Goal: Task Accomplishment & Management: Manage account settings

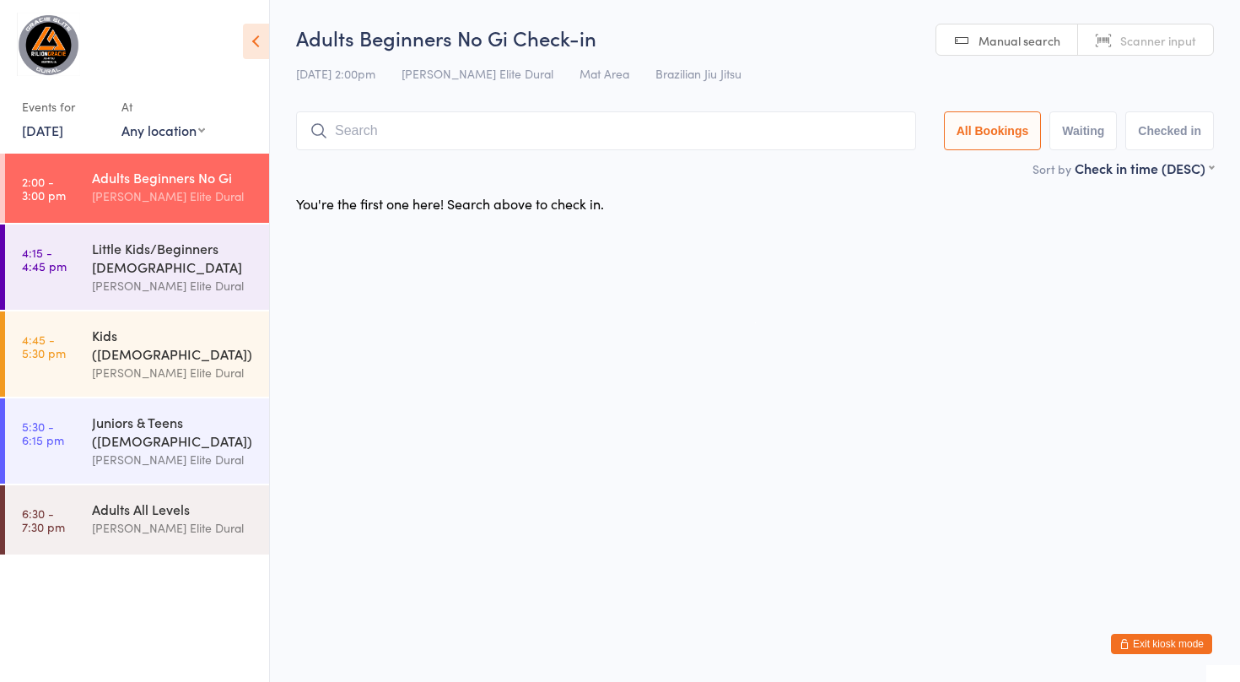
click at [1137, 643] on button "Exit kiosk mode" at bounding box center [1161, 644] width 101 height 20
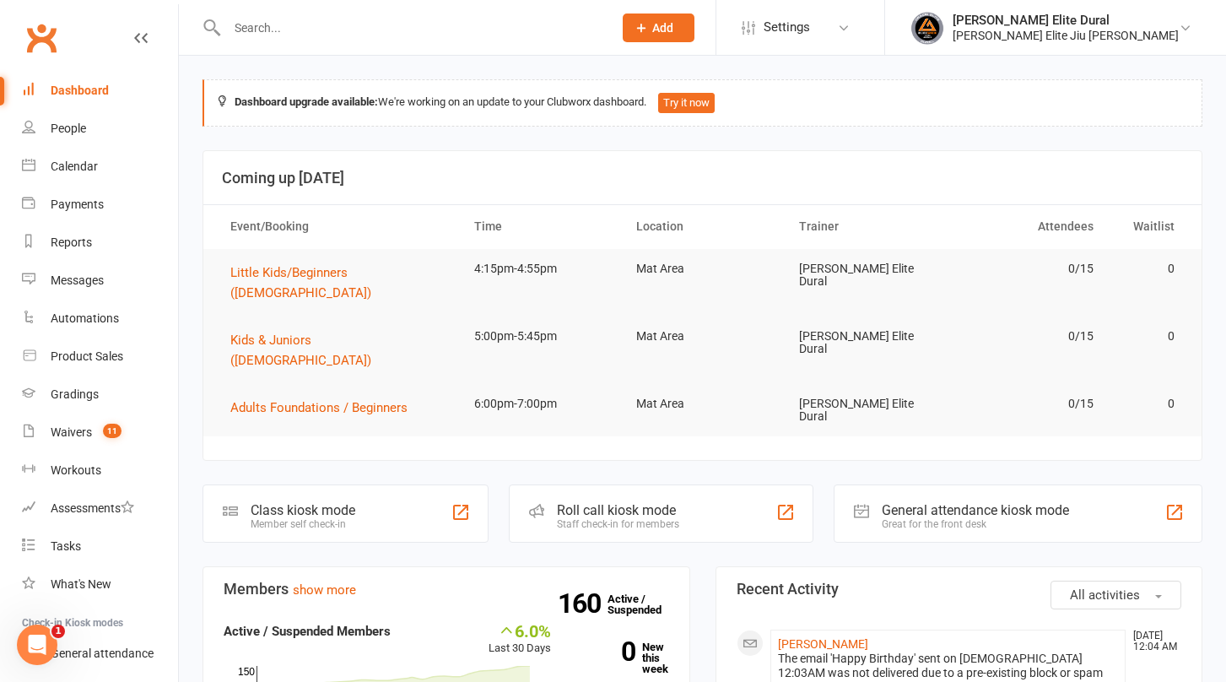
click at [323, 484] on div "Class kiosk mode Member self check-in" at bounding box center [345, 513] width 286 height 58
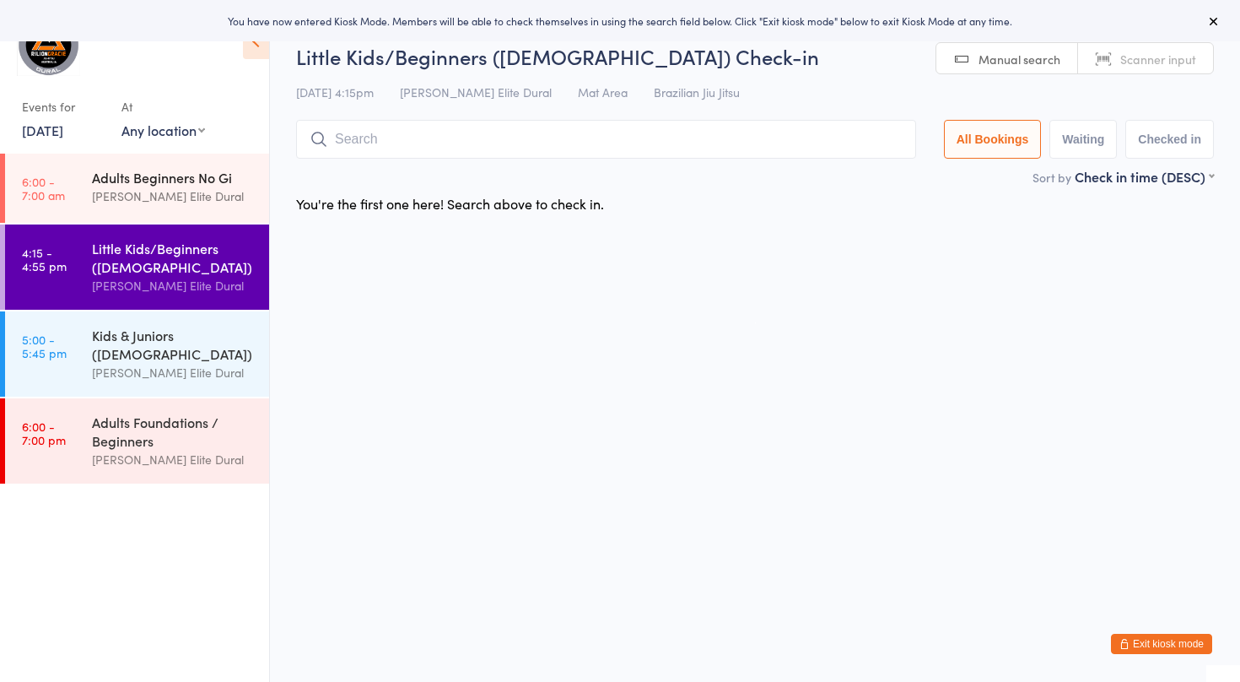
click at [133, 187] on div "[PERSON_NAME] Elite Dural" at bounding box center [173, 195] width 163 height 19
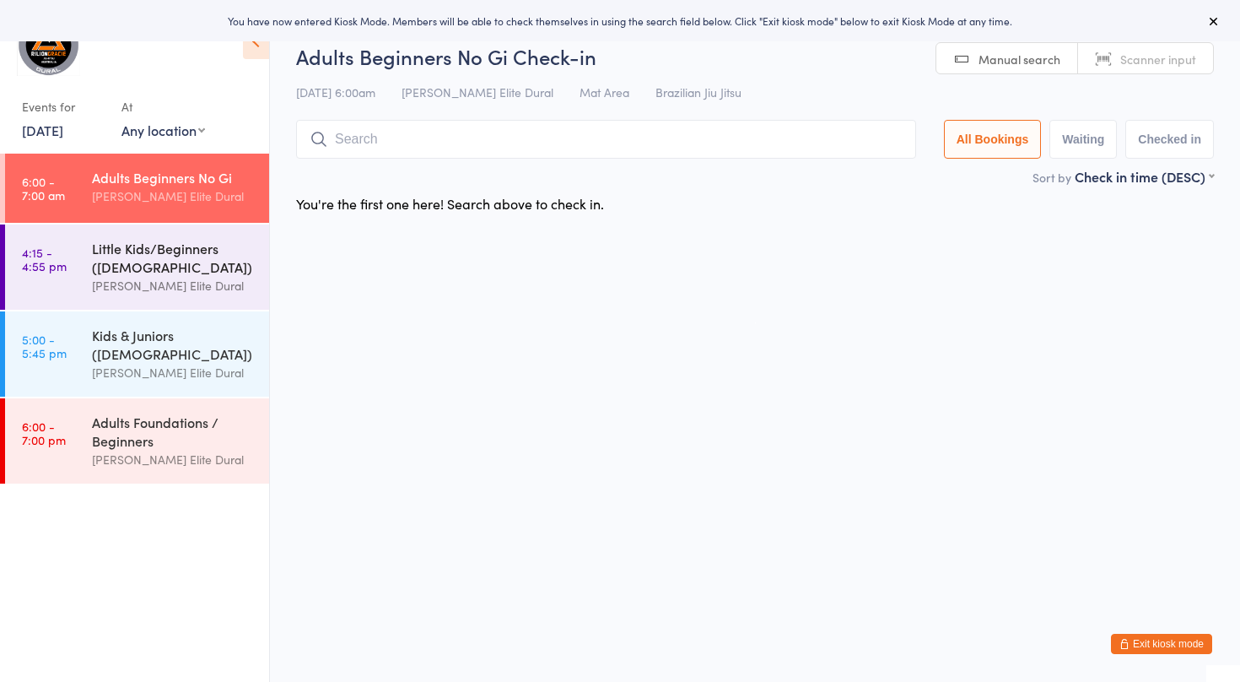
click at [110, 246] on div "Little Kids/Beginners ([DEMOGRAPHIC_DATA])" at bounding box center [173, 257] width 163 height 37
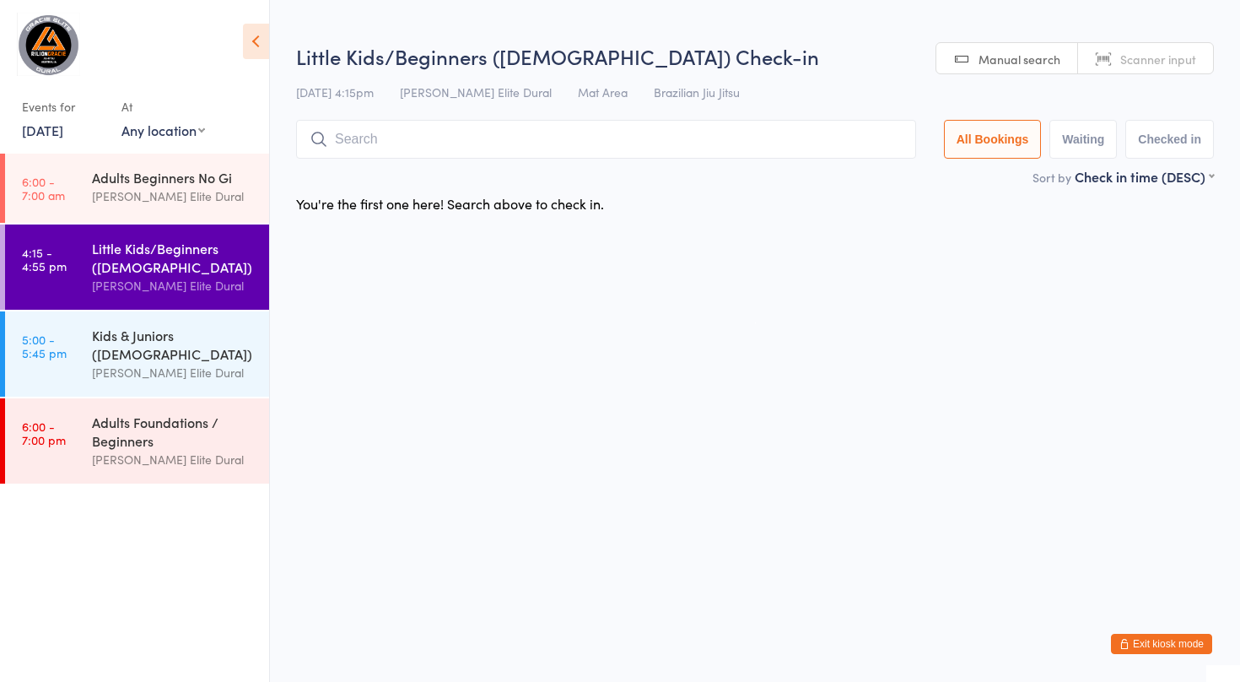
click at [1107, 362] on html "You have now entered Kiosk Mode. Members will be able to check themselves in us…" at bounding box center [620, 341] width 1240 height 682
click at [115, 359] on div "Kids & Juniors ([DEMOGRAPHIC_DATA])" at bounding box center [173, 344] width 163 height 37
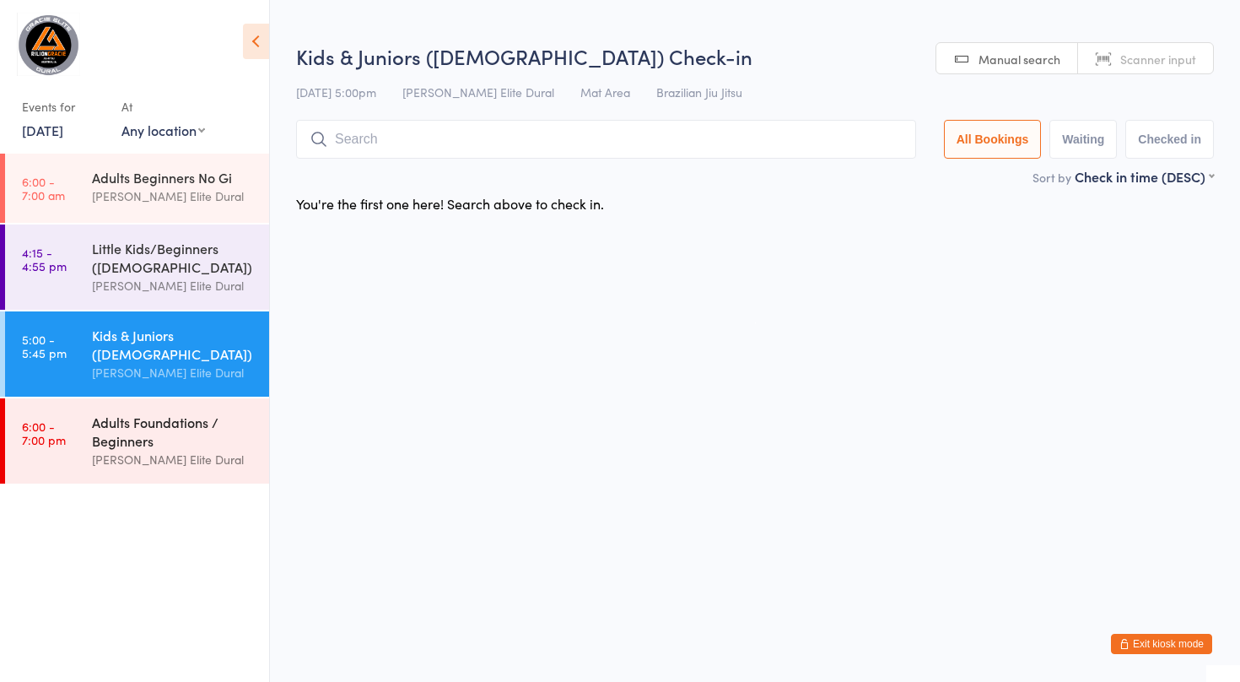
click at [104, 428] on div "Adults Foundations / Beginners" at bounding box center [173, 431] width 163 height 37
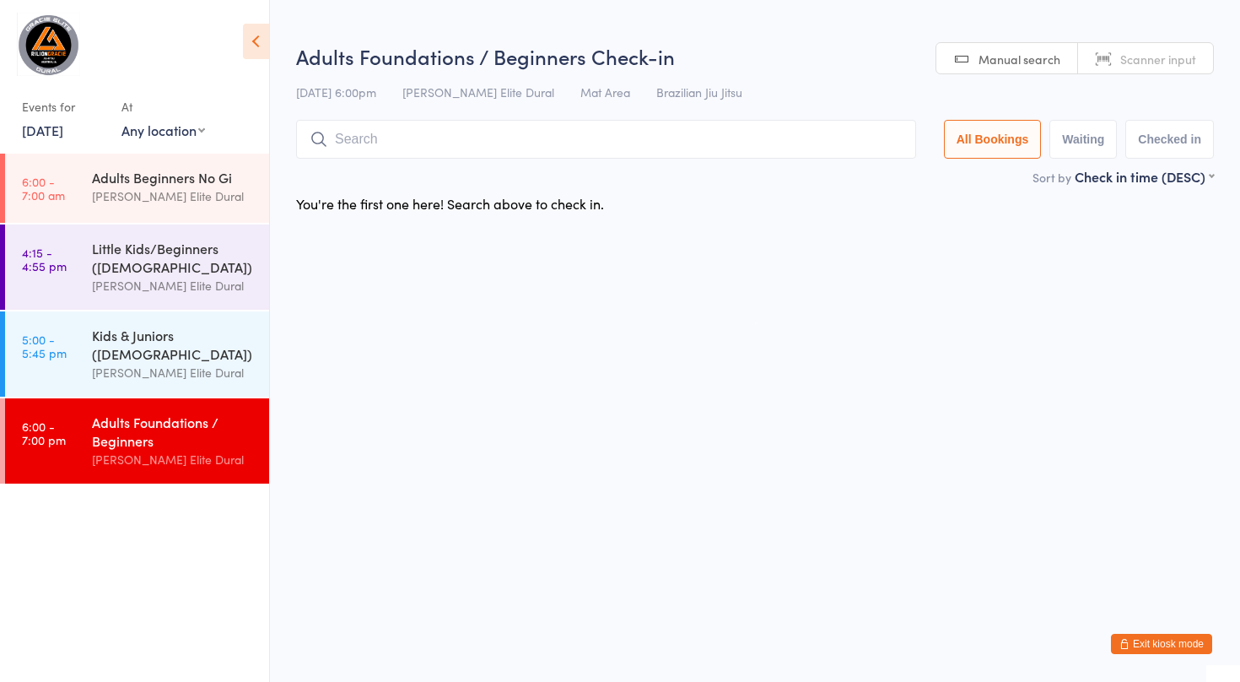
click at [63, 127] on link "[DATE]" at bounding box center [42, 130] width 41 height 19
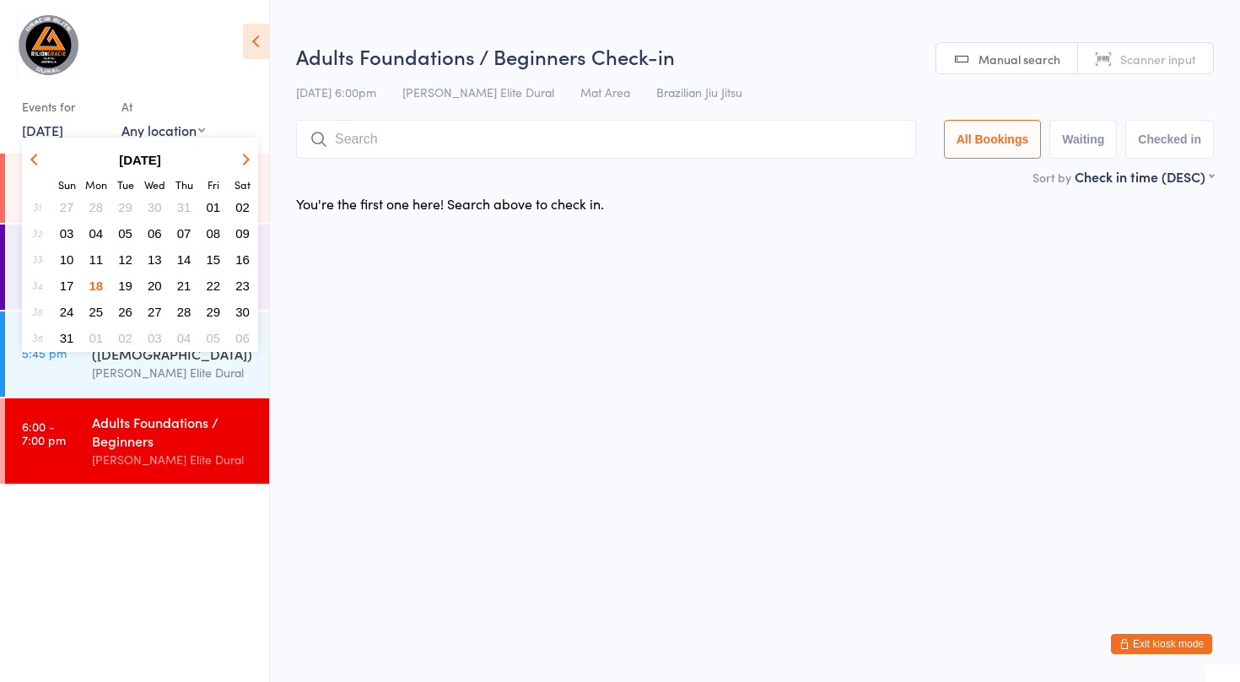
click at [215, 284] on span "22" at bounding box center [214, 285] width 14 height 14
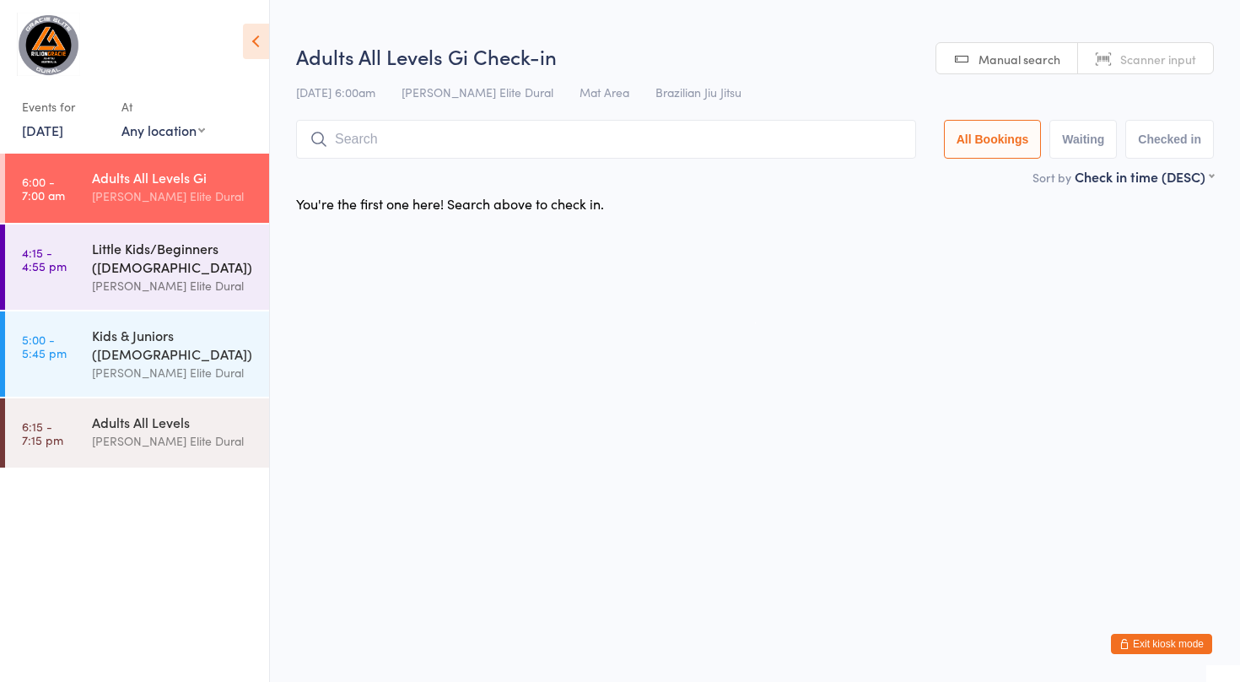
click at [132, 262] on div "Little Kids/Beginners ([DEMOGRAPHIC_DATA])" at bounding box center [173, 257] width 163 height 37
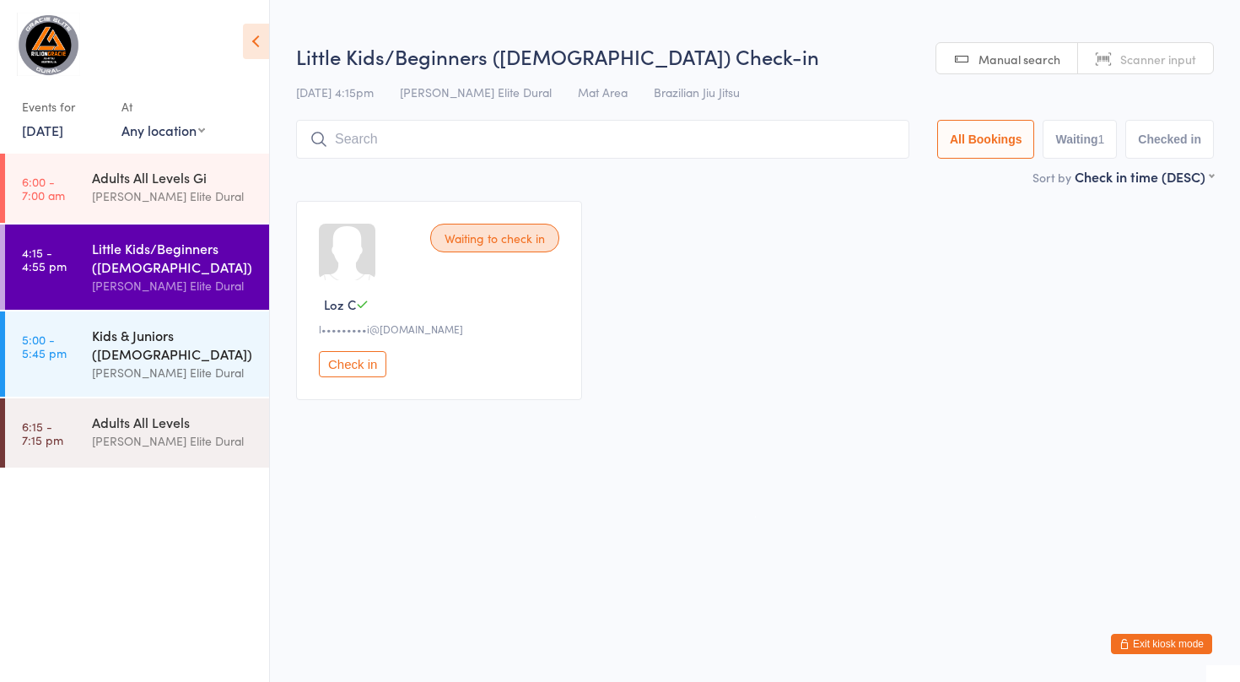
click at [122, 327] on div "Kids & Juniors ([DEMOGRAPHIC_DATA])" at bounding box center [173, 344] width 163 height 37
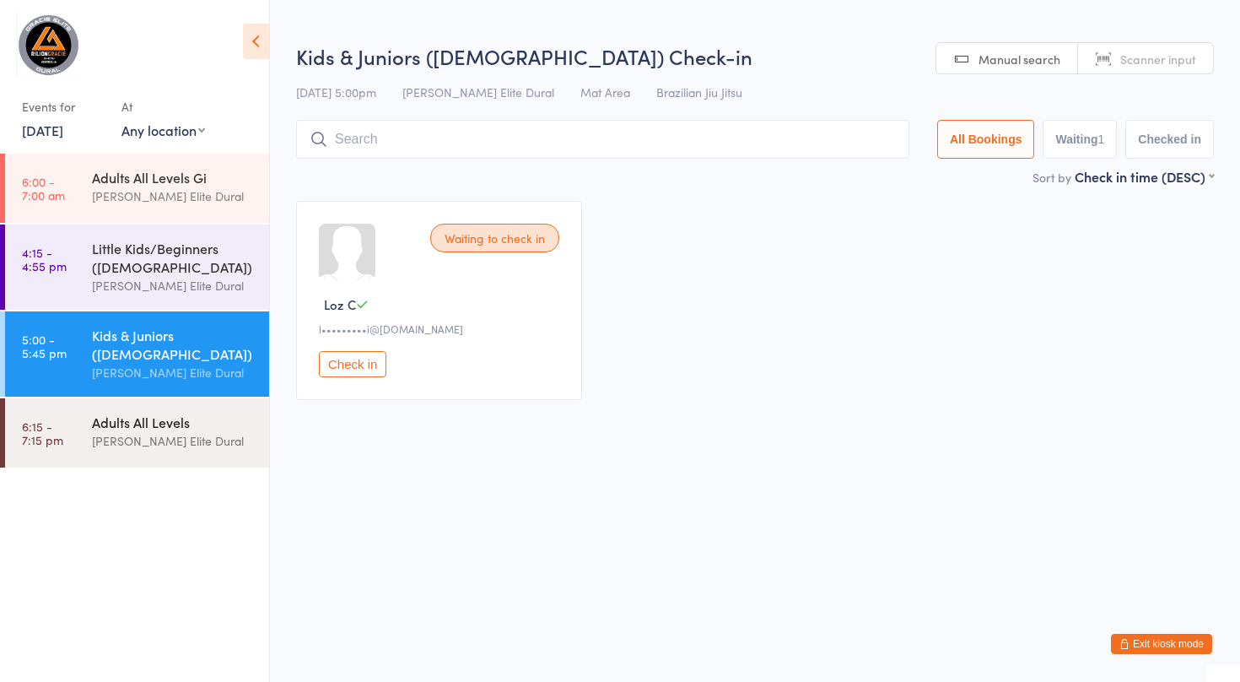
click at [105, 412] on div "Adults All Levels [PERSON_NAME] Elite Dural" at bounding box center [180, 431] width 177 height 67
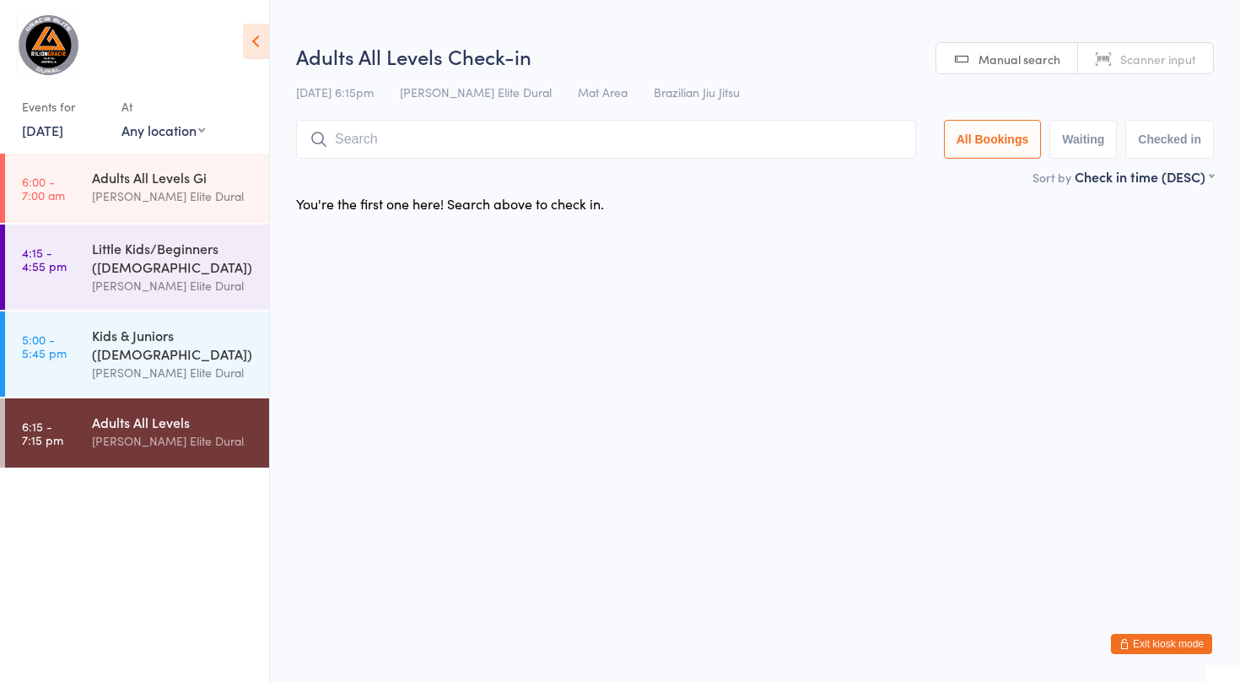
click at [54, 127] on link "[DATE]" at bounding box center [42, 130] width 41 height 19
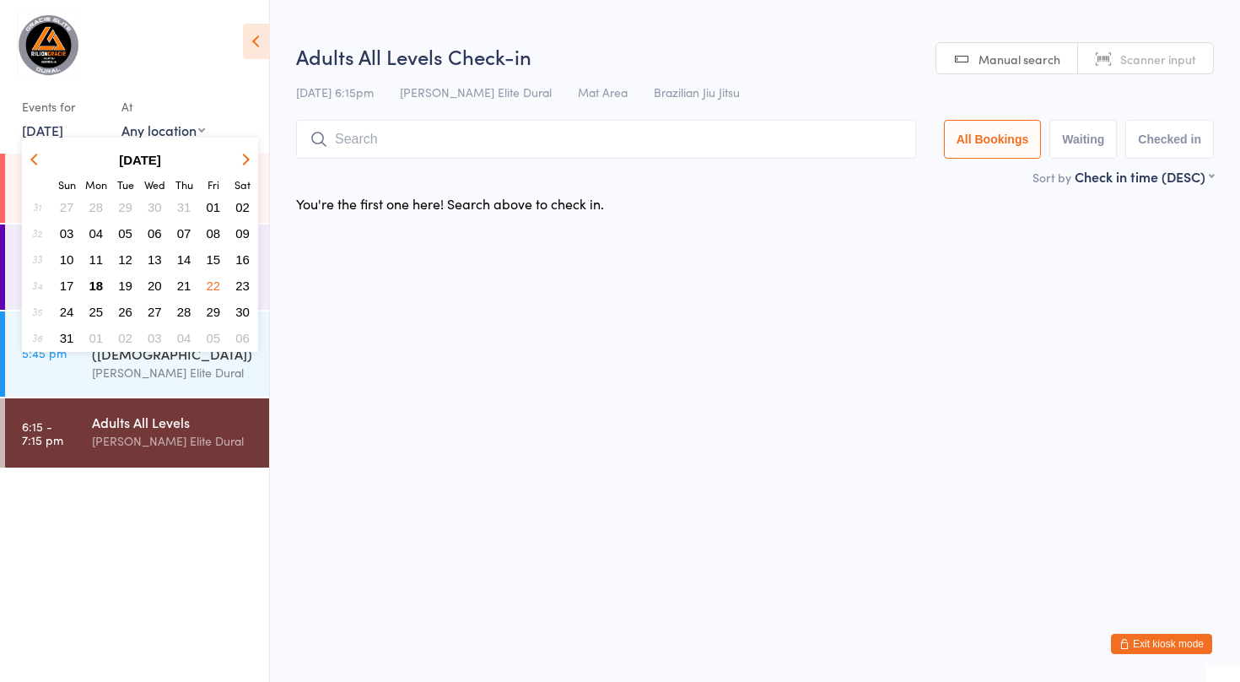
click at [184, 284] on span "21" at bounding box center [184, 285] width 14 height 14
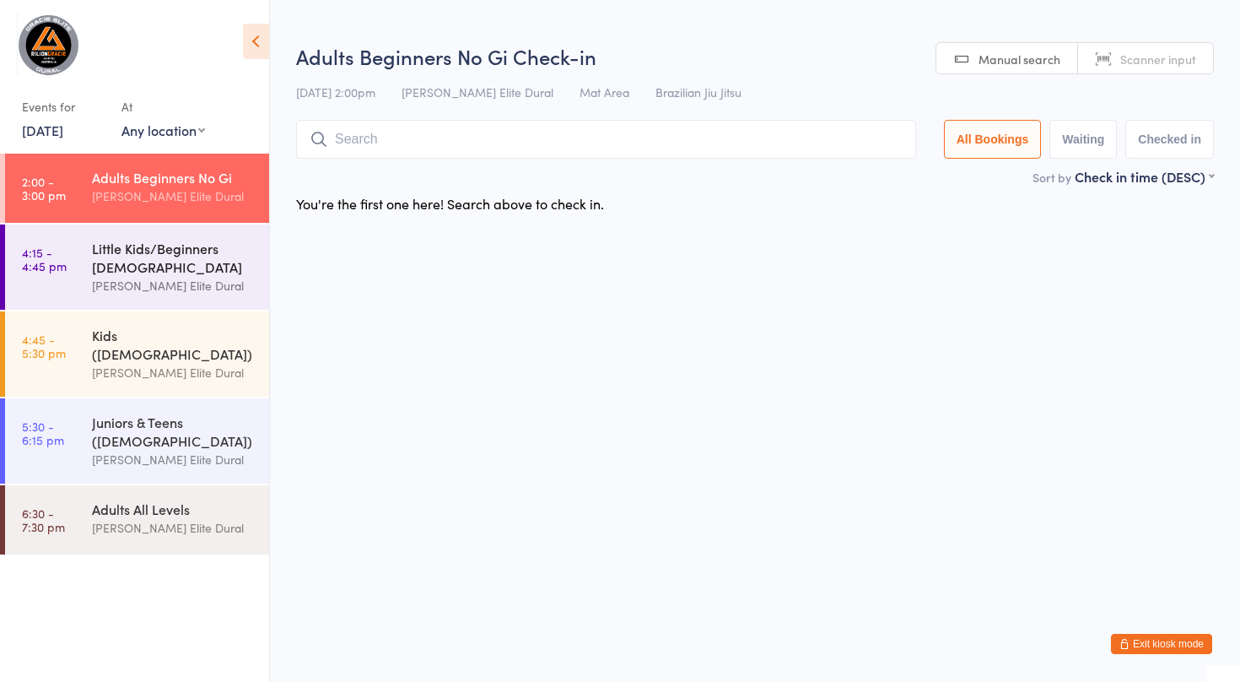
click at [121, 261] on div "Little Kids/Beginners [DEMOGRAPHIC_DATA]" at bounding box center [173, 257] width 163 height 37
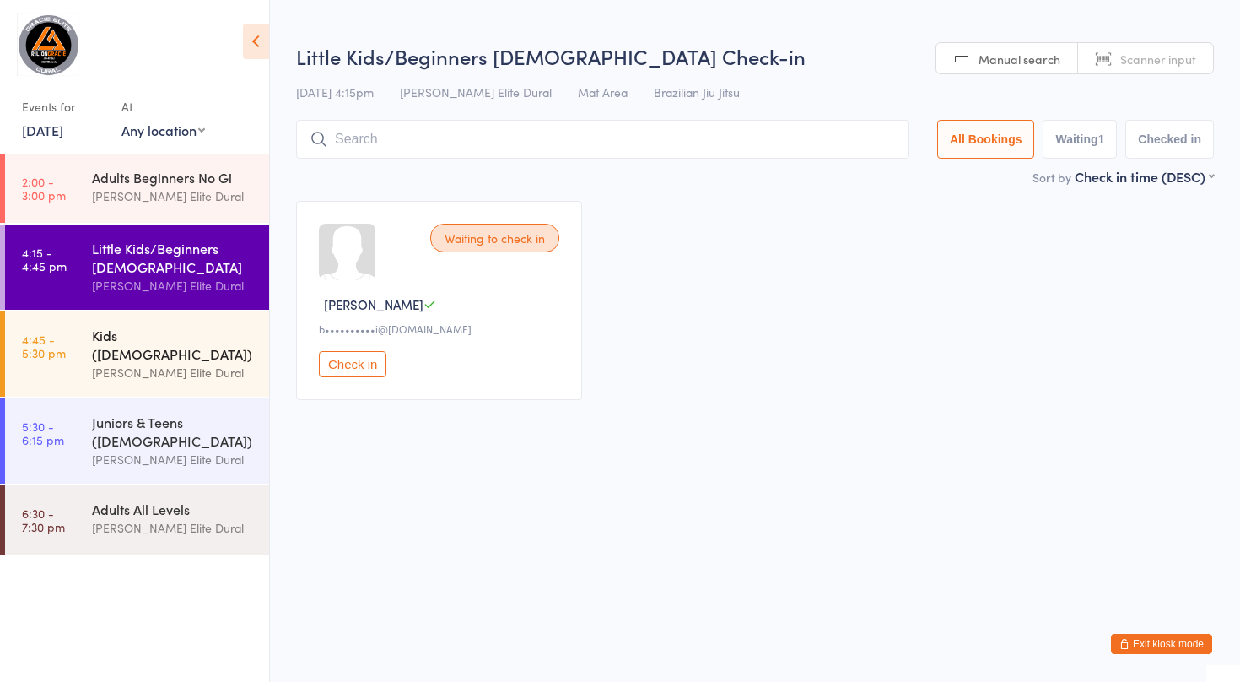
click at [89, 334] on link "4:45 - 5:30 pm Kids ([DEMOGRAPHIC_DATA]) [PERSON_NAME] Elite Dural" at bounding box center [137, 353] width 264 height 85
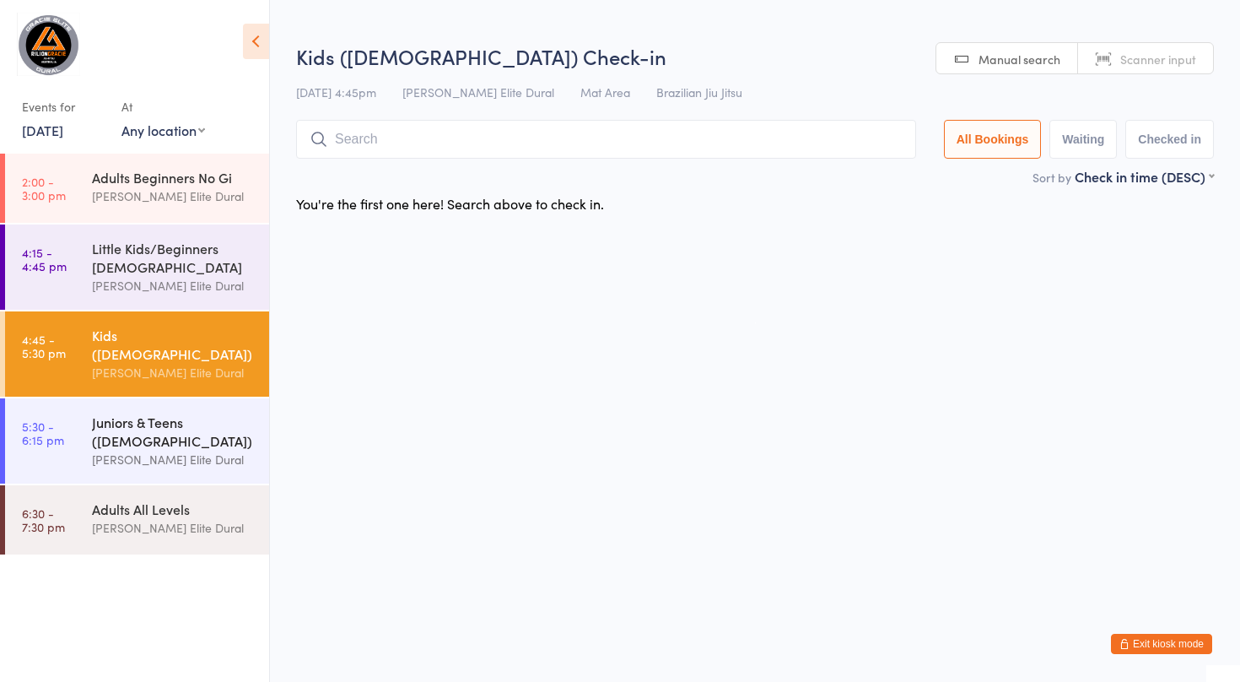
click at [101, 413] on div "Juniors & Teens ([DEMOGRAPHIC_DATA])" at bounding box center [173, 431] width 163 height 37
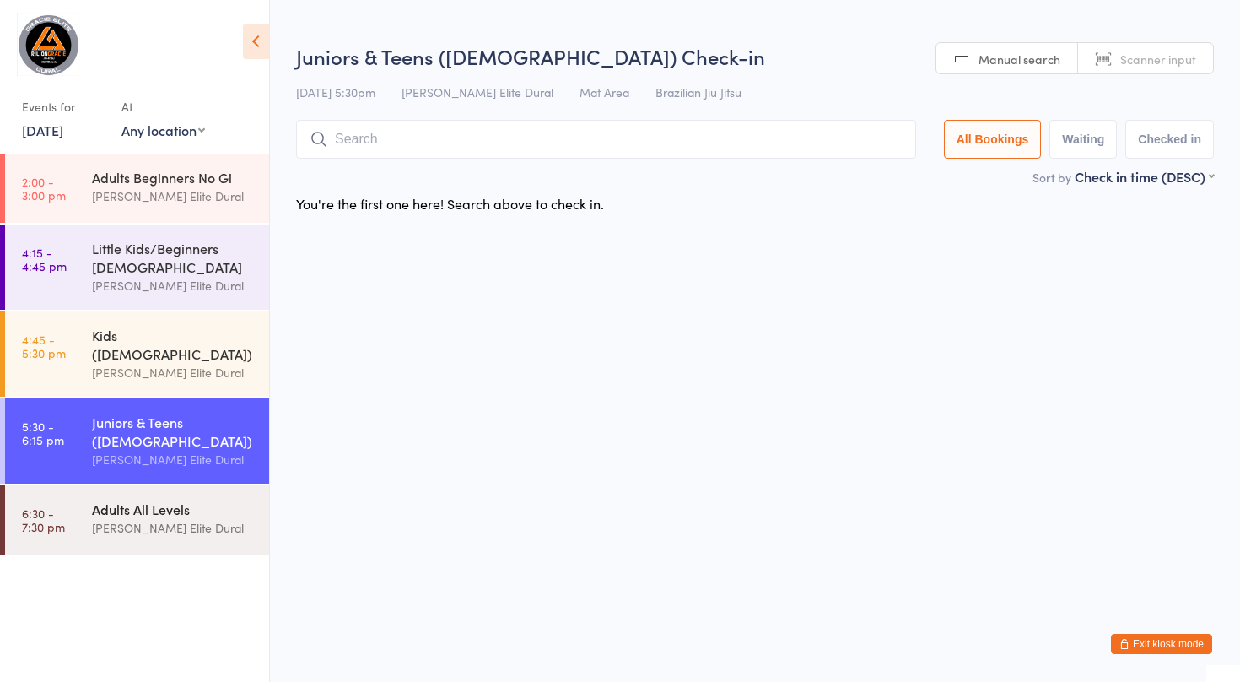
click at [97, 499] on div "Adults All Levels" at bounding box center [173, 508] width 163 height 19
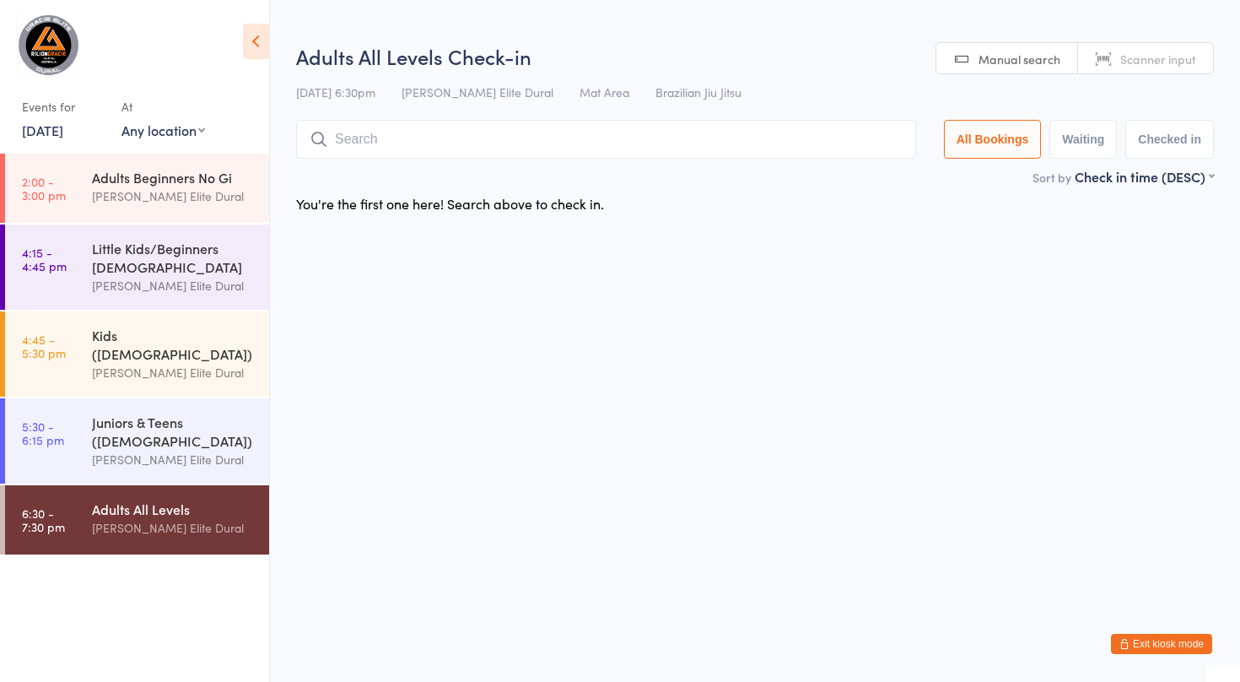
click at [63, 133] on link "[DATE]" at bounding box center [42, 130] width 41 height 19
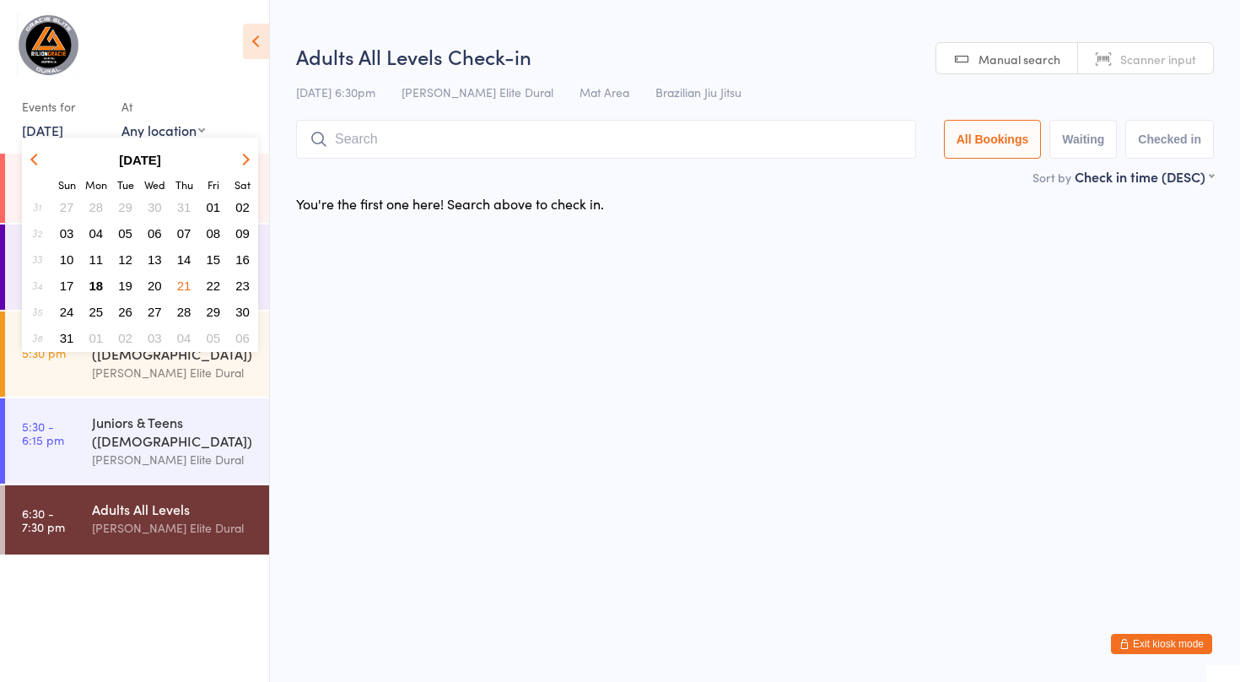
click at [155, 285] on span "20" at bounding box center [155, 285] width 14 height 14
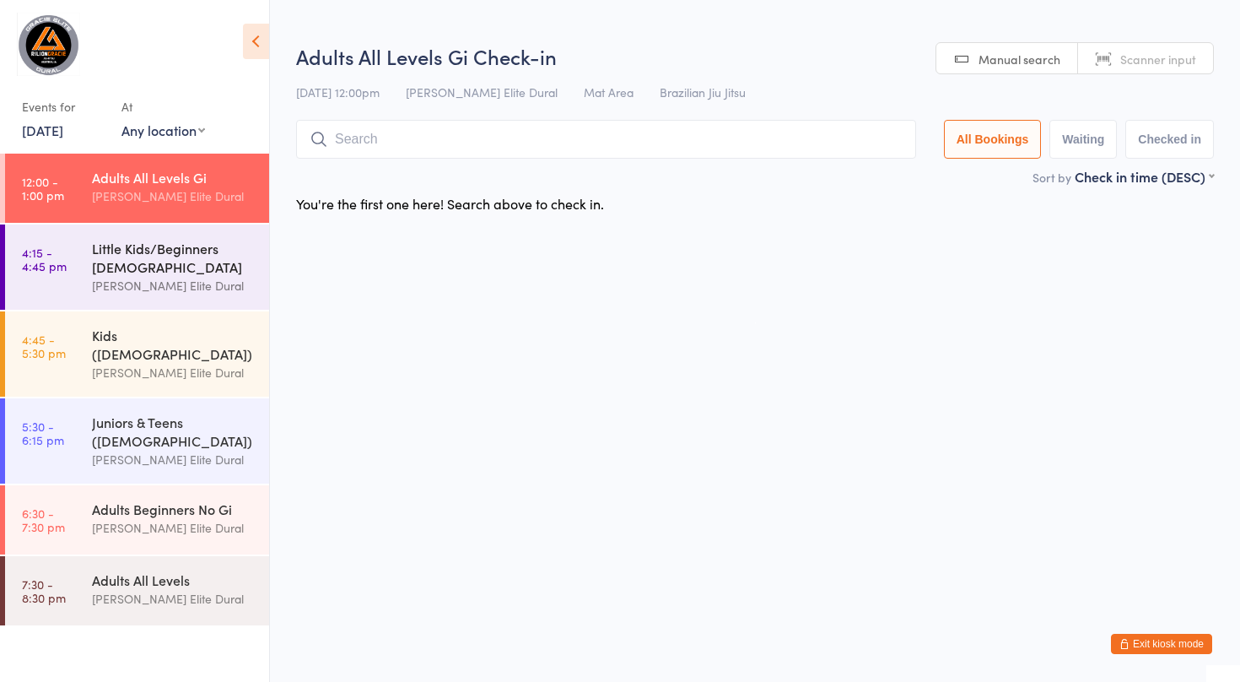
click at [78, 248] on link "4:15 - 4:45 pm Little Kids/Beginners [DEMOGRAPHIC_DATA] [PERSON_NAME] Elite Dur…" at bounding box center [137, 266] width 264 height 85
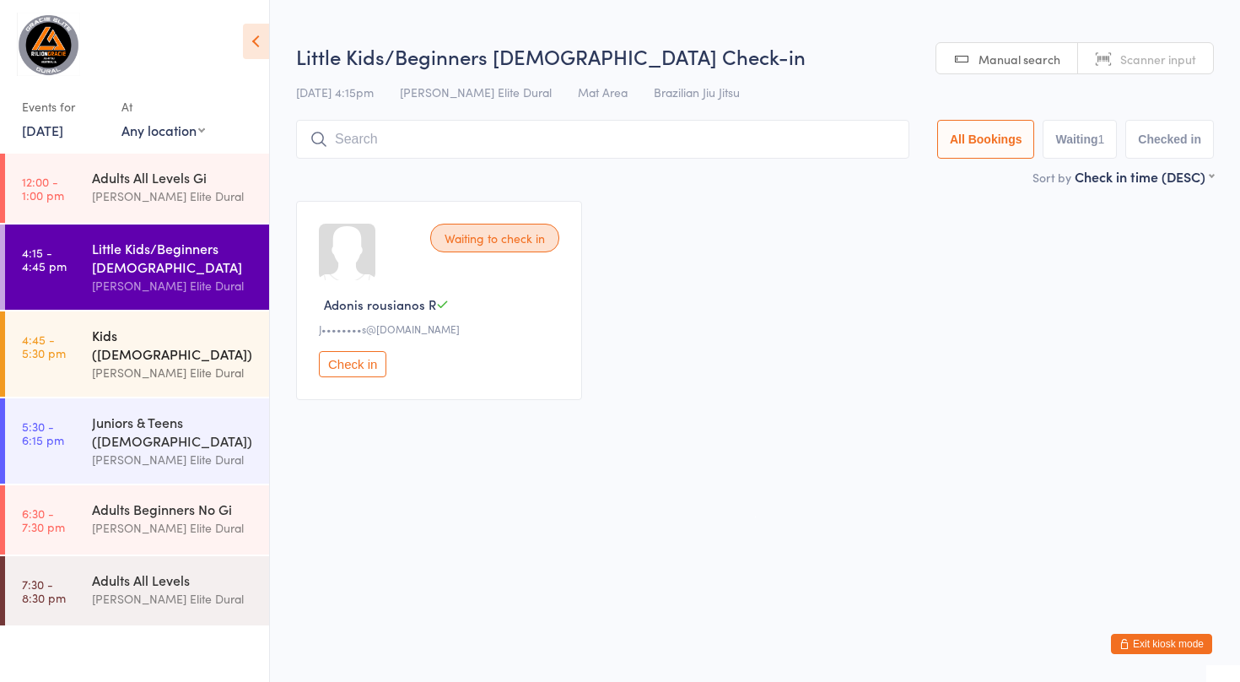
click at [88, 337] on link "4:45 - 5:30 pm Kids ([DEMOGRAPHIC_DATA]) [PERSON_NAME] Elite Dural" at bounding box center [137, 353] width 264 height 85
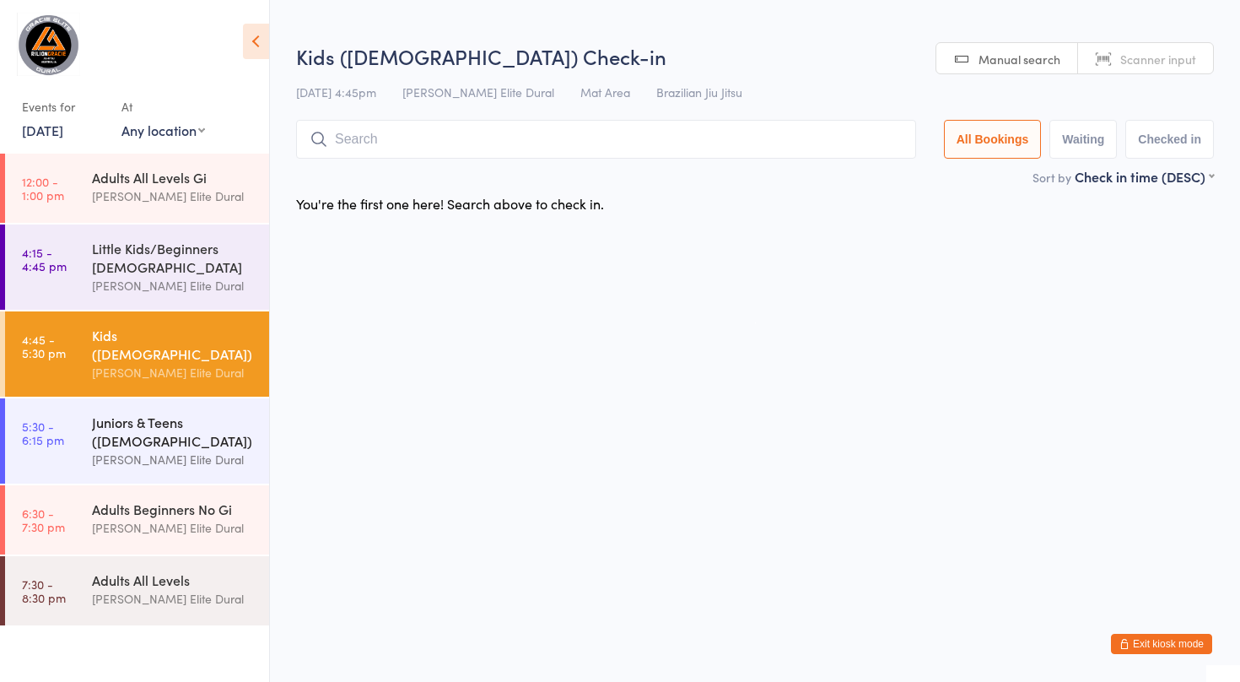
click at [89, 437] on link "5:30 - 6:15 pm Juniors & Teens ([DEMOGRAPHIC_DATA]) [PERSON_NAME] Elite Dural" at bounding box center [137, 440] width 264 height 85
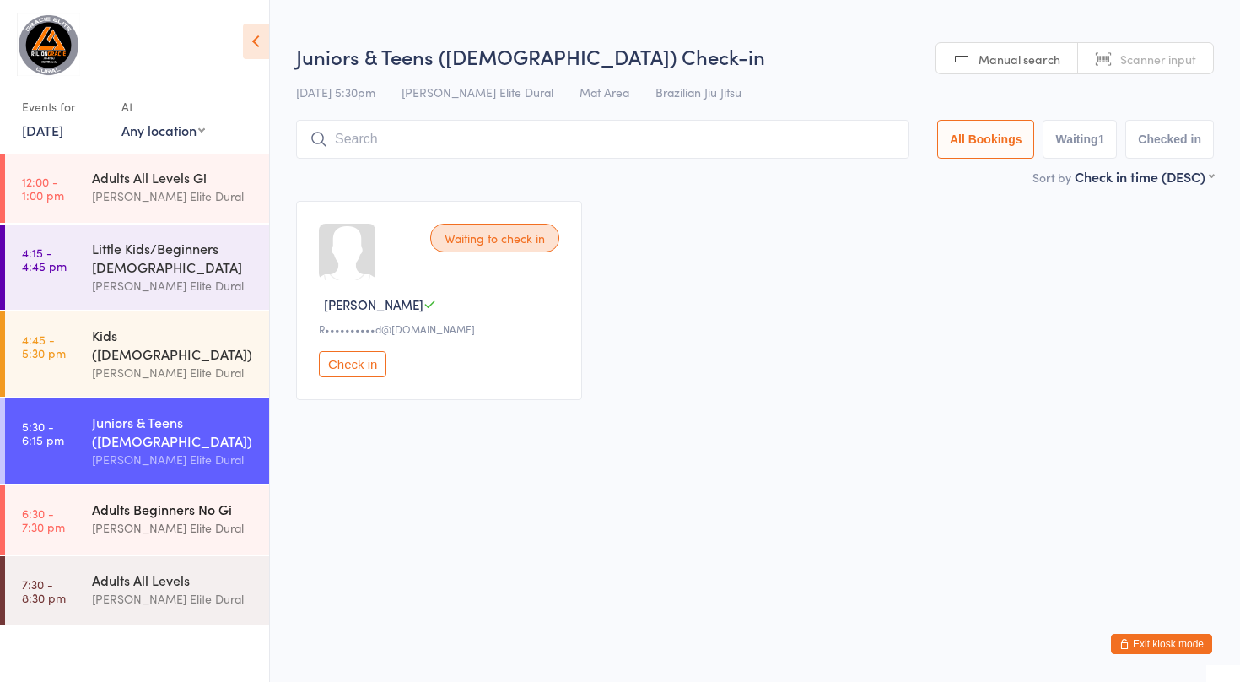
click at [95, 518] on div "[PERSON_NAME] Elite Dural" at bounding box center [173, 527] width 163 height 19
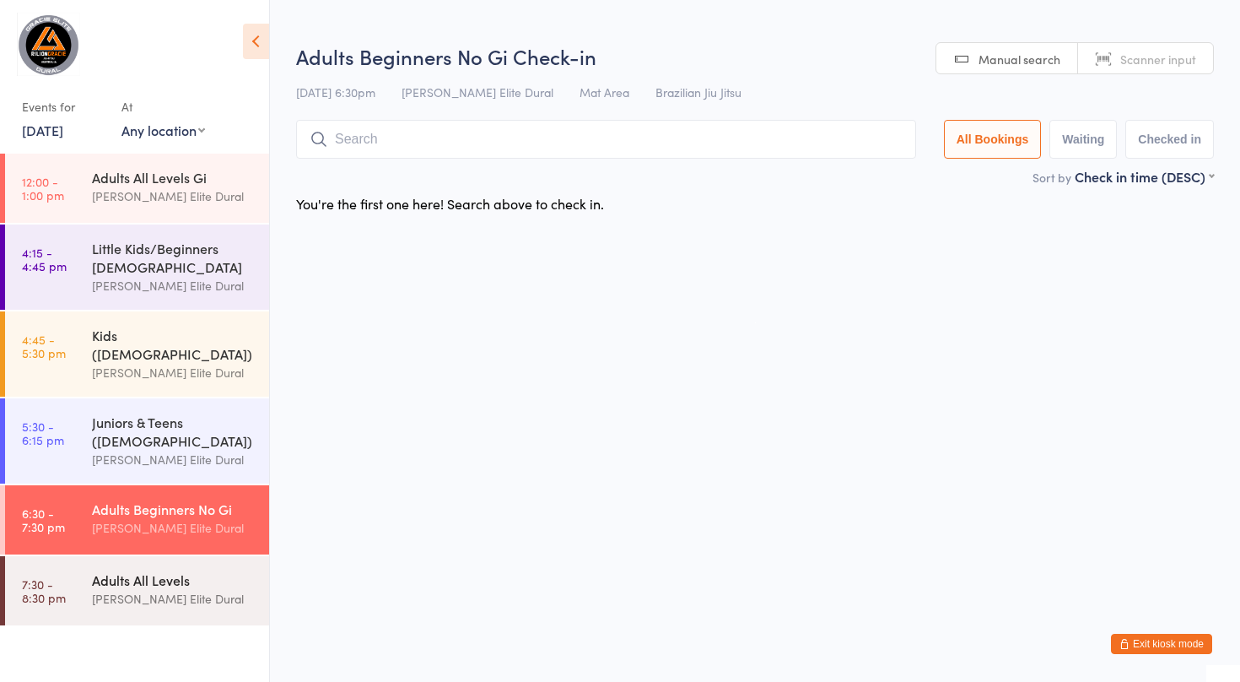
click at [94, 589] on div "[PERSON_NAME] Elite Dural" at bounding box center [173, 598] width 163 height 19
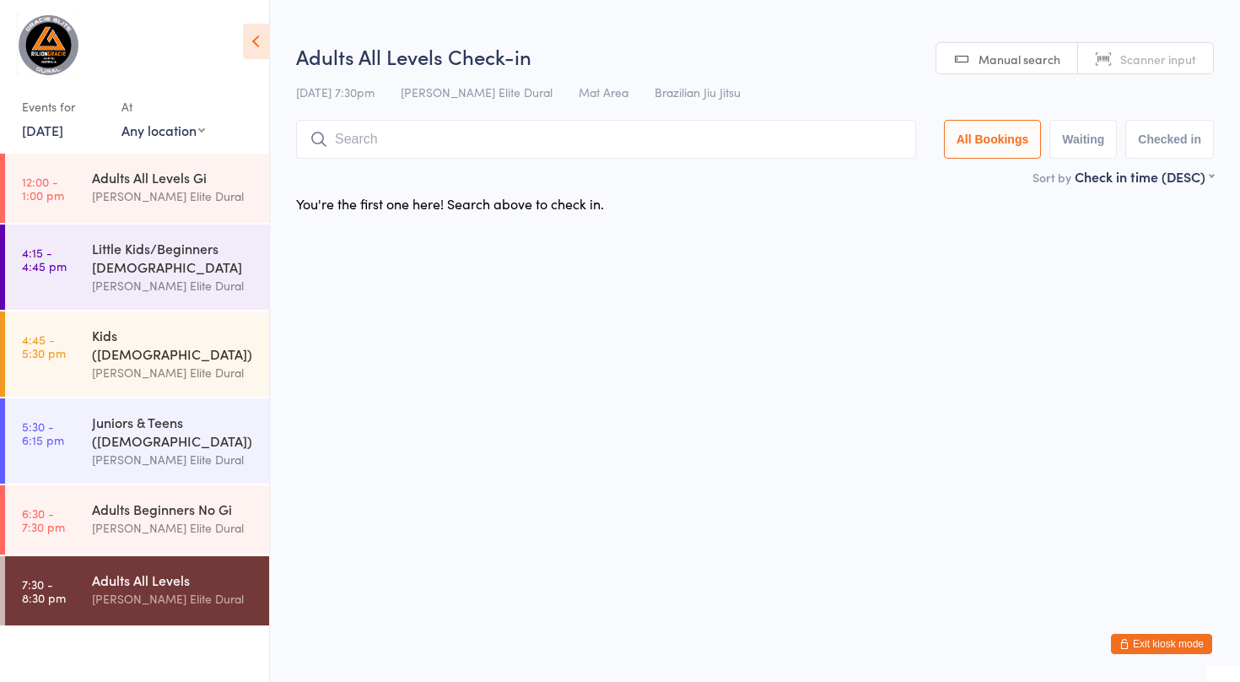
click at [63, 131] on link "[DATE]" at bounding box center [42, 130] width 41 height 19
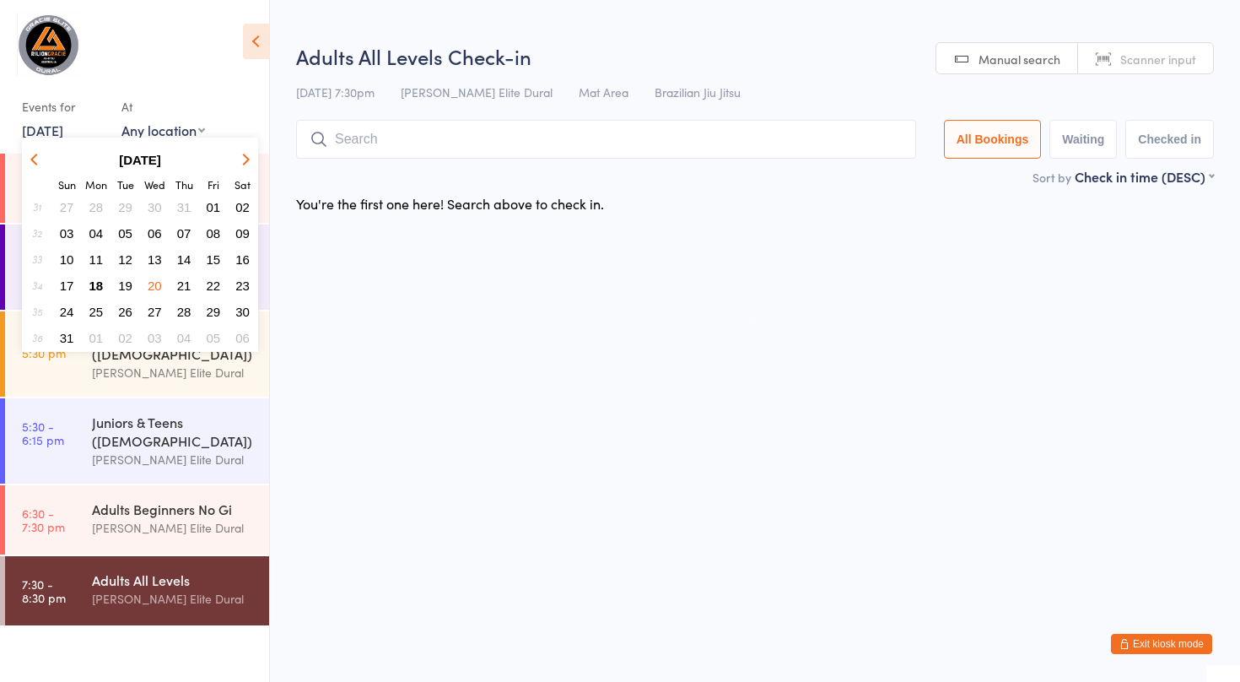
click at [129, 288] on span "19" at bounding box center [125, 285] width 14 height 14
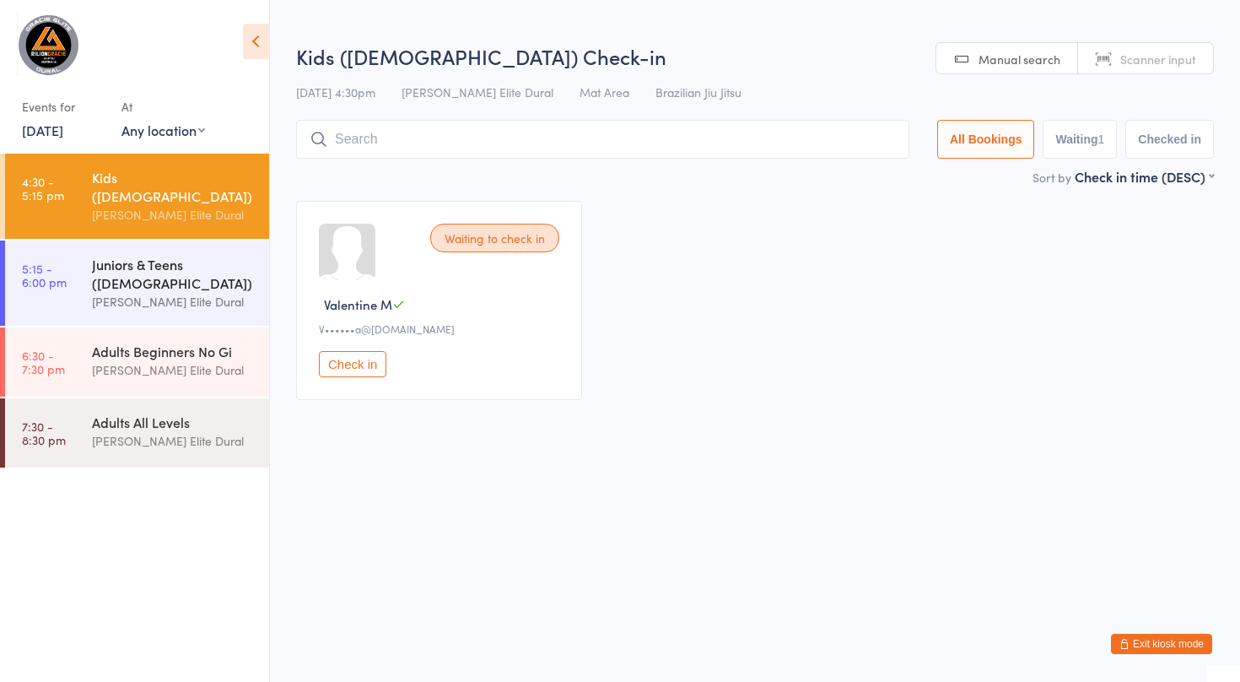
click at [92, 275] on div "Juniors & Teens ([DEMOGRAPHIC_DATA])" at bounding box center [173, 273] width 163 height 37
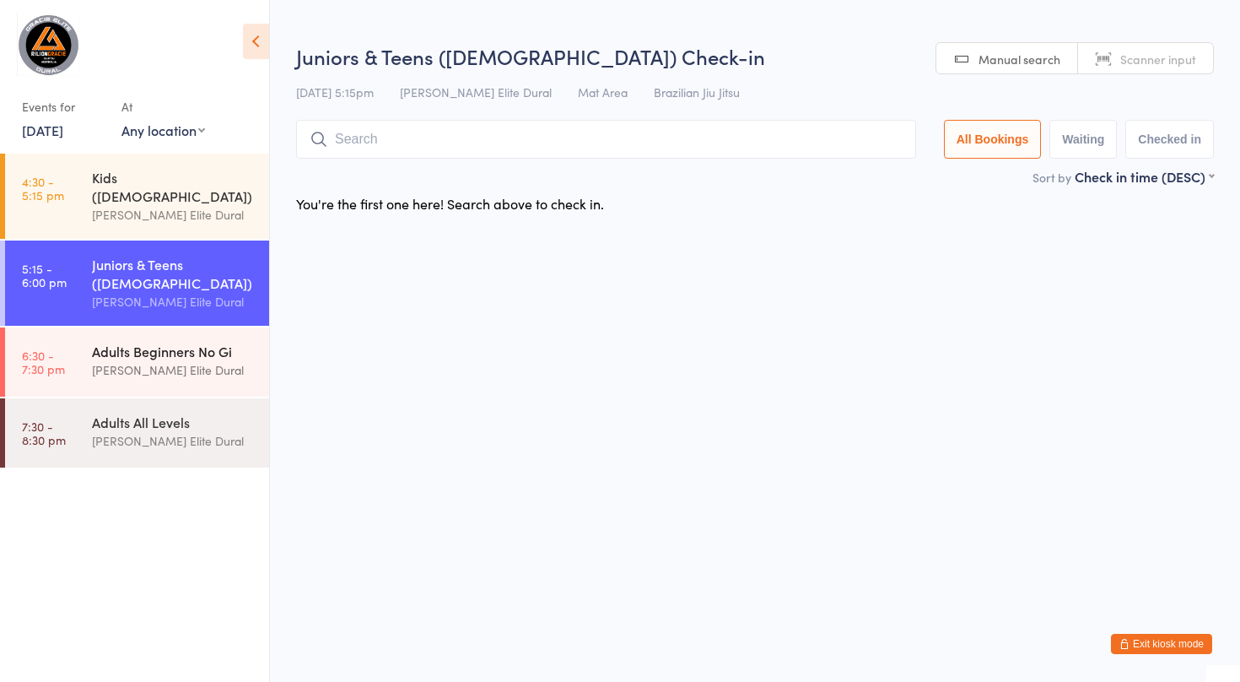
click at [87, 346] on link "6:30 - 7:30 pm Adults Beginners No Gi [PERSON_NAME] Elite Dural" at bounding box center [137, 361] width 264 height 69
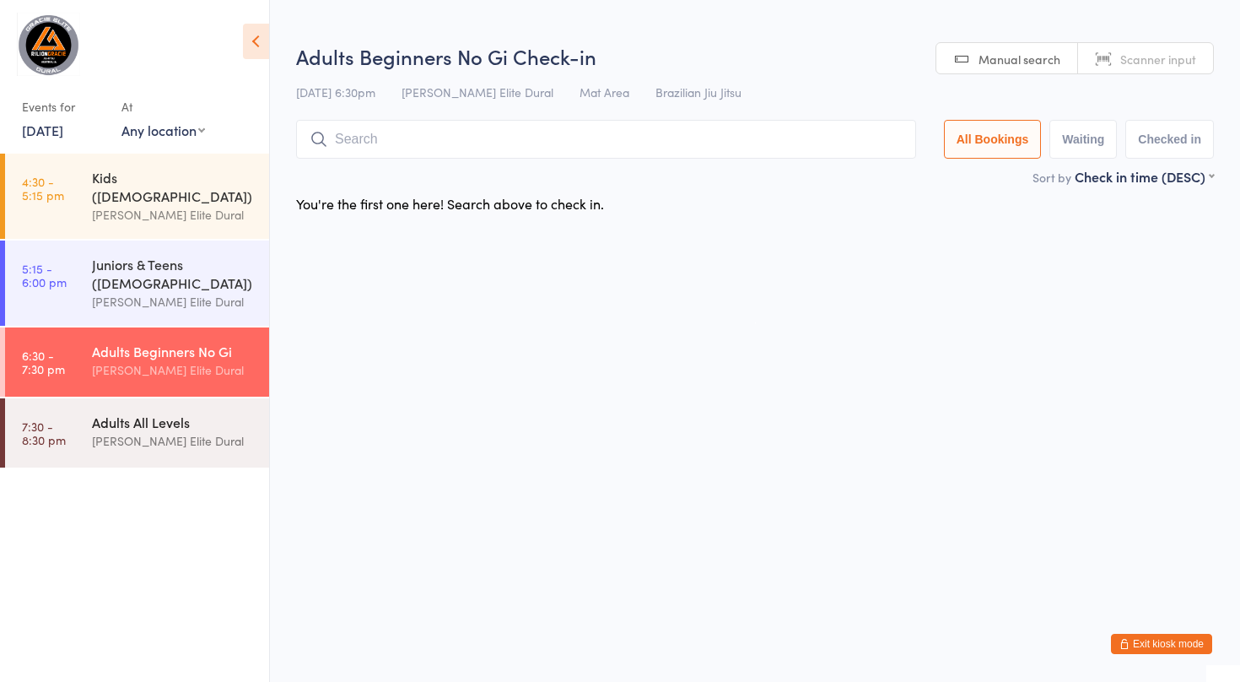
click at [90, 402] on link "7:30 - 8:30 pm Adults All Levels [PERSON_NAME] Elite Dural" at bounding box center [137, 432] width 264 height 69
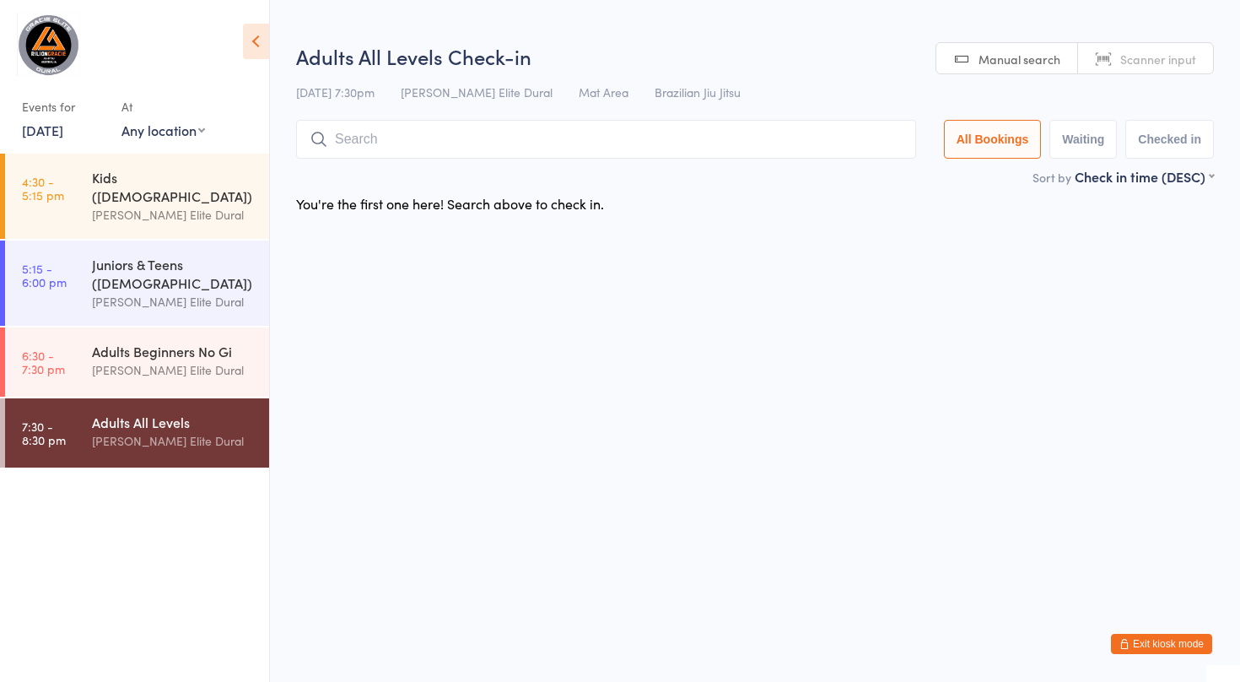
click at [60, 127] on link "[DATE]" at bounding box center [42, 130] width 41 height 19
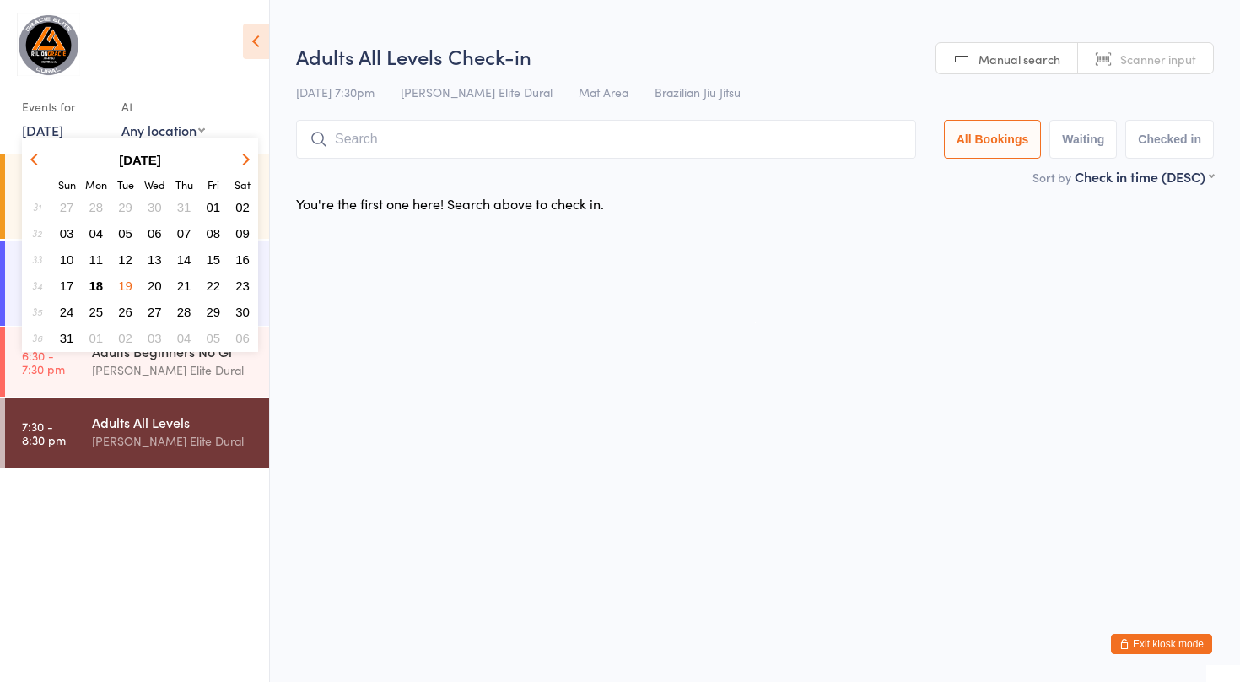
click at [98, 284] on span "18" at bounding box center [96, 285] width 14 height 14
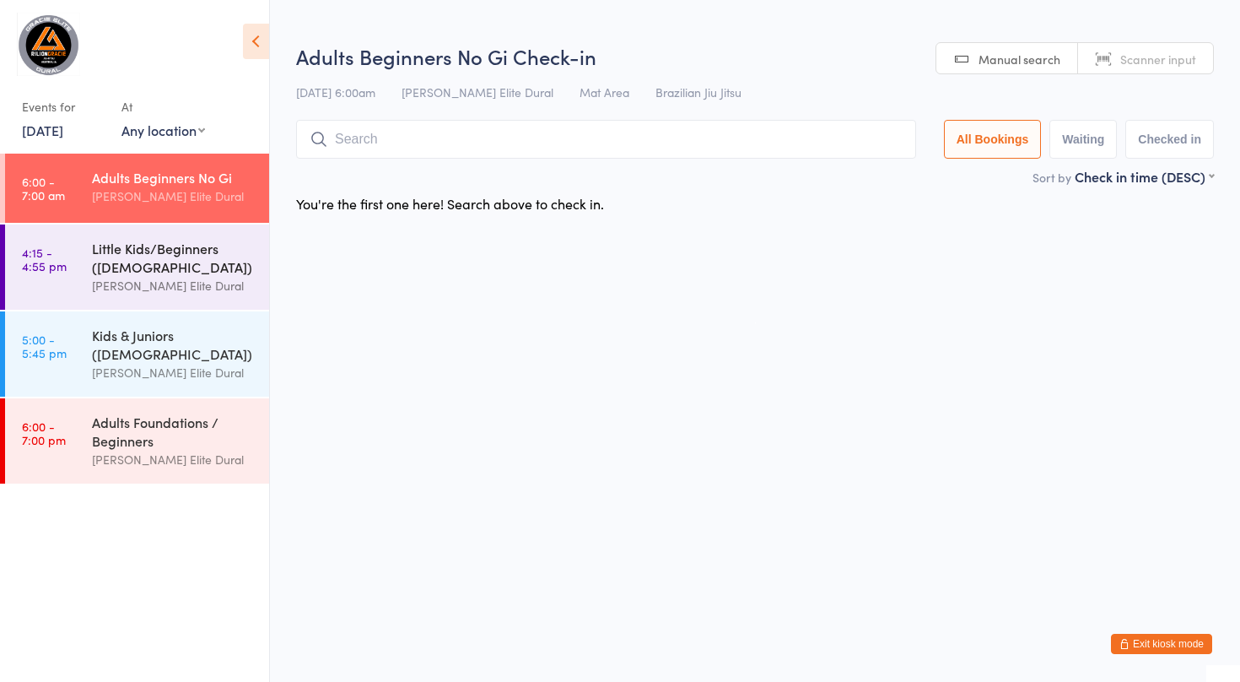
click at [130, 278] on div "[PERSON_NAME] Elite Dural" at bounding box center [173, 285] width 163 height 19
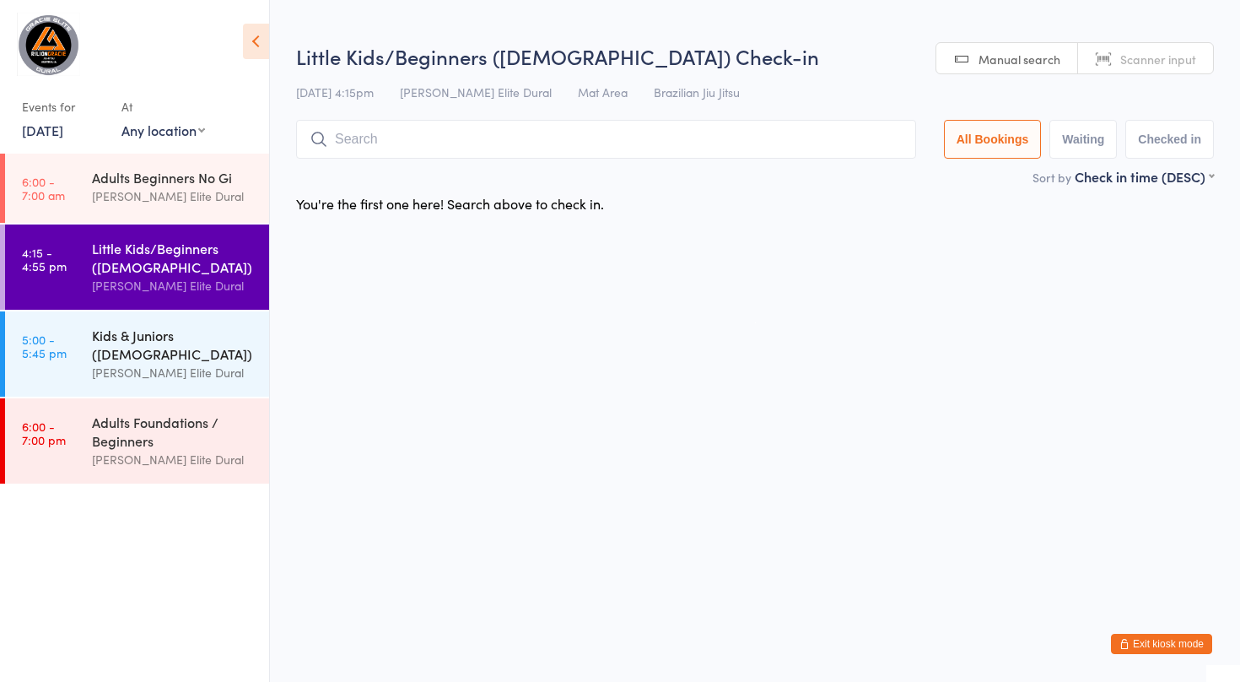
click at [121, 331] on div "Kids & Juniors ([DEMOGRAPHIC_DATA])" at bounding box center [173, 344] width 163 height 37
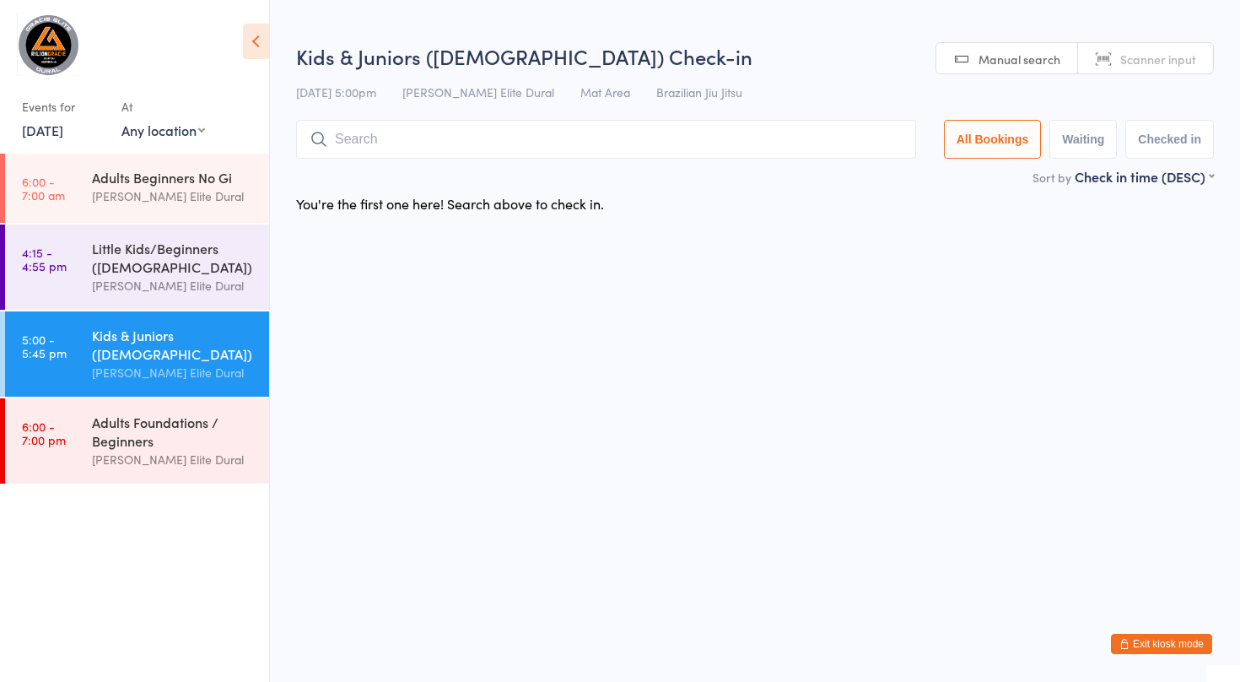
click at [125, 388] on div "Kids & Juniors ([DEMOGRAPHIC_DATA]) [PERSON_NAME] Elite Dural" at bounding box center [180, 353] width 177 height 85
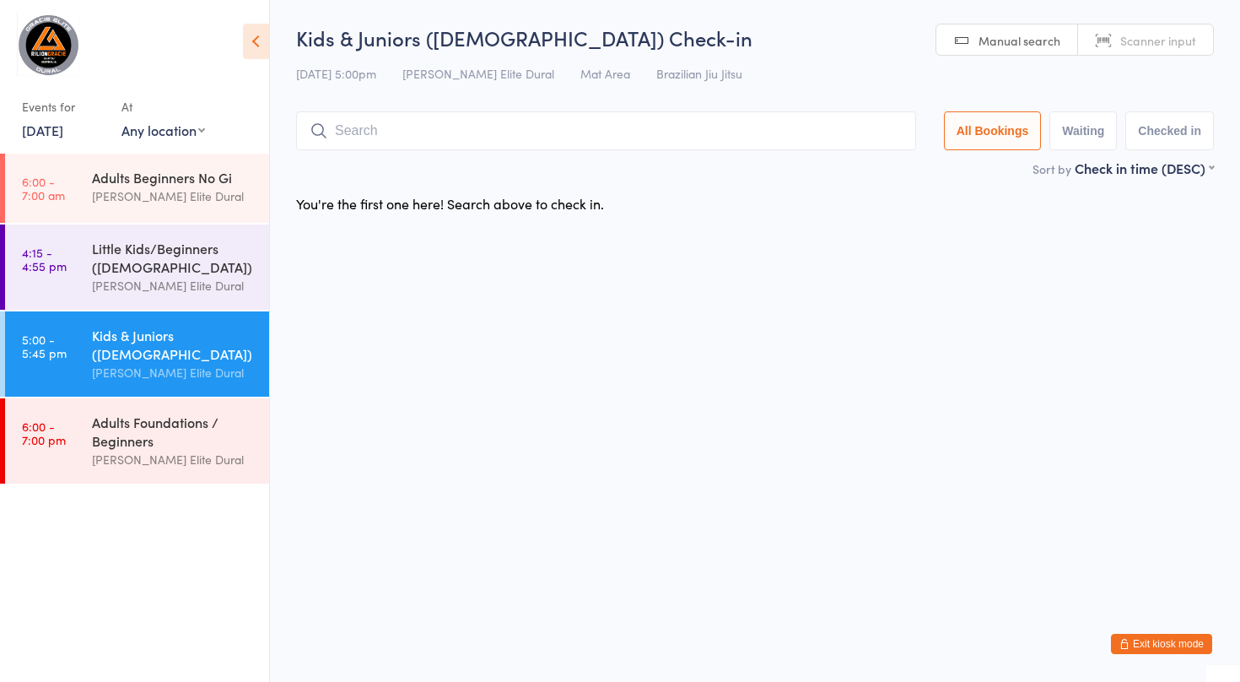
click at [1148, 646] on button "Exit kiosk mode" at bounding box center [1161, 644] width 101 height 20
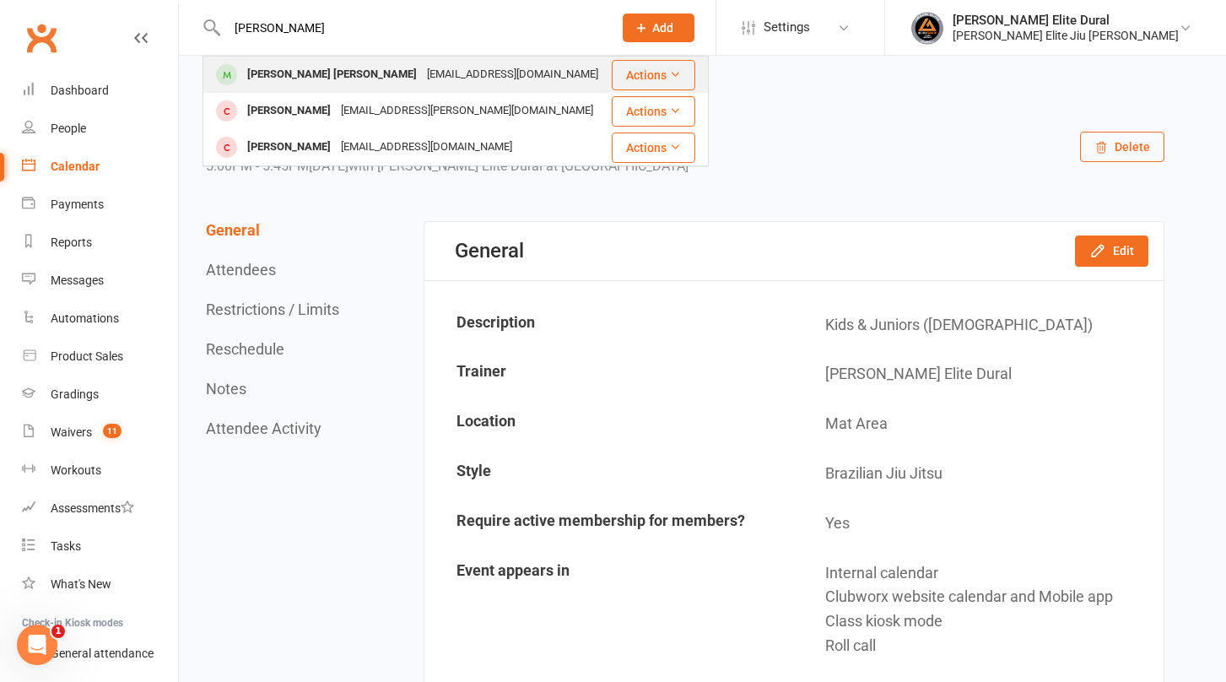
type input "flynn"
click at [316, 75] on div "Flynn Grant Morgan-Brett" at bounding box center [332, 74] width 180 height 24
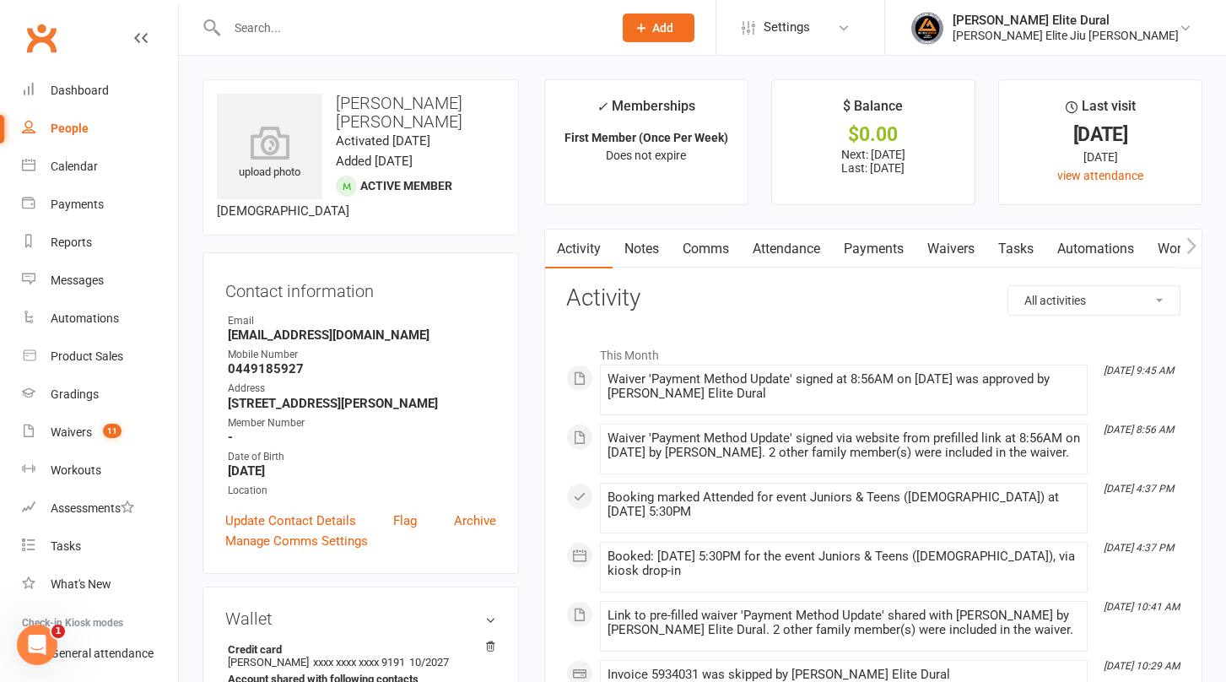
click at [868, 248] on link "Payments" at bounding box center [874, 248] width 84 height 39
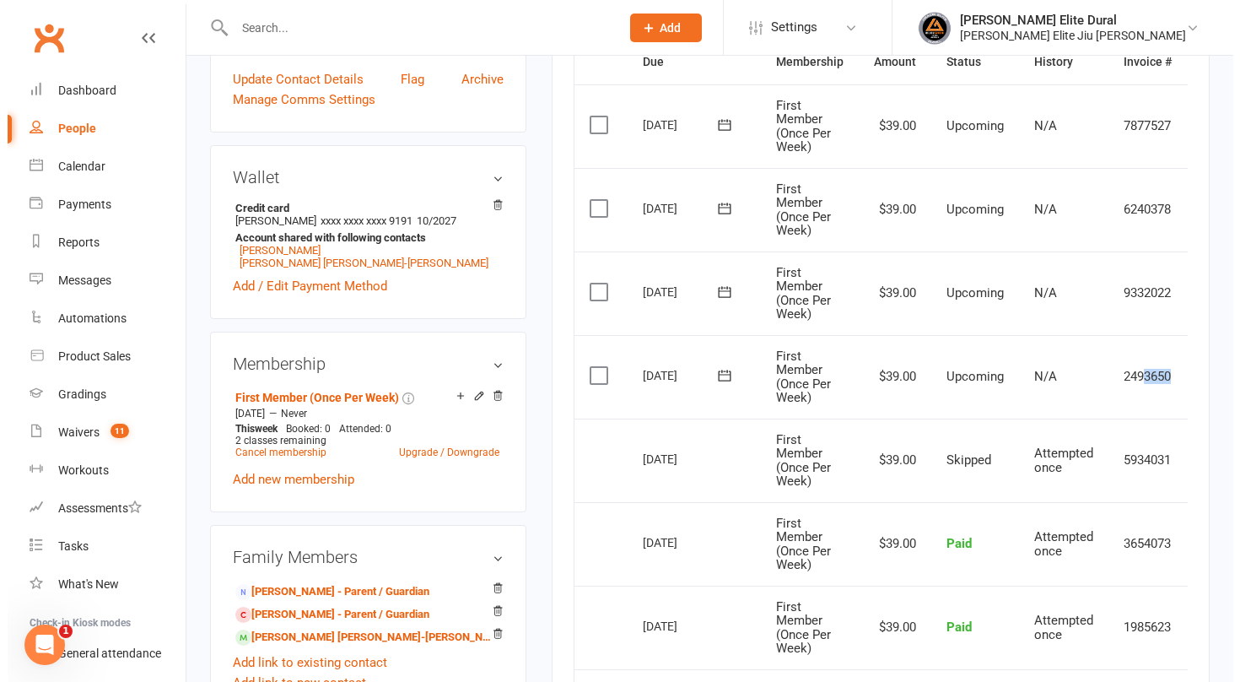
scroll to position [0, 51]
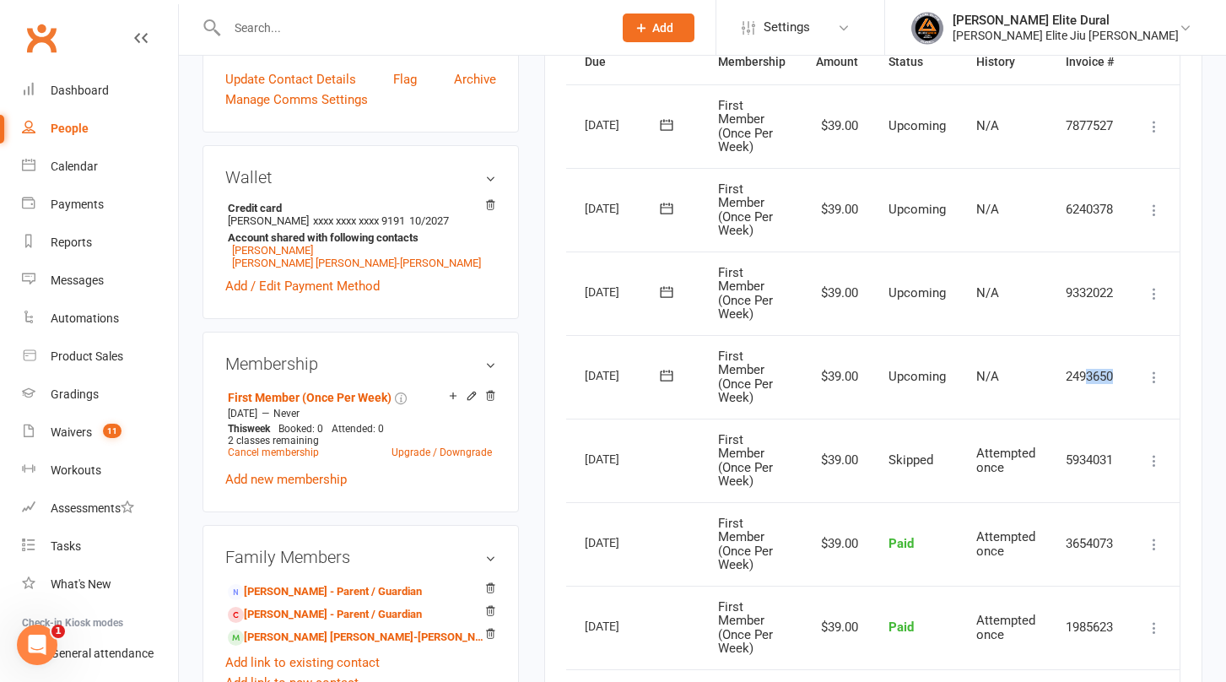
click at [1135, 375] on tr "Select this 20 Aug 2025 Flynn Grant Morgan-Brett First Member (Once Per Week) $…" at bounding box center [847, 377] width 663 height 84
click at [1154, 294] on icon at bounding box center [1154, 293] width 17 height 17
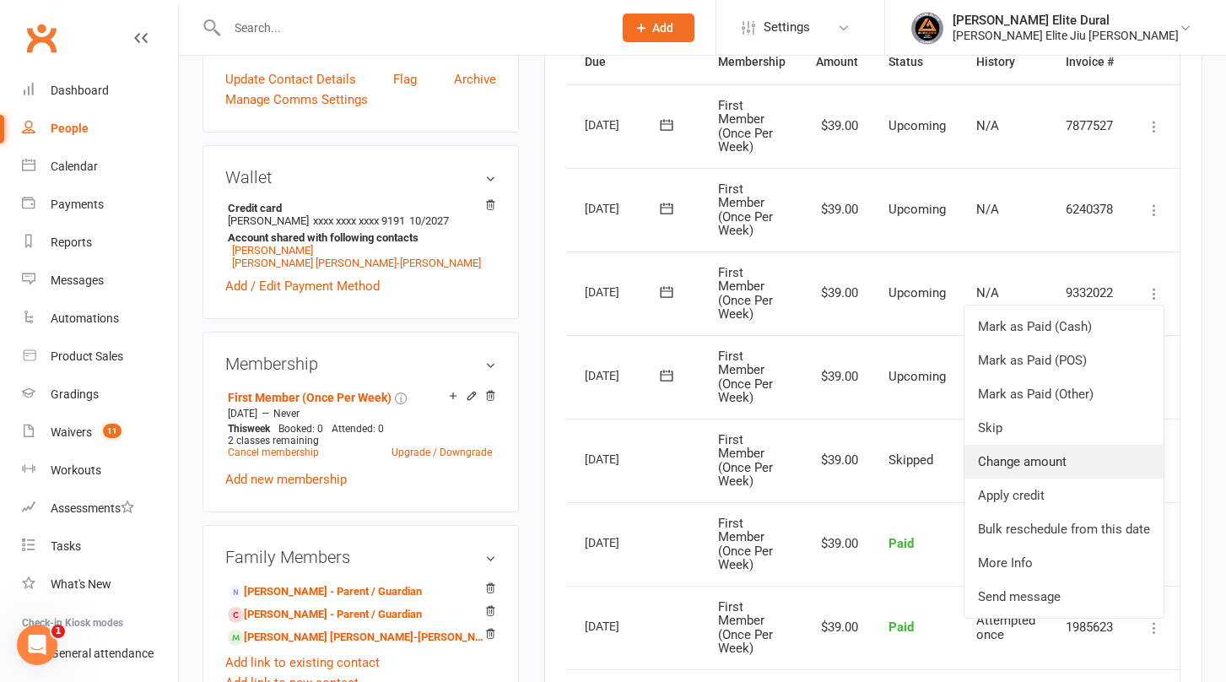
click at [1078, 461] on link "Change amount" at bounding box center [1063, 462] width 199 height 34
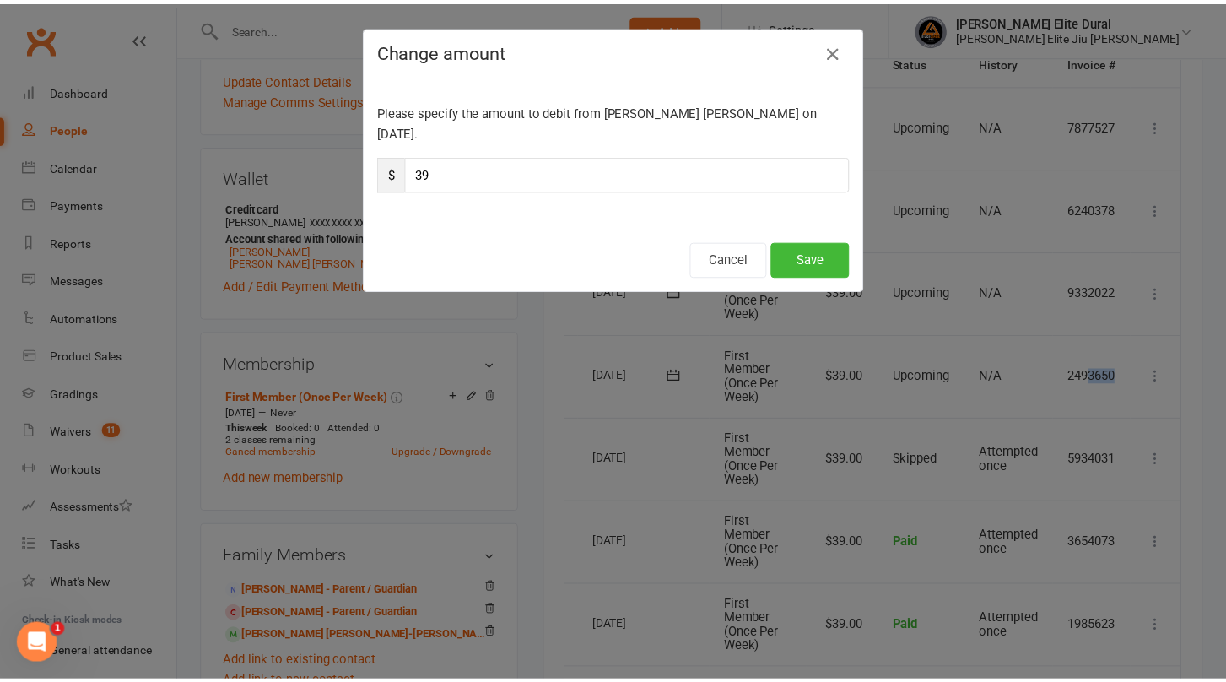
scroll to position [0, 41]
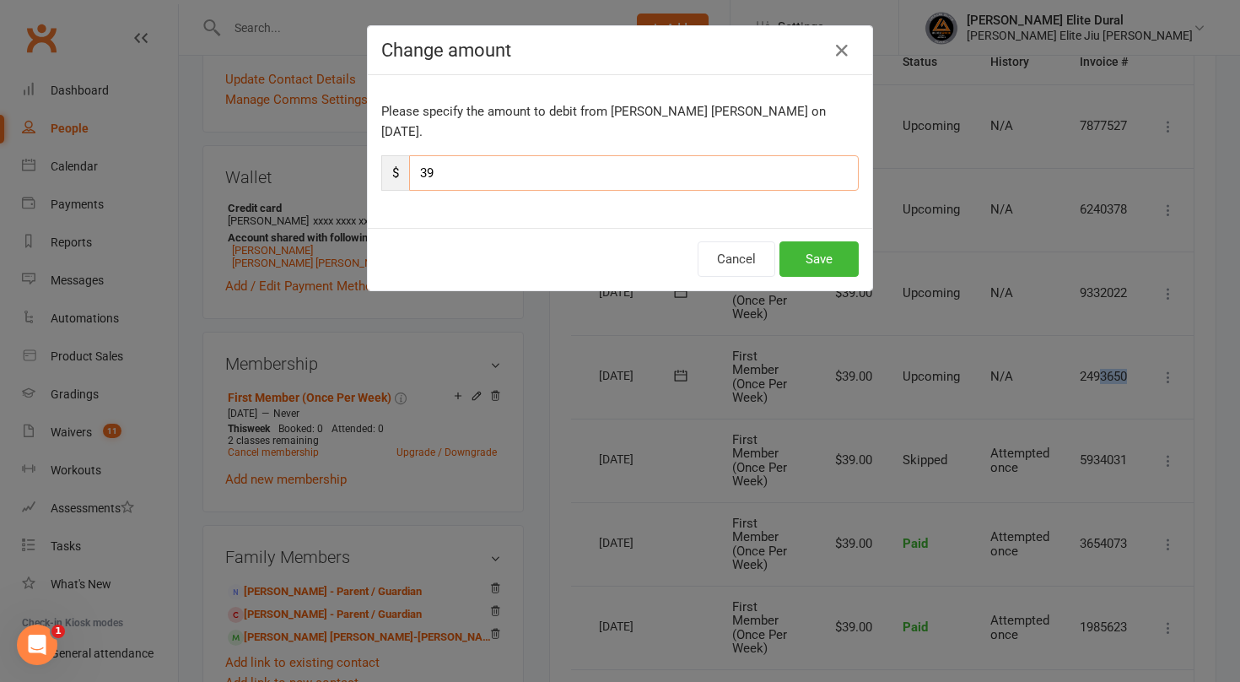
click at [443, 155] on input "39" at bounding box center [634, 172] width 450 height 35
type input "3"
type input "78"
click at [809, 241] on button "Save" at bounding box center [819, 258] width 79 height 35
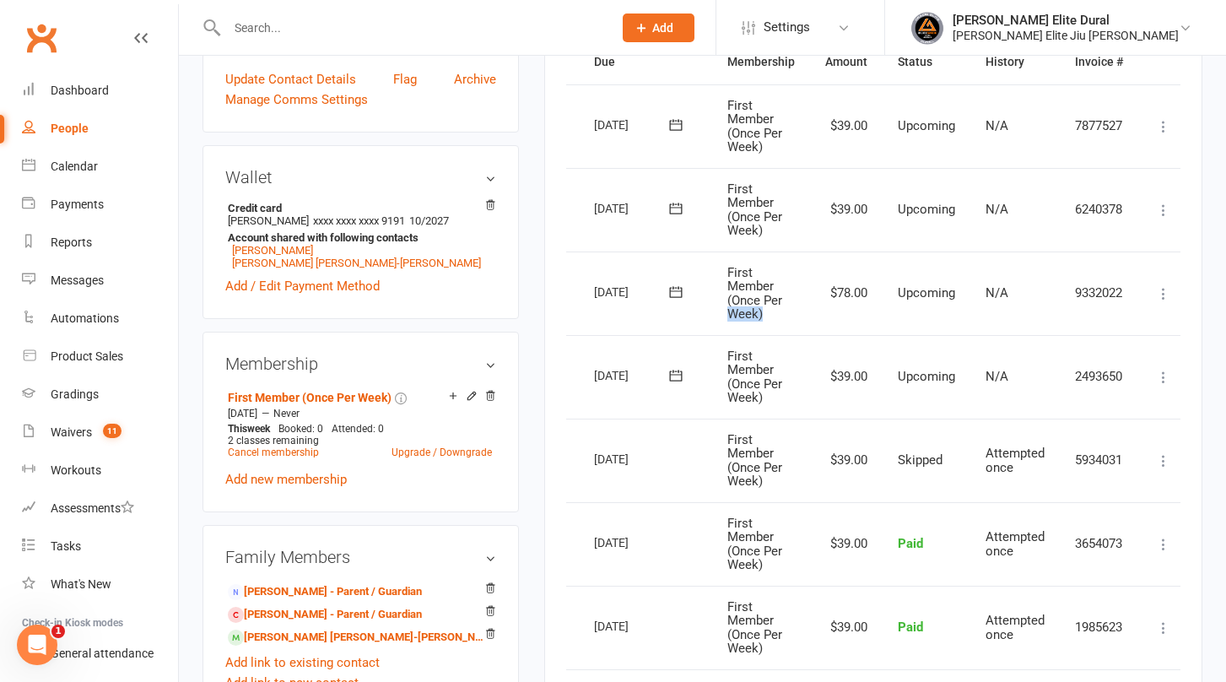
drag, startPoint x: 796, startPoint y: 308, endPoint x: 732, endPoint y: 308, distance: 64.1
click at [732, 308] on td "First Member (Once Per Week)" at bounding box center [761, 293] width 98 height 84
click at [1160, 376] on icon at bounding box center [1163, 377] width 17 height 17
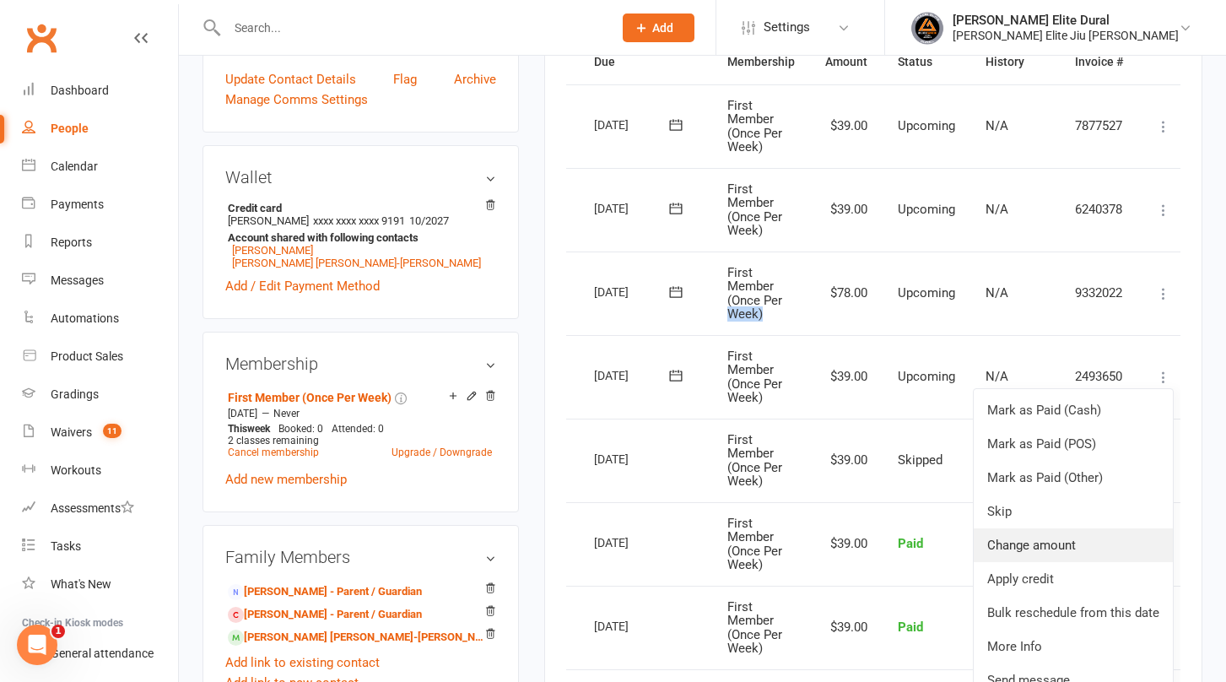
click at [1066, 540] on link "Change amount" at bounding box center [1073, 545] width 199 height 34
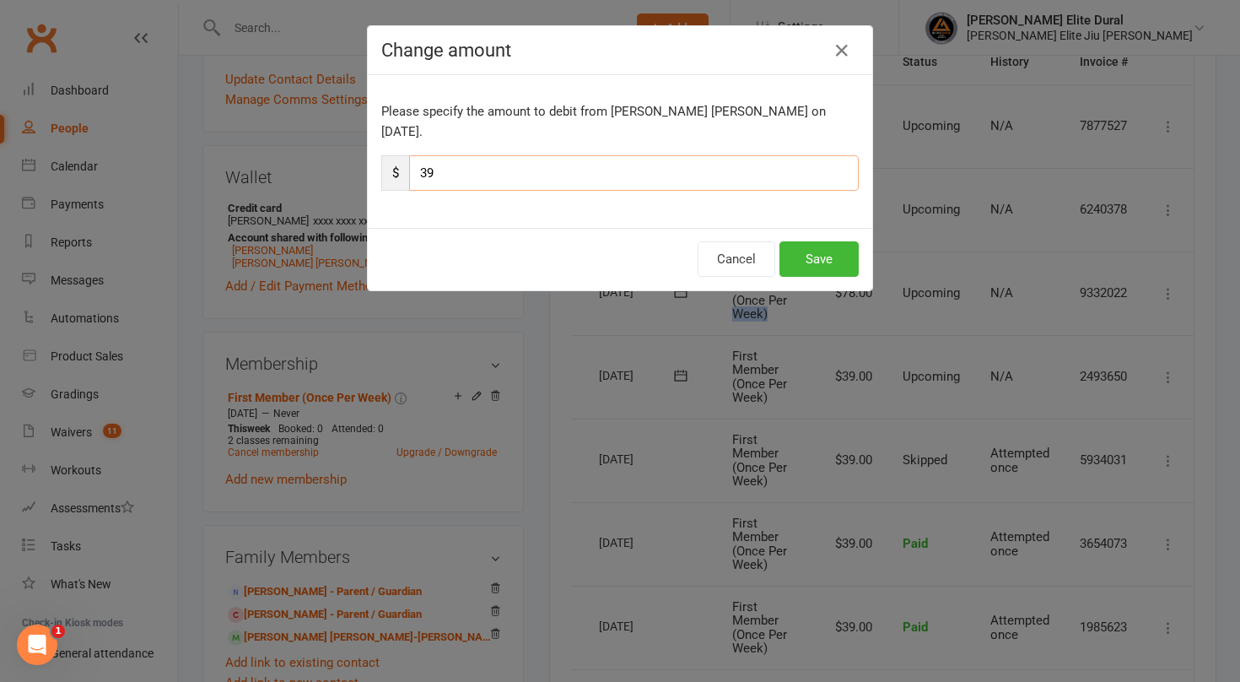
click at [490, 162] on input "39" at bounding box center [634, 172] width 450 height 35
type input "3"
type input "78"
click at [817, 247] on button "Save" at bounding box center [819, 258] width 79 height 35
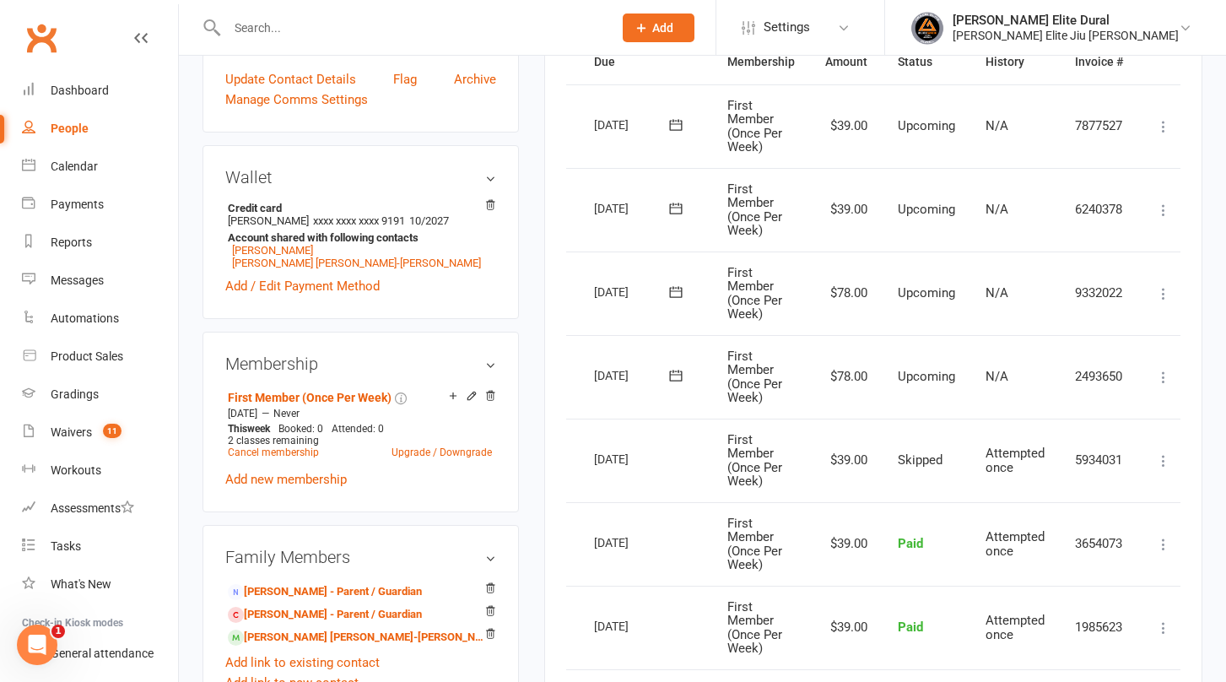
click at [1164, 298] on icon at bounding box center [1163, 293] width 17 height 17
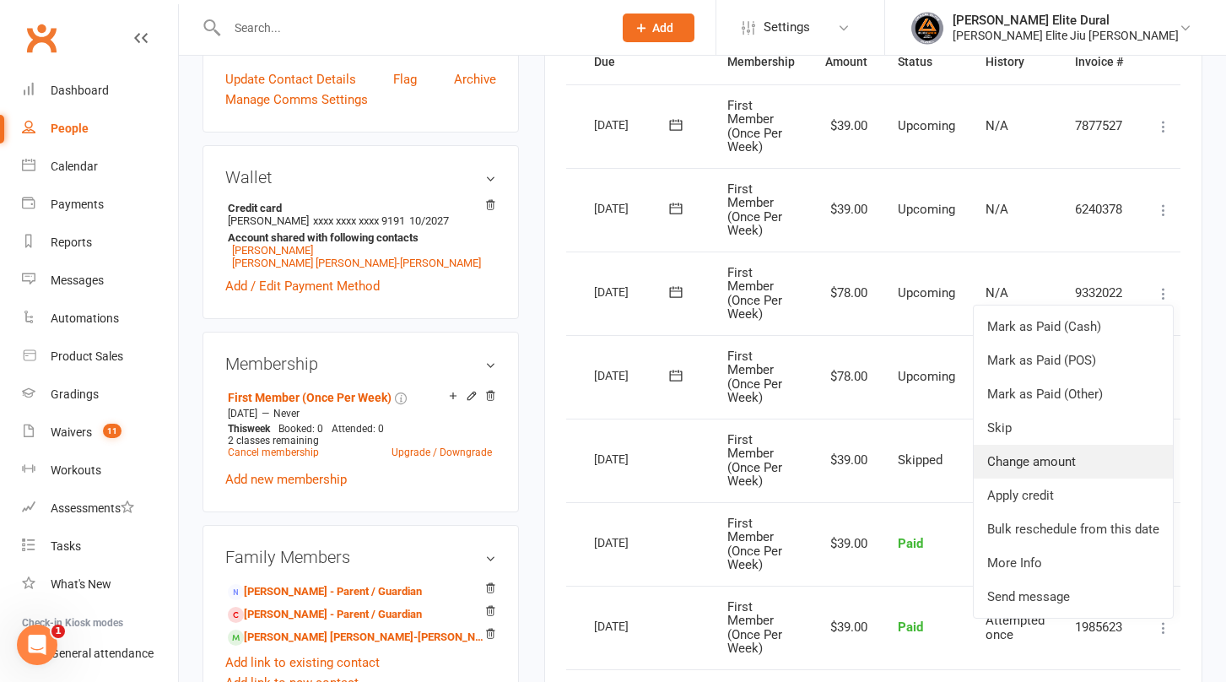
click at [1083, 465] on link "Change amount" at bounding box center [1073, 462] width 199 height 34
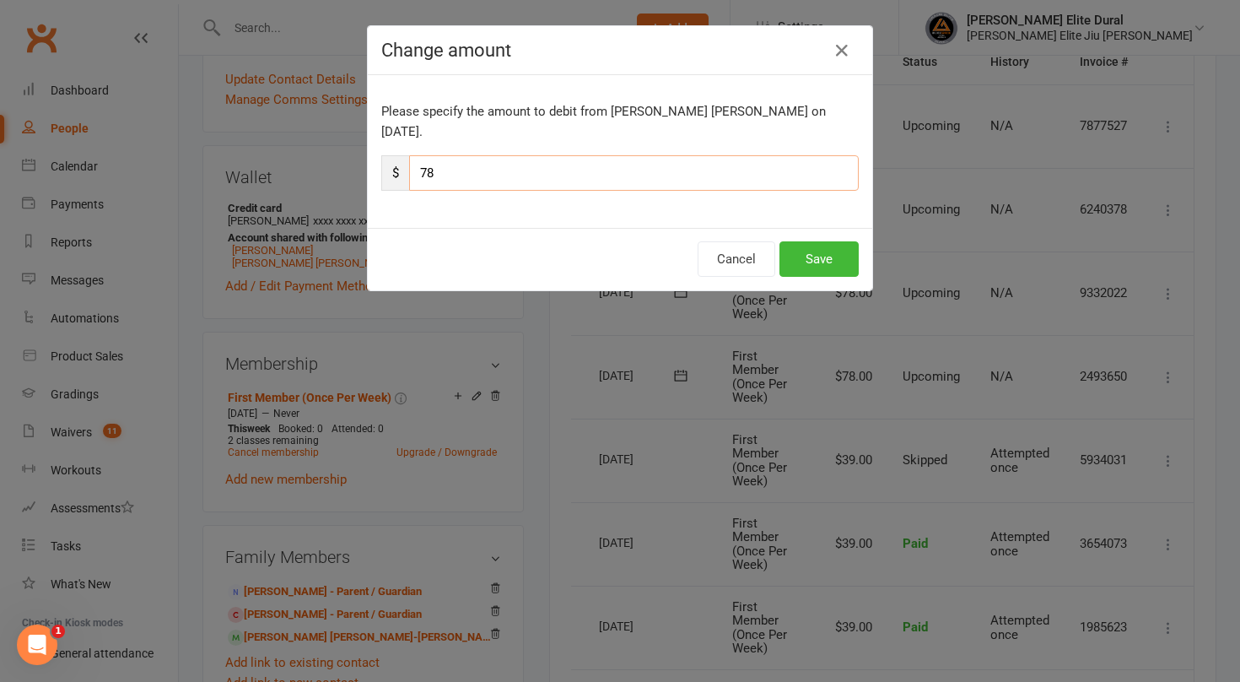
click at [497, 158] on input "78" at bounding box center [634, 172] width 450 height 35
type input "7"
type input "39"
click at [801, 241] on button "Save" at bounding box center [819, 258] width 79 height 35
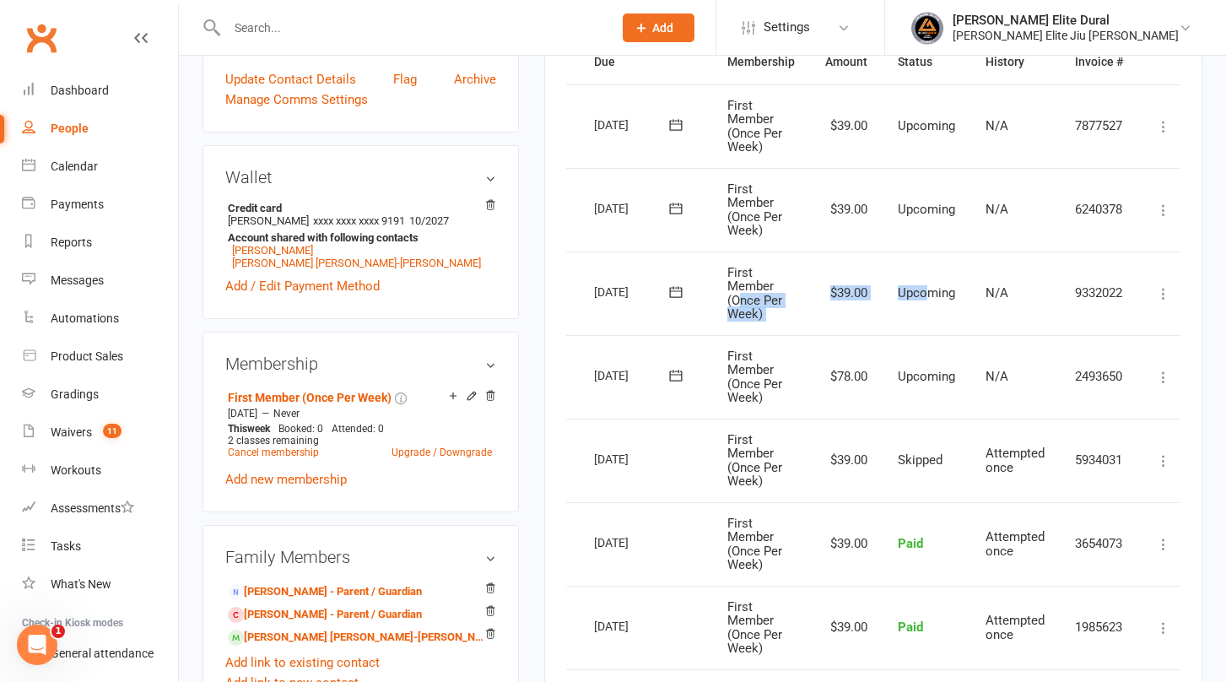
drag, startPoint x: 928, startPoint y: 300, endPoint x: 737, endPoint y: 299, distance: 191.5
click at [737, 299] on tr "Select this 27 Aug 2025 Flynn Grant Morgan-Brett First Member (Once Per Week) $…" at bounding box center [857, 293] width 663 height 84
click at [335, 263] on link "Sullivan Jack Morgan-Brett" at bounding box center [356, 262] width 249 height 13
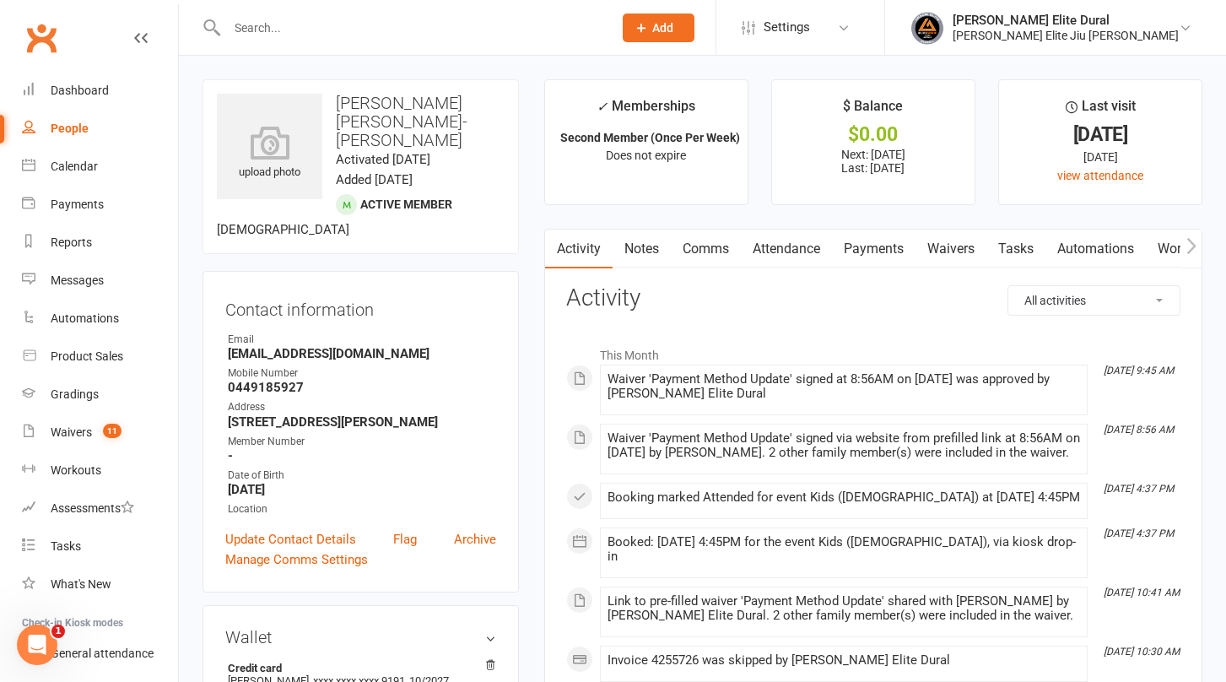
click at [887, 240] on link "Payments" at bounding box center [874, 248] width 84 height 39
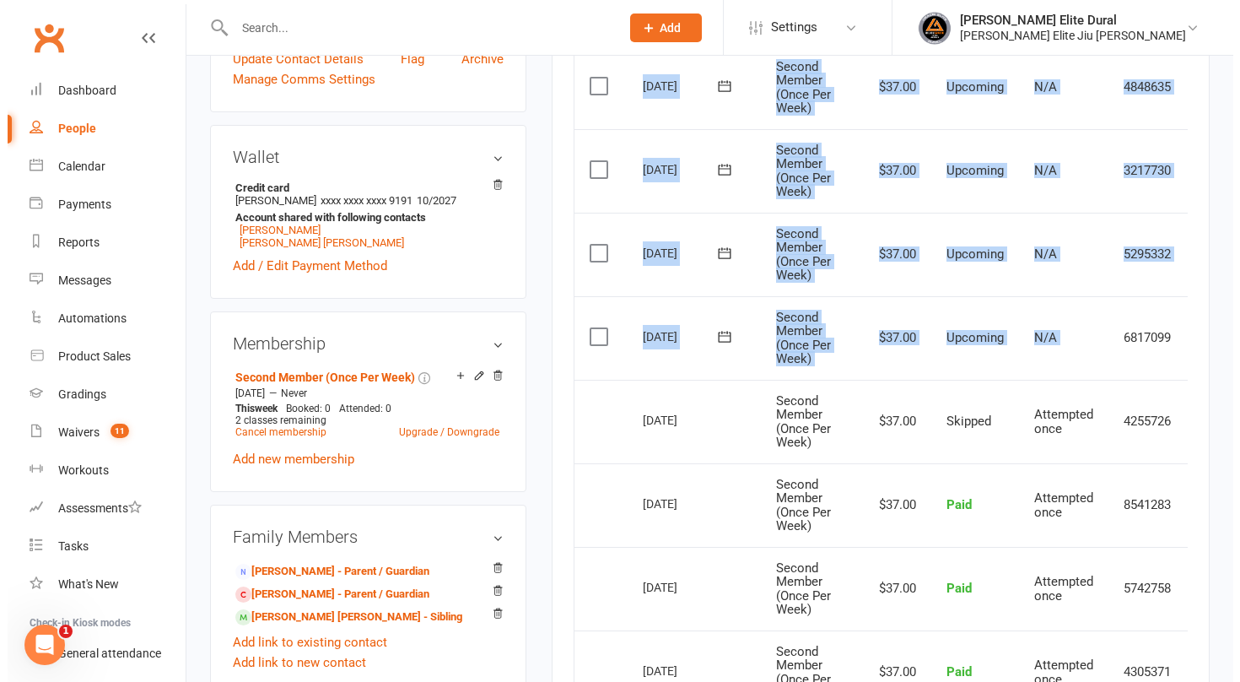
scroll to position [0, 51]
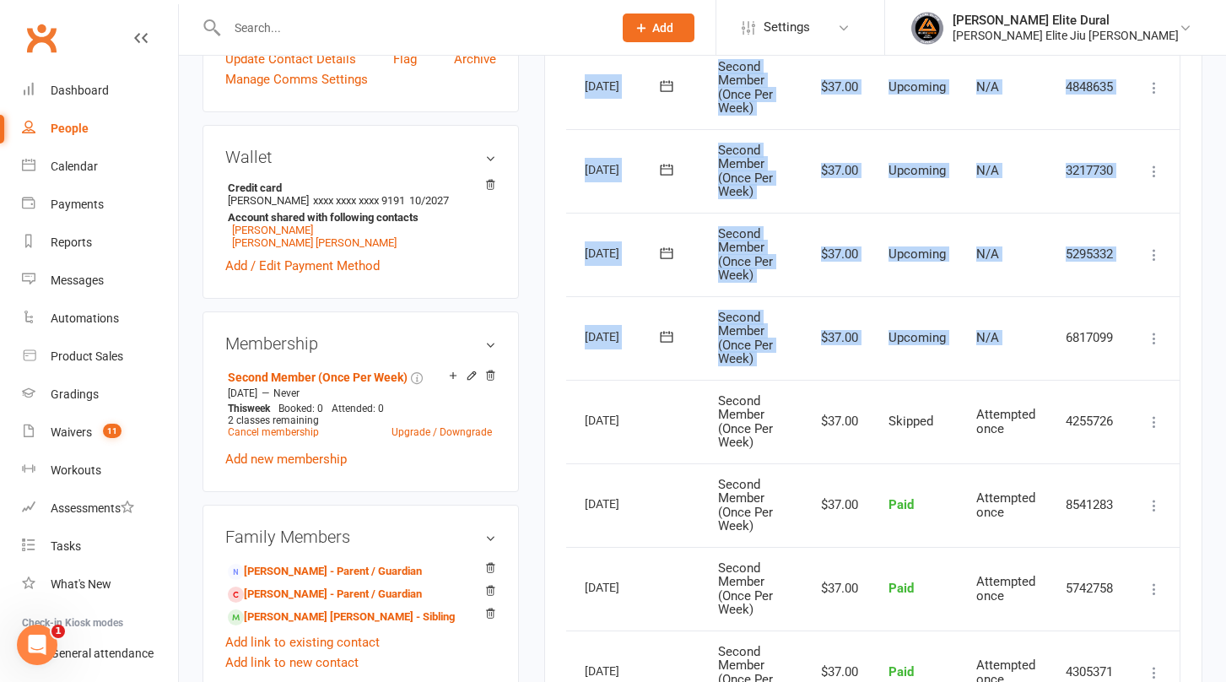
drag, startPoint x: 1118, startPoint y: 337, endPoint x: 1223, endPoint y: 343, distance: 105.6
click at [1223, 343] on div "upload photo Sullivan Jack Morgan-Brett Activated 28 February, 2025 Added 20 Fe…" at bounding box center [702, 457] width 1047 height 1762
click at [1152, 338] on icon at bounding box center [1154, 338] width 17 height 17
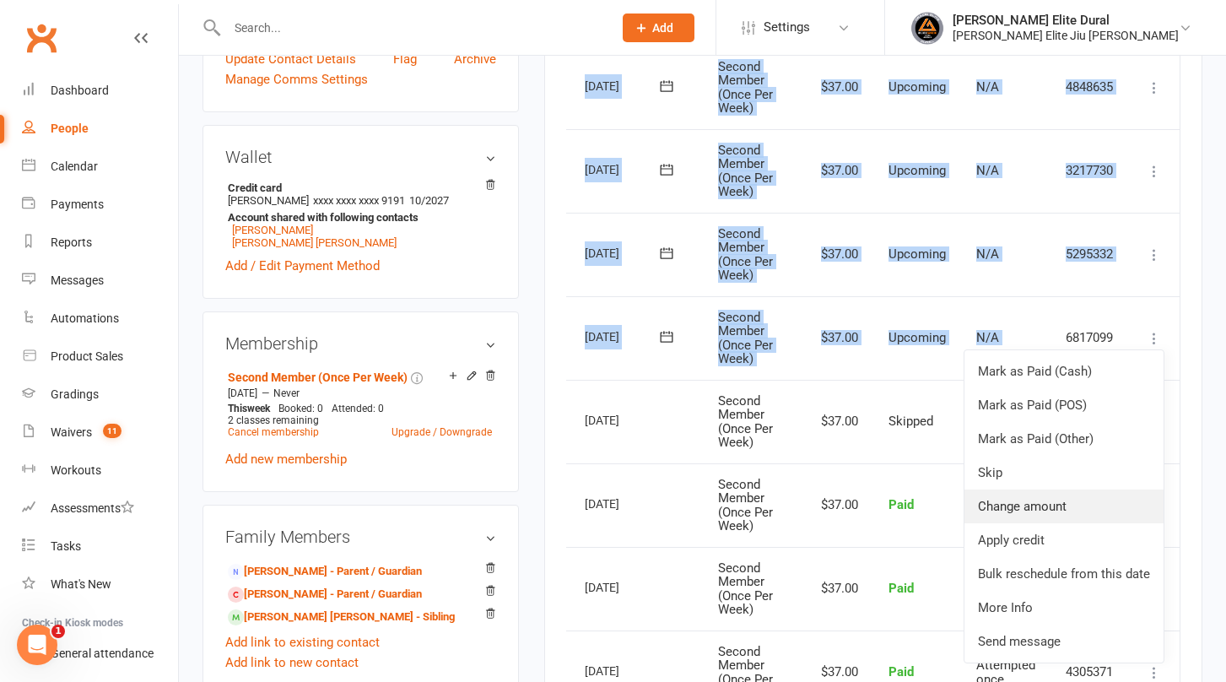
click at [1053, 504] on link "Change amount" at bounding box center [1063, 506] width 199 height 34
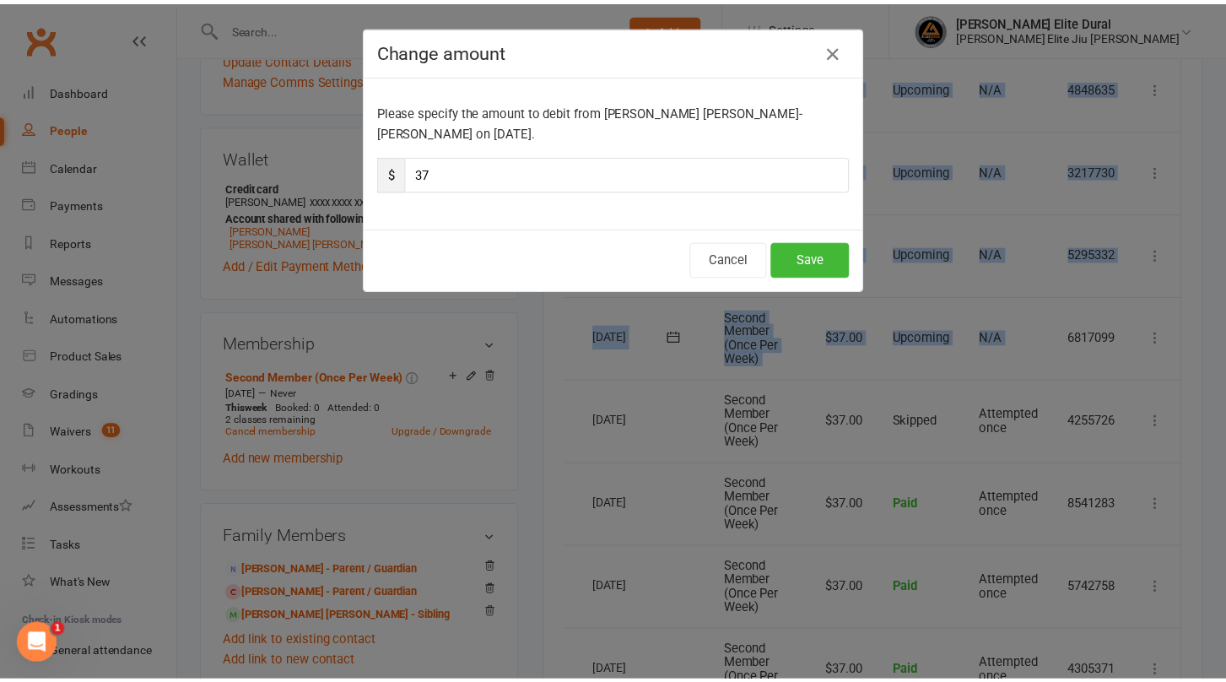
scroll to position [0, 41]
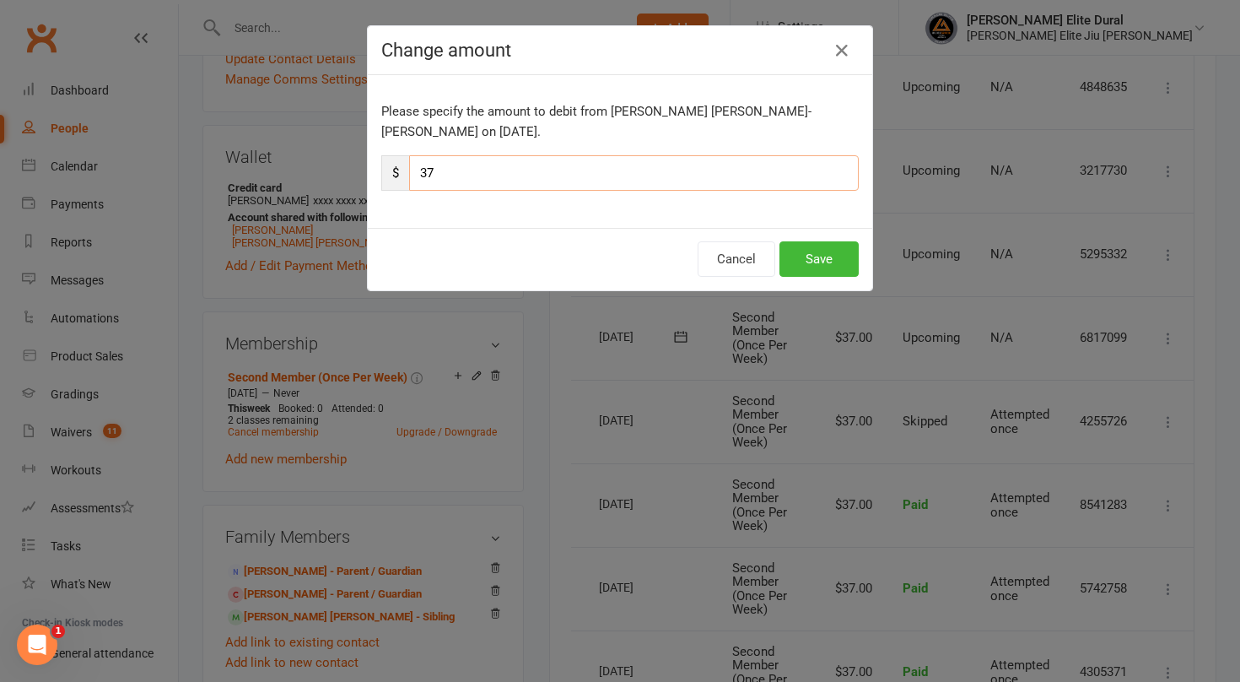
click at [458, 155] on input "37" at bounding box center [634, 172] width 450 height 35
type input "3"
type input "74"
click at [817, 241] on button "Save" at bounding box center [819, 258] width 79 height 35
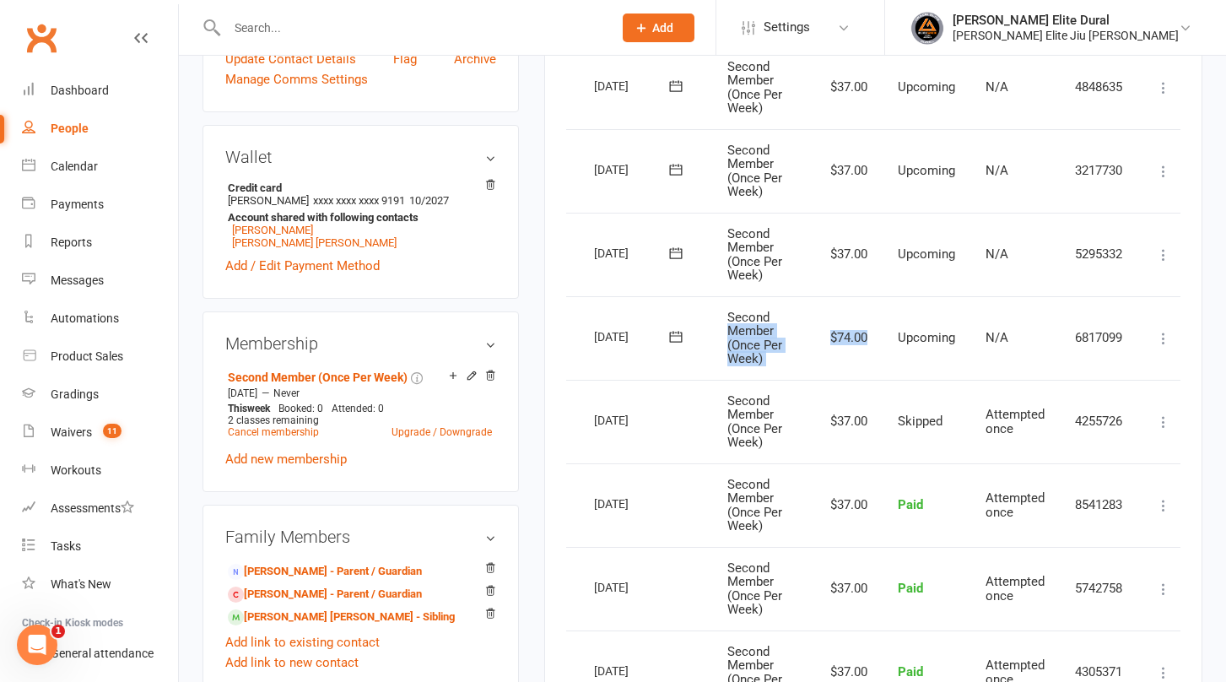
drag, startPoint x: 893, startPoint y: 342, endPoint x: 715, endPoint y: 325, distance: 178.8
click at [715, 325] on tr "Select this 20 Aug 2025 Sullivan Jack Morgan-Brett Second Member (Once Per Week…" at bounding box center [857, 338] width 663 height 84
click at [715, 325] on td "Second Member (Once Per Week)" at bounding box center [761, 338] width 98 height 84
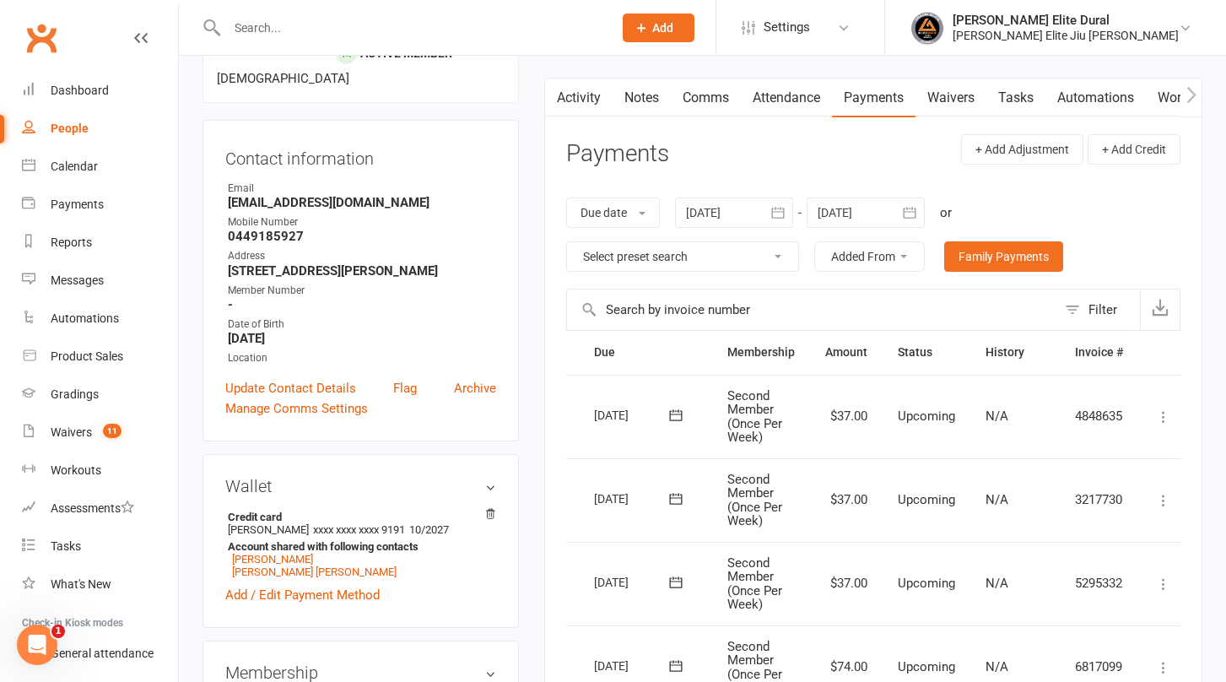
scroll to position [0, 0]
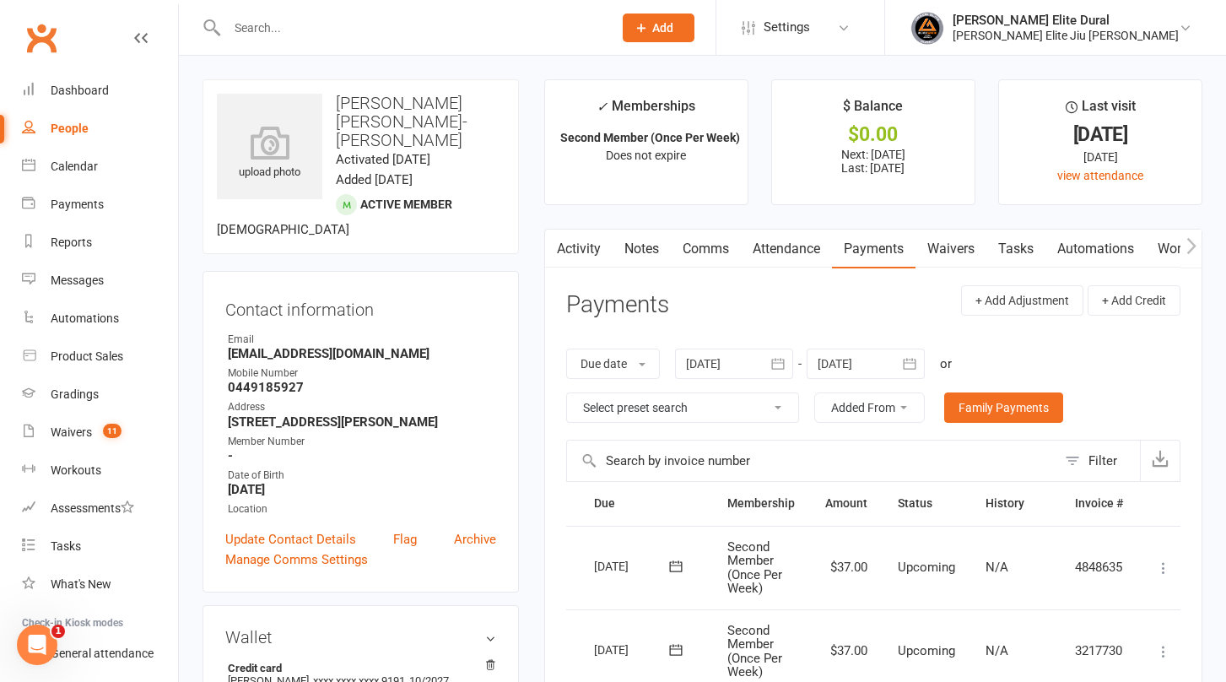
click at [398, 24] on input "text" at bounding box center [411, 28] width 379 height 24
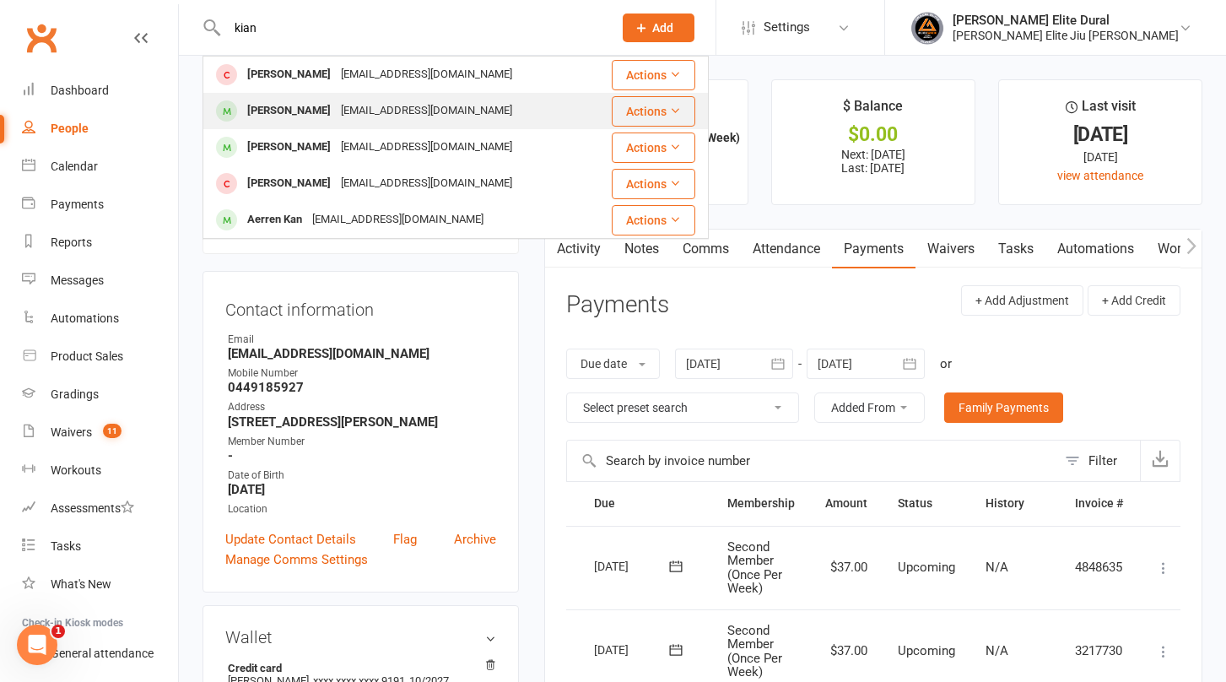
type input "kian"
click at [336, 110] on div "Khoder@rescocivil.com.au" at bounding box center [426, 111] width 181 height 24
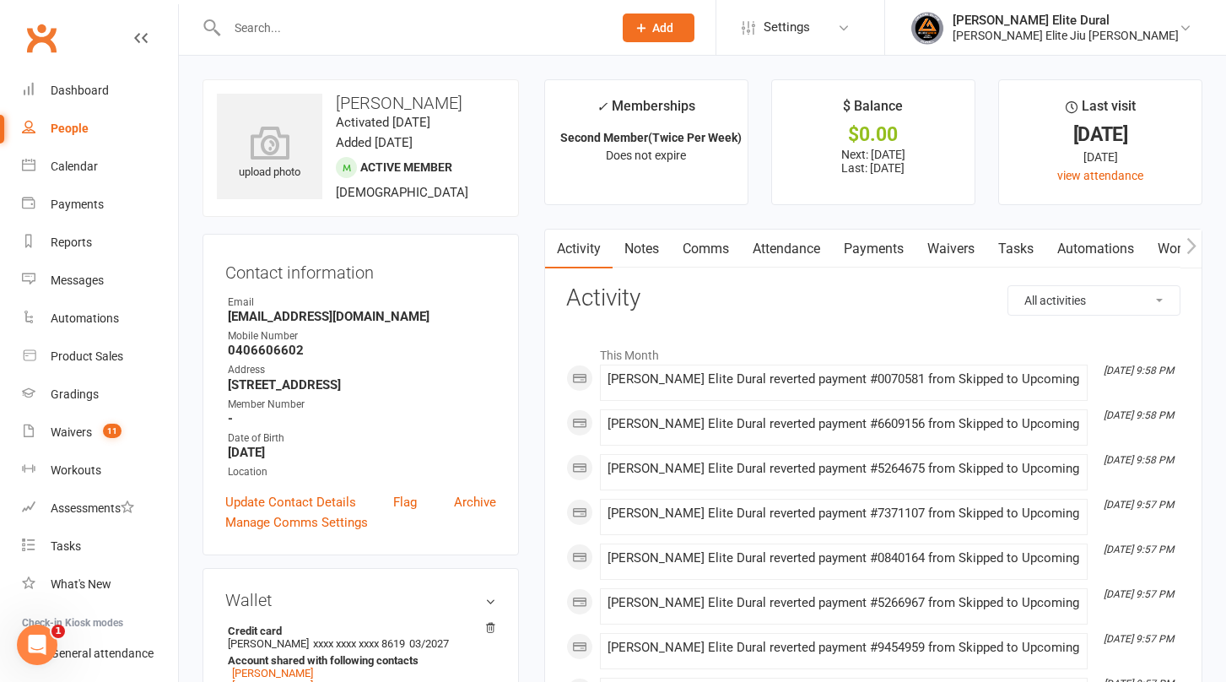
click at [882, 246] on link "Payments" at bounding box center [874, 248] width 84 height 39
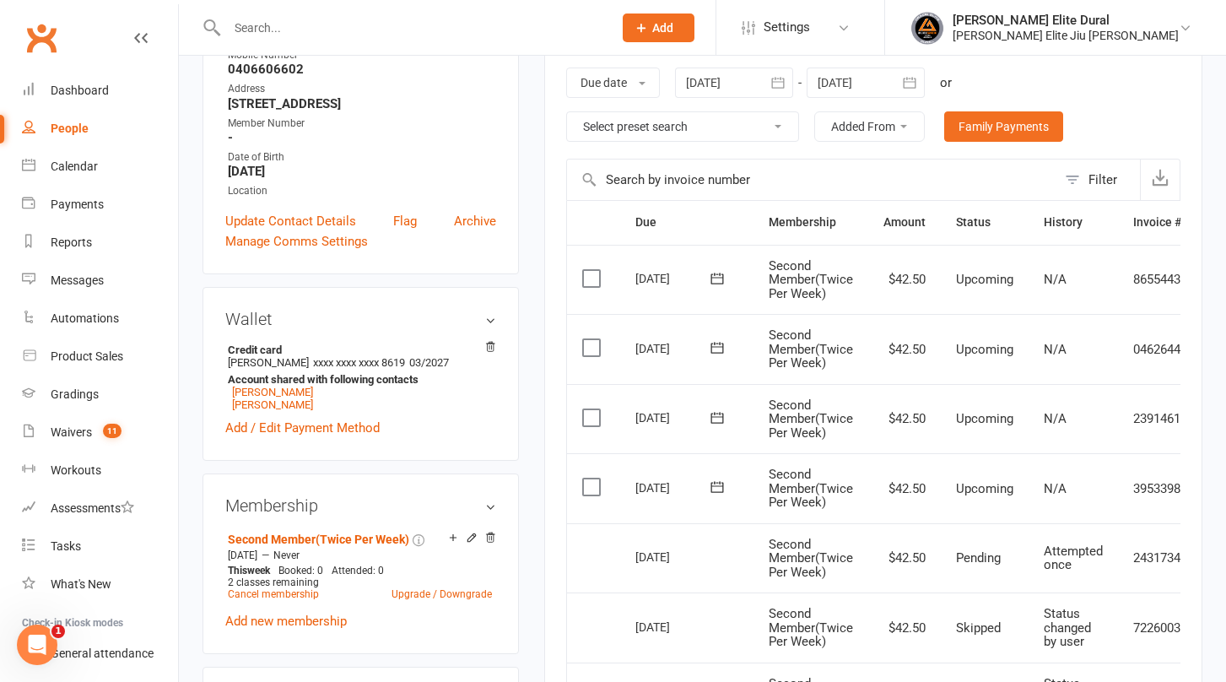
scroll to position [266, 0]
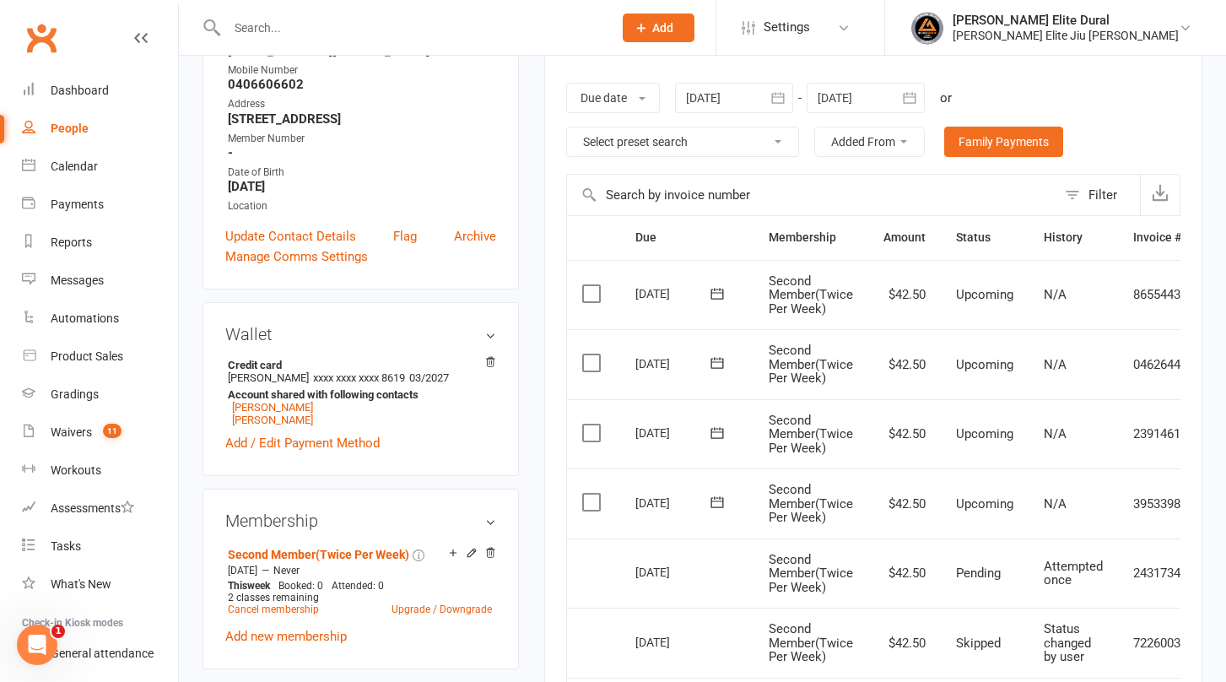
click at [914, 100] on icon "button" at bounding box center [909, 97] width 17 height 17
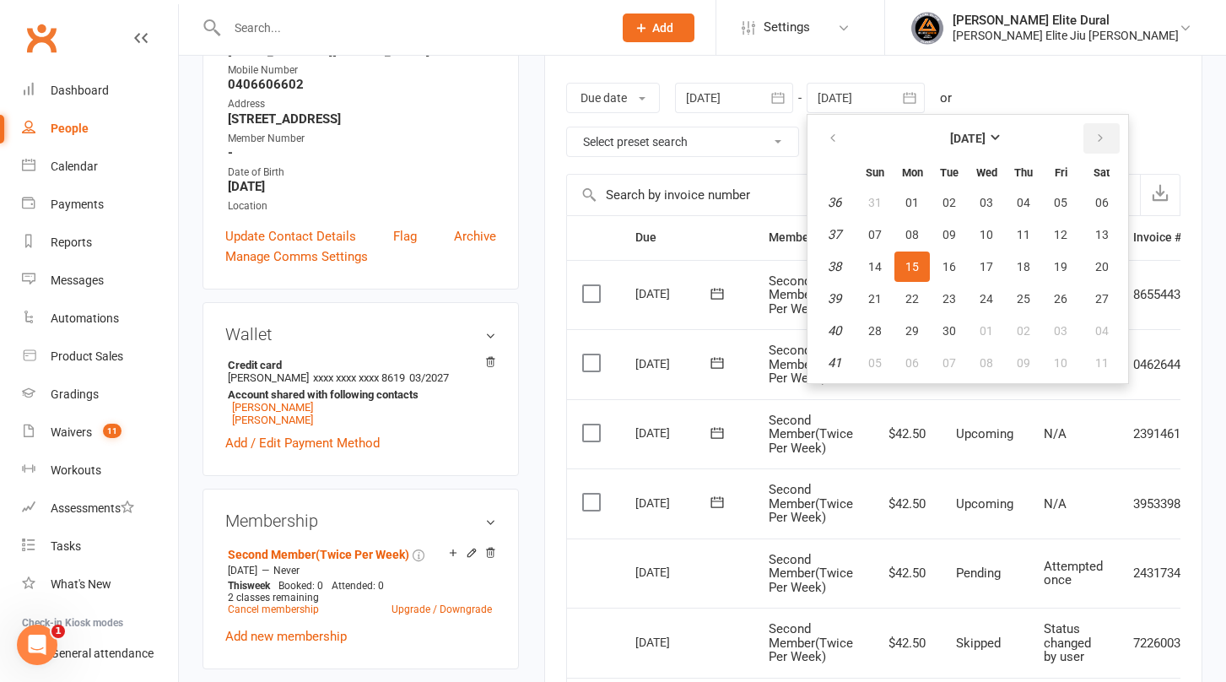
click at [1102, 137] on icon "button" at bounding box center [1100, 138] width 12 height 13
click at [1109, 358] on span "06" at bounding box center [1101, 362] width 13 height 13
type input "06 Dec 2025"
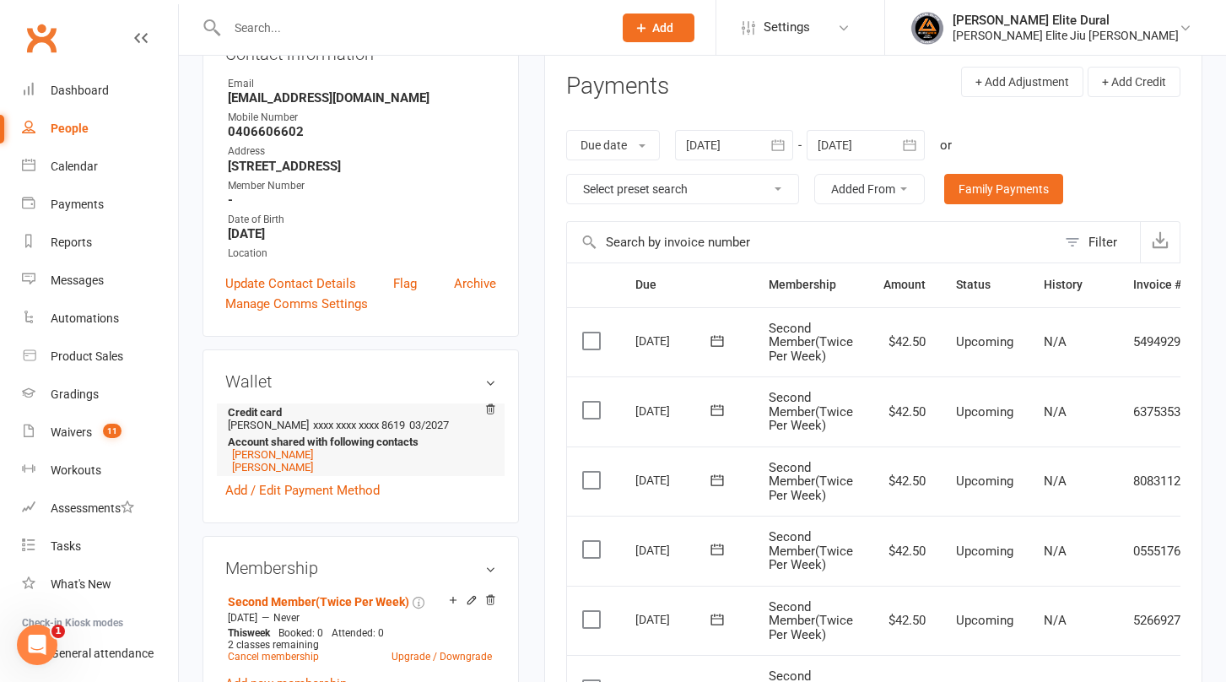
scroll to position [231, 0]
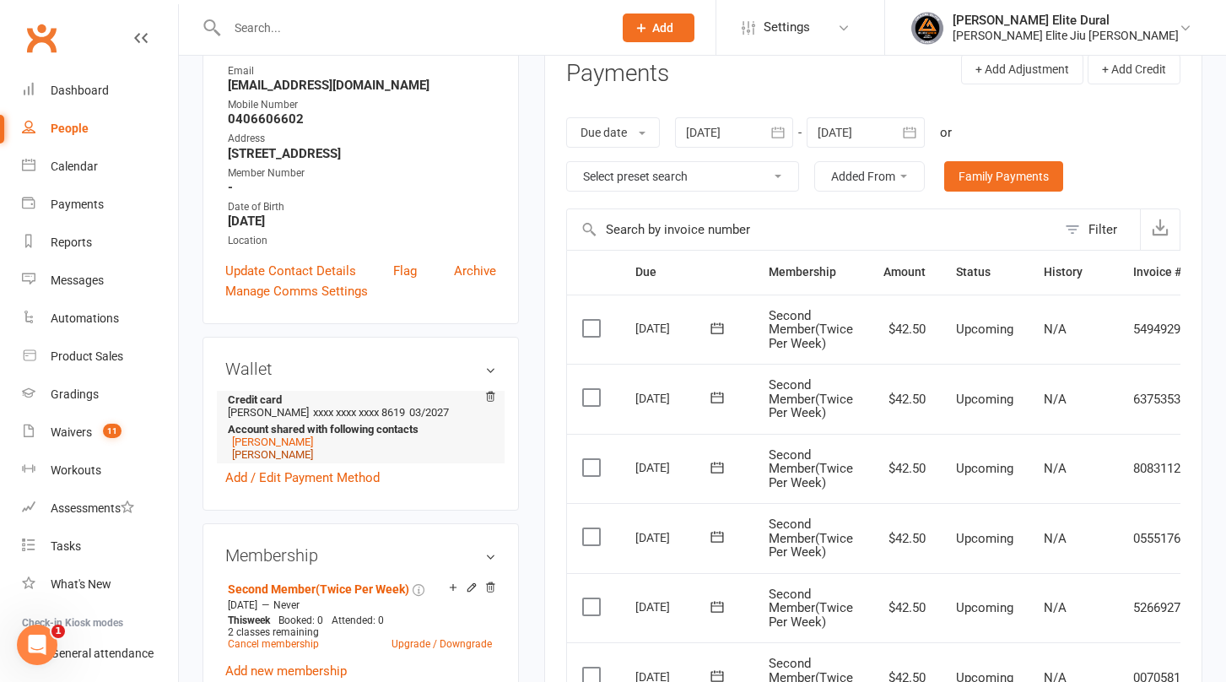
click at [265, 461] on link "Xavier Reslan" at bounding box center [272, 454] width 81 height 13
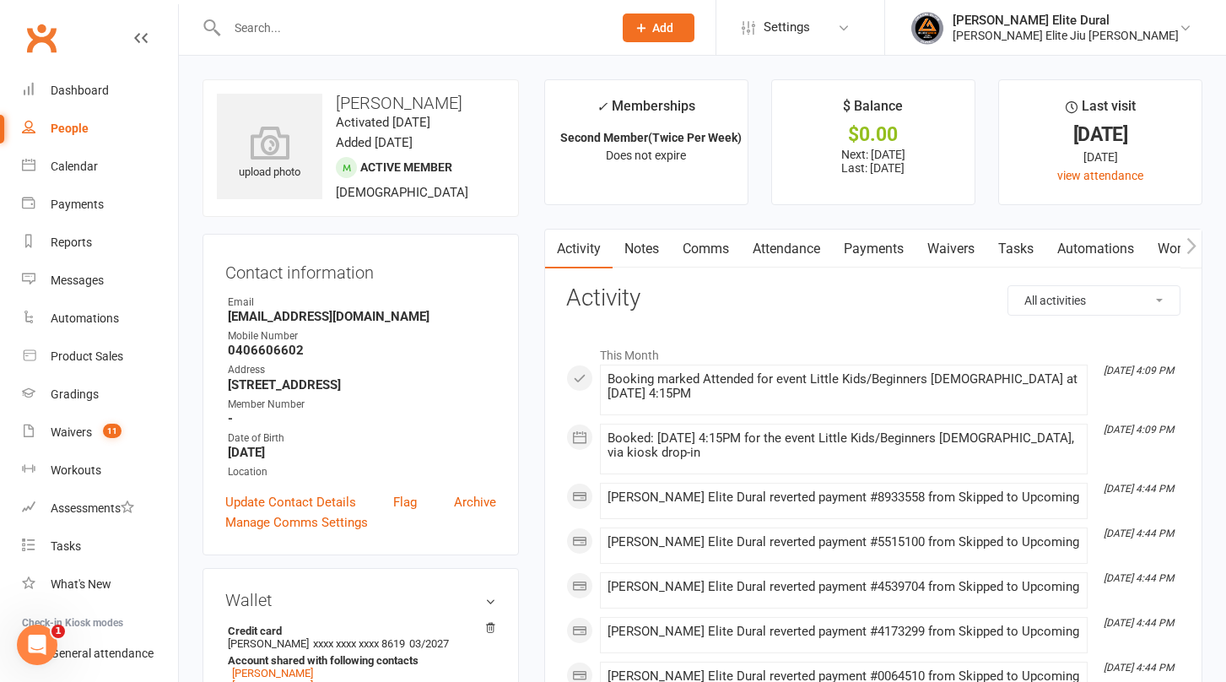
click at [893, 257] on link "Payments" at bounding box center [874, 248] width 84 height 39
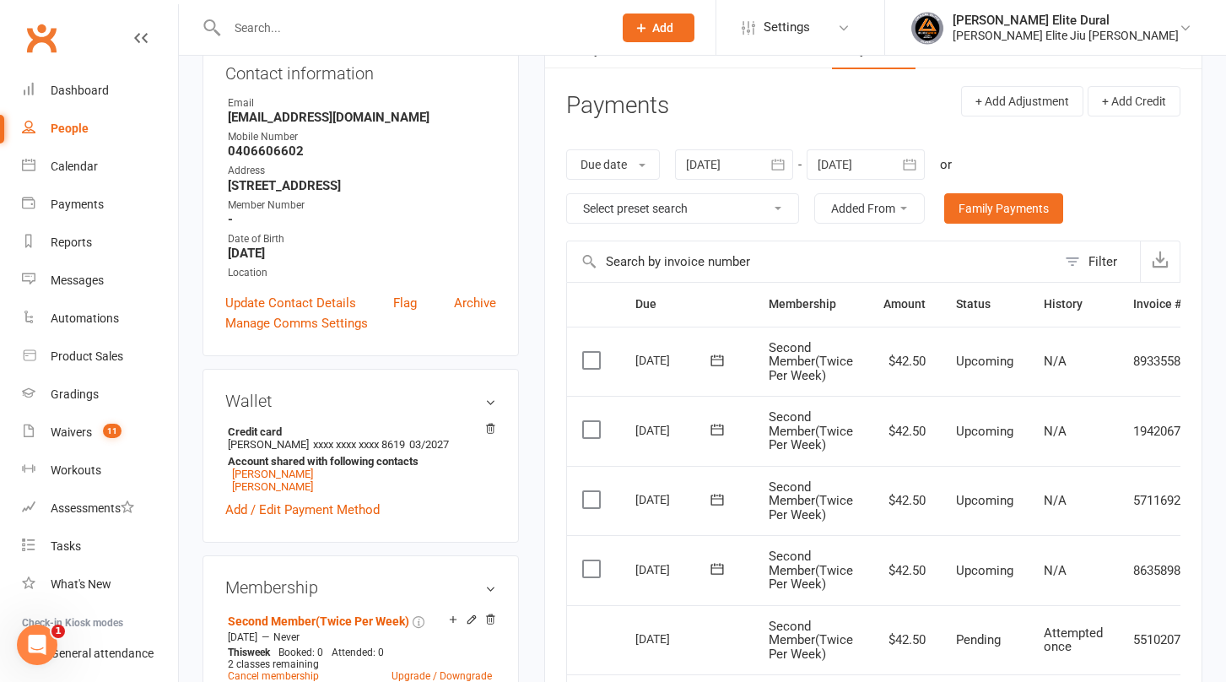
scroll to position [183, 0]
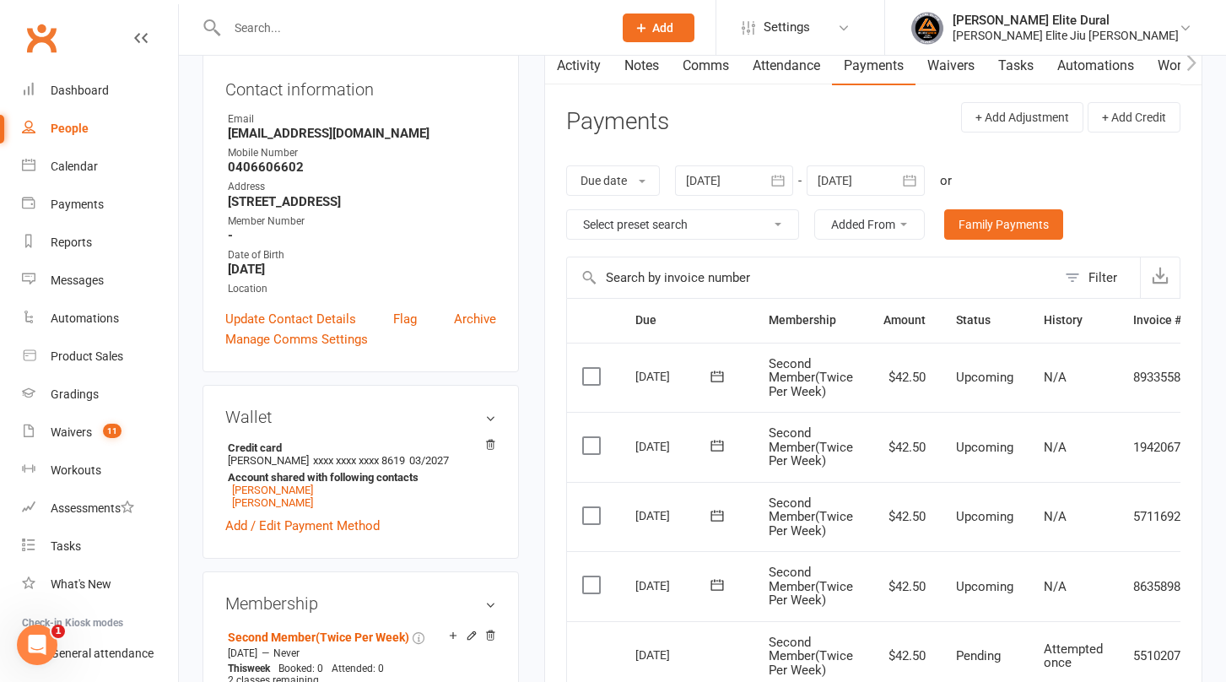
click at [912, 184] on icon "button" at bounding box center [909, 180] width 17 height 17
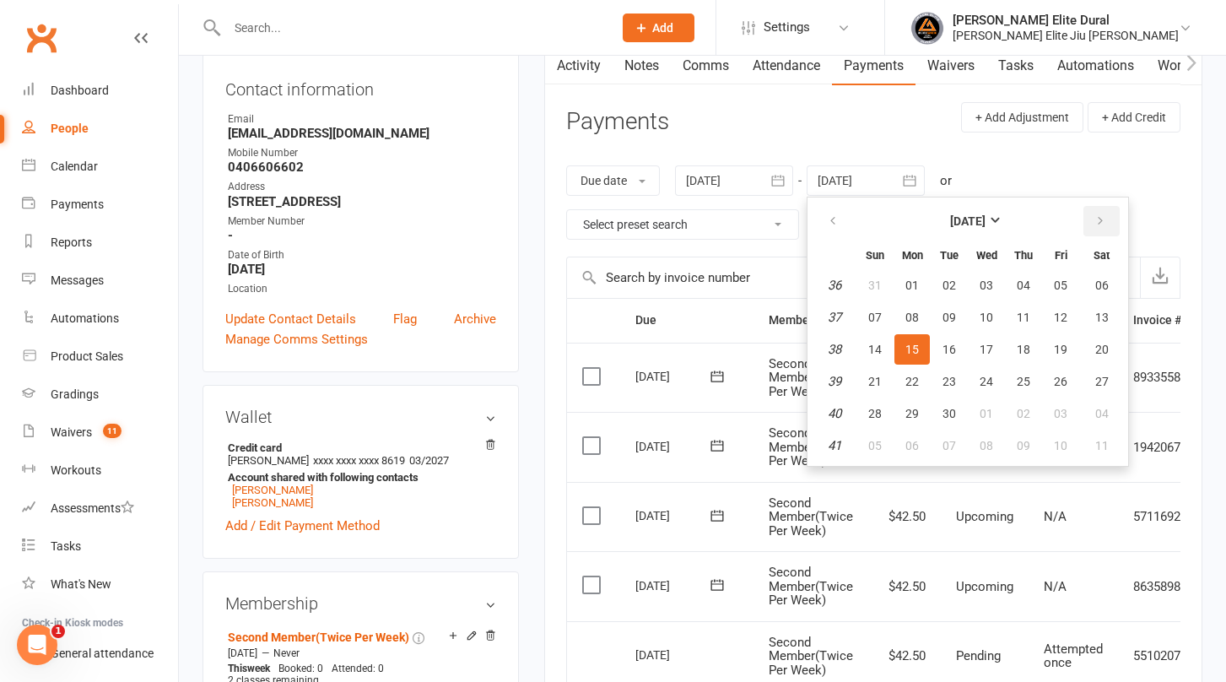
click at [1110, 223] on button "button" at bounding box center [1101, 221] width 36 height 30
click at [1112, 445] on button "10" at bounding box center [1101, 445] width 43 height 30
type input "10 Jan 2026"
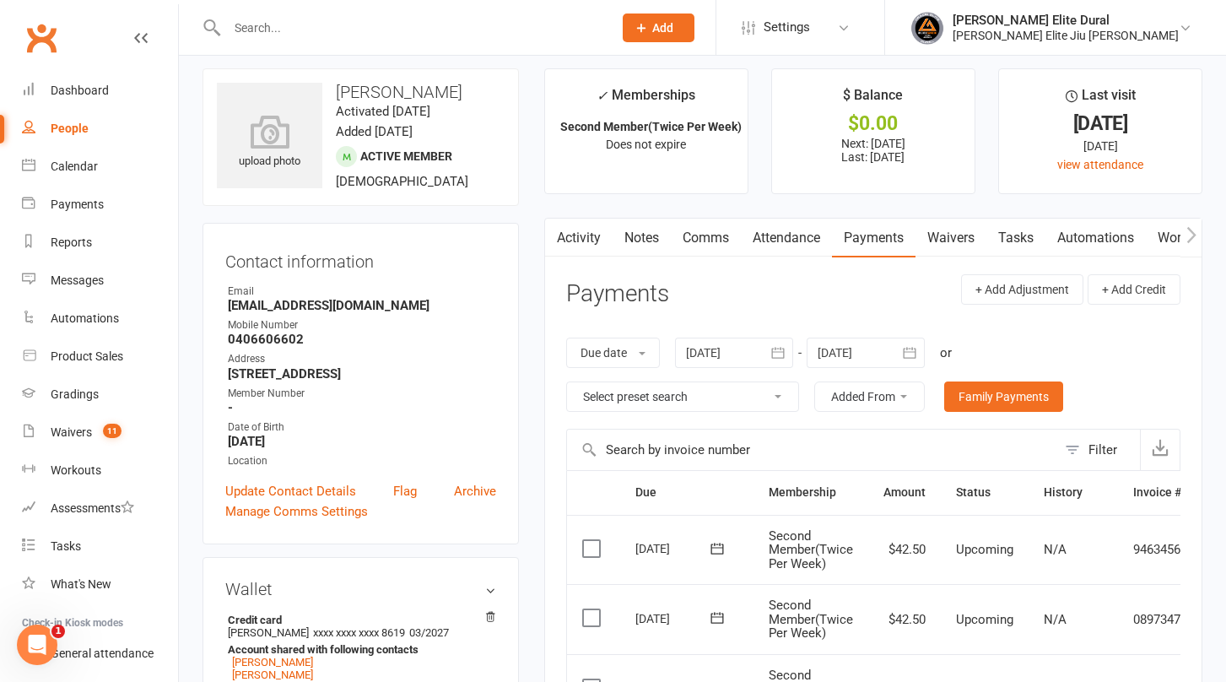
scroll to position [0, 0]
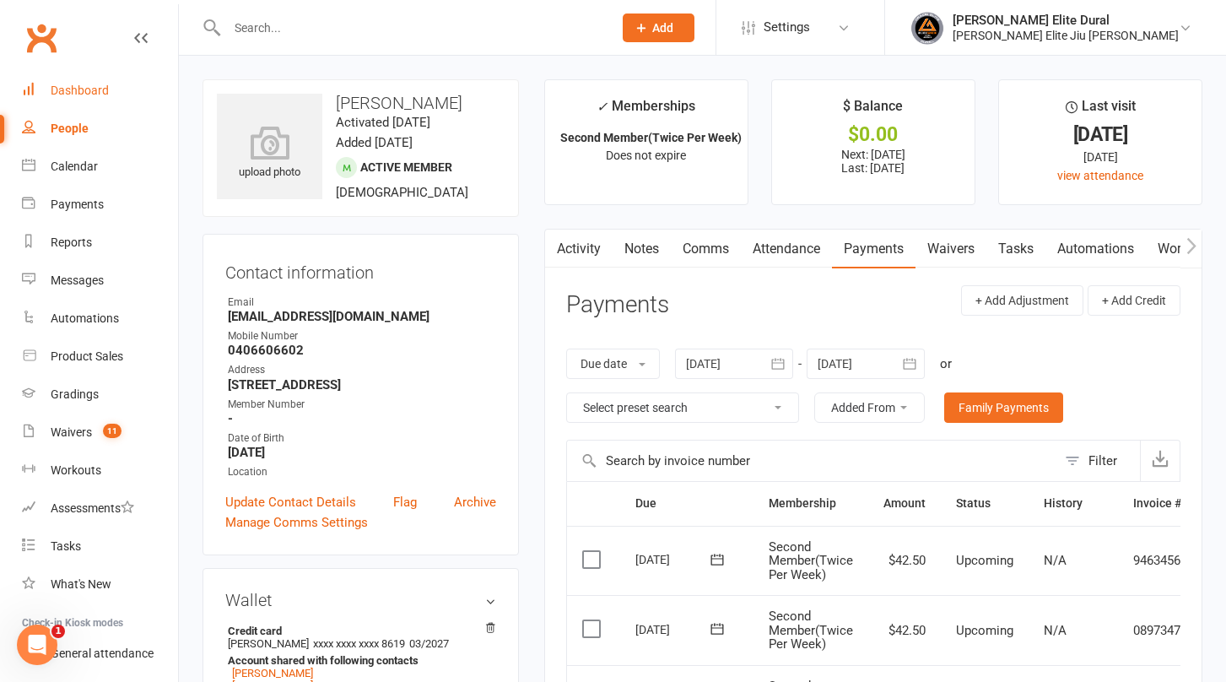
click at [98, 94] on div "Dashboard" at bounding box center [80, 90] width 58 height 13
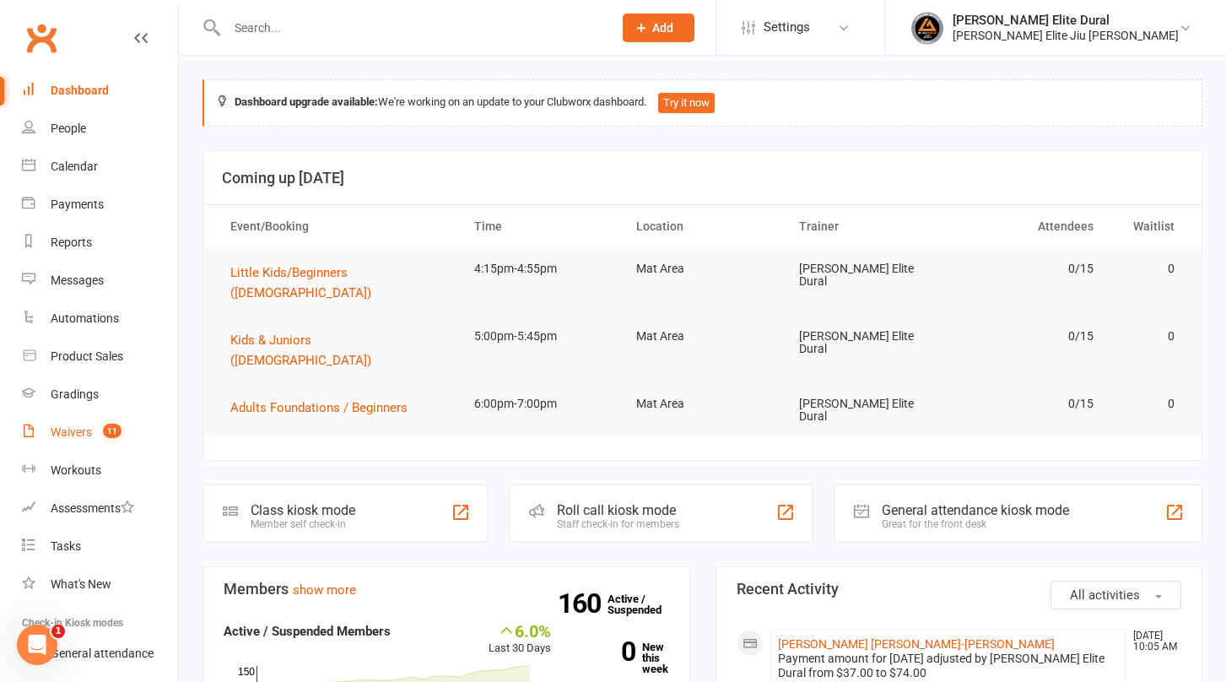
click at [64, 432] on div "Waivers" at bounding box center [71, 431] width 41 height 13
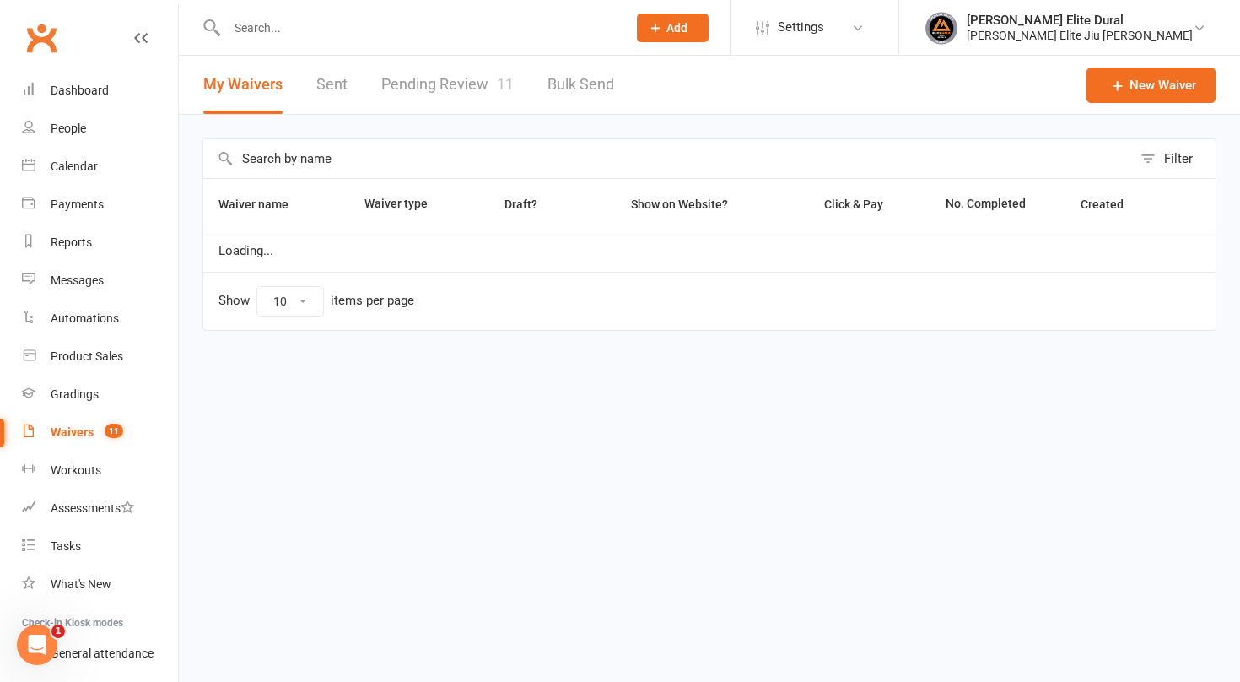
select select "100"
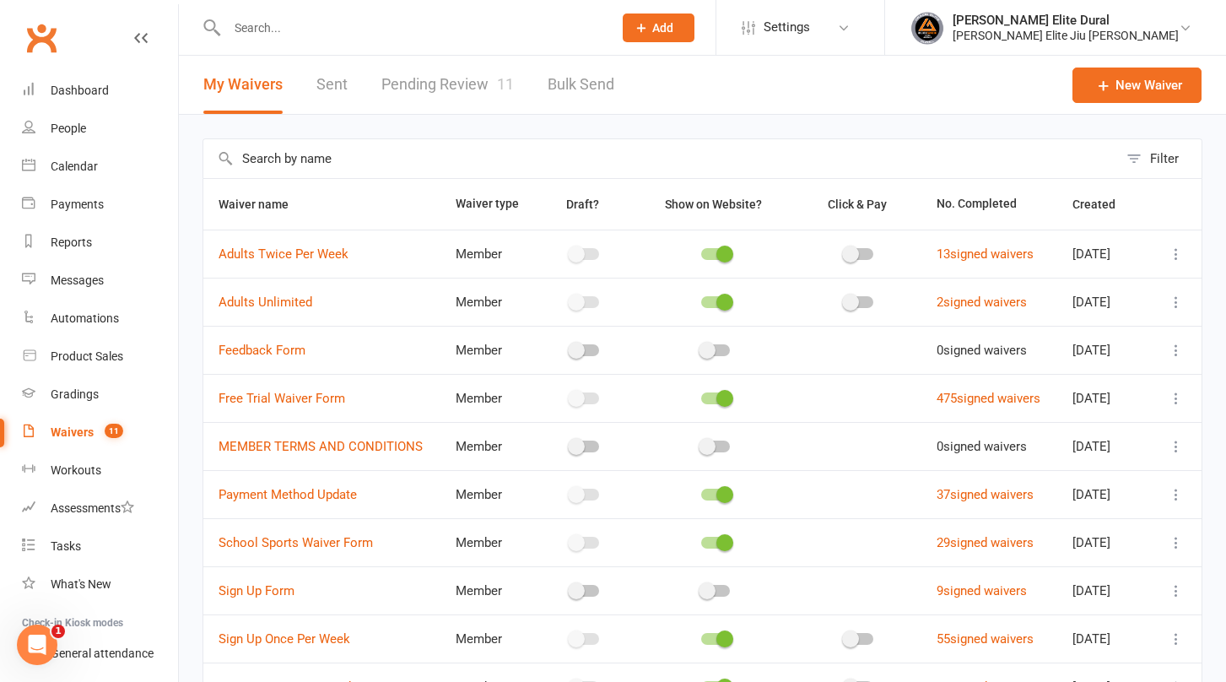
click at [417, 85] on link "Pending Review 11" at bounding box center [447, 85] width 132 height 58
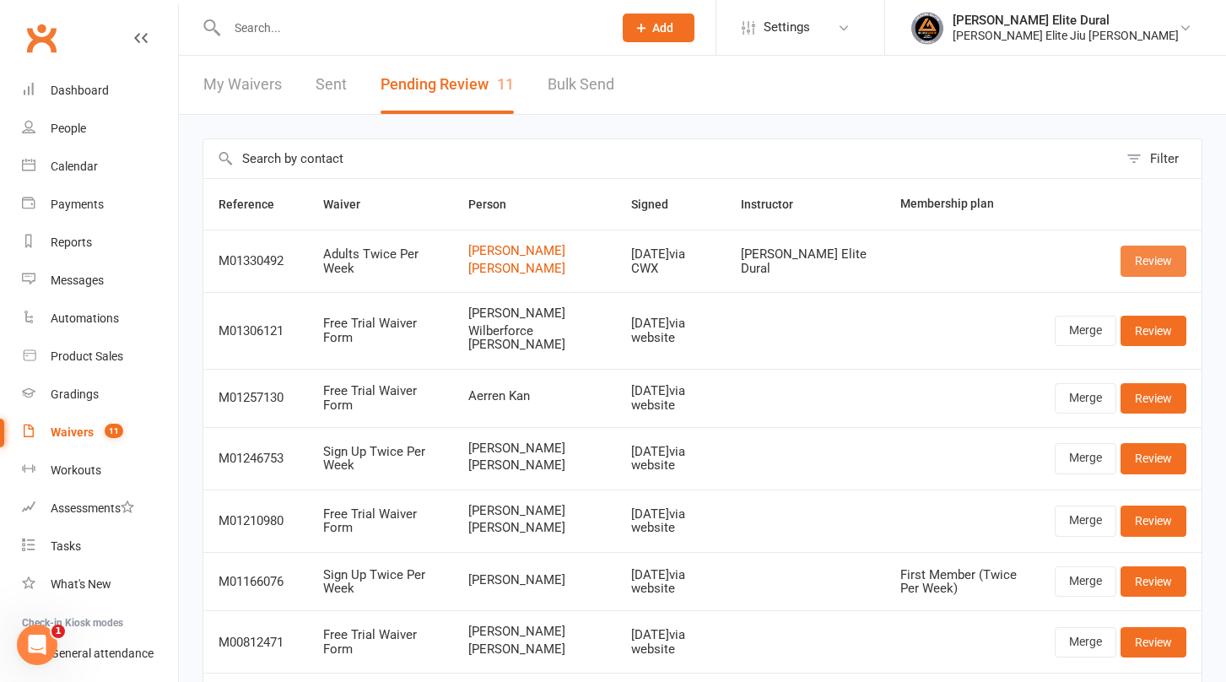
click at [1152, 262] on link "Review" at bounding box center [1153, 261] width 66 height 30
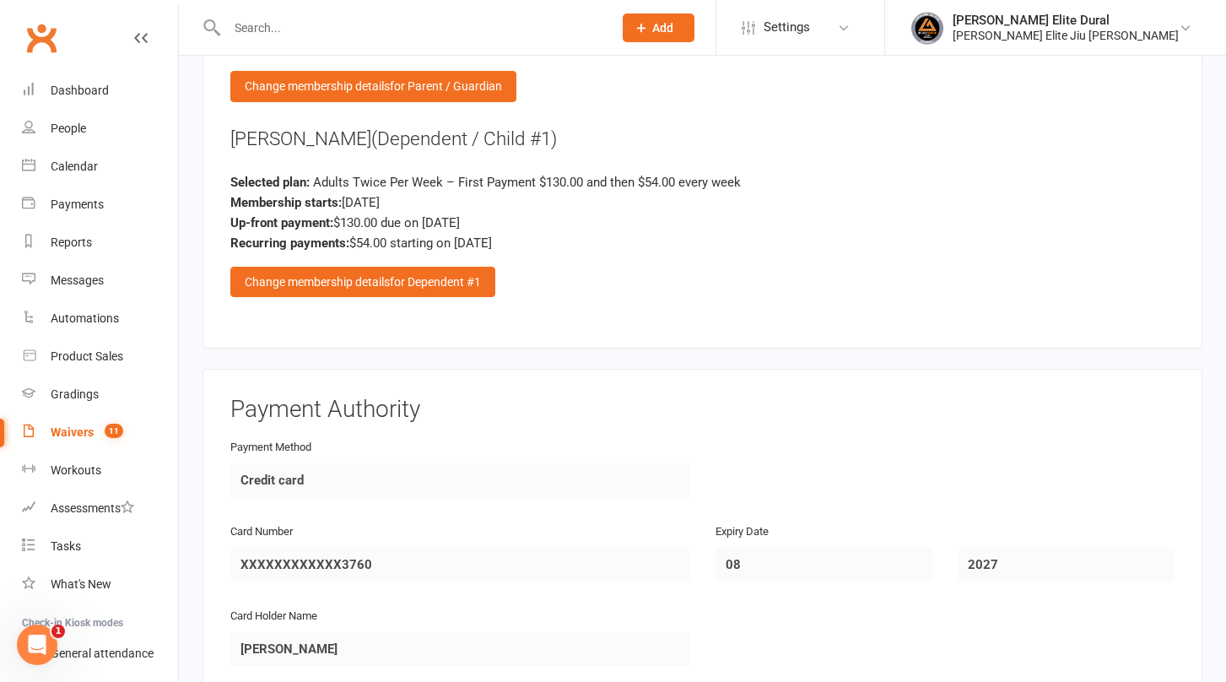
scroll to position [1951, 0]
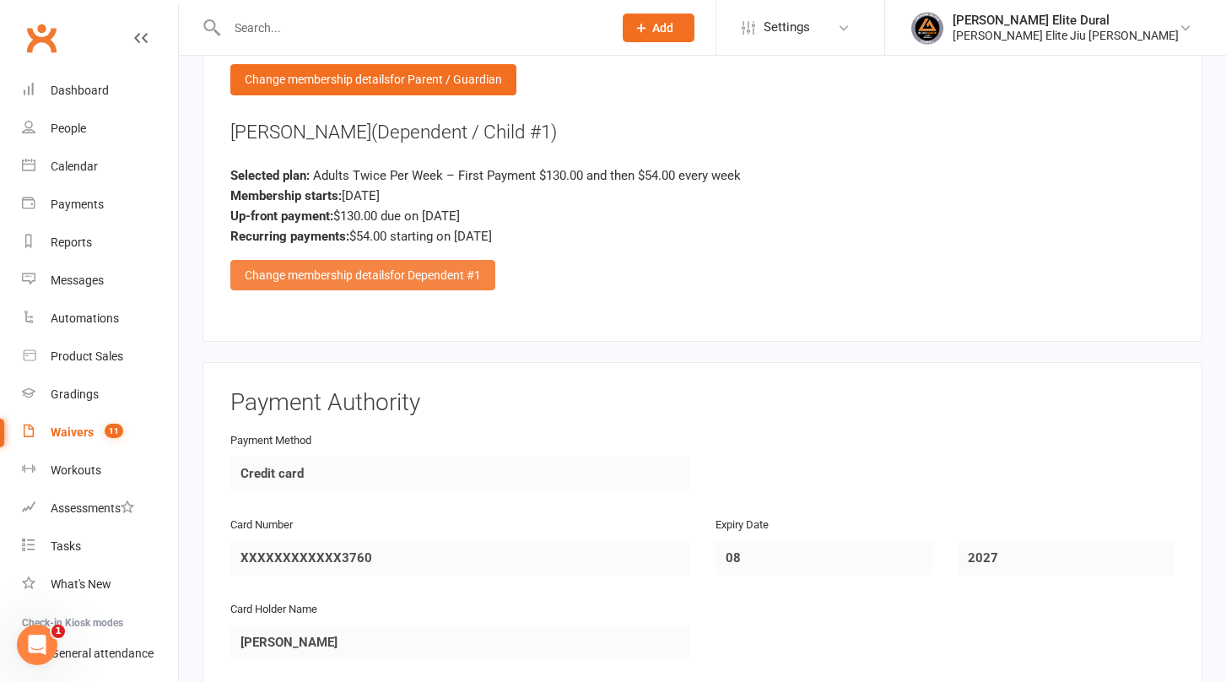
click at [410, 268] on span "for Dependent #1" at bounding box center [435, 274] width 91 height 13
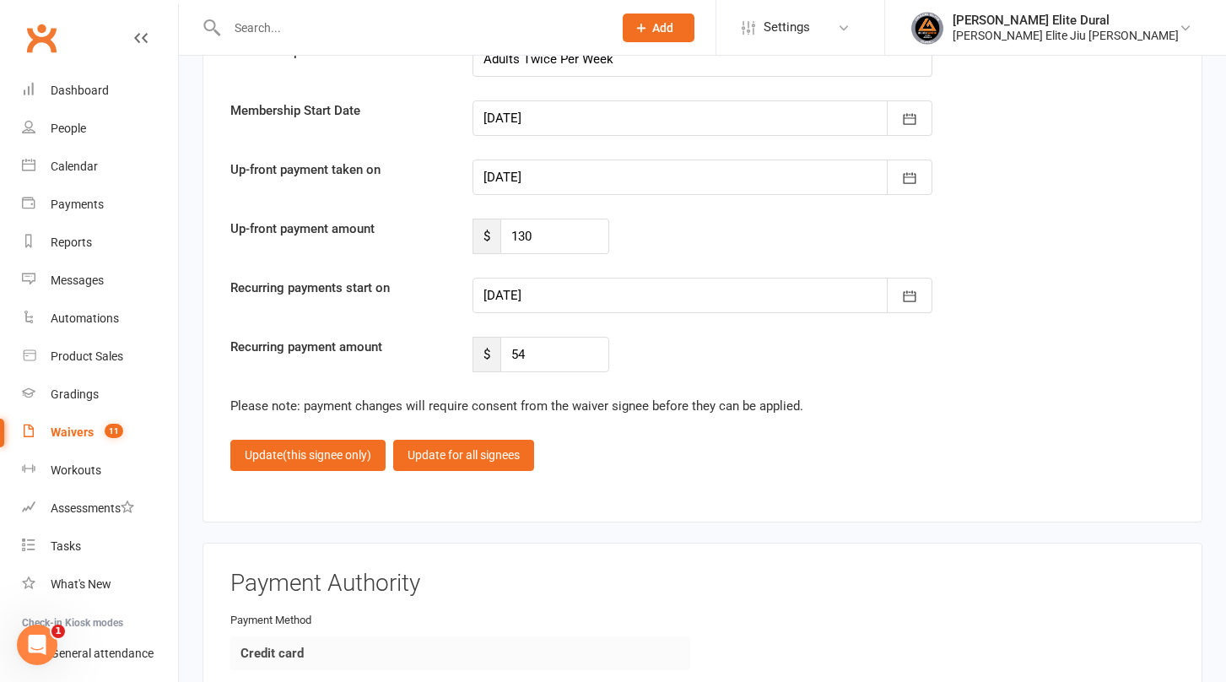
scroll to position [2458, 0]
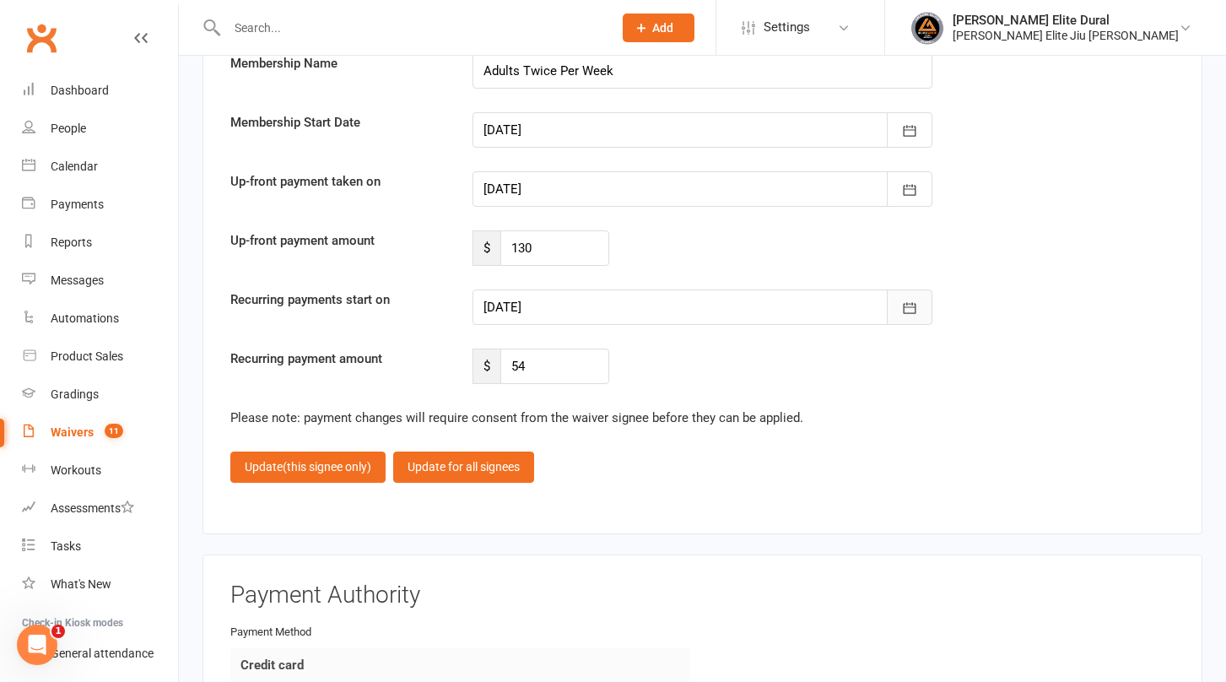
click at [915, 303] on icon "button" at bounding box center [909, 308] width 13 height 11
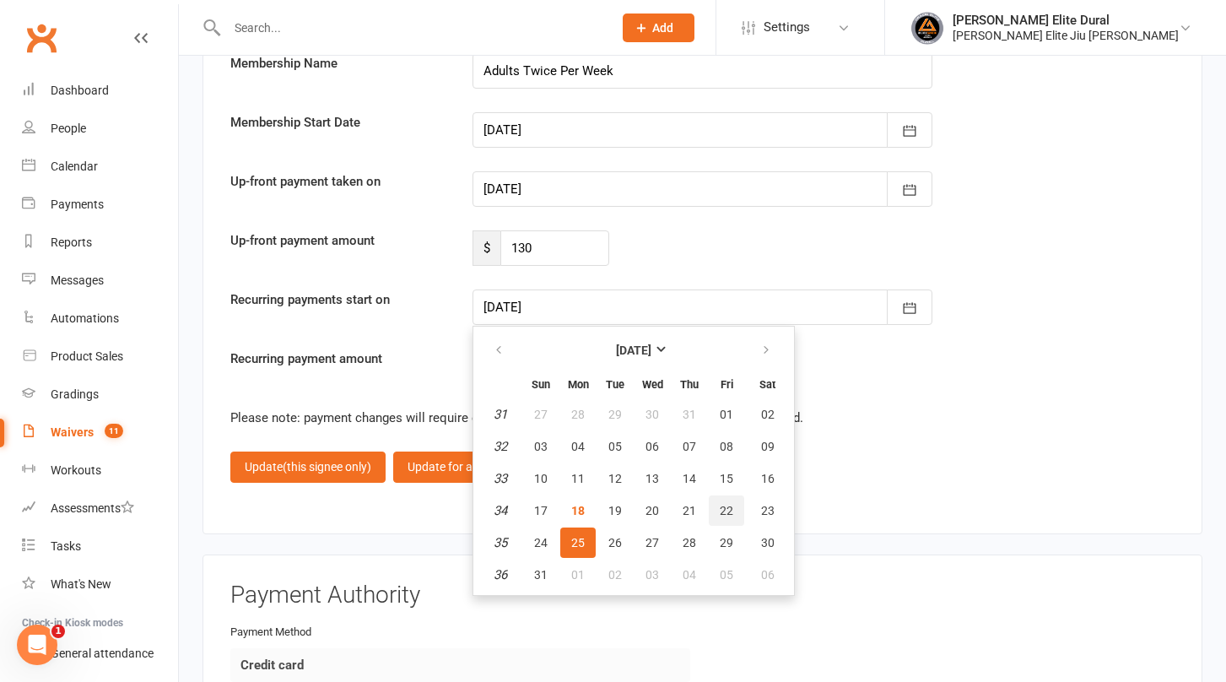
click at [731, 504] on span "22" at bounding box center [726, 510] width 13 height 13
type input "22 Aug 2025"
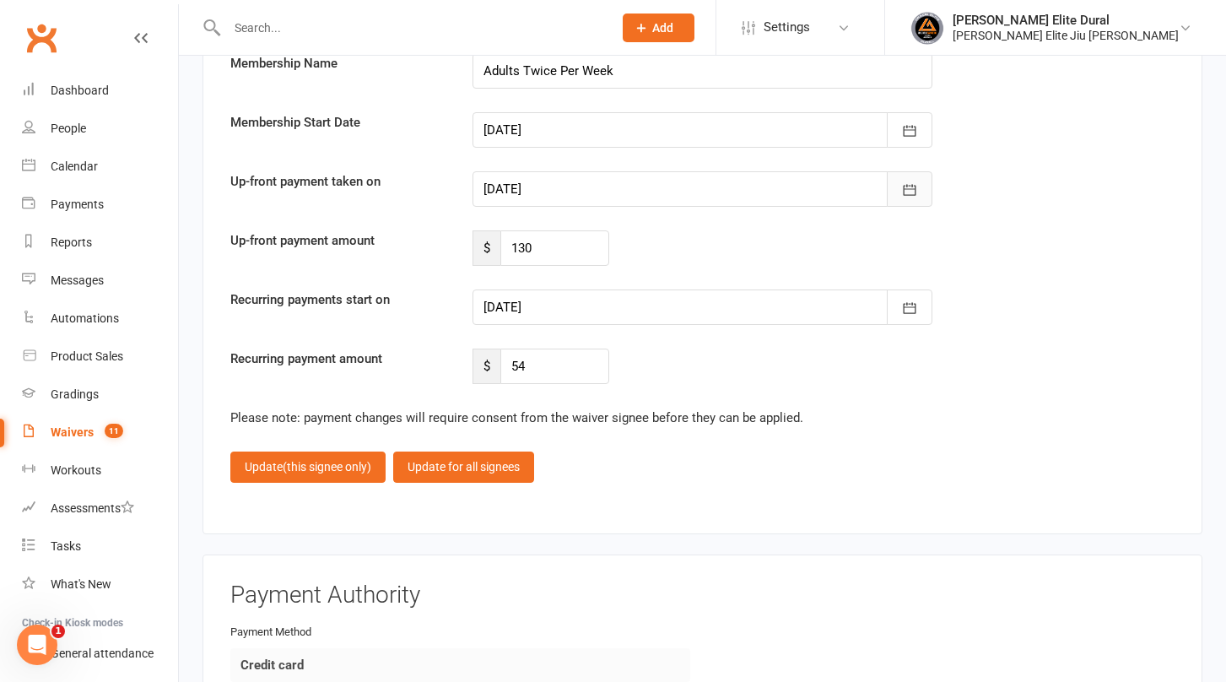
click at [908, 181] on icon "button" at bounding box center [909, 189] width 17 height 17
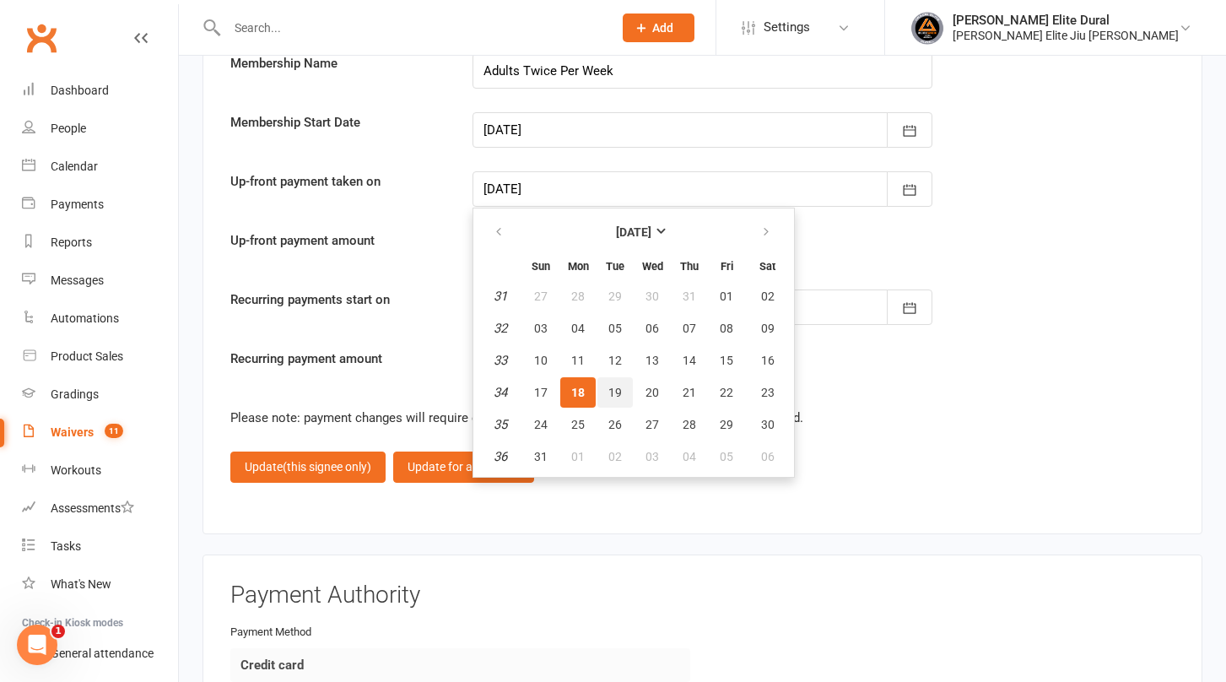
click at [619, 386] on span "19" at bounding box center [614, 392] width 13 height 13
type input "19 Aug 2025"
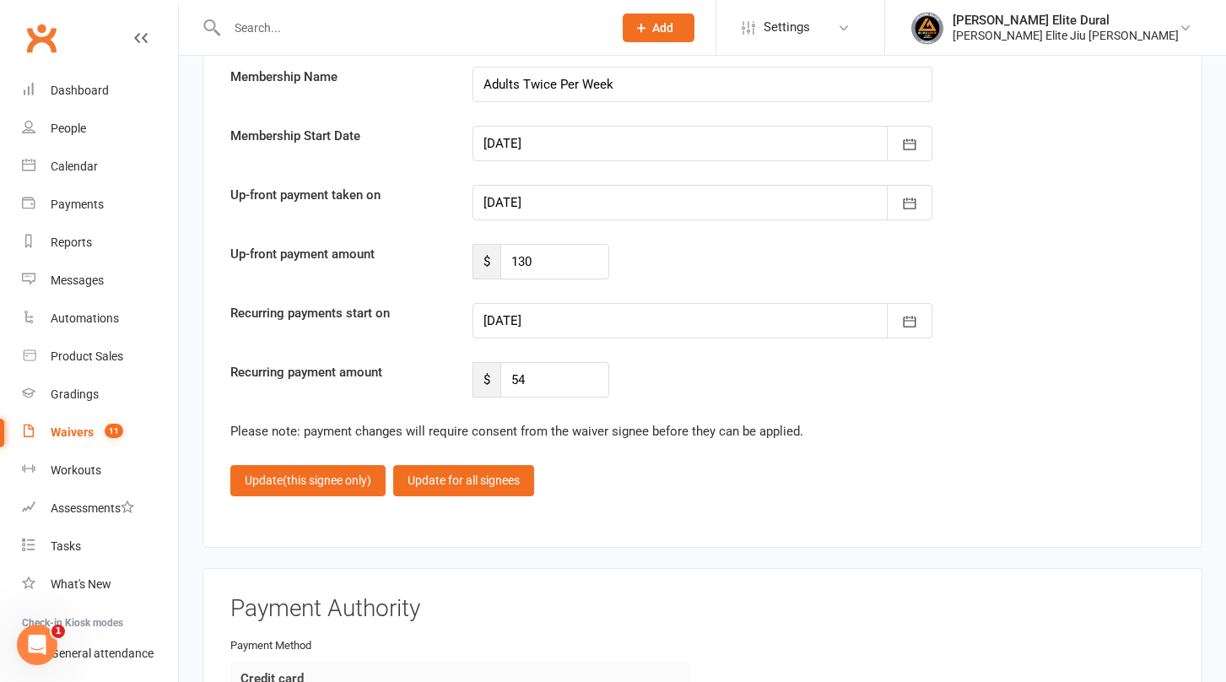
scroll to position [2440, 0]
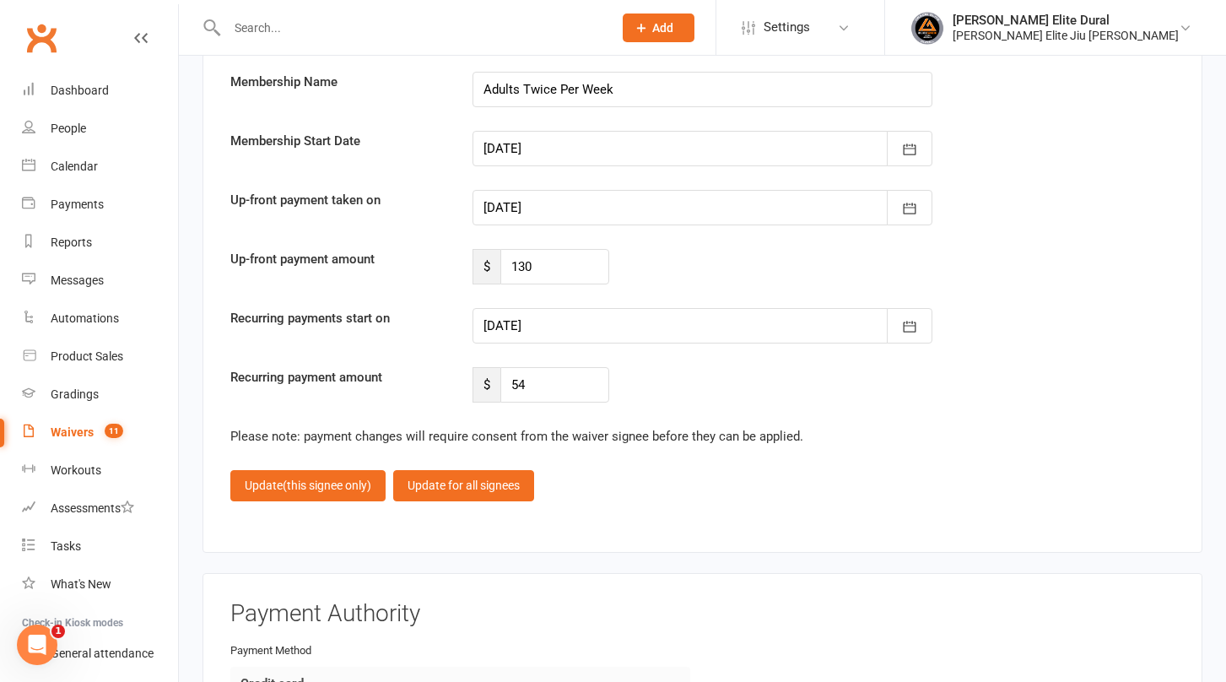
click at [1062, 323] on div "Recurring payments start on 22 Aug 2025 August 2025 Sun Mon Tue Wed Thu Fri Sat…" at bounding box center [702, 325] width 969 height 35
click at [1032, 367] on div "Recurring payment amount $ 54" at bounding box center [702, 384] width 969 height 35
click at [305, 478] on span "(this signee only)" at bounding box center [327, 484] width 89 height 13
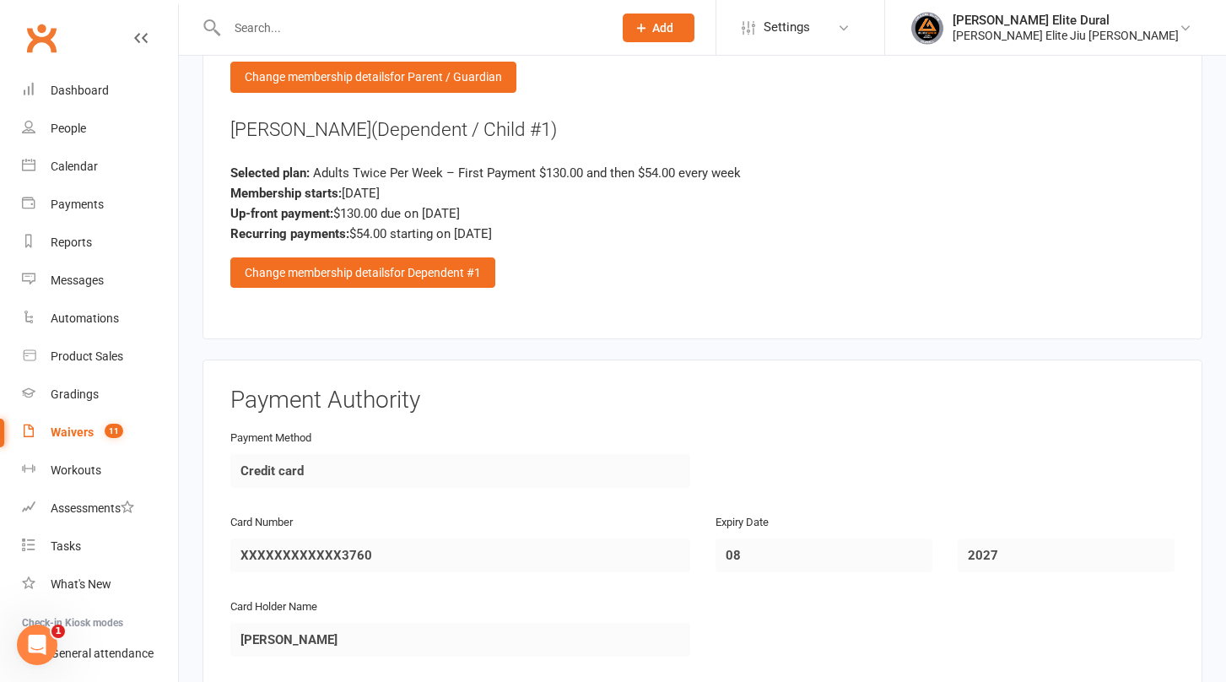
scroll to position [2299, 0]
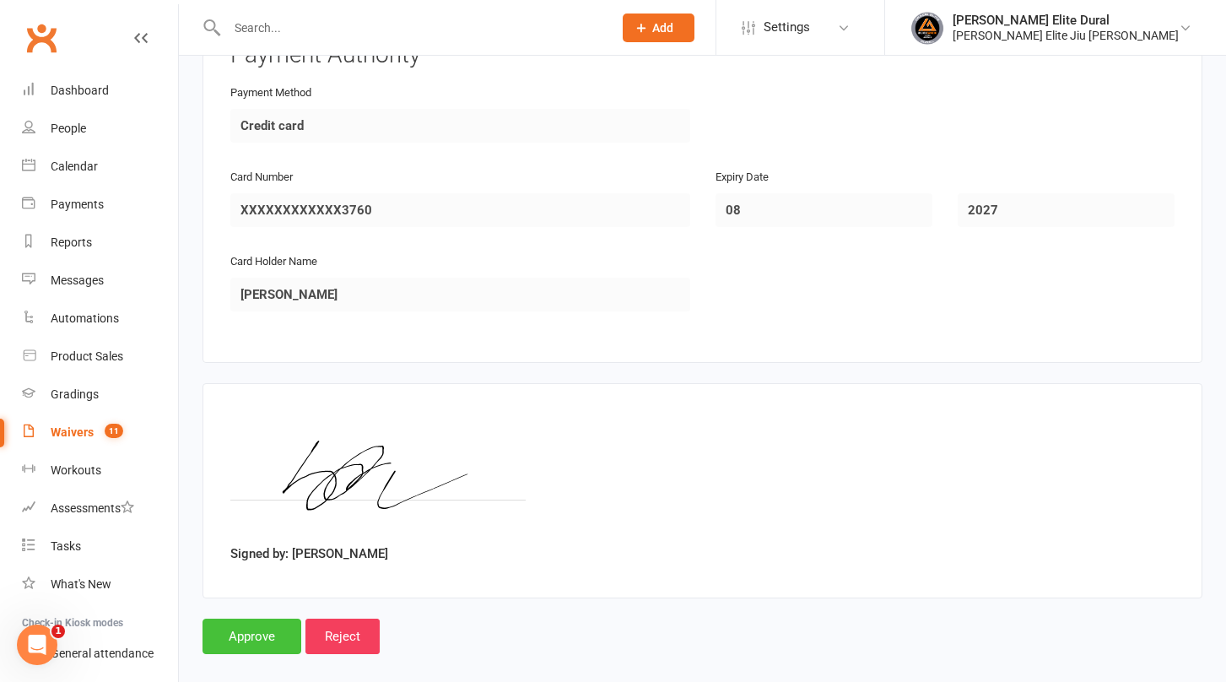
click at [252, 618] on input "Approve" at bounding box center [251, 635] width 99 height 35
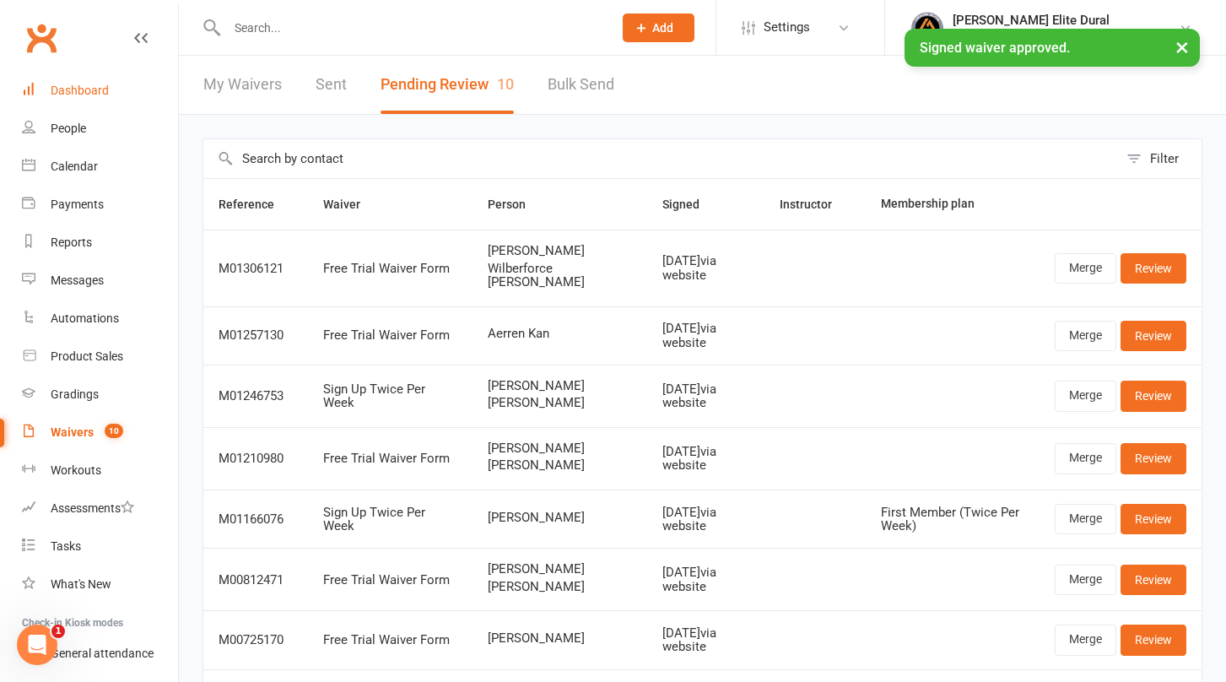
click at [73, 90] on div "Dashboard" at bounding box center [80, 90] width 58 height 13
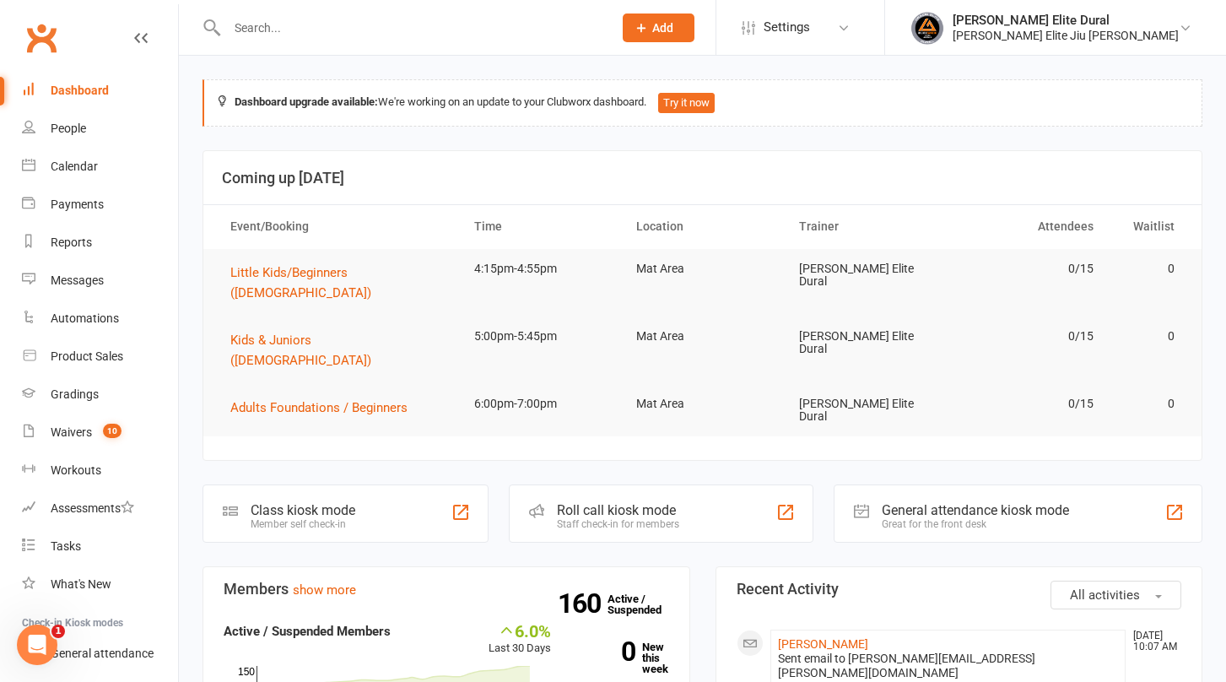
click at [345, 29] on input "text" at bounding box center [411, 28] width 379 height 24
click at [55, 132] on div "People" at bounding box center [68, 127] width 35 height 13
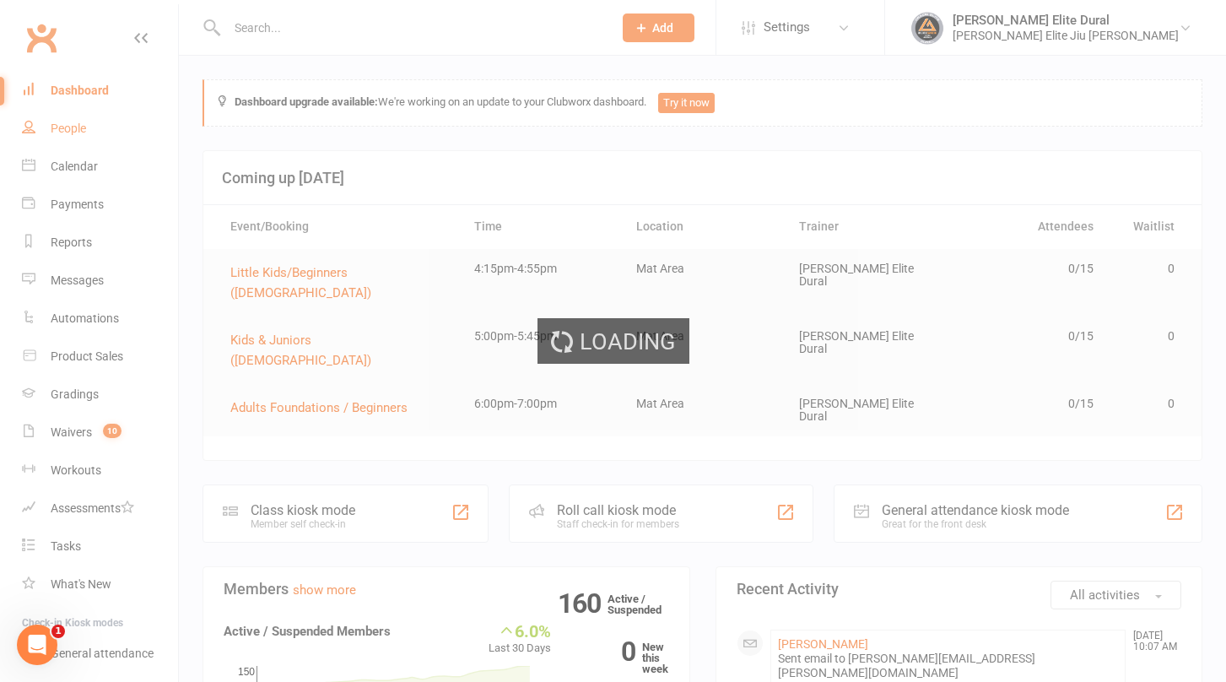
select select "100"
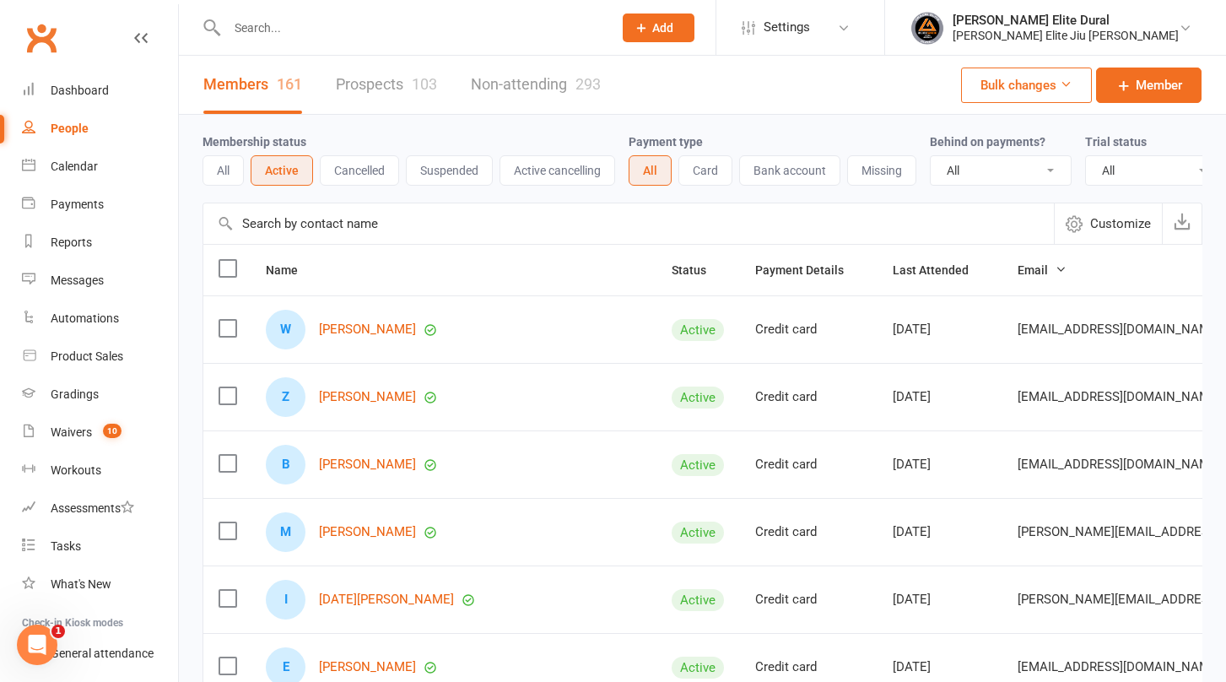
click at [365, 25] on input "text" at bounding box center [411, 28] width 379 height 24
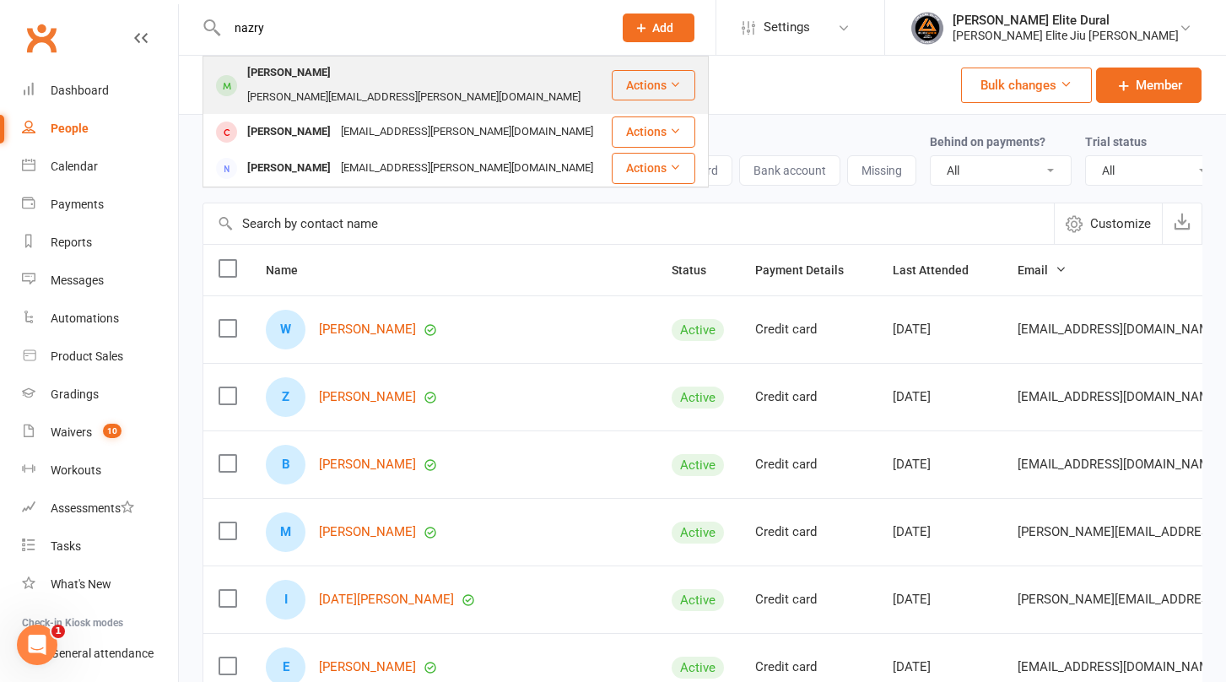
type input "nazry"
click at [352, 85] on div "Sabeer.sabeer@gmail.com" at bounding box center [413, 97] width 343 height 24
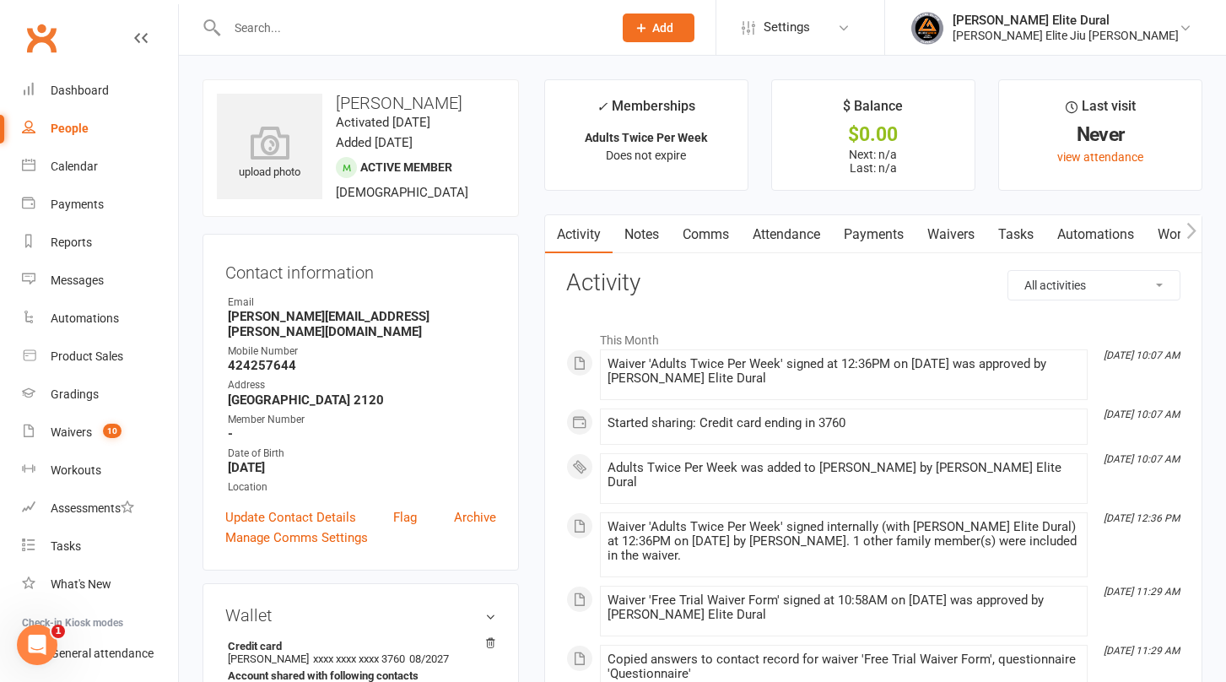
click at [893, 229] on link "Payments" at bounding box center [874, 234] width 84 height 39
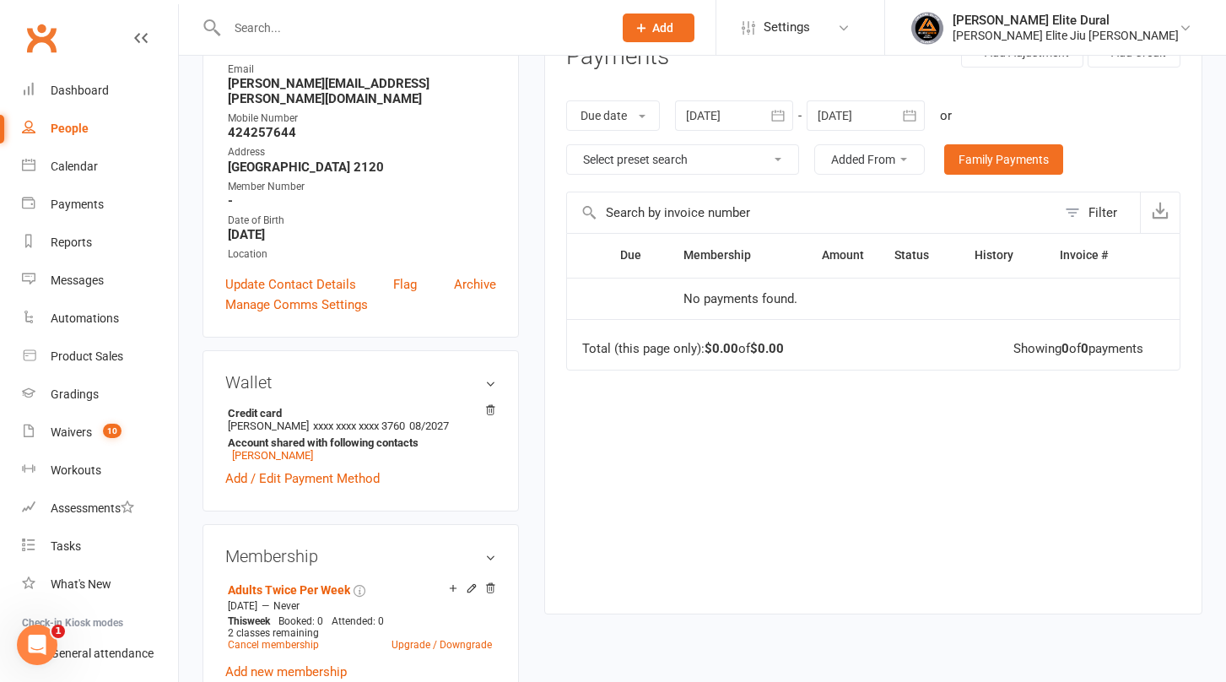
scroll to position [239, 0]
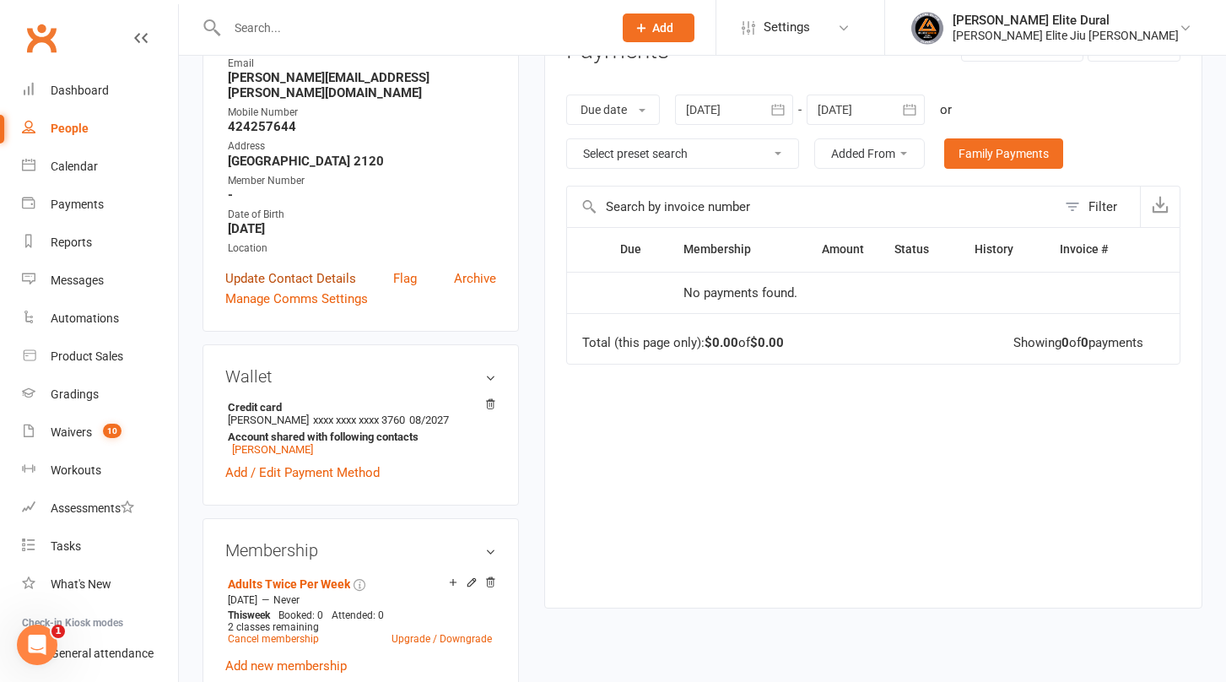
click at [291, 268] on link "Update Contact Details" at bounding box center [290, 278] width 131 height 20
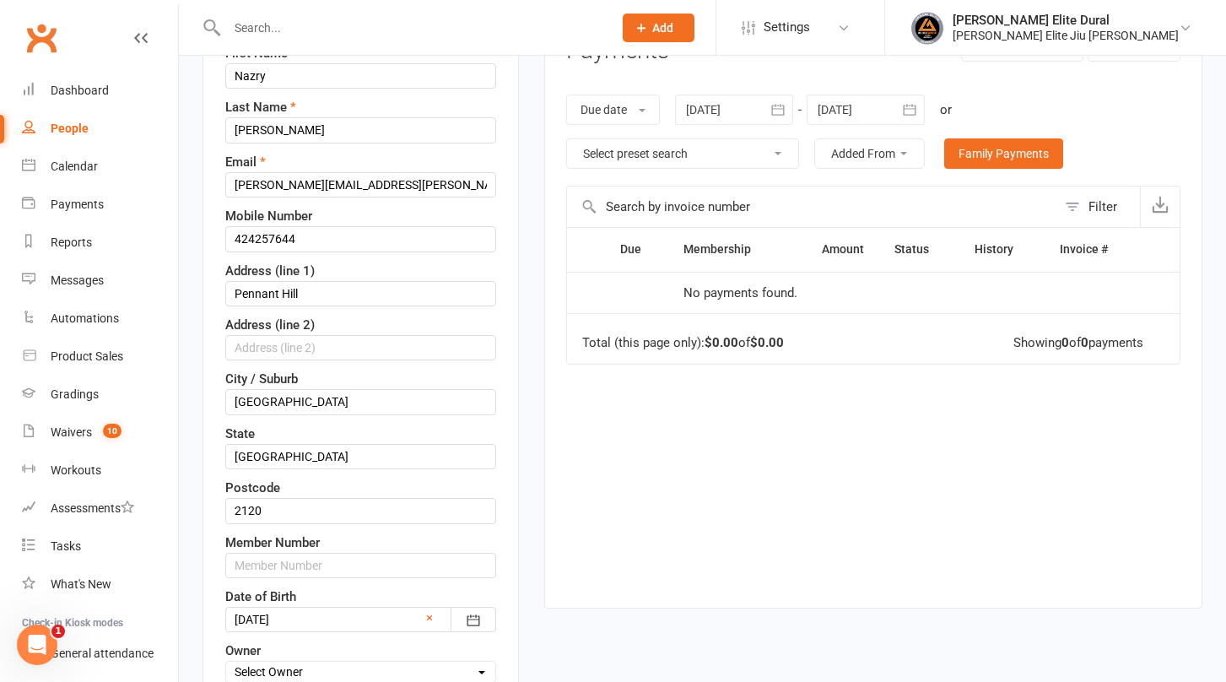
scroll to position [79, 0]
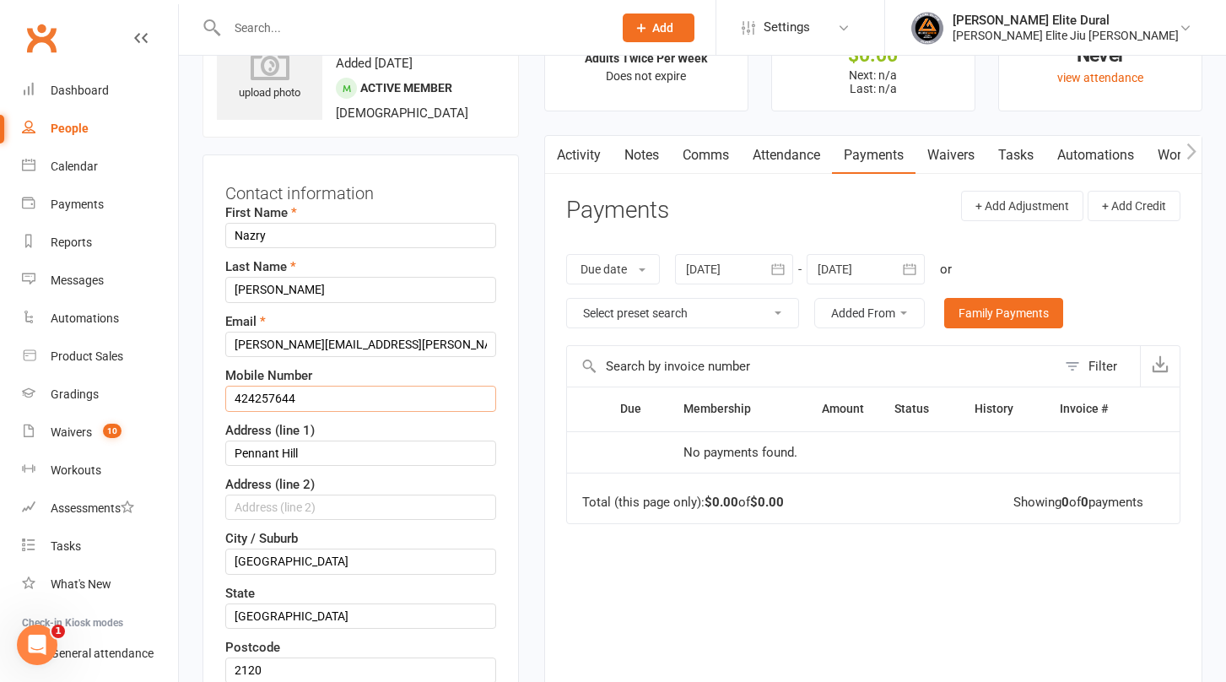
click at [235, 401] on input "424257644" at bounding box center [360, 398] width 271 height 25
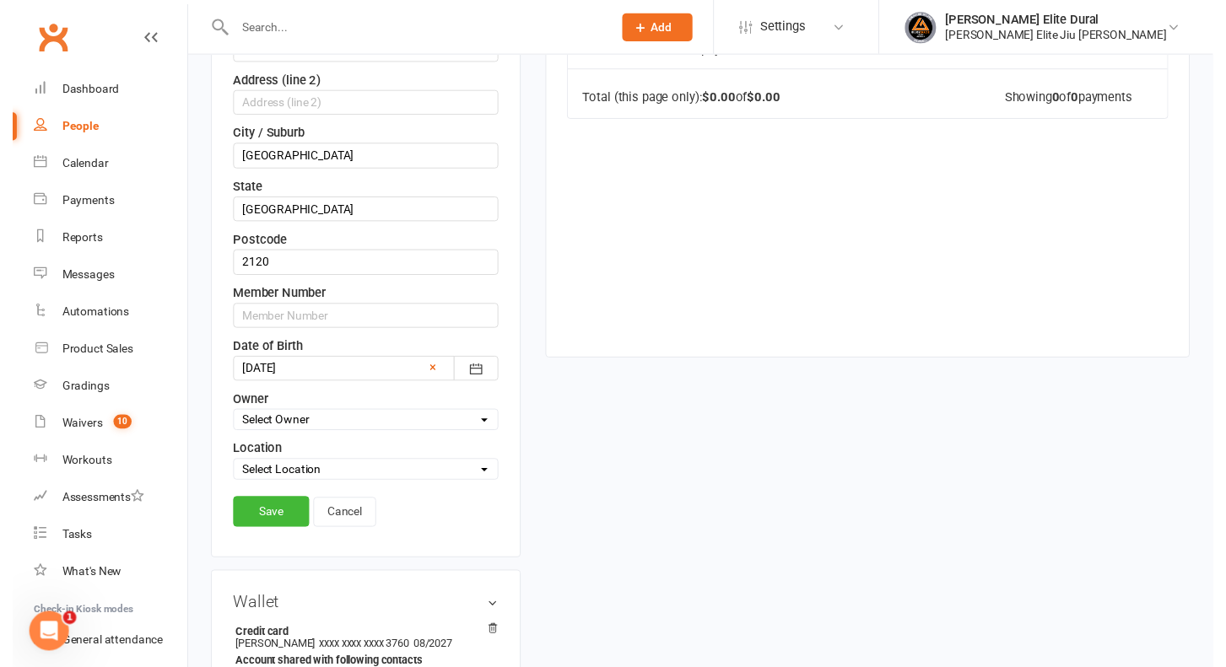
scroll to position [494, 0]
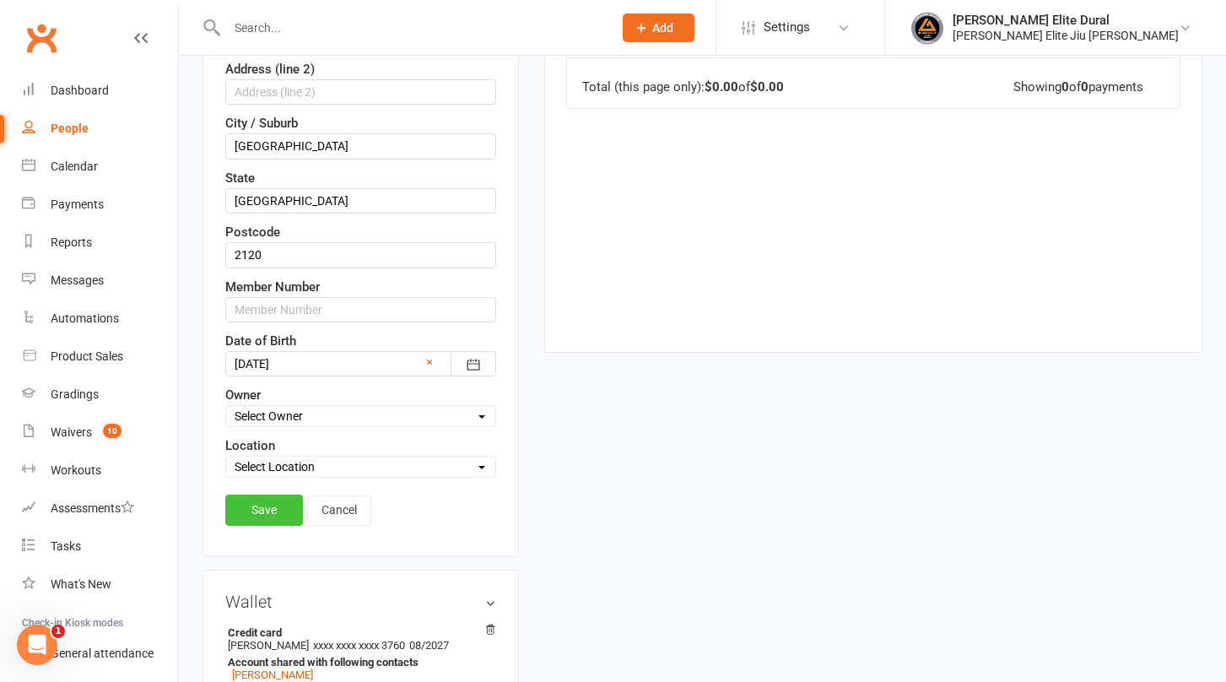
type input "0424257644"
click at [247, 510] on link "Save" at bounding box center [264, 509] width 78 height 30
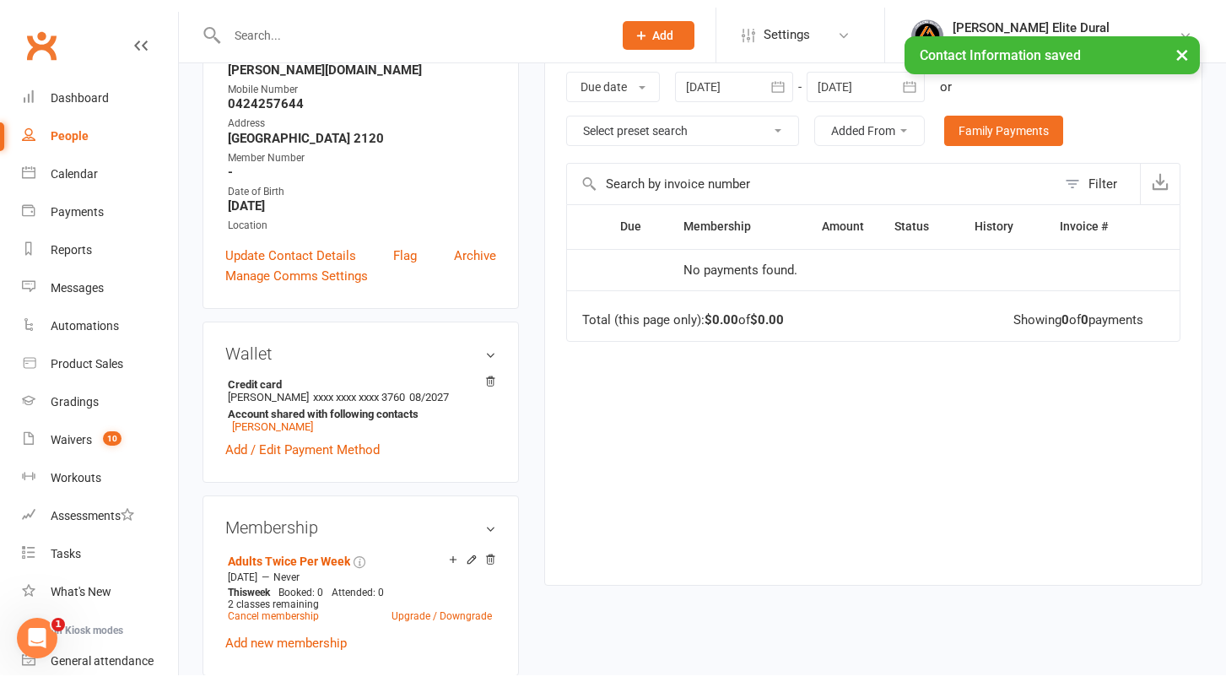
scroll to position [91, 0]
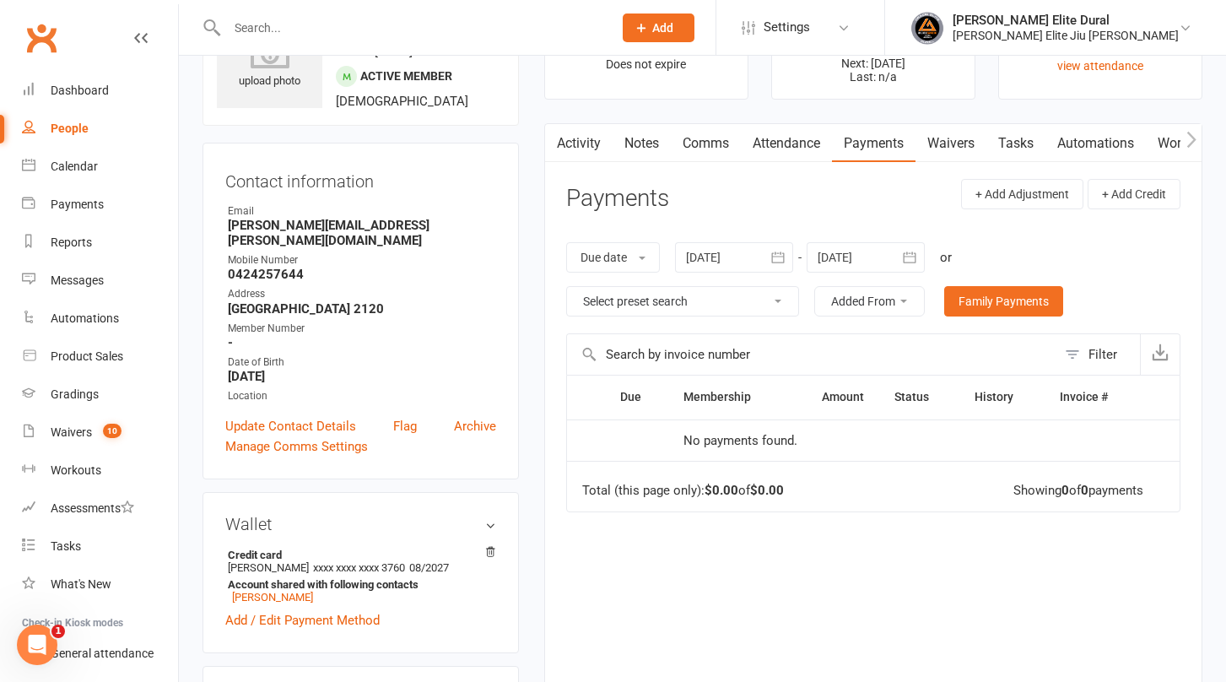
click at [598, 148] on link "Activity" at bounding box center [578, 143] width 67 height 39
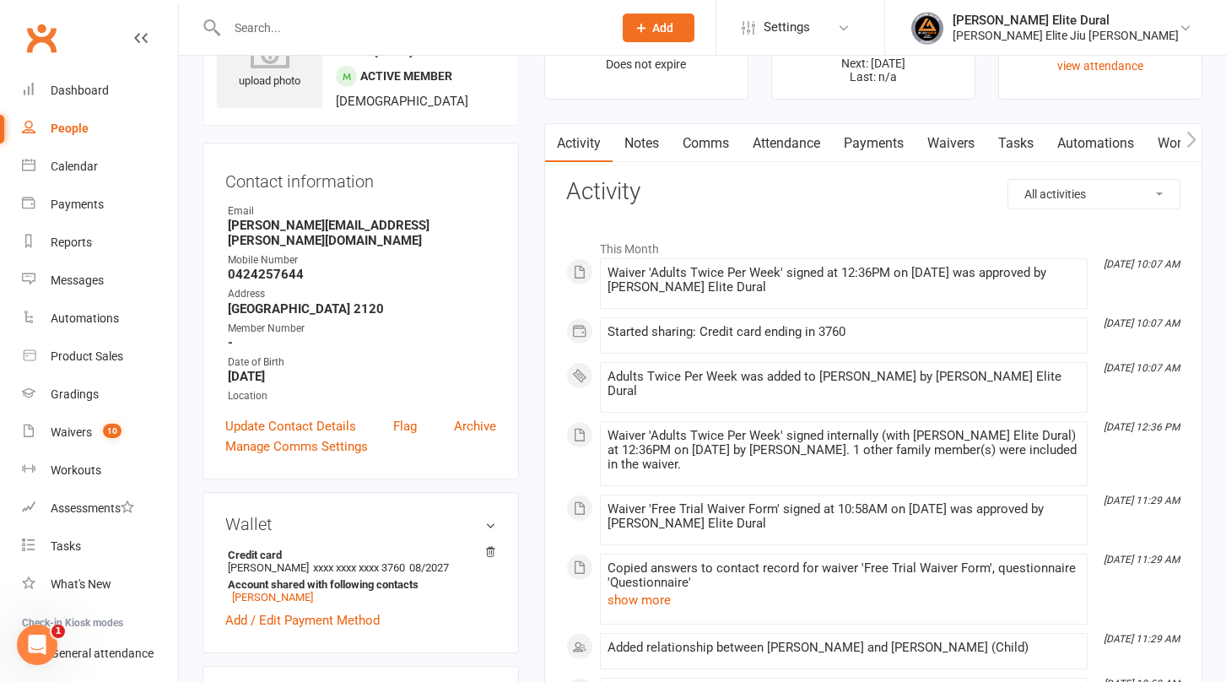
click at [878, 143] on link "Payments" at bounding box center [874, 143] width 84 height 39
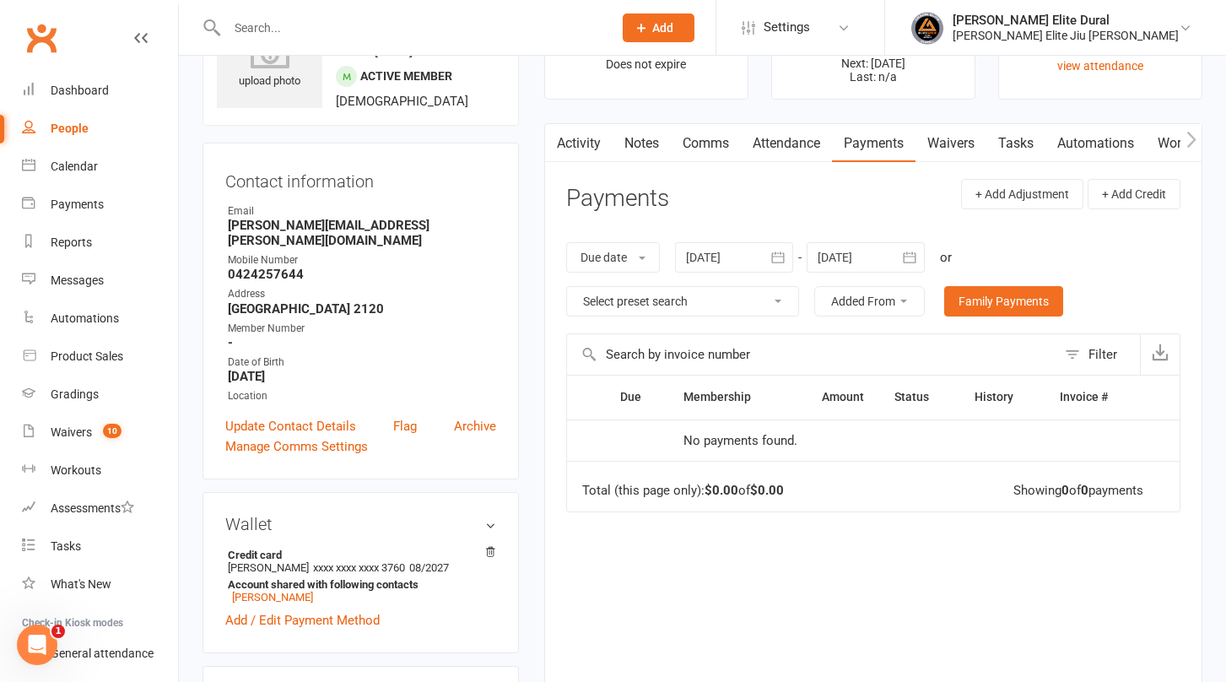
click at [911, 256] on icon "button" at bounding box center [909, 256] width 13 height 11
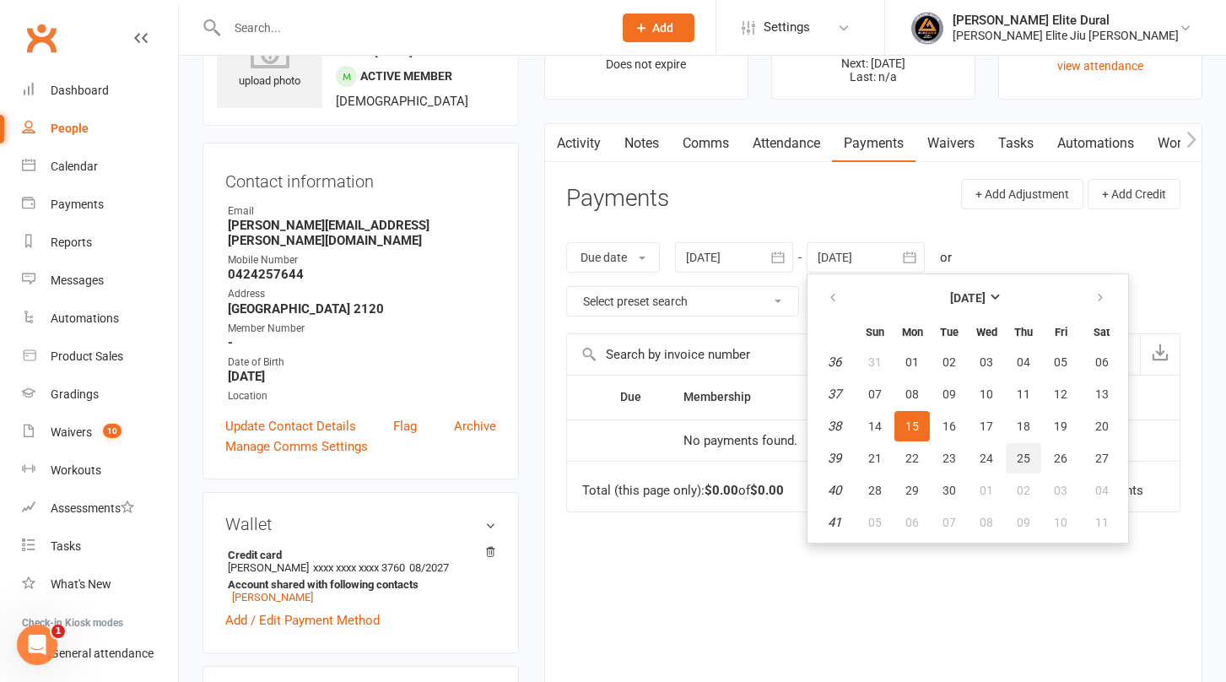
click at [1035, 457] on button "25" at bounding box center [1023, 458] width 35 height 30
type input "25 Sep 2025"
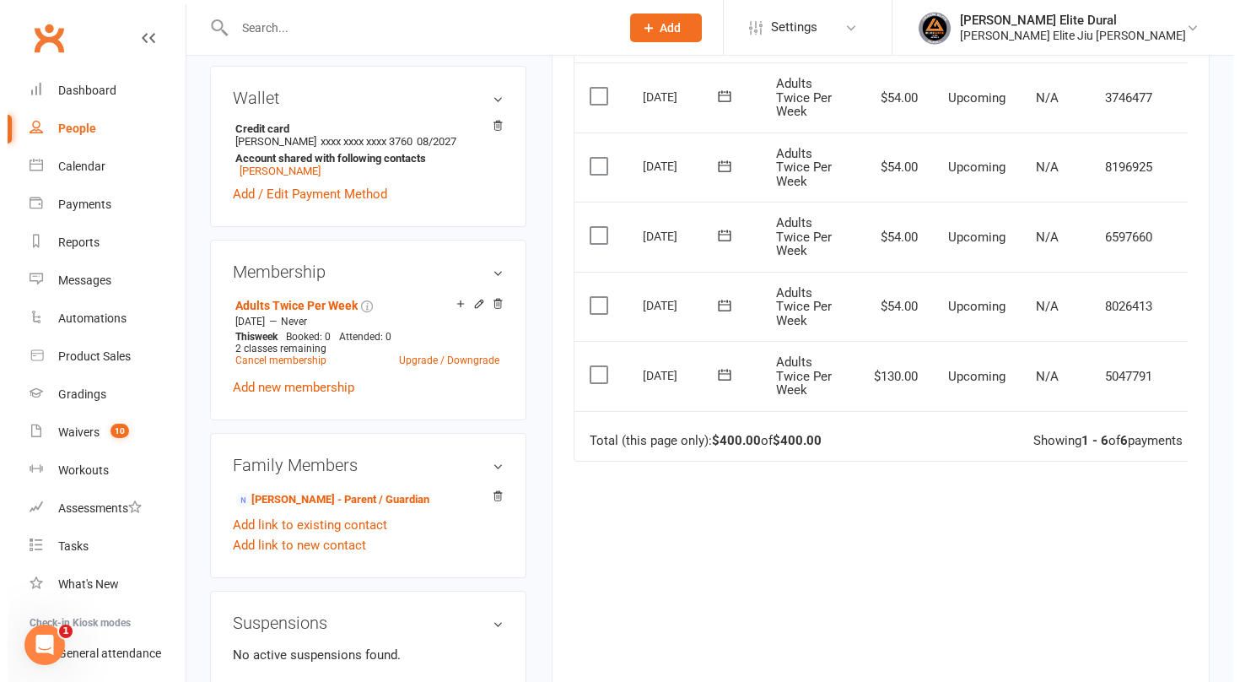
scroll to position [0, 32]
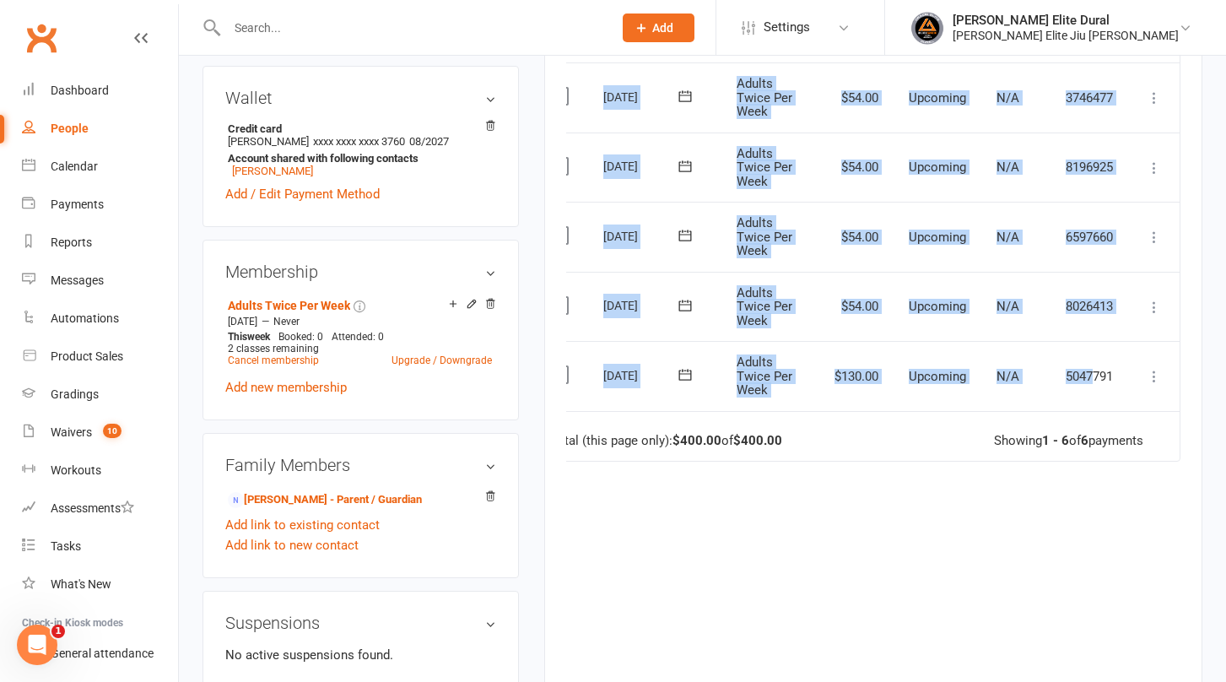
drag, startPoint x: 1124, startPoint y: 372, endPoint x: 1211, endPoint y: 374, distance: 87.8
click at [1211, 374] on main "✓ Memberships Adults Twice Per Week Does not expire $ Balance $0.00 Next: 19 Au…" at bounding box center [872, 142] width 683 height 1160
click at [1150, 377] on icon at bounding box center [1154, 376] width 17 height 17
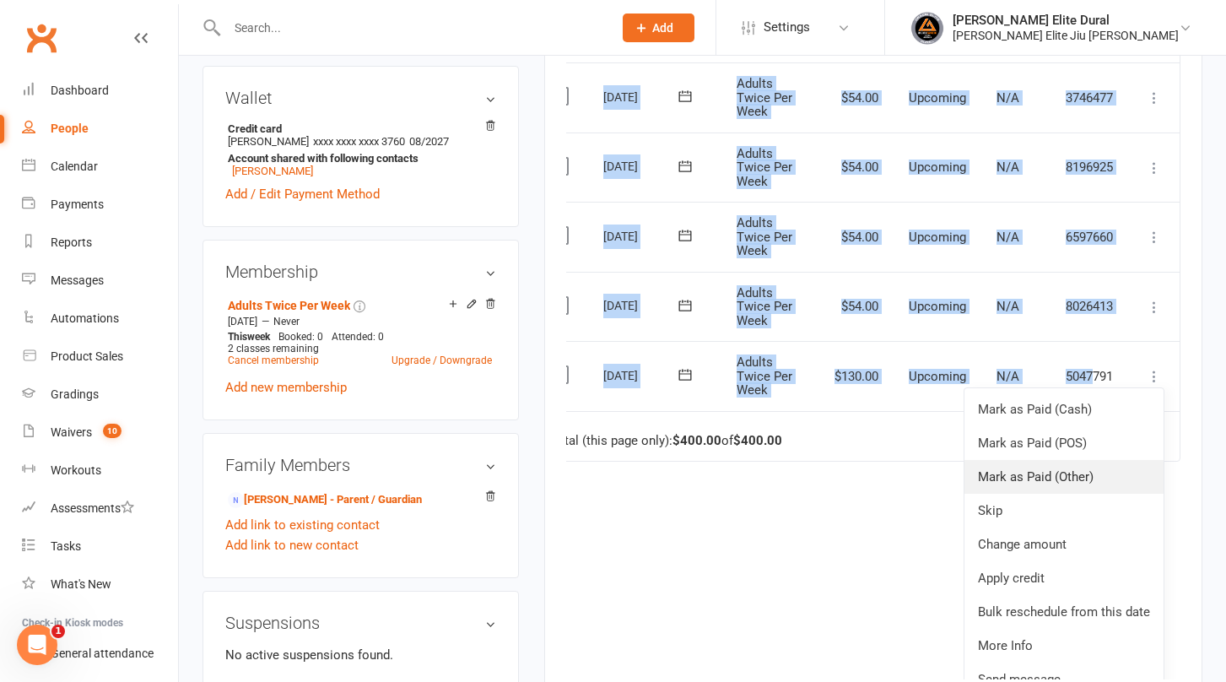
click at [1060, 473] on link "Mark as Paid (Other)" at bounding box center [1063, 477] width 199 height 34
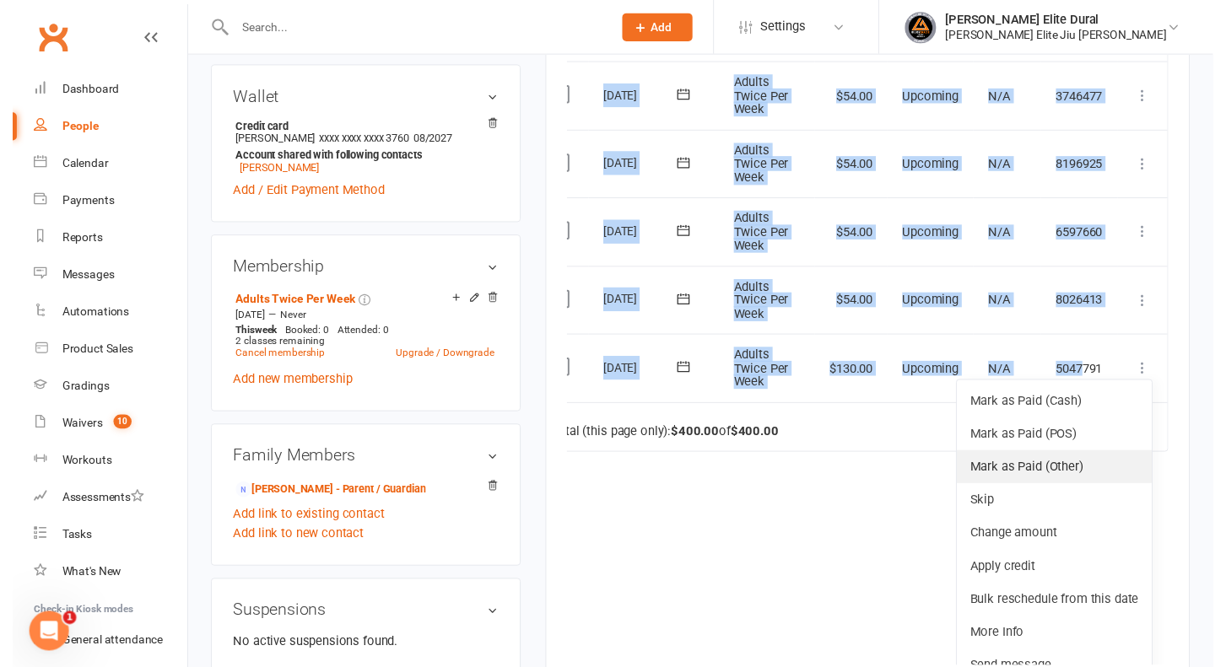
scroll to position [0, 23]
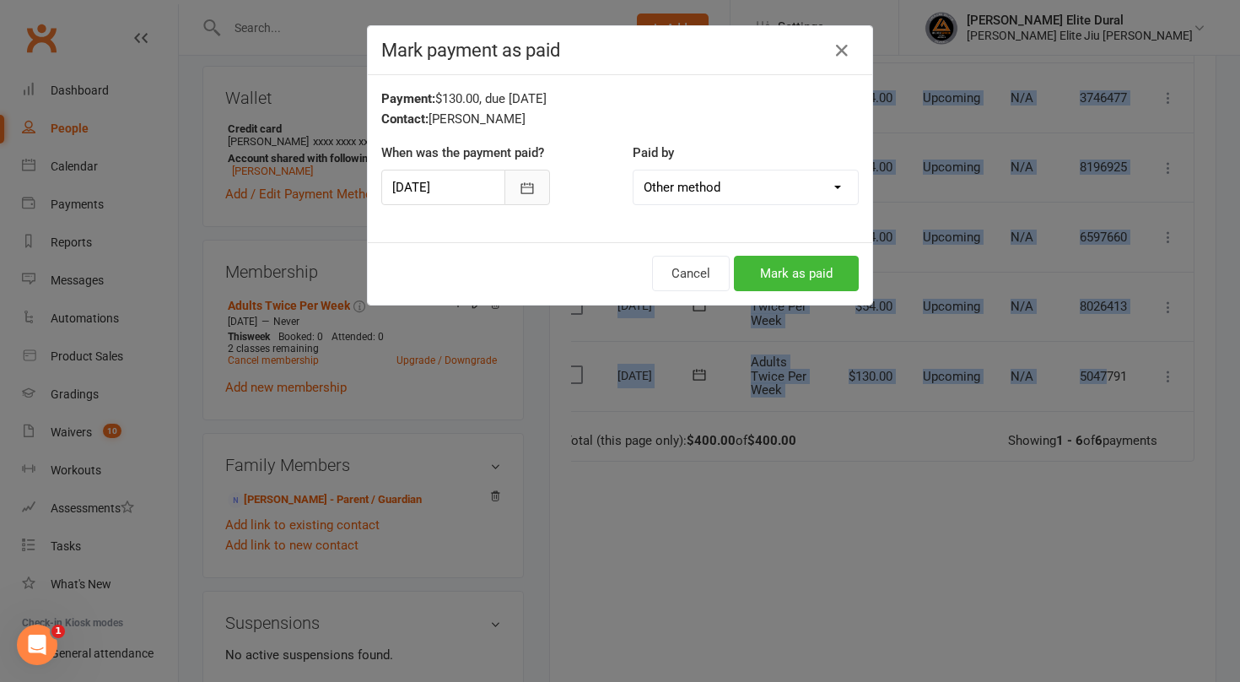
click at [519, 195] on icon "button" at bounding box center [527, 188] width 17 height 17
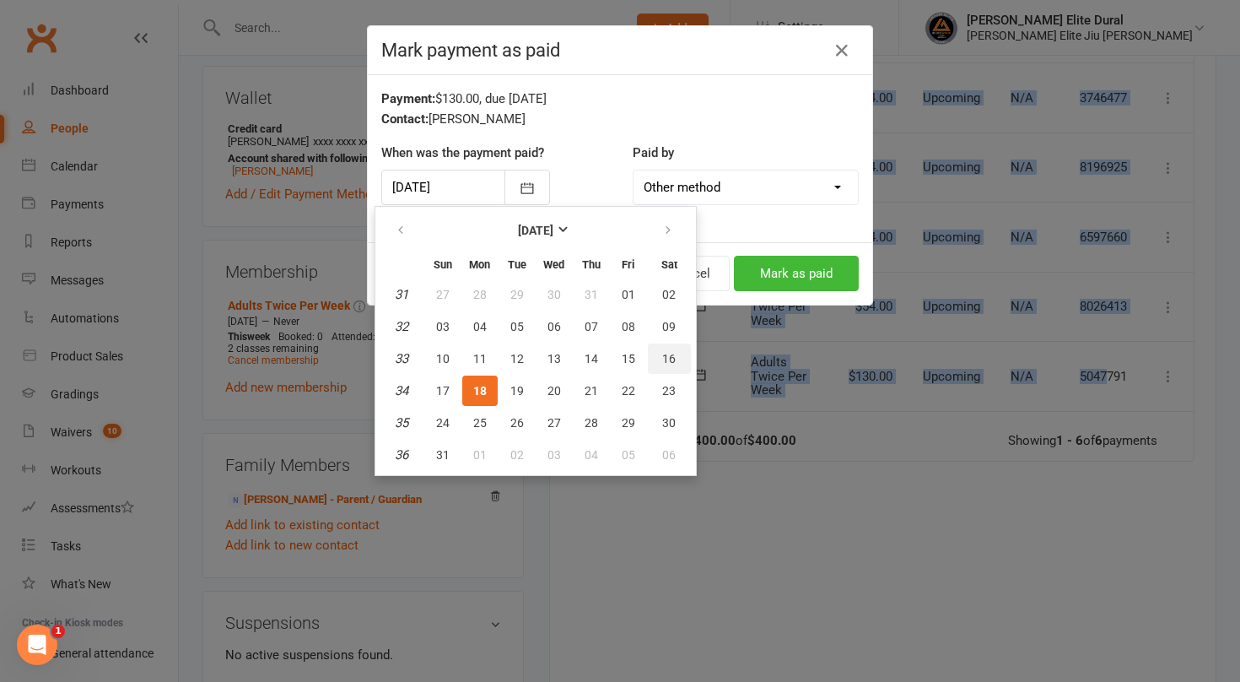
click at [671, 355] on span "16" at bounding box center [668, 358] width 13 height 13
type input "16 Aug 2025"
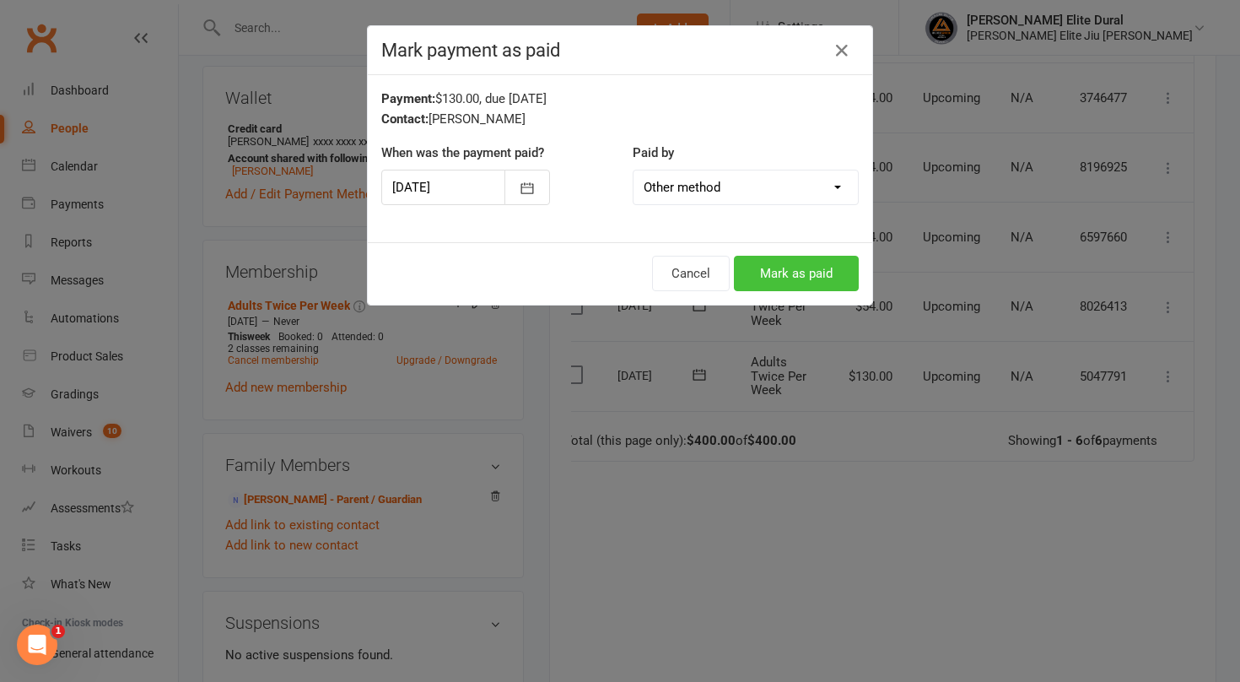
click at [785, 268] on button "Mark as paid" at bounding box center [796, 273] width 125 height 35
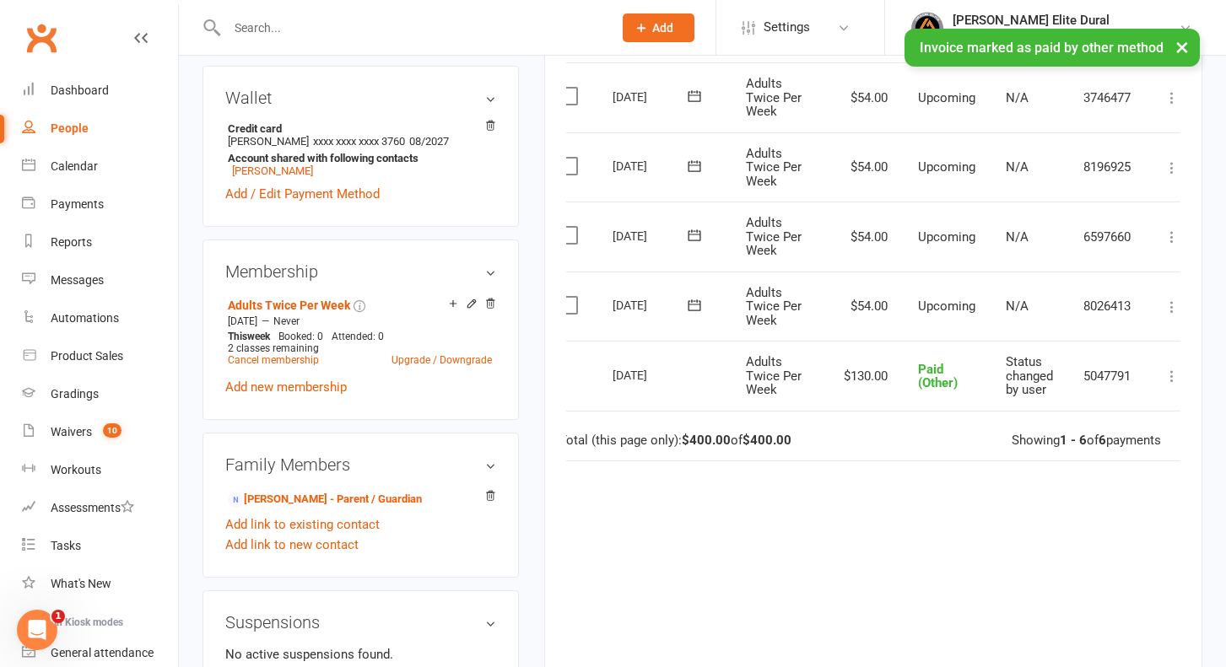
click at [1168, 308] on icon at bounding box center [1171, 307] width 17 height 17
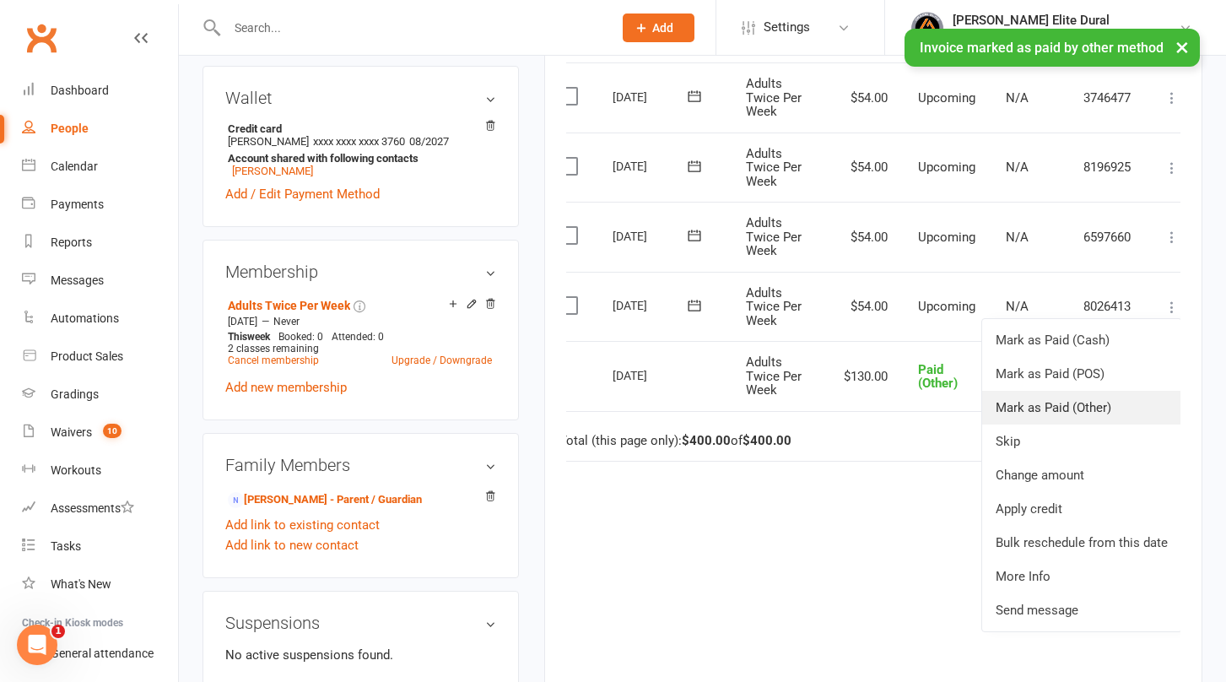
click at [1094, 407] on link "Mark as Paid (Other)" at bounding box center [1081, 408] width 199 height 34
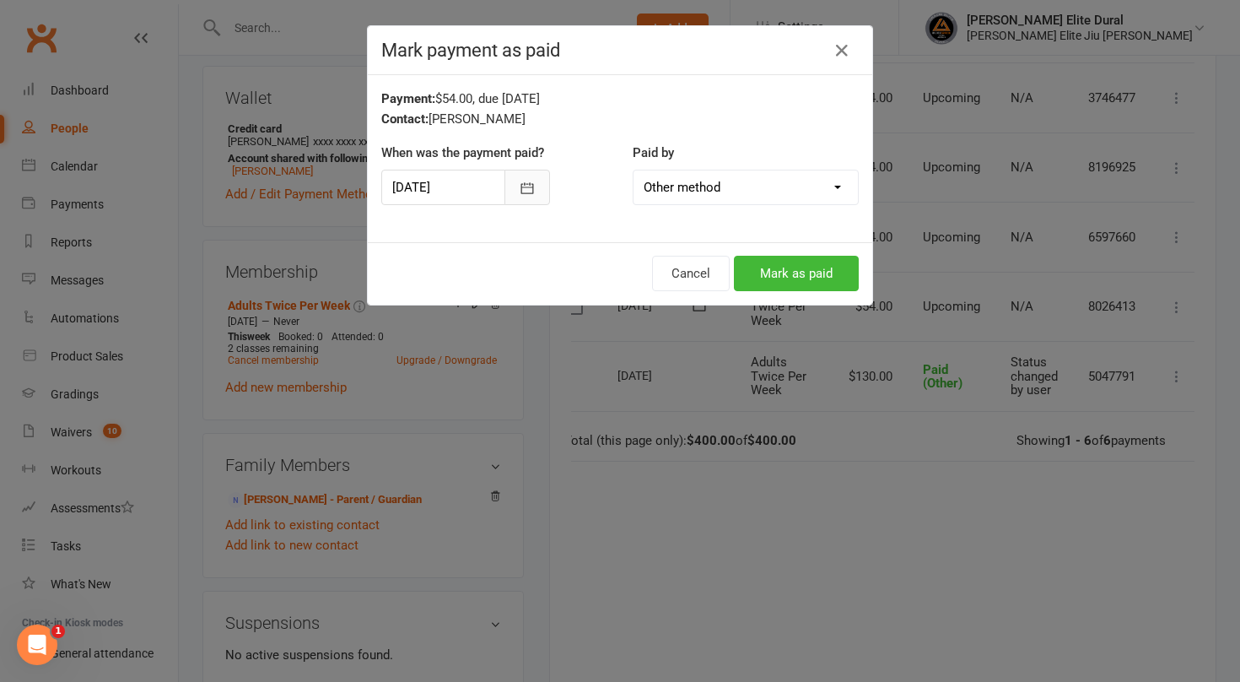
click at [519, 182] on icon "button" at bounding box center [527, 188] width 17 height 17
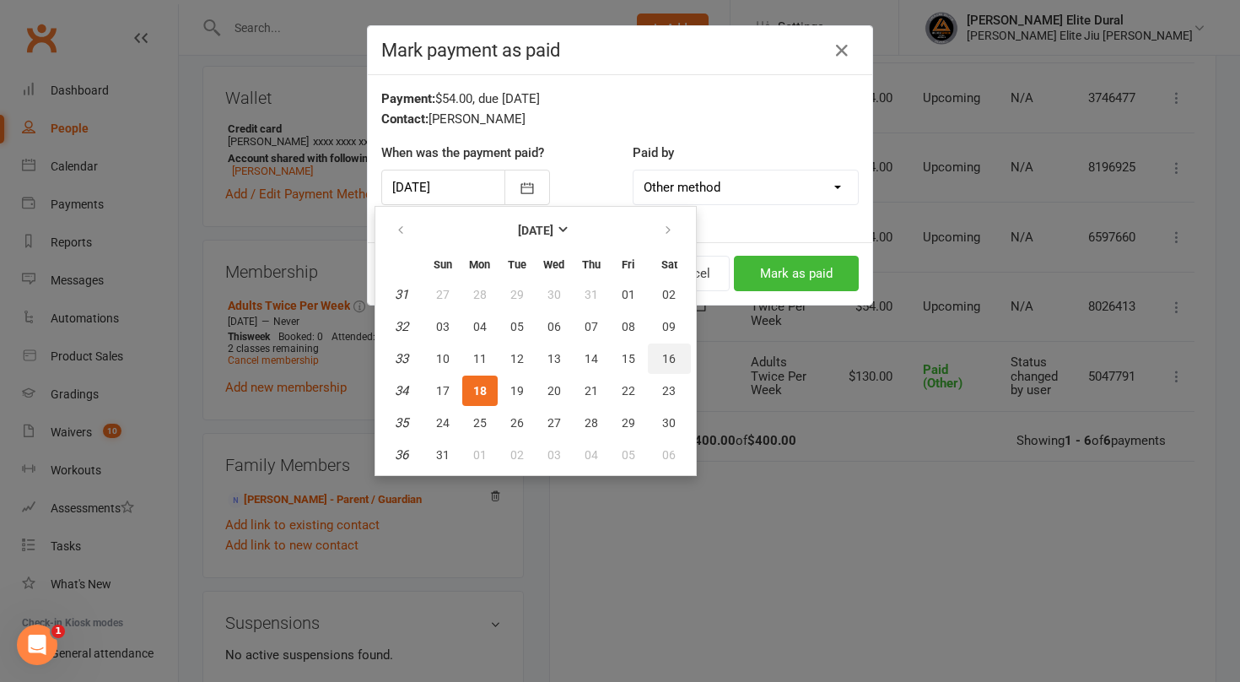
click at [672, 359] on span "16" at bounding box center [668, 358] width 13 height 13
type input "16 Aug 2025"
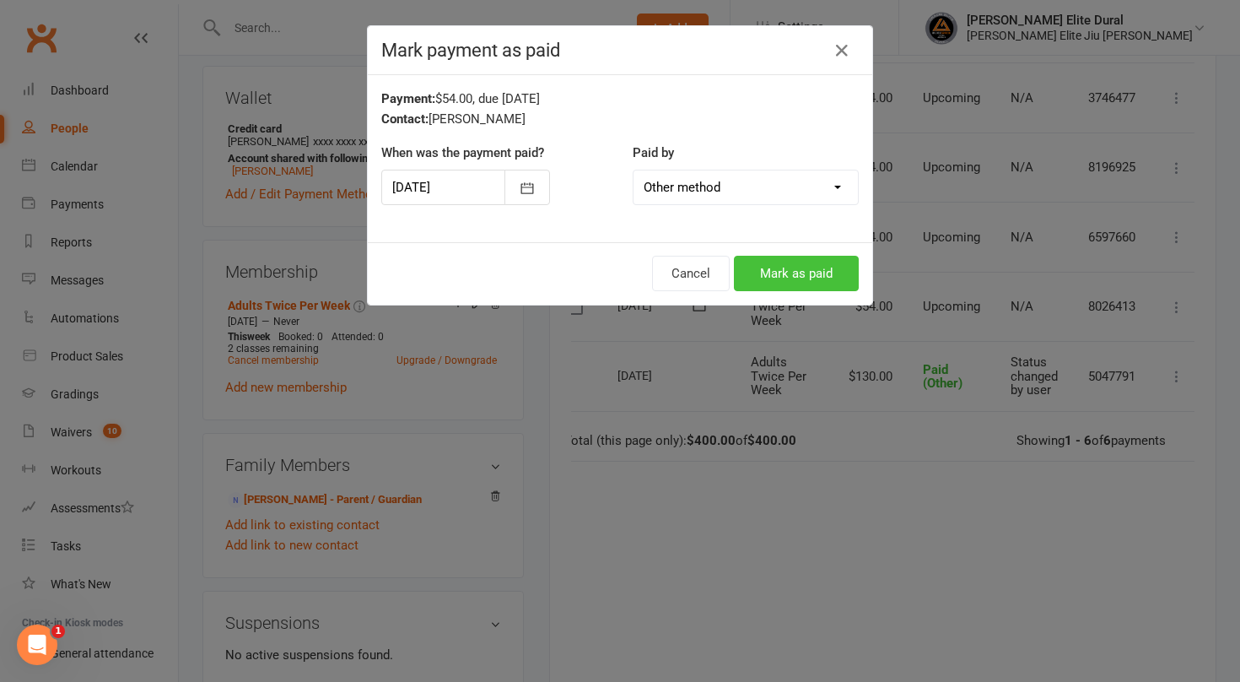
click at [780, 278] on button "Mark as paid" at bounding box center [796, 273] width 125 height 35
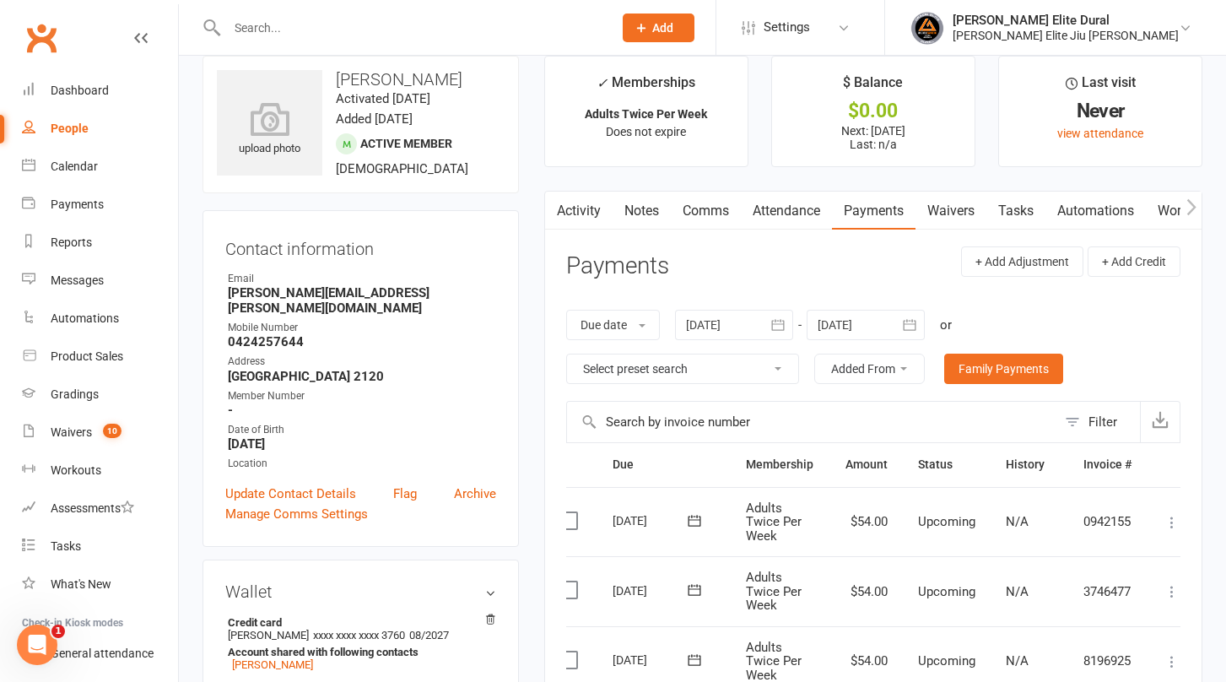
scroll to position [0, 0]
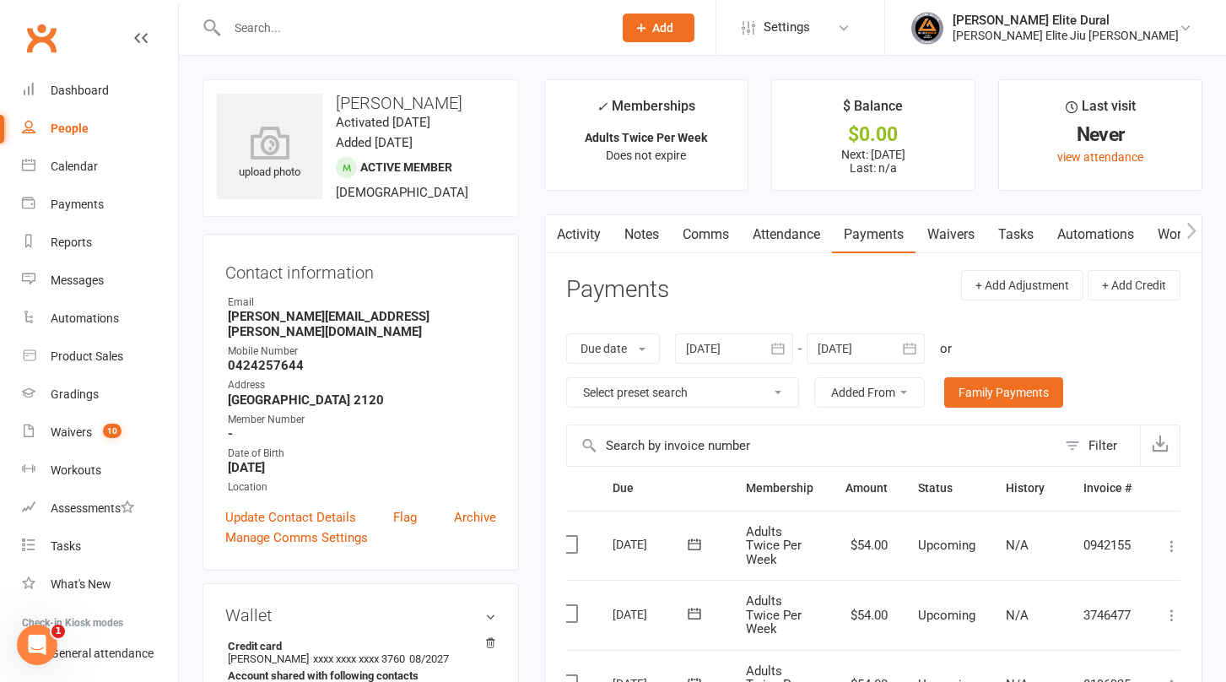
click at [278, 27] on input "text" at bounding box center [411, 28] width 379 height 24
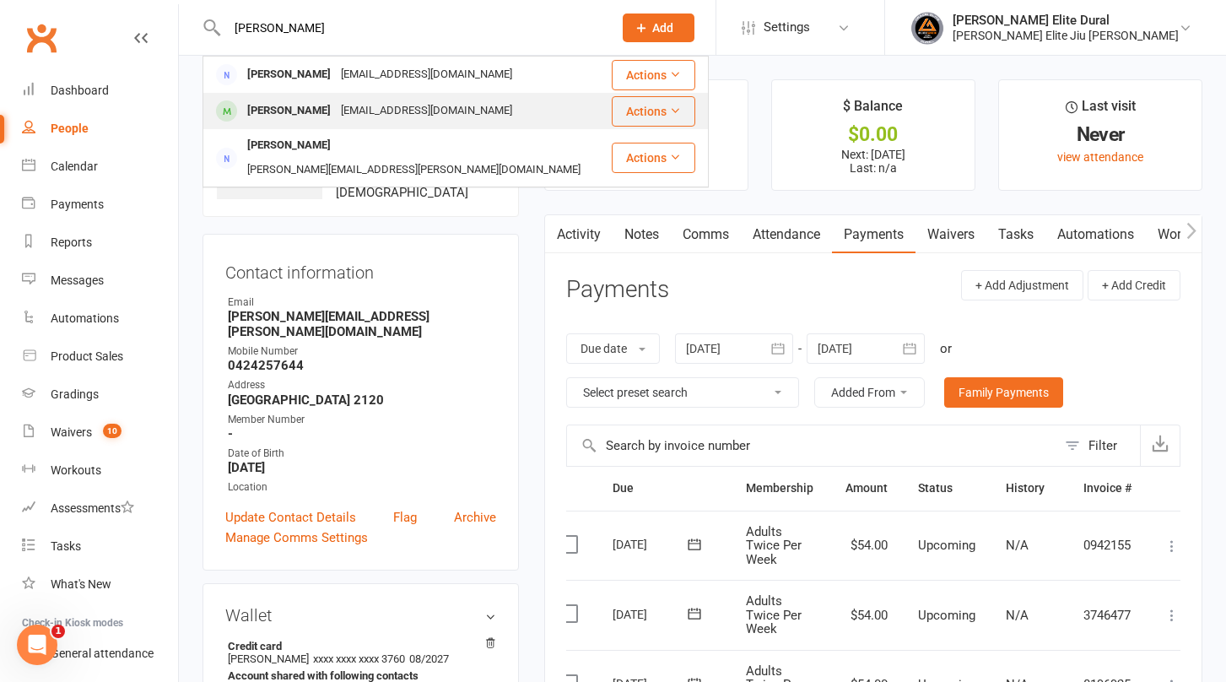
type input "tate"
click at [336, 106] on div "ttandct1@gmail.com" at bounding box center [426, 111] width 181 height 24
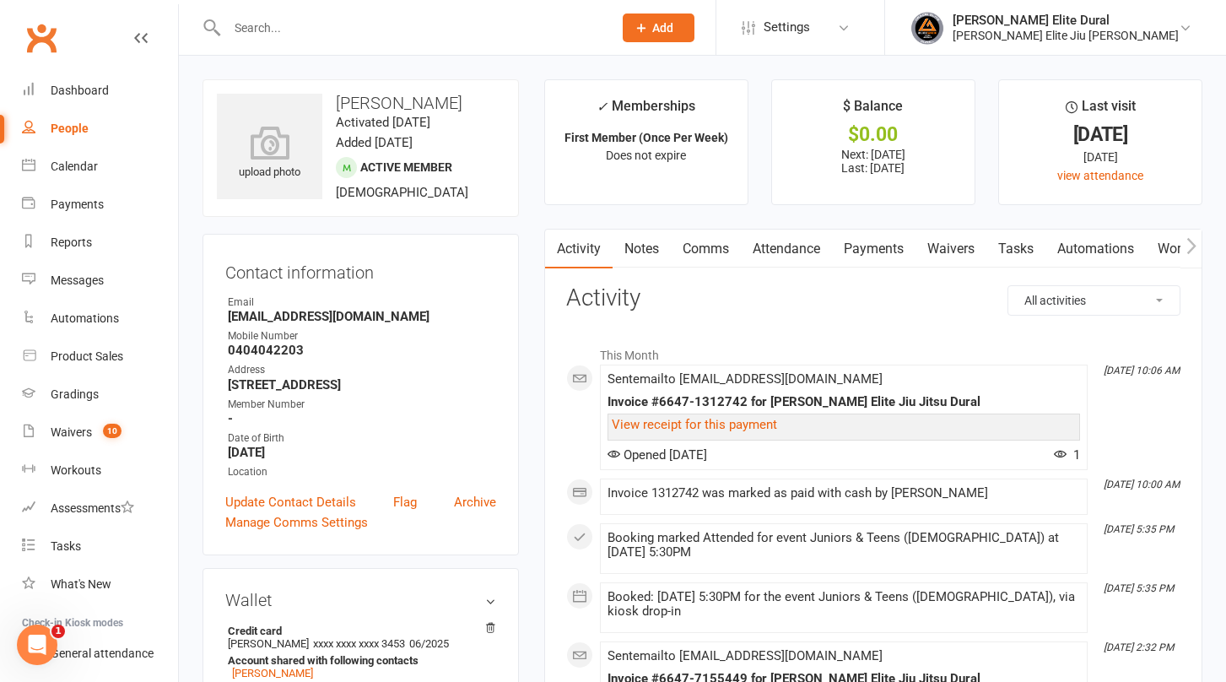
click at [883, 249] on link "Payments" at bounding box center [874, 248] width 84 height 39
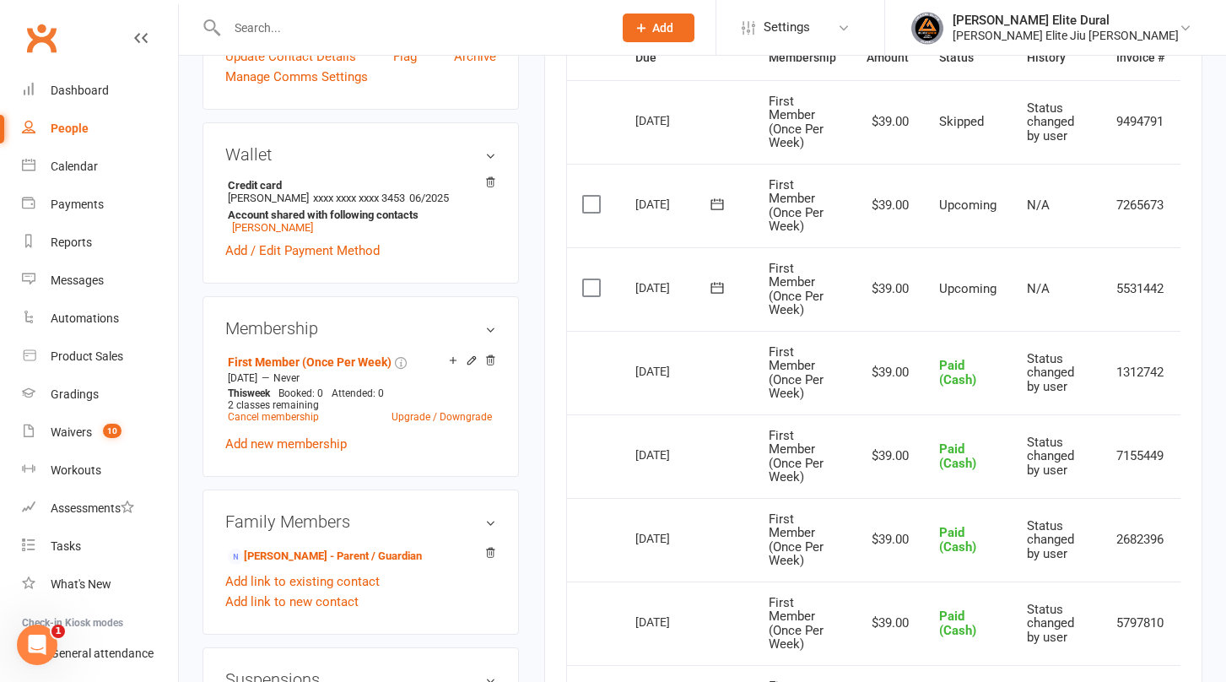
scroll to position [446, 0]
click at [555, 309] on div "Activity Notes Comms Attendance Payments Waivers Tasks Automations Workouts Gra…" at bounding box center [873, 453] width 658 height 1343
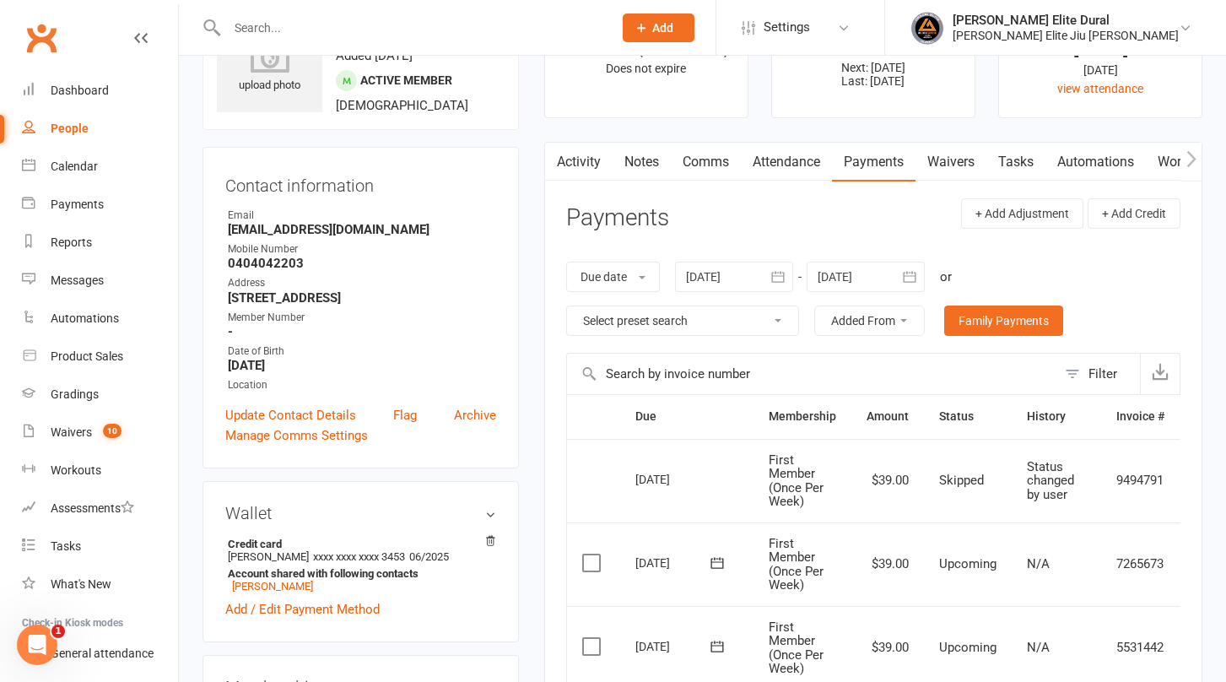
scroll to position [53, 0]
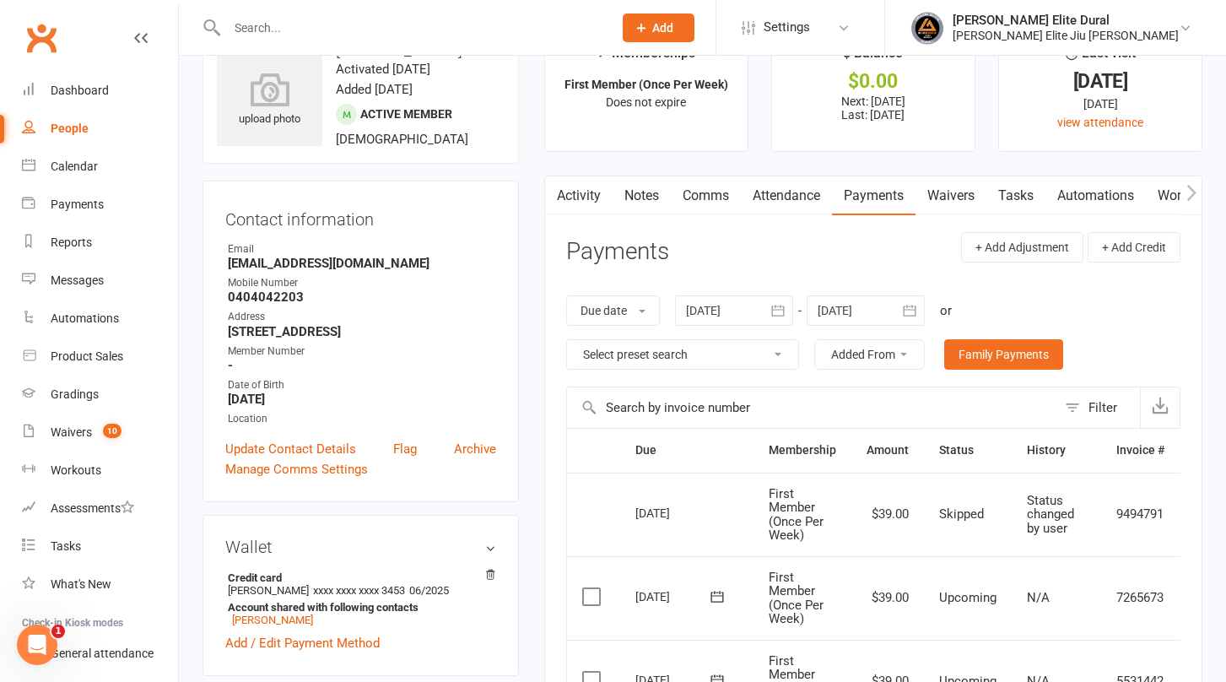
click at [573, 187] on link "Activity" at bounding box center [578, 195] width 67 height 39
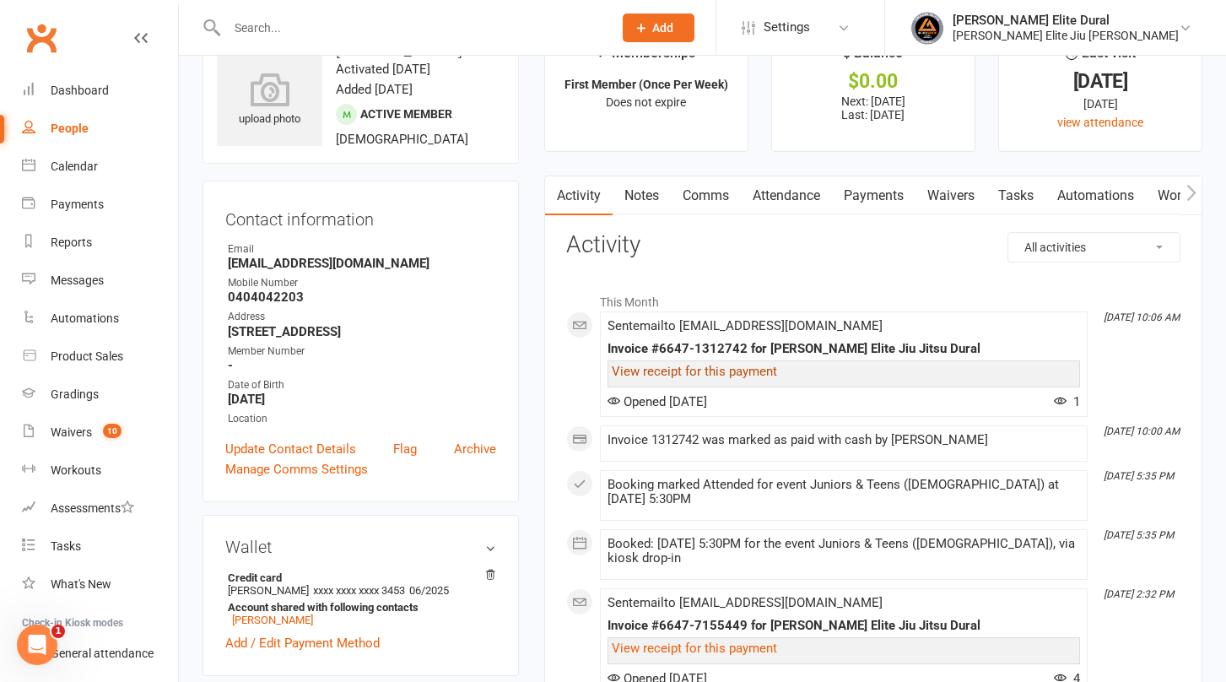
click at [699, 369] on link "View receipt for this payment" at bounding box center [694, 371] width 165 height 15
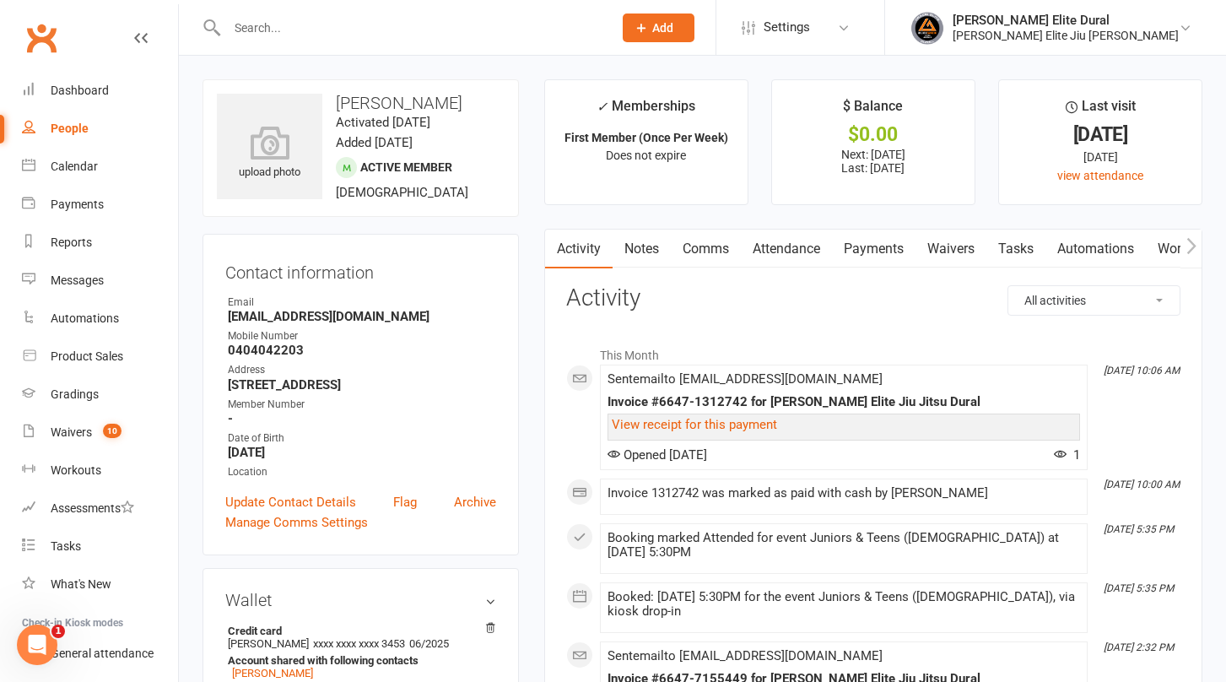
click at [270, 25] on input "text" at bounding box center [411, 28] width 379 height 24
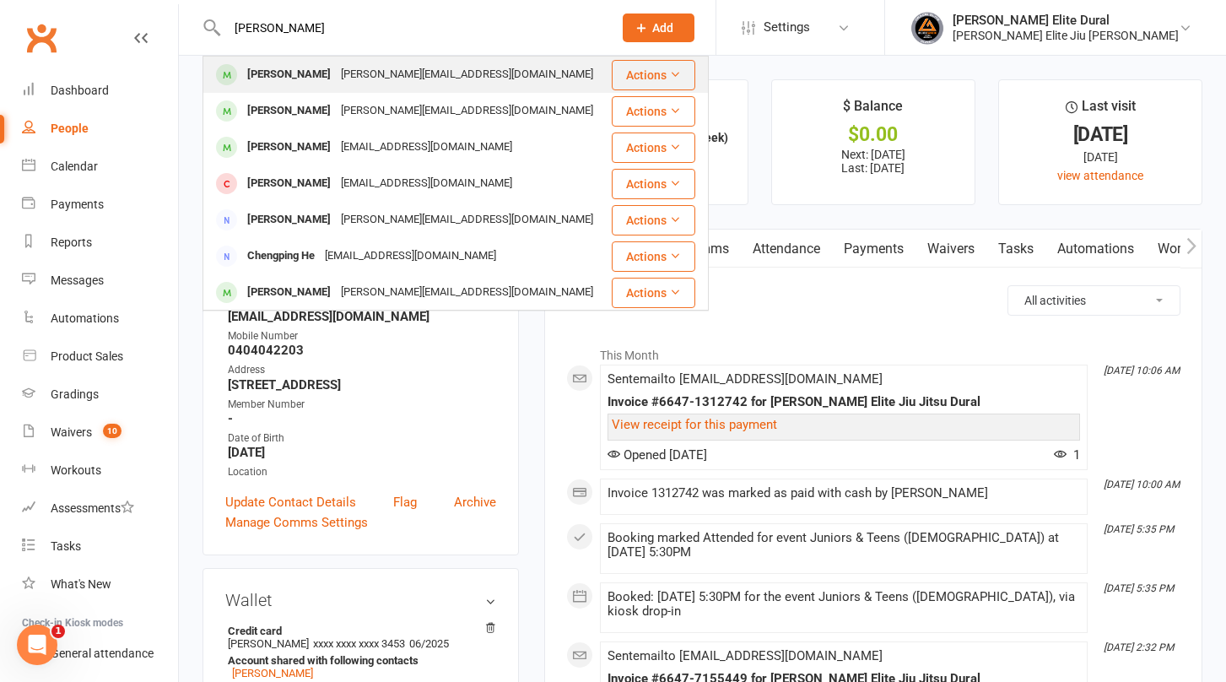
type input "henry"
click at [315, 77] on div "Henry Macdonald" at bounding box center [289, 74] width 94 height 24
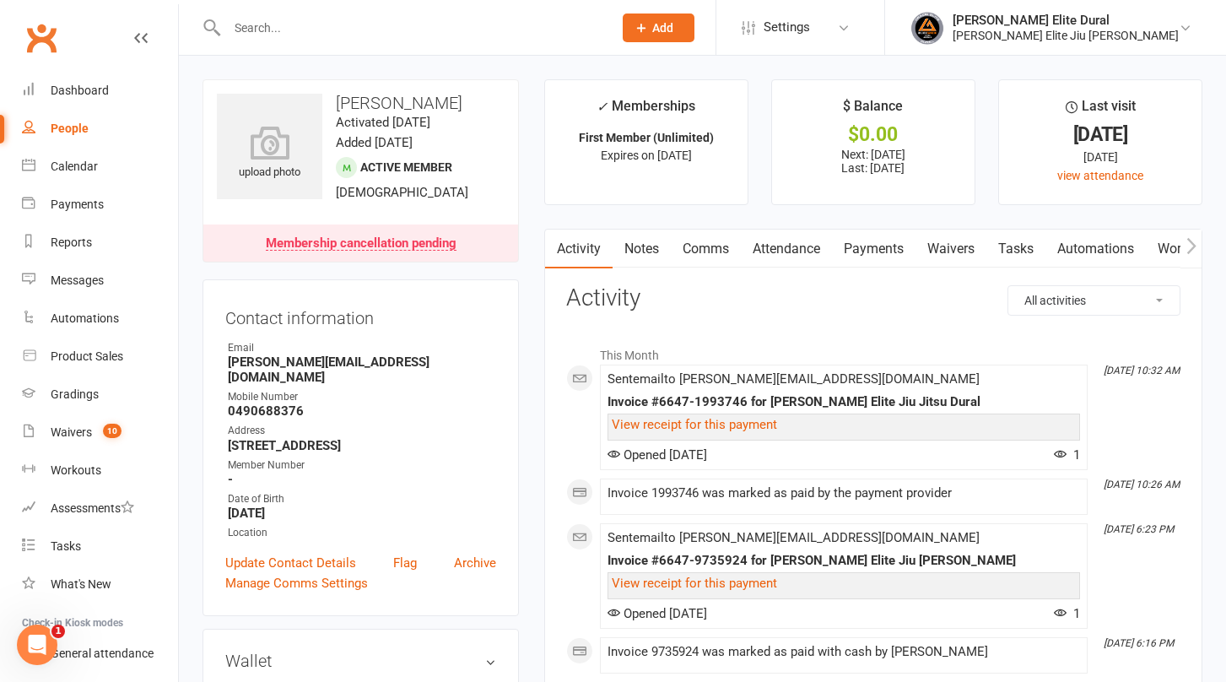
click at [882, 247] on link "Payments" at bounding box center [874, 248] width 84 height 39
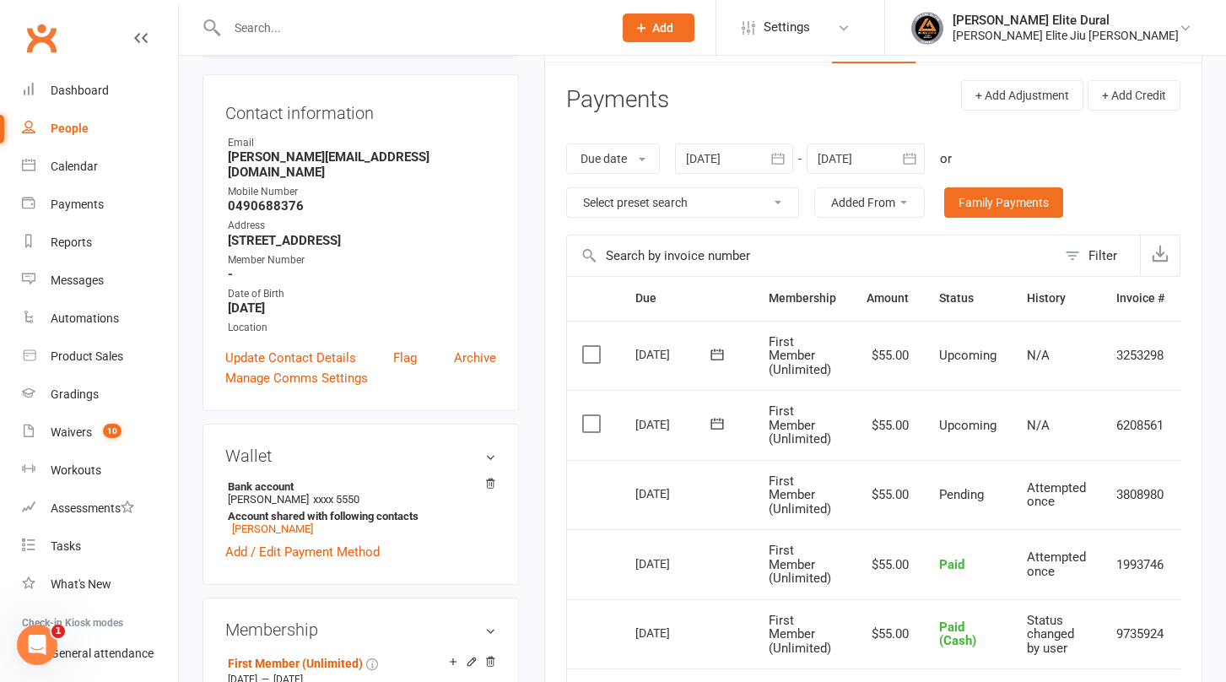
scroll to position [181, 0]
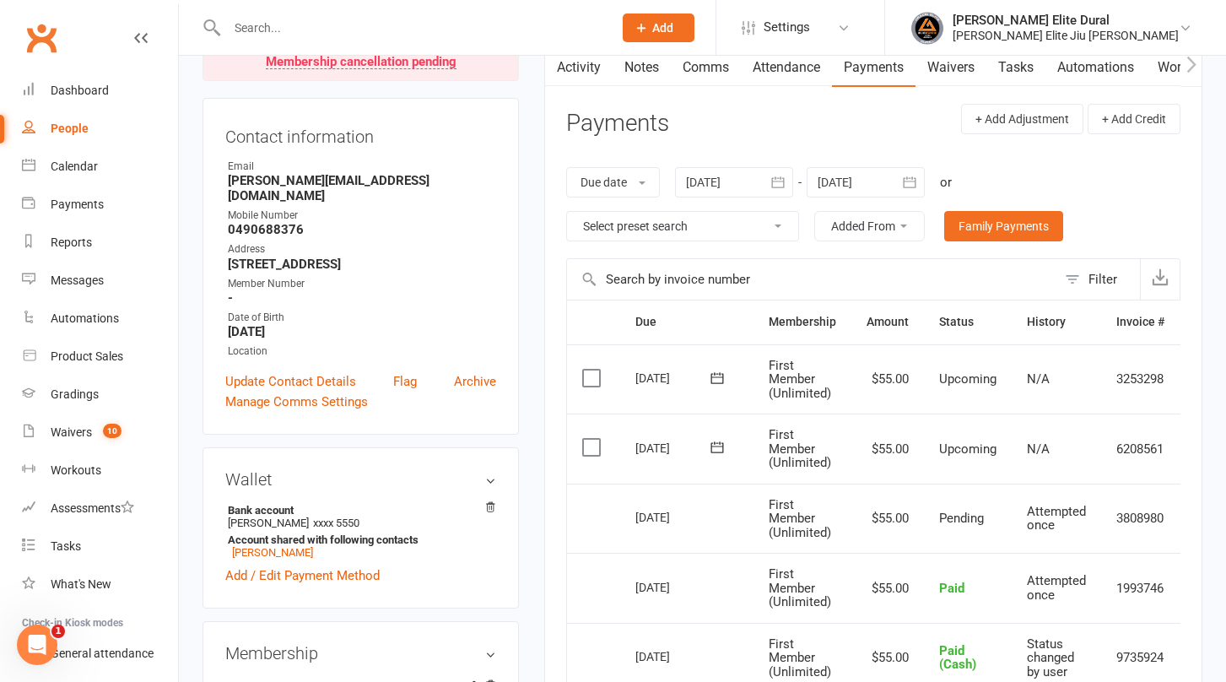
click at [914, 189] on icon "button" at bounding box center [909, 182] width 17 height 17
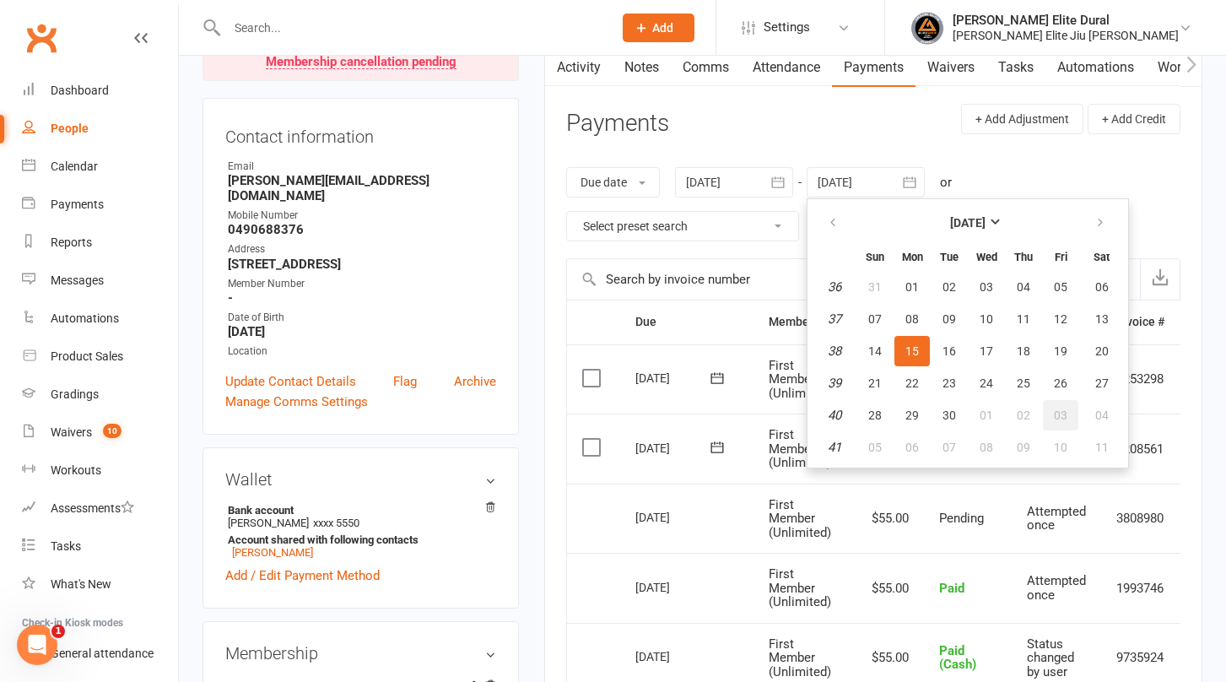
click at [1063, 413] on span "03" at bounding box center [1060, 414] width 13 height 13
type input "03 Oct 2025"
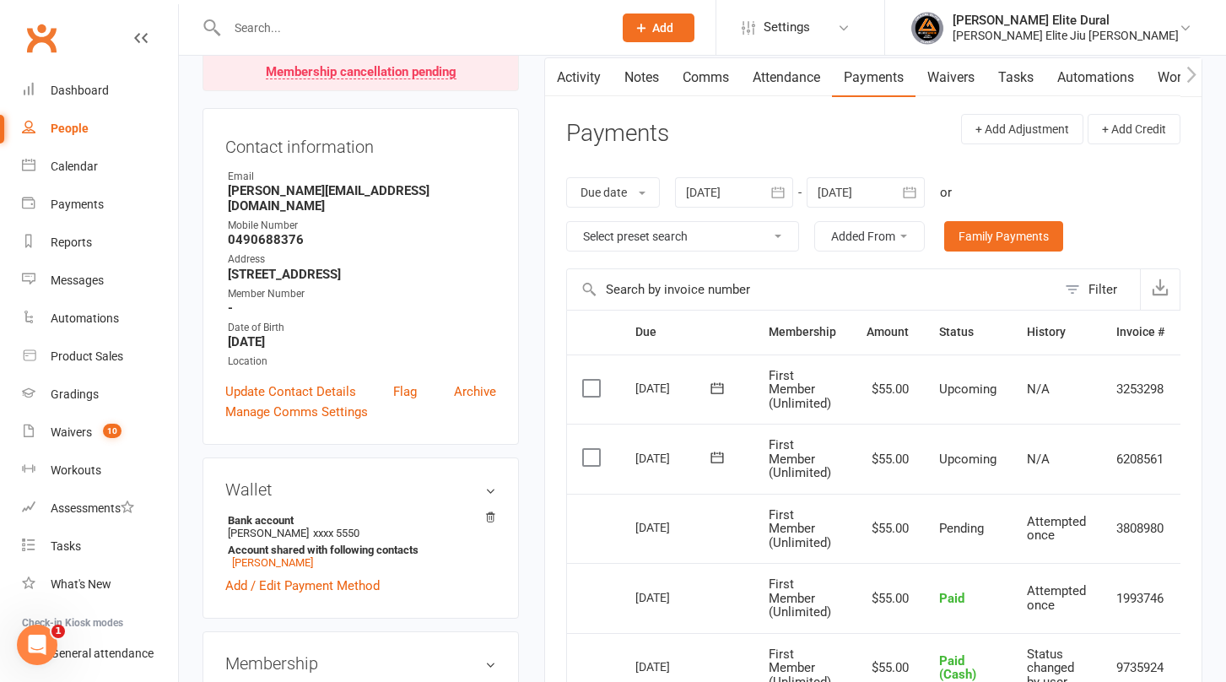
scroll to position [0, 0]
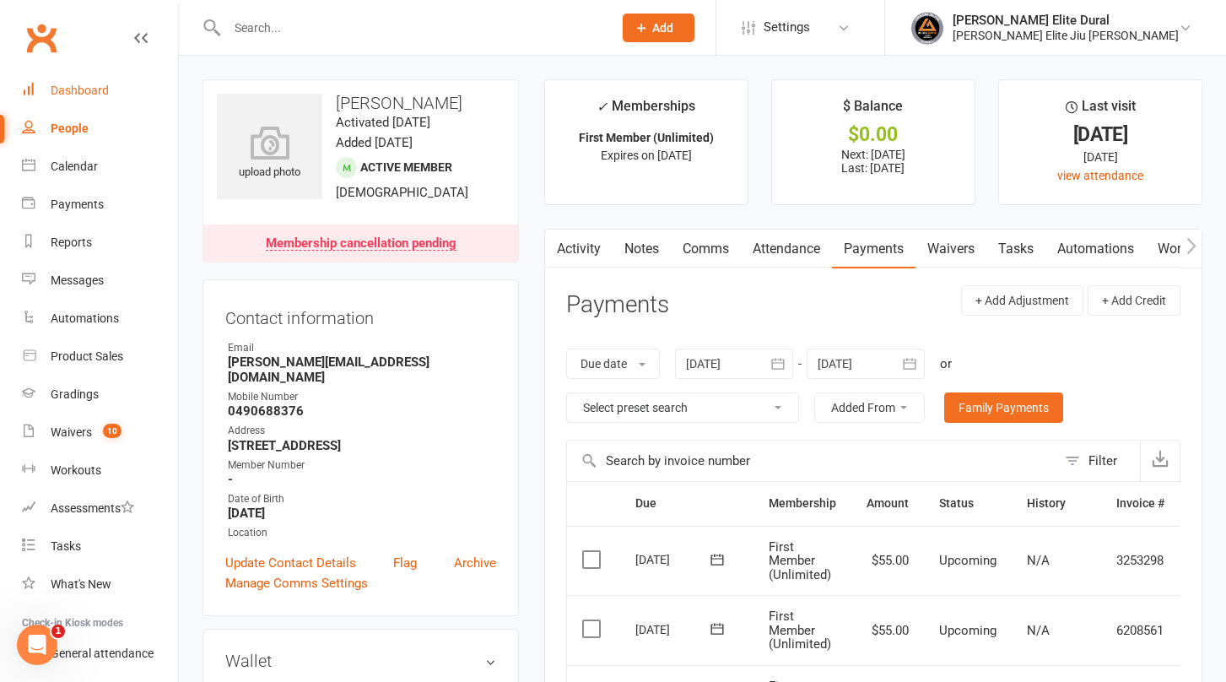
click at [76, 91] on div "Dashboard" at bounding box center [80, 90] width 58 height 13
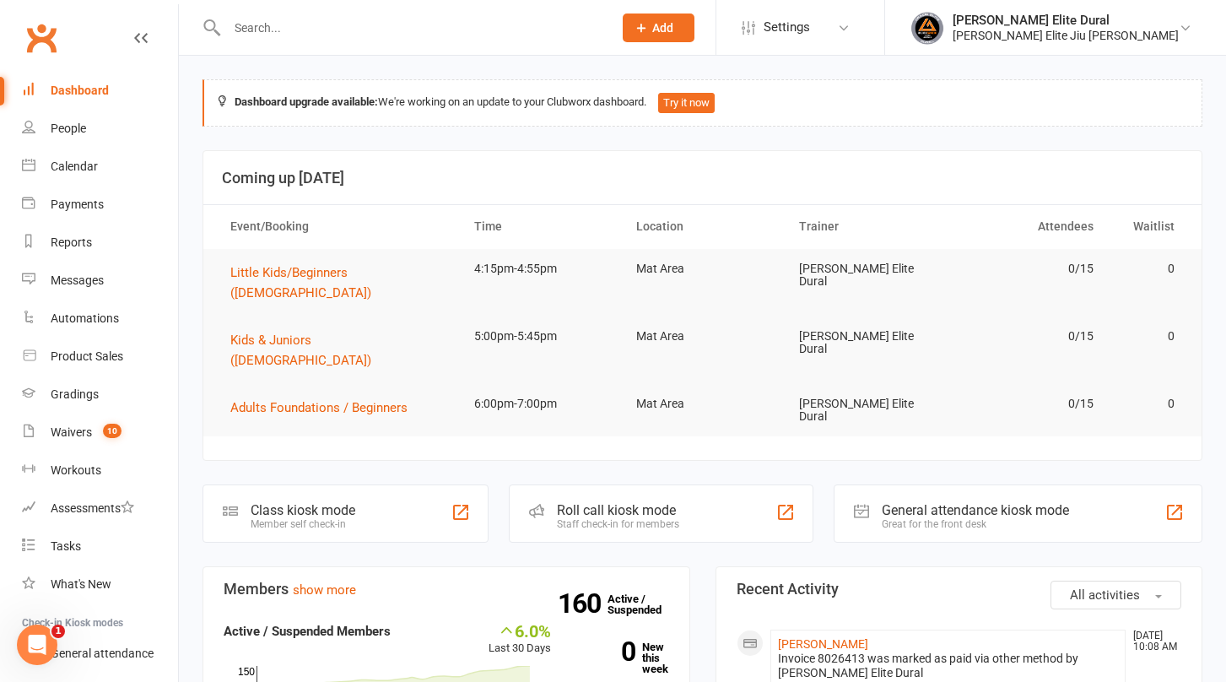
click at [350, 27] on input "text" at bounding box center [411, 28] width 379 height 24
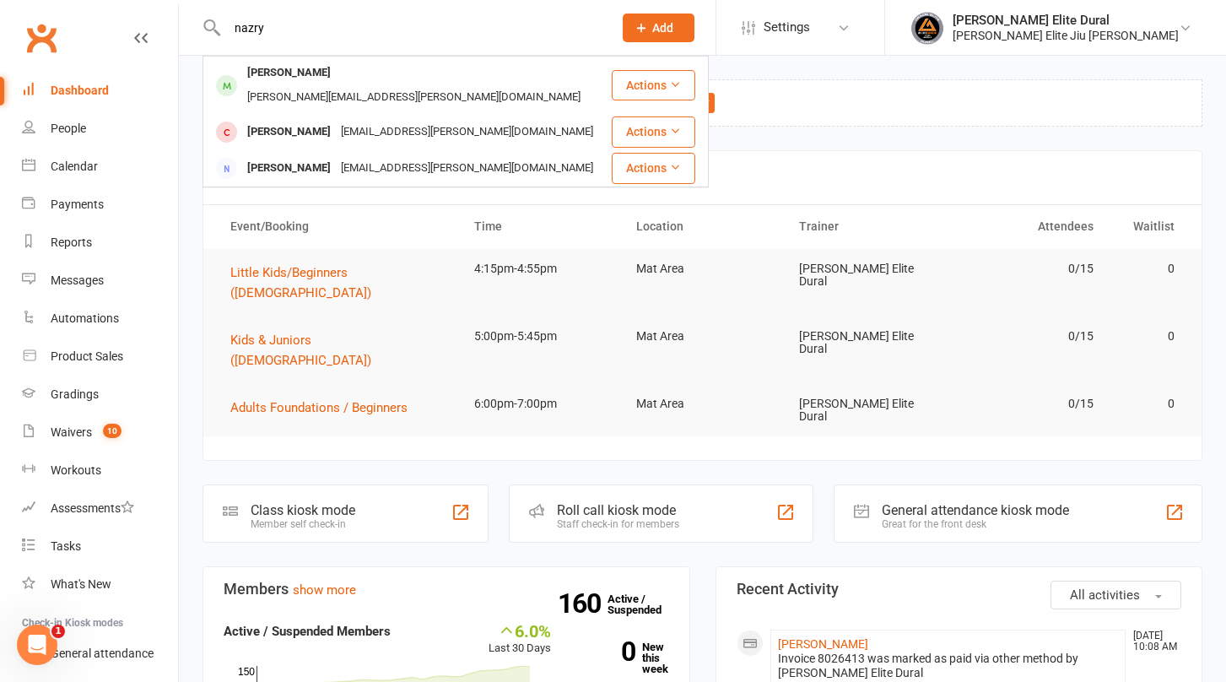
type input "nazry"
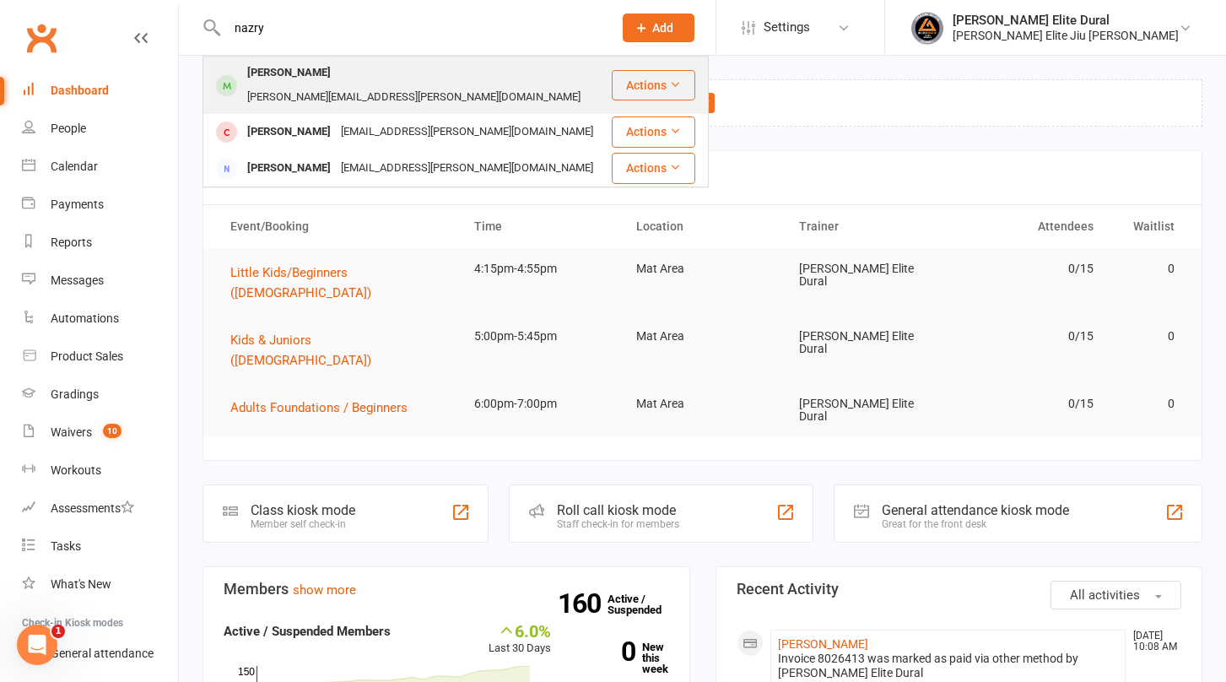
click at [370, 85] on div "Sabeer.sabeer@gmail.com" at bounding box center [413, 97] width 343 height 24
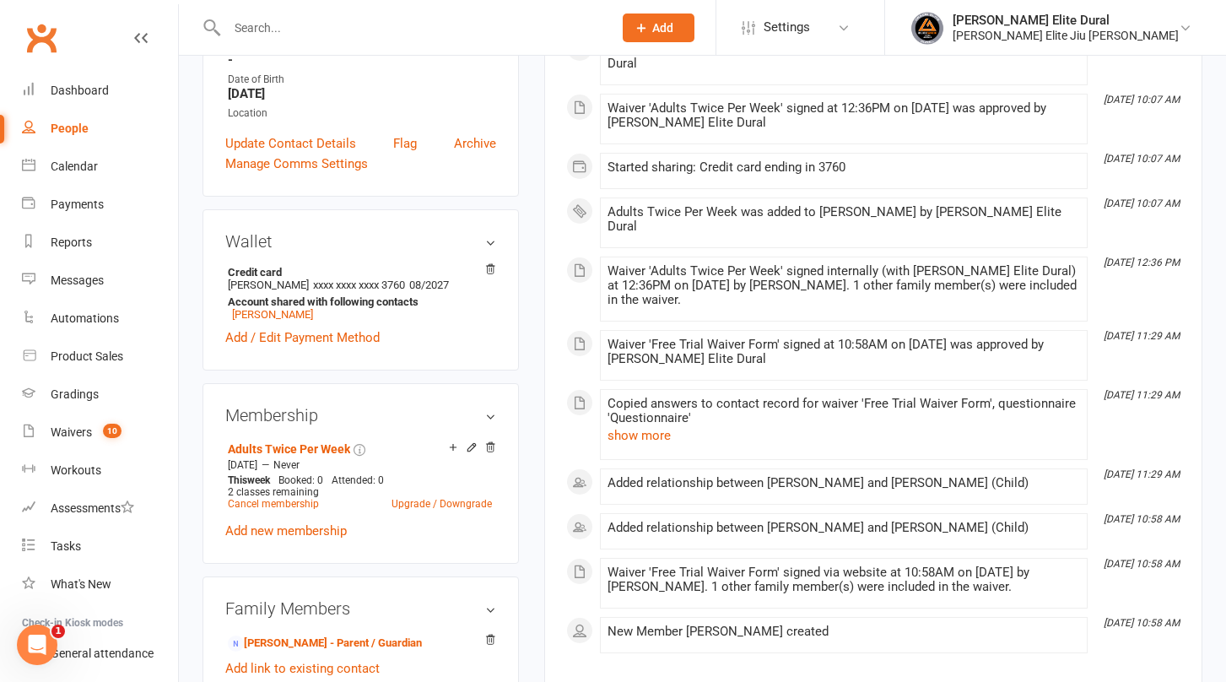
scroll to position [375, 0]
click at [272, 307] on link "Sabeer Muhsin" at bounding box center [272, 313] width 81 height 13
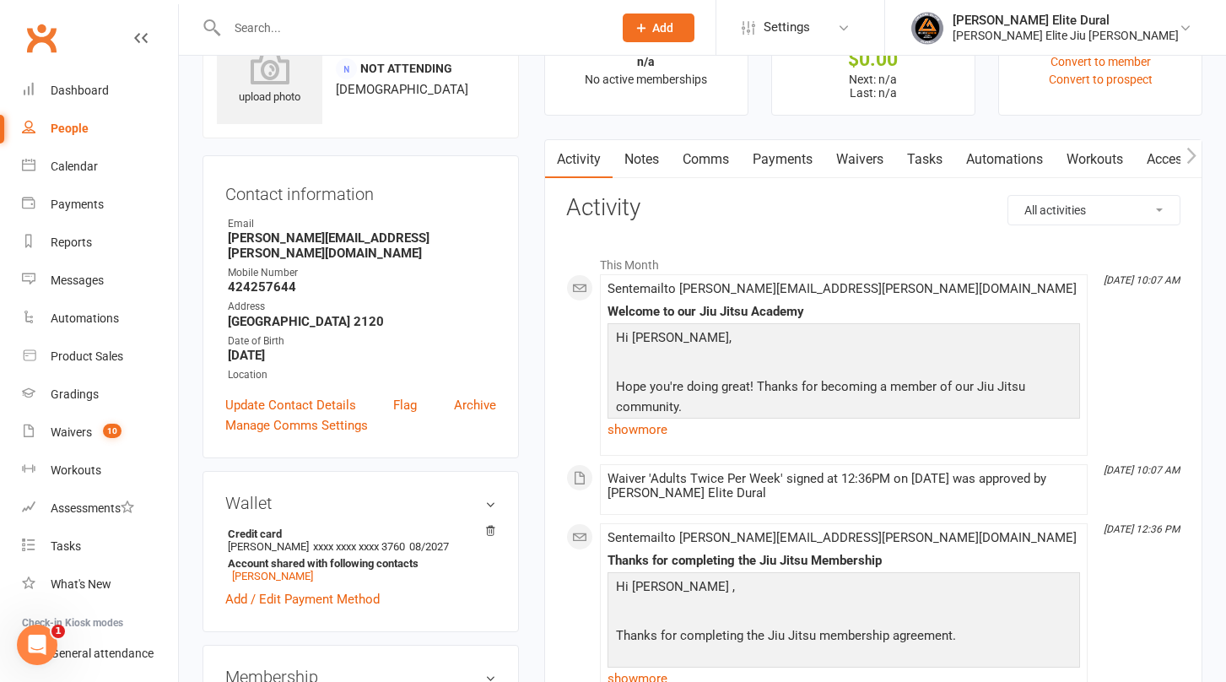
scroll to position [57, 0]
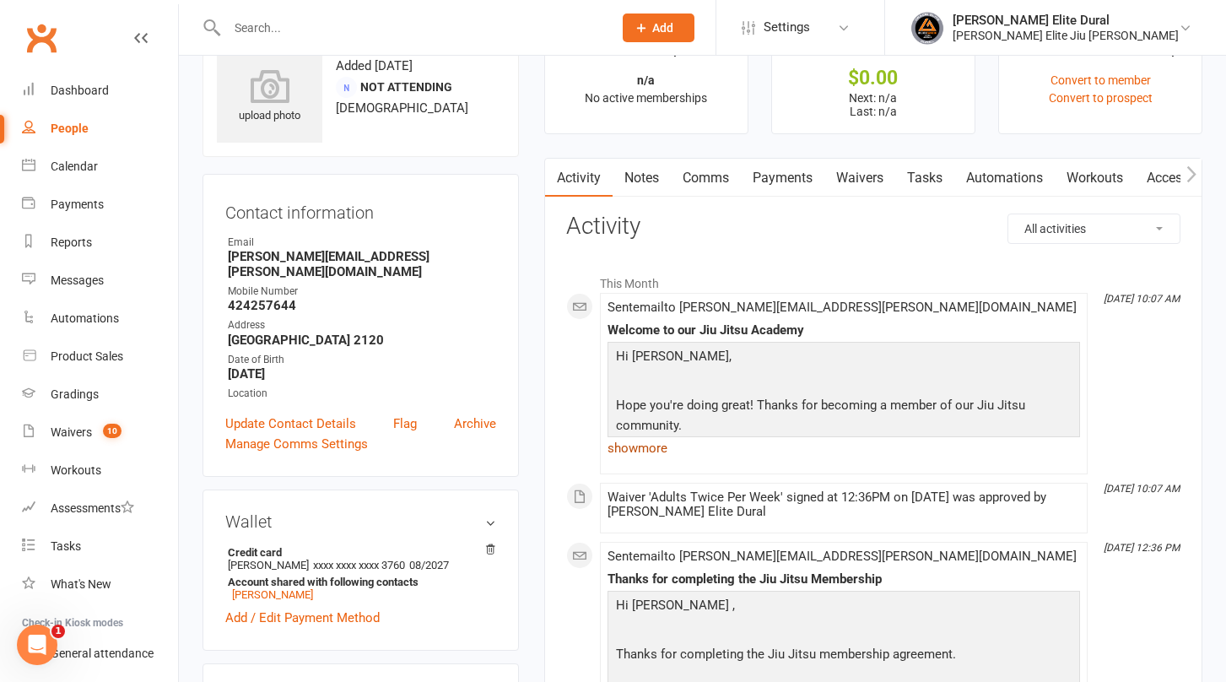
click at [636, 449] on link "show more" at bounding box center [843, 448] width 472 height 24
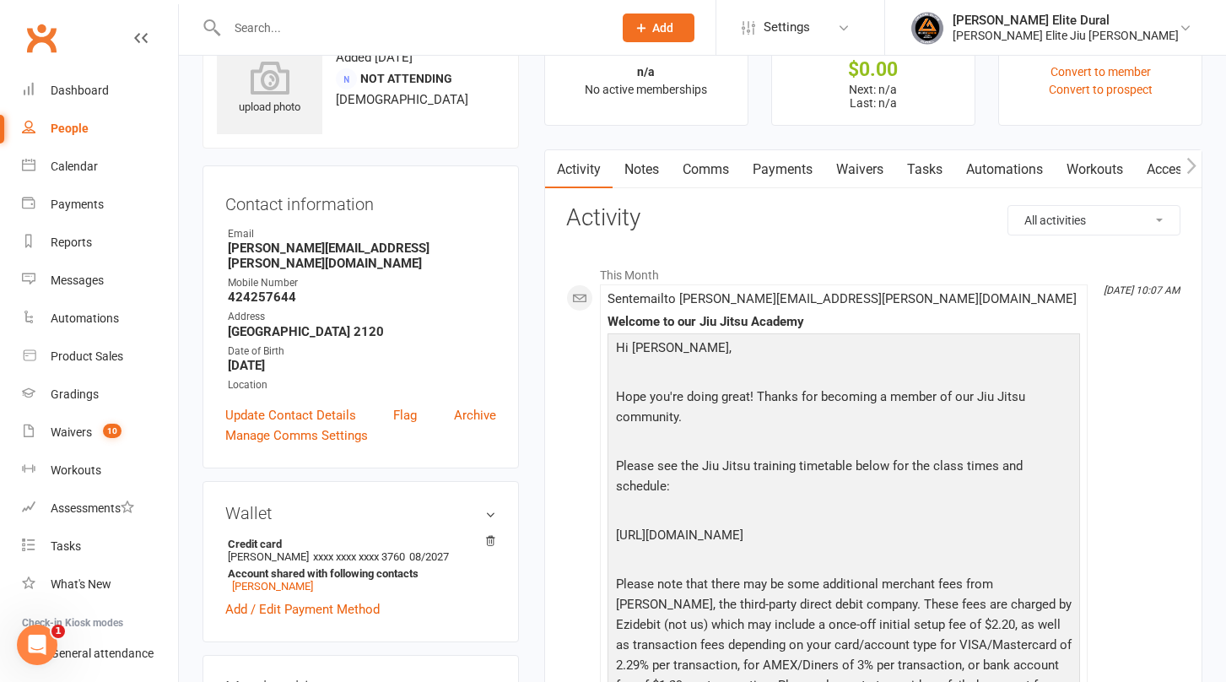
scroll to position [0, 0]
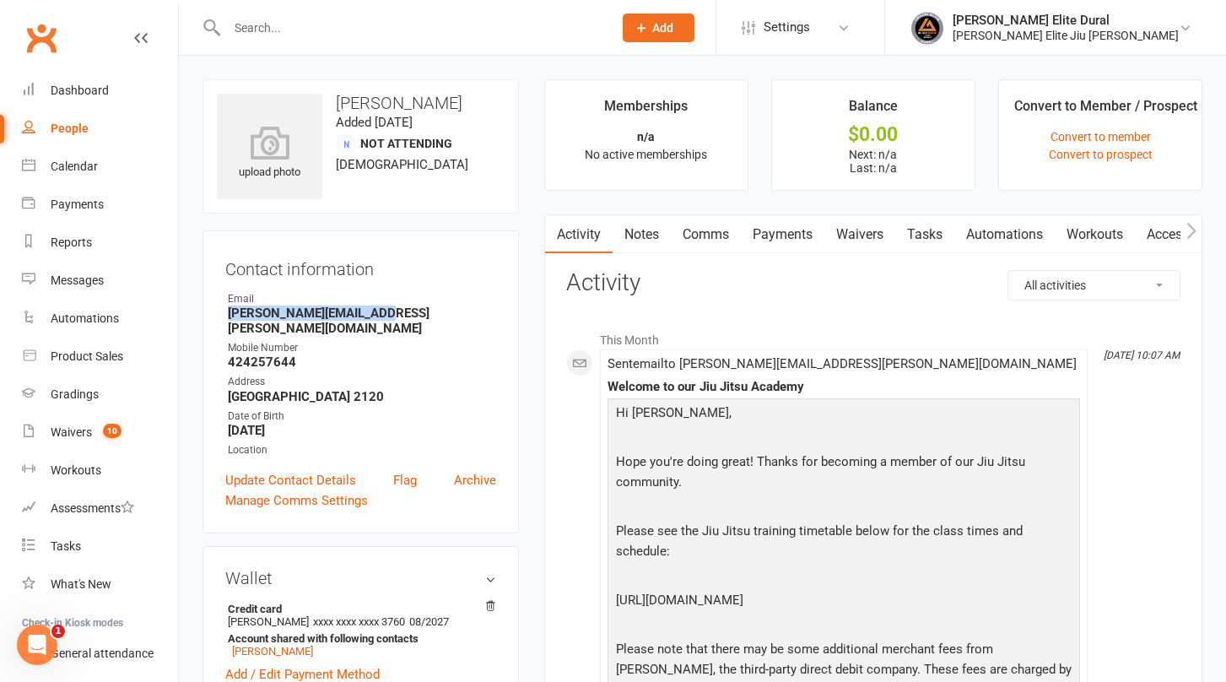
drag, startPoint x: 391, startPoint y: 310, endPoint x: 228, endPoint y: 313, distance: 163.7
click at [228, 313] on strong "Sabeer.sabeer@gmail.com" at bounding box center [362, 320] width 268 height 30
click at [319, 470] on link "Update Contact Details" at bounding box center [290, 480] width 131 height 20
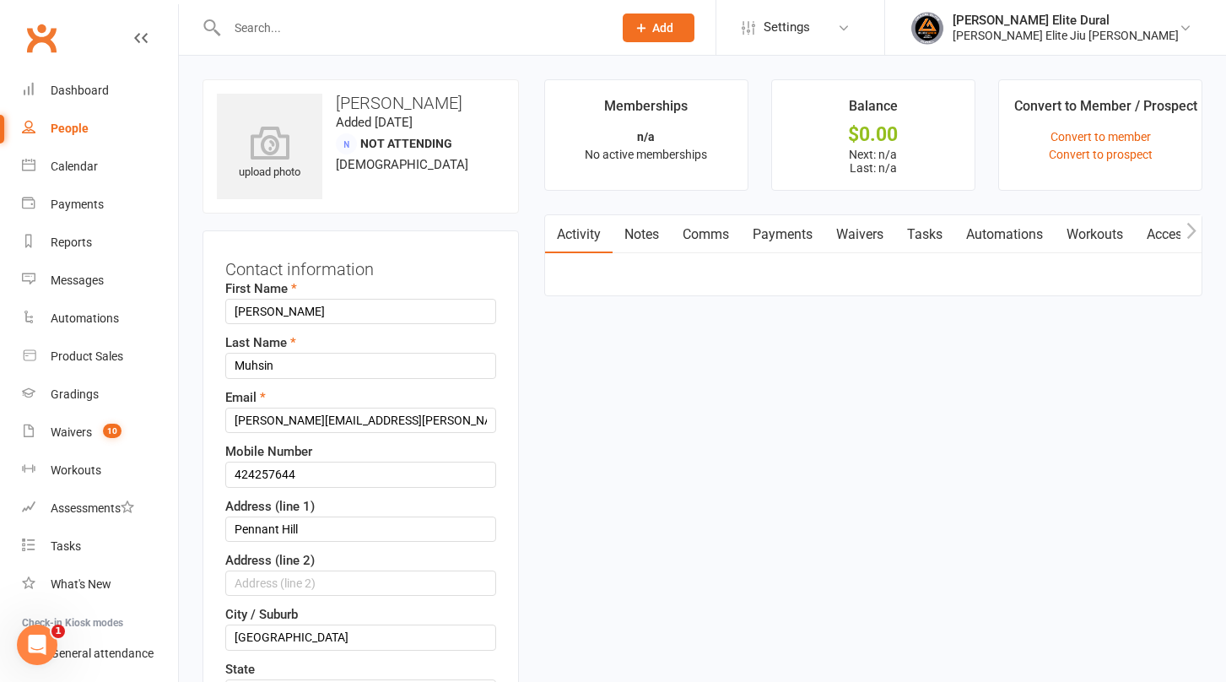
scroll to position [79, 0]
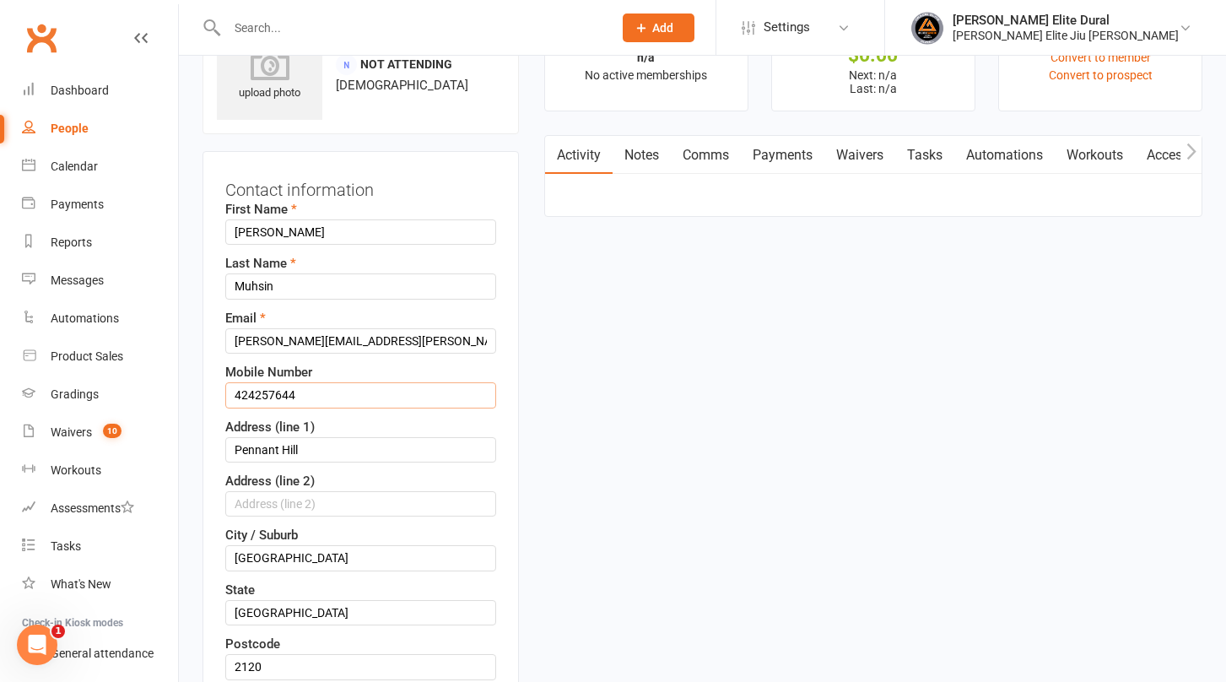
click at [232, 392] on input "424257644" at bounding box center [360, 394] width 271 height 25
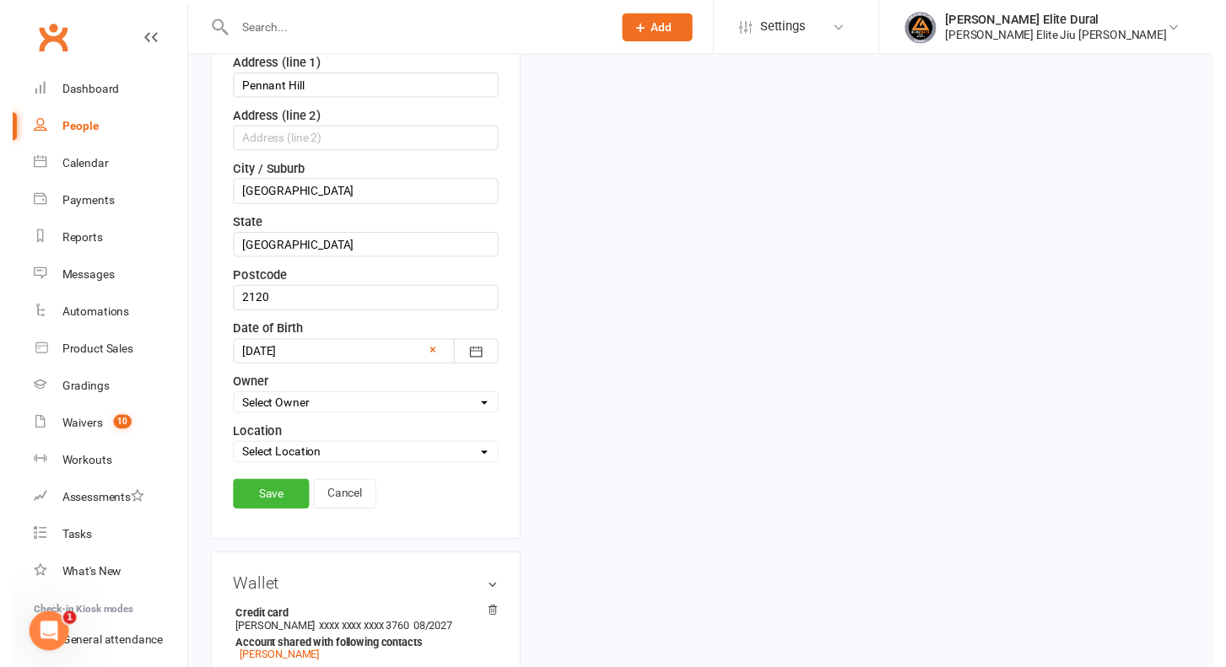
scroll to position [457, 0]
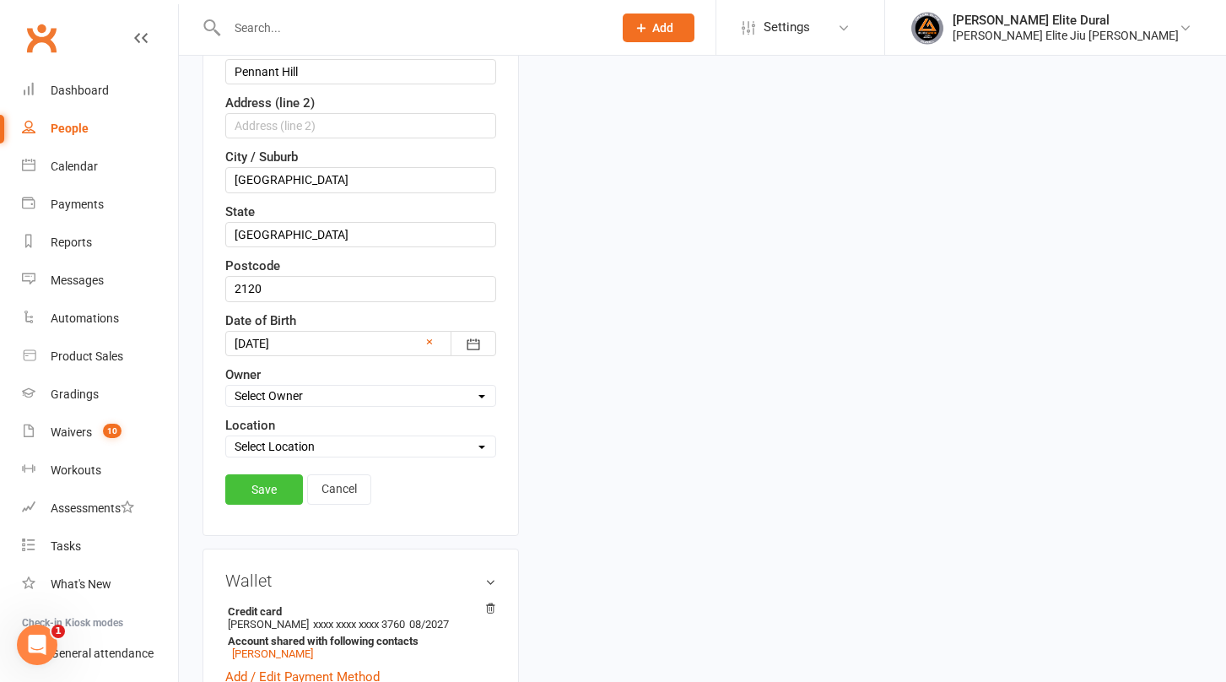
type input "0424257644"
click at [251, 498] on link "Save" at bounding box center [264, 489] width 78 height 30
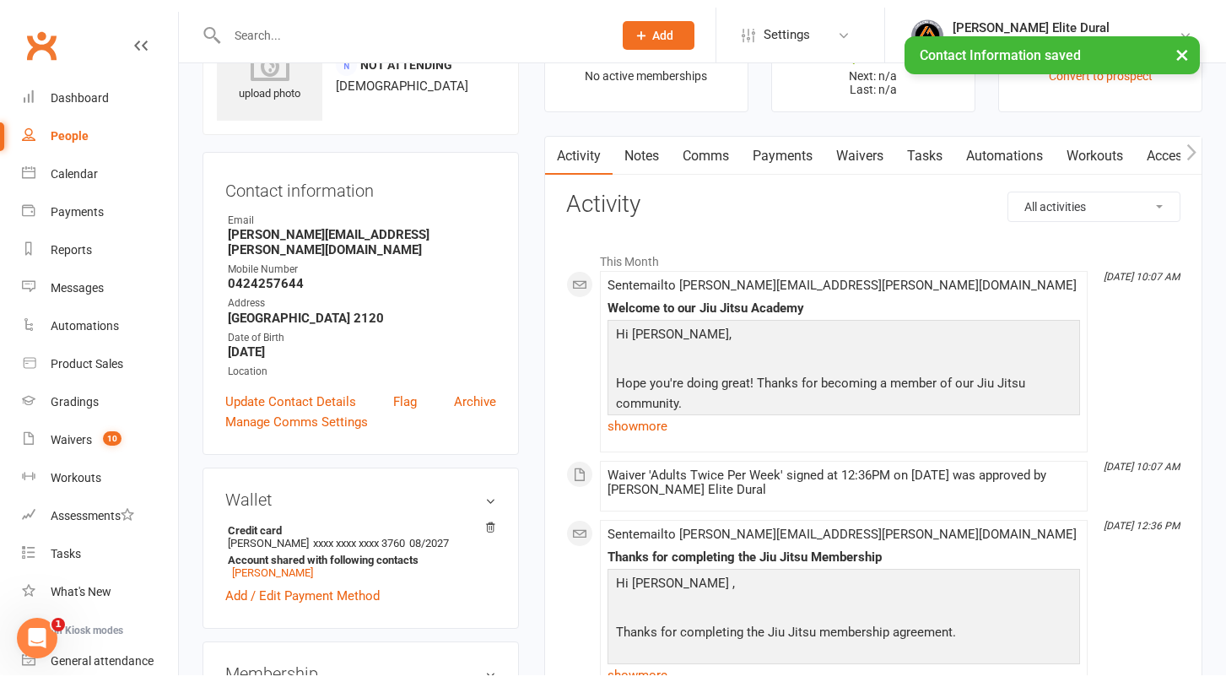
scroll to position [0, 0]
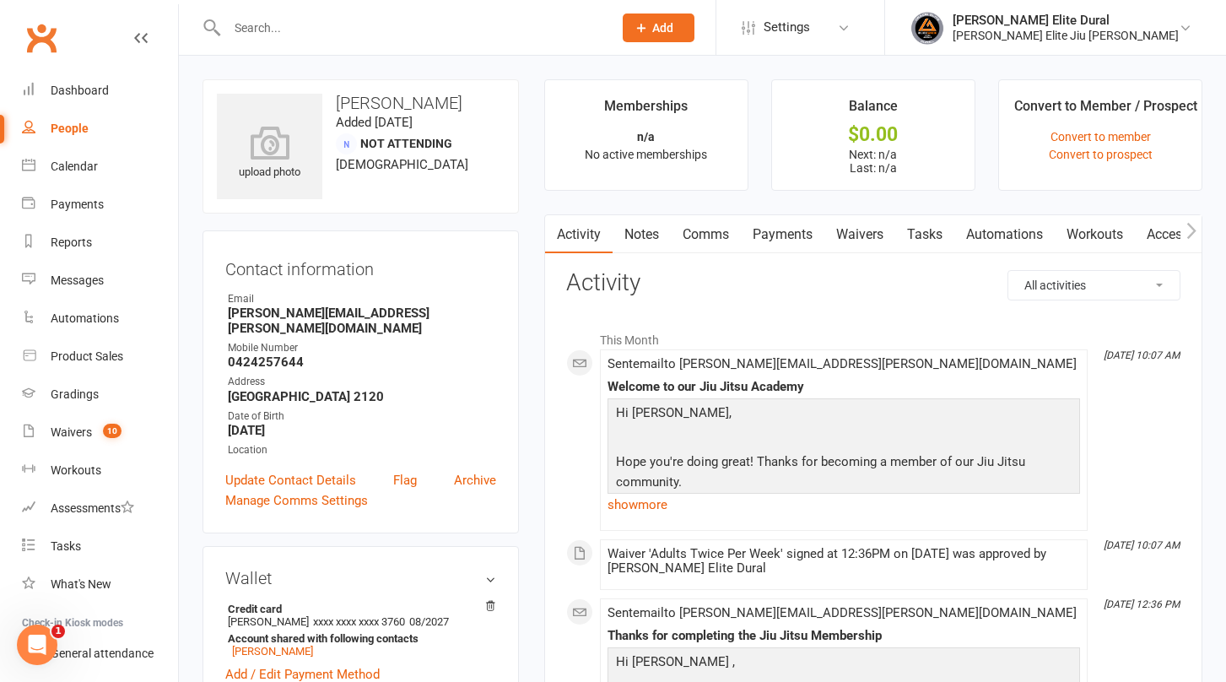
click at [332, 32] on input "text" at bounding box center [411, 28] width 379 height 24
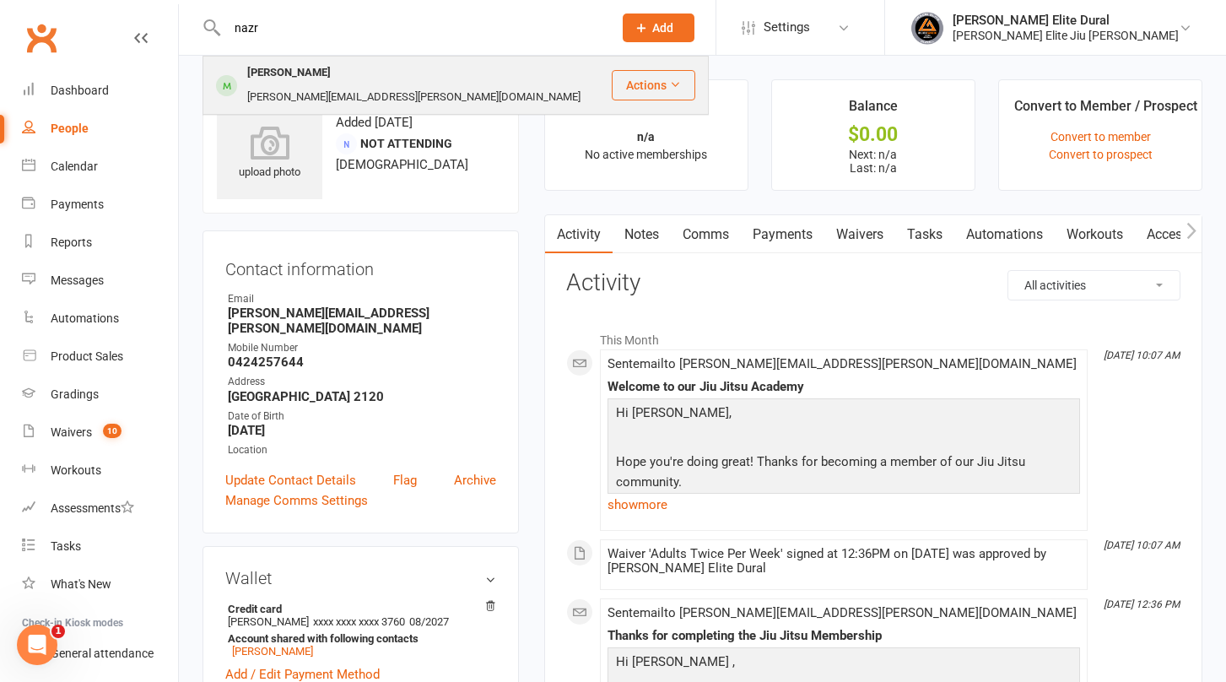
type input "nazr"
click at [360, 85] on div "Sabeer.sabeer@gmail.com" at bounding box center [413, 97] width 343 height 24
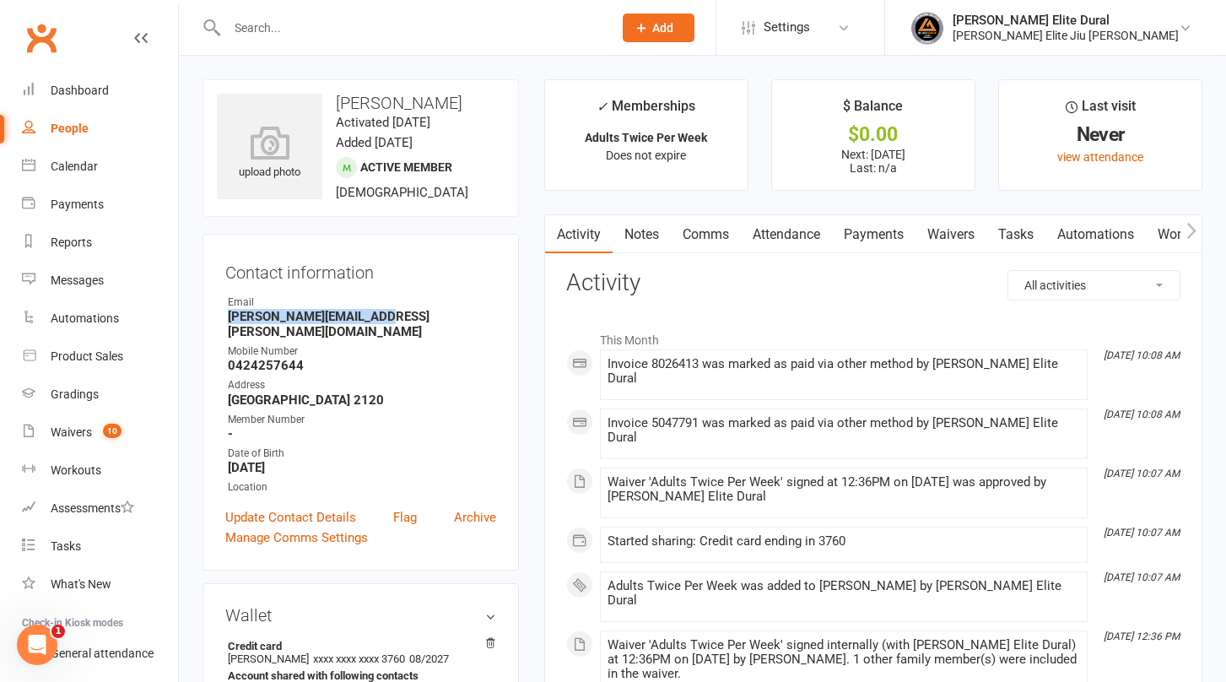
drag, startPoint x: 387, startPoint y: 313, endPoint x: 224, endPoint y: 316, distance: 162.9
click at [224, 316] on div "Contact information Owner Email Sabeer.sabeer@gmail.com Mobile Number 042425764…" at bounding box center [360, 402] width 316 height 337
copy strong "Sabeer.sabeer@gmail.com"
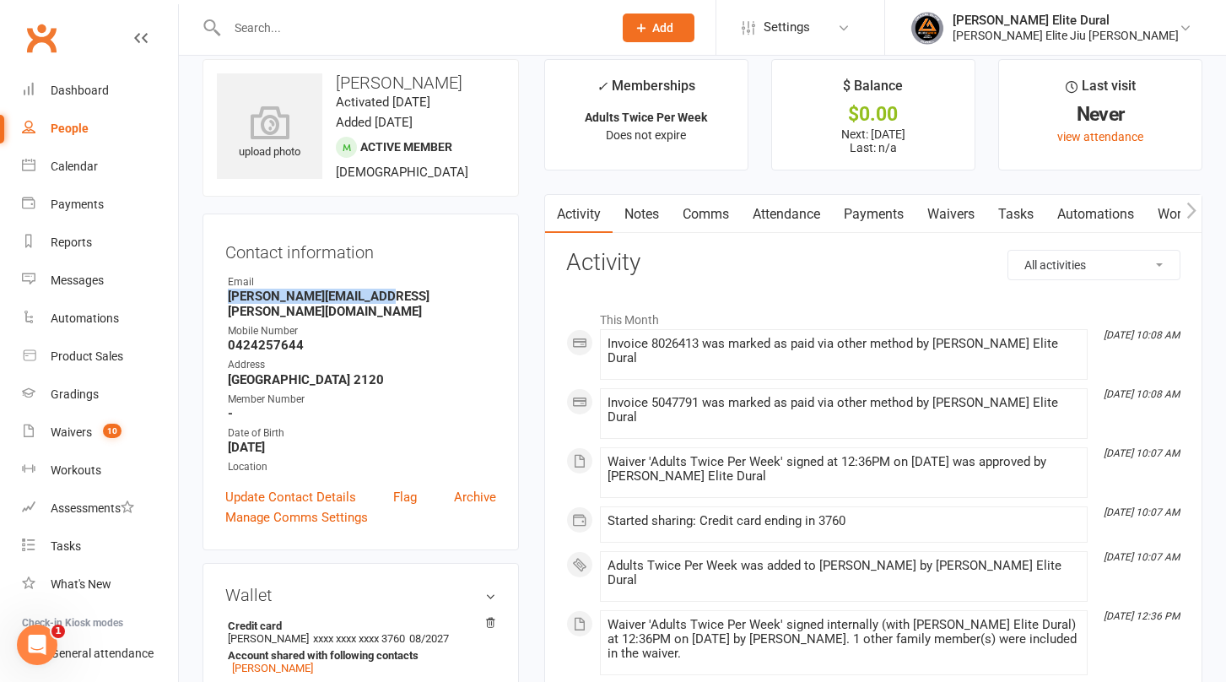
scroll to position [25, 0]
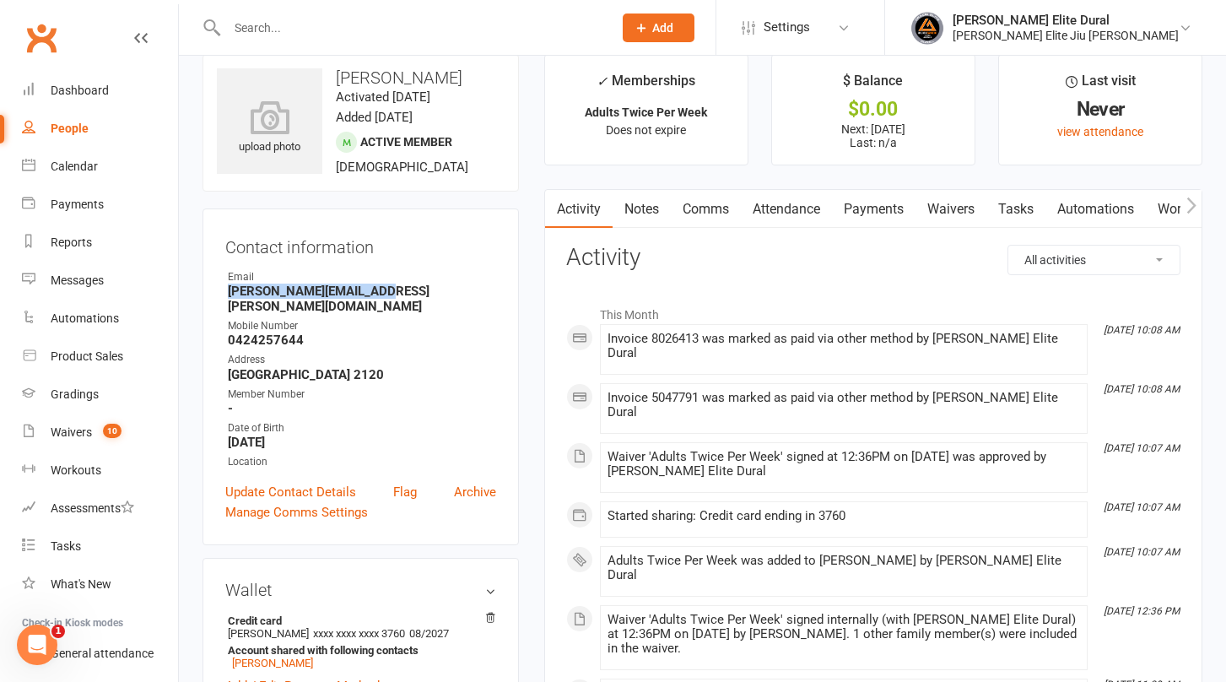
click at [867, 208] on link "Payments" at bounding box center [874, 209] width 84 height 39
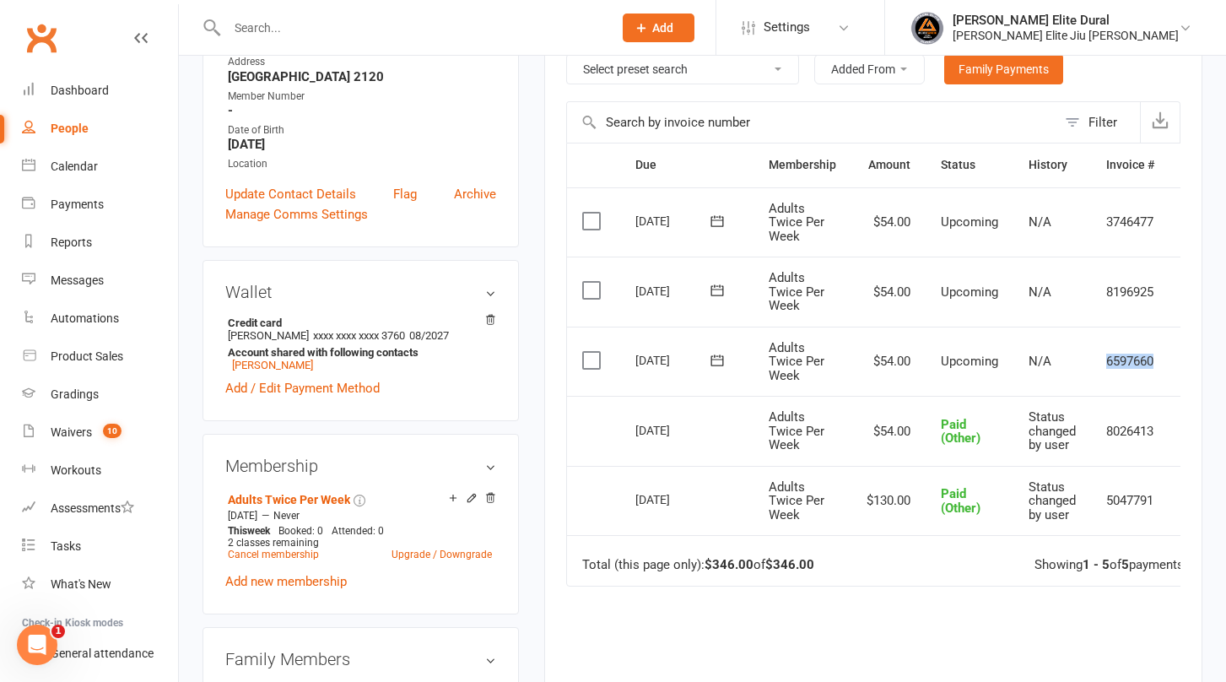
scroll to position [0, 40]
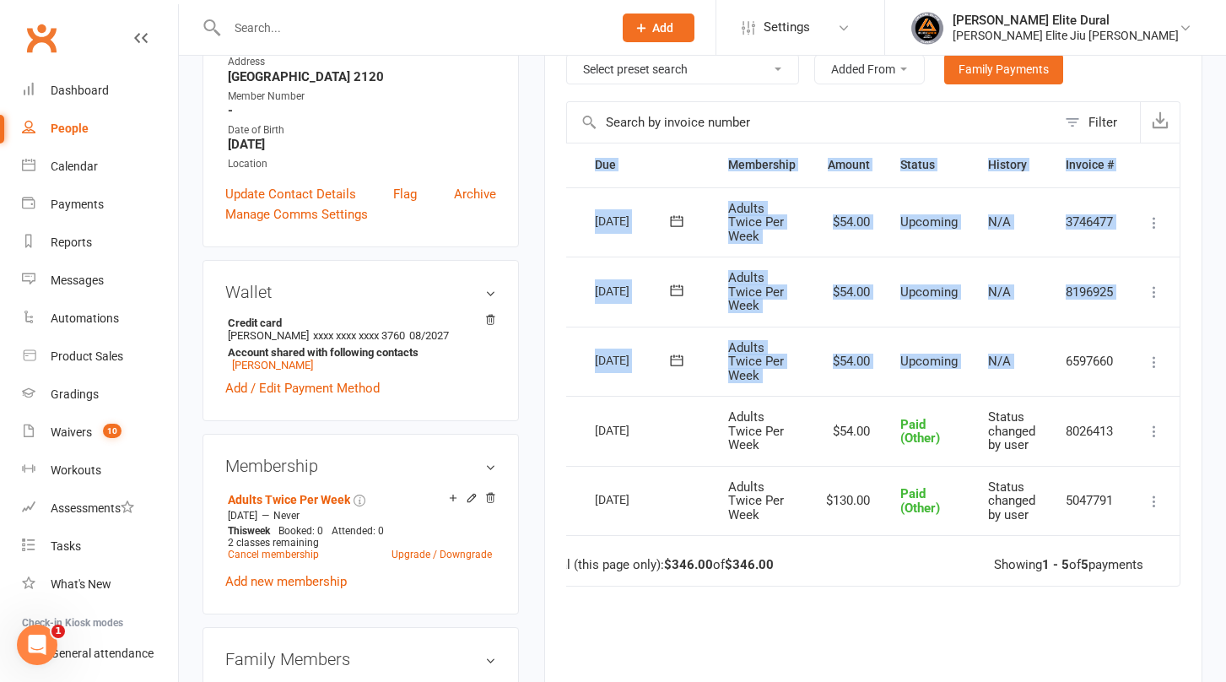
drag, startPoint x: 1101, startPoint y: 352, endPoint x: 1181, endPoint y: 359, distance: 80.5
click at [1181, 359] on div "Activity Notes Comms Attendance Payments Waivers Tasks Automations Workouts Gra…" at bounding box center [873, 360] width 658 height 939
click at [1153, 363] on icon at bounding box center [1154, 361] width 17 height 17
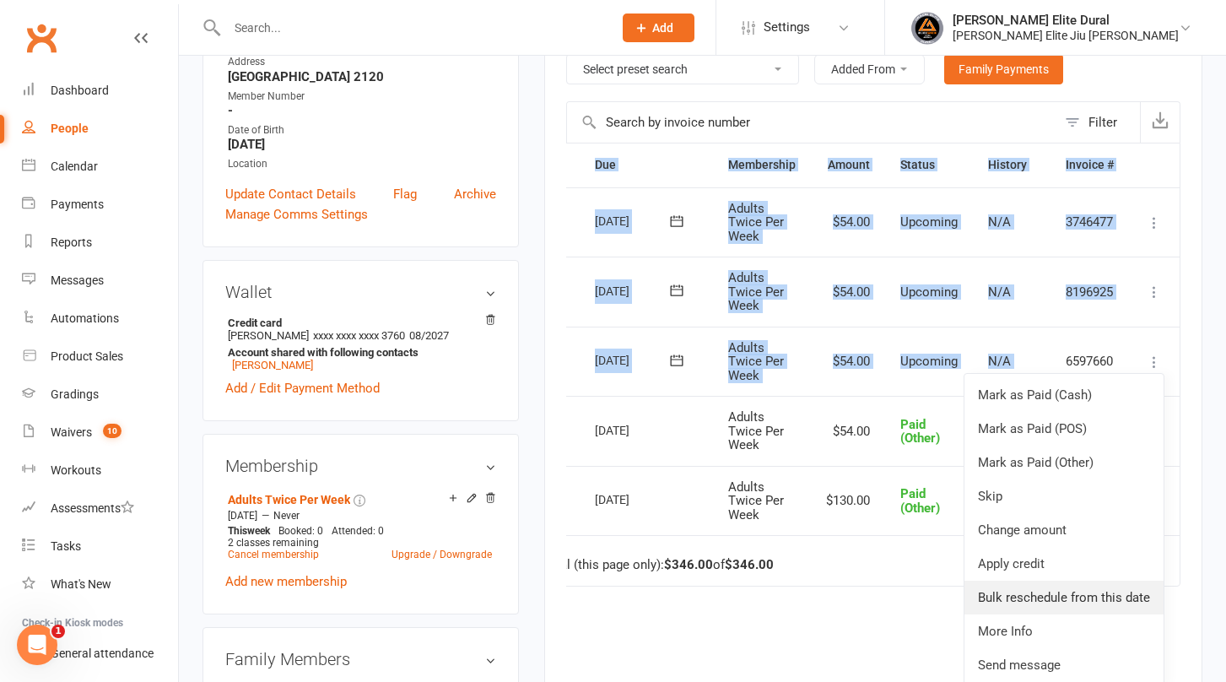
click at [1073, 596] on link "Bulk reschedule from this date" at bounding box center [1063, 597] width 199 height 34
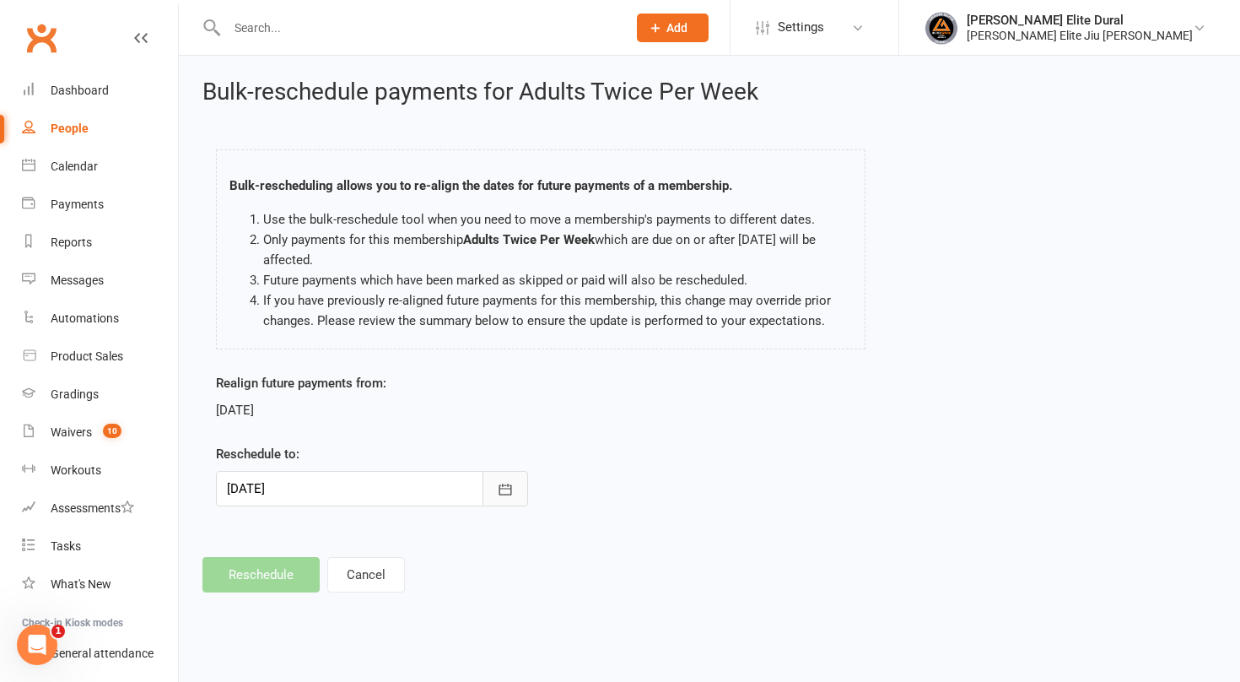
click at [506, 492] on icon "button" at bounding box center [505, 489] width 17 height 17
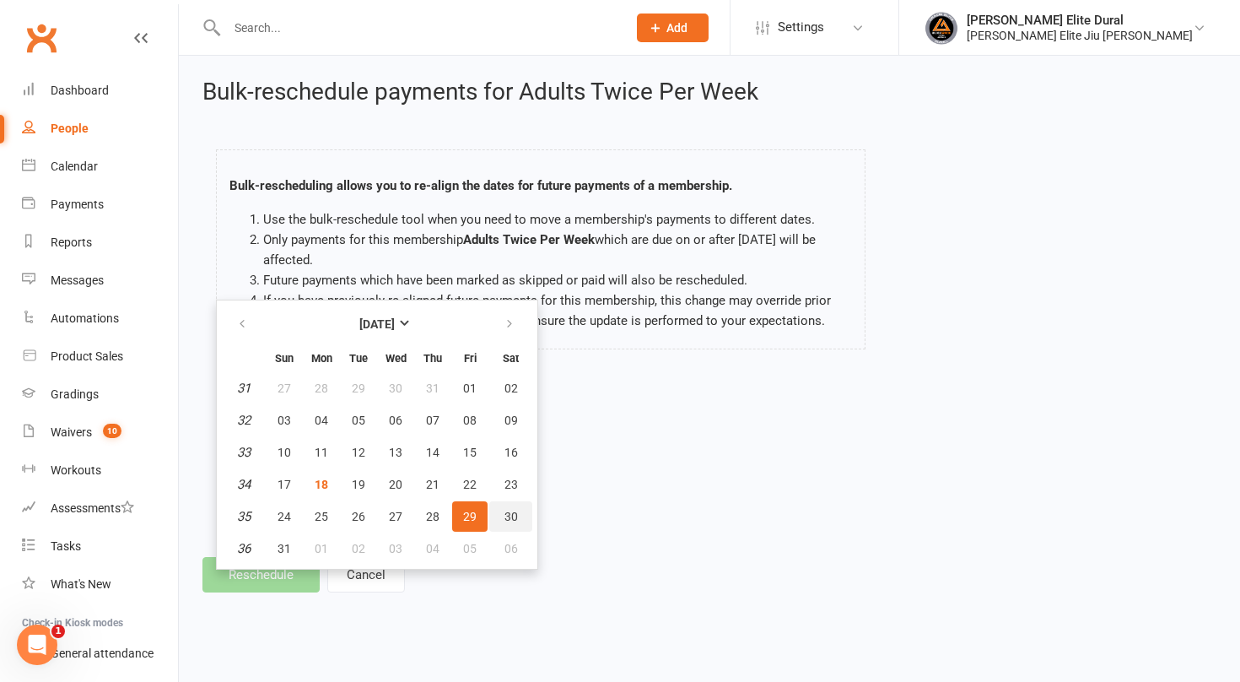
click at [510, 517] on span "30" at bounding box center [510, 516] width 13 height 13
type input "30 Aug 2025"
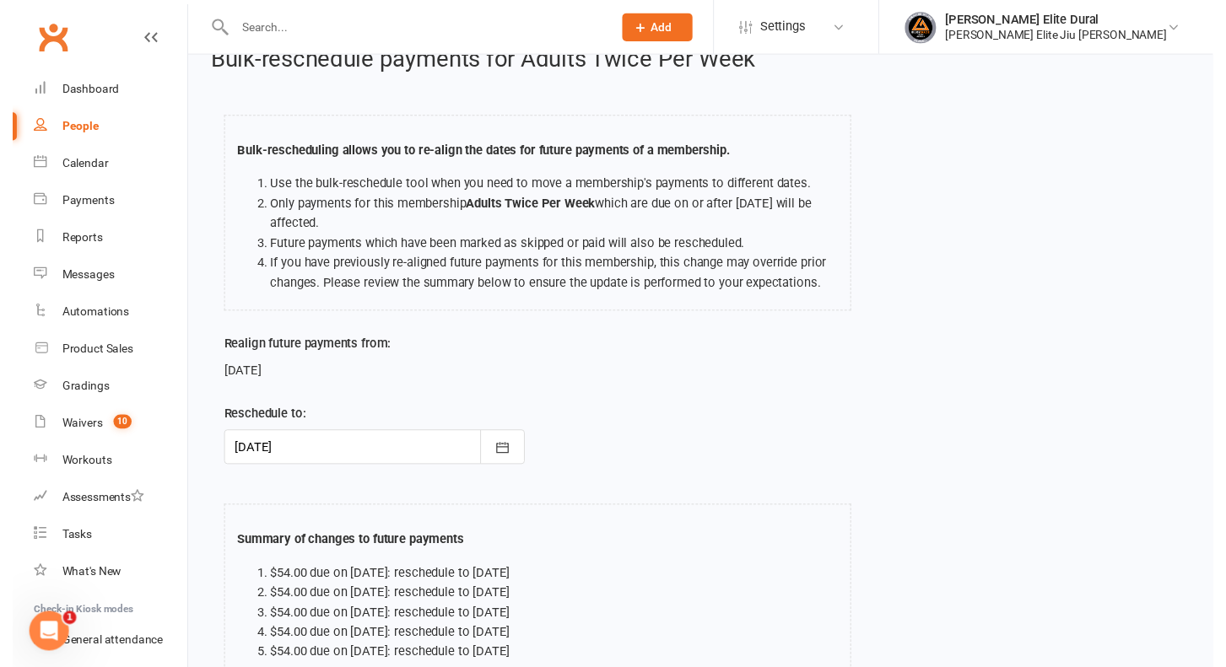
scroll to position [199, 0]
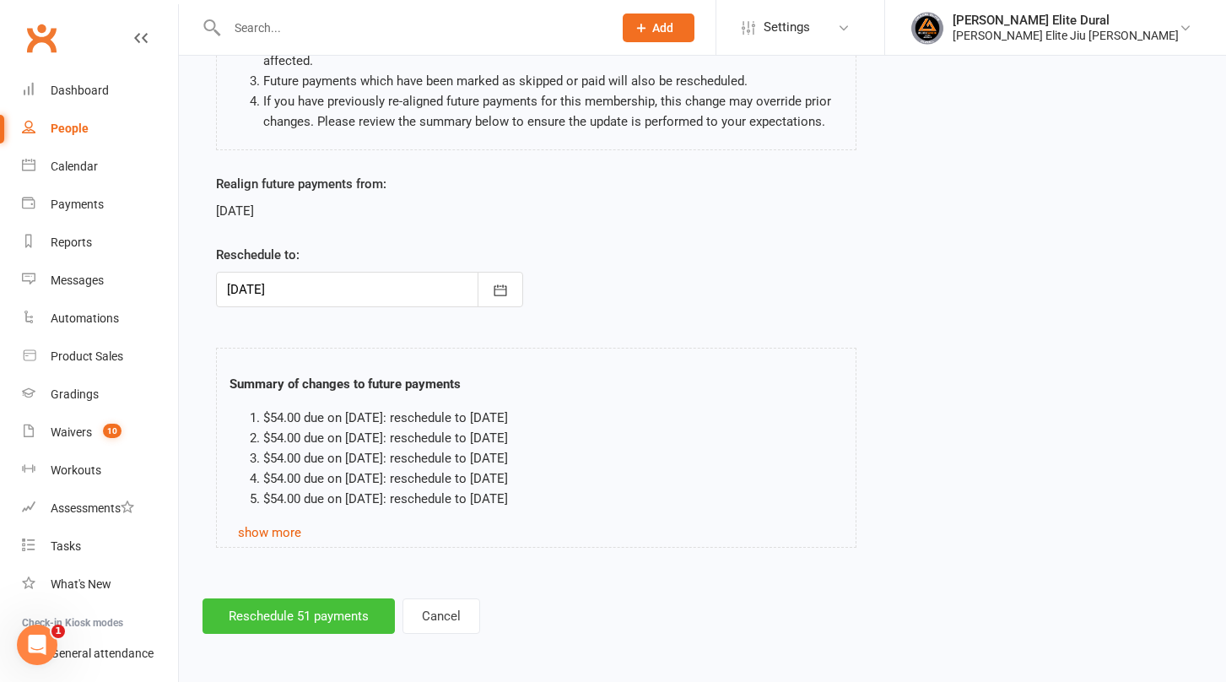
click at [270, 614] on button "Reschedule 51 payments" at bounding box center [298, 615] width 192 height 35
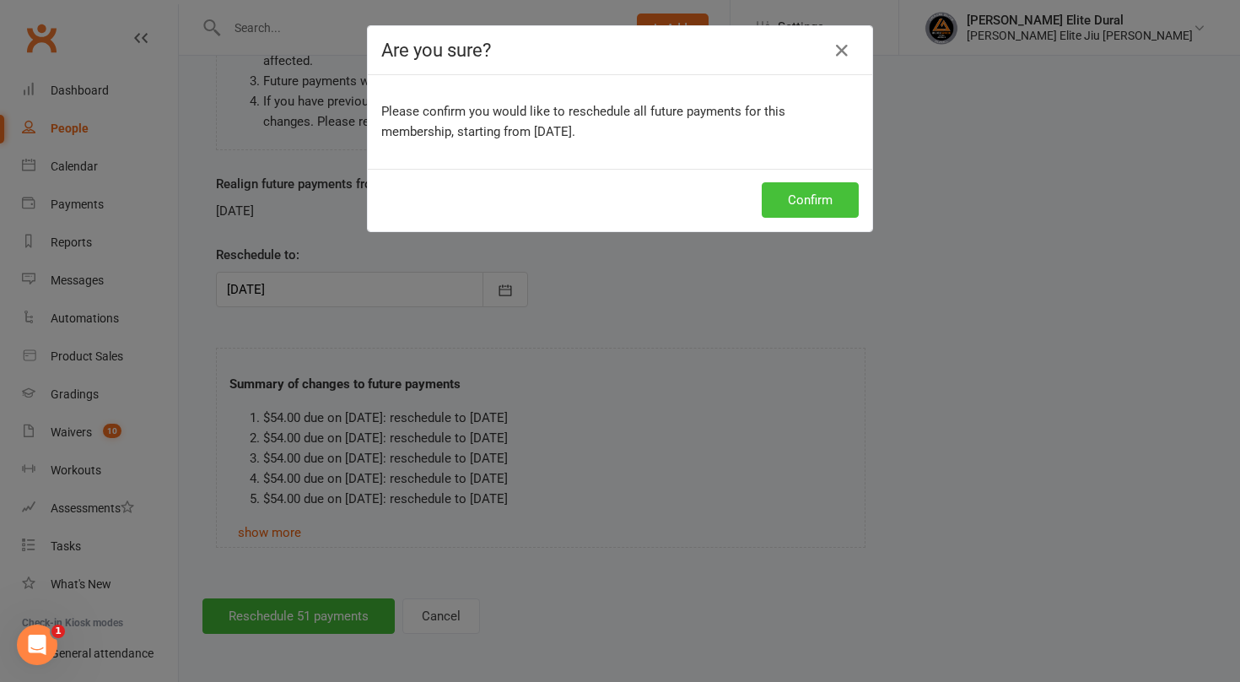
click at [774, 206] on button "Confirm" at bounding box center [810, 199] width 97 height 35
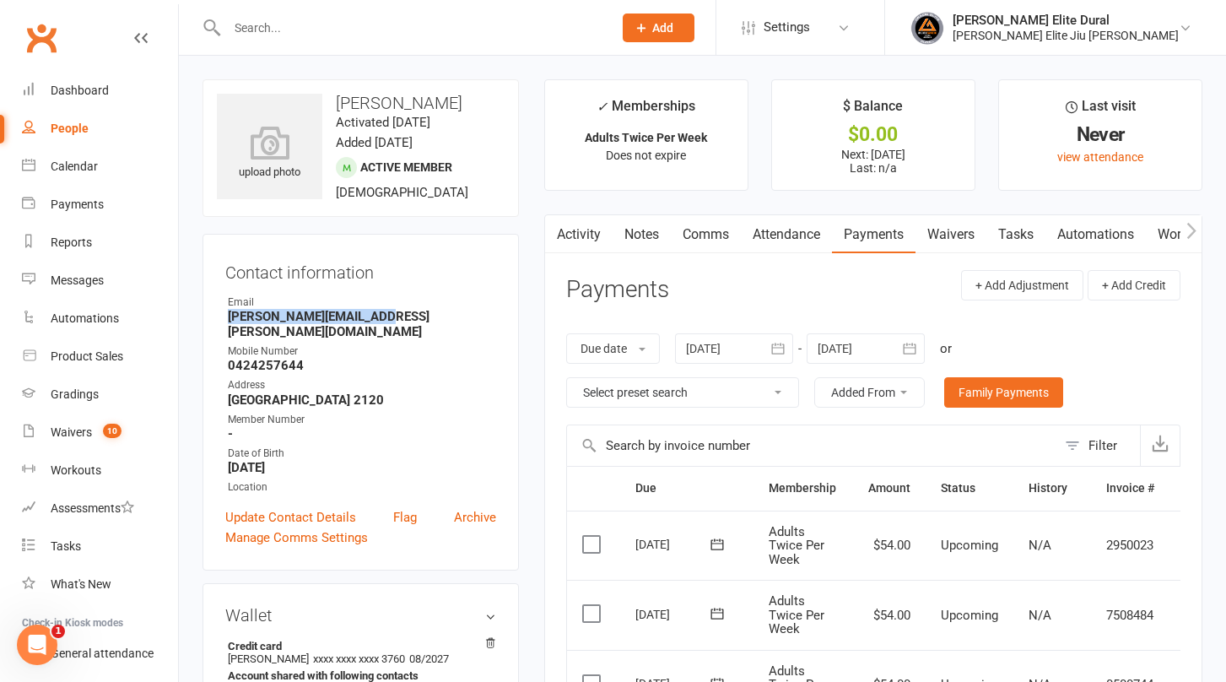
drag, startPoint x: 386, startPoint y: 310, endPoint x: 231, endPoint y: 313, distance: 154.4
click at [231, 313] on strong "Sabeer.sabeer@gmail.com" at bounding box center [362, 324] width 268 height 30
copy strong "Sabeer.sabeer@gmail.com"
click at [72, 92] on div "Dashboard" at bounding box center [80, 90] width 58 height 13
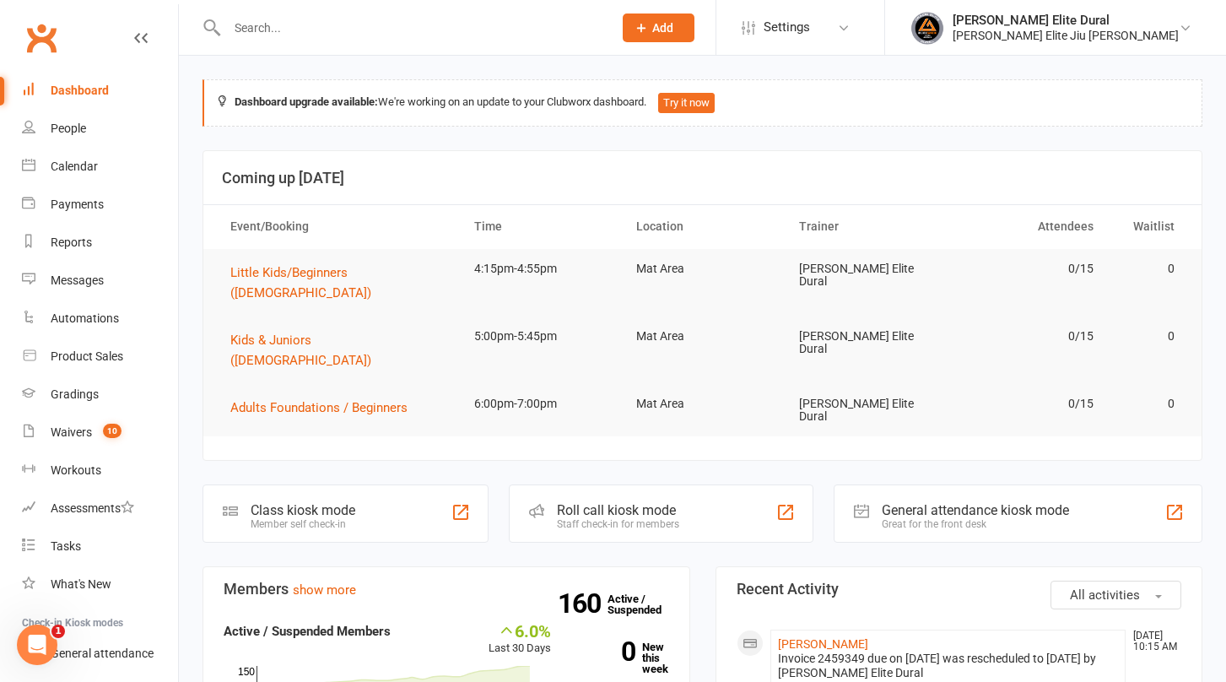
click at [503, 37] on input "text" at bounding box center [411, 28] width 379 height 24
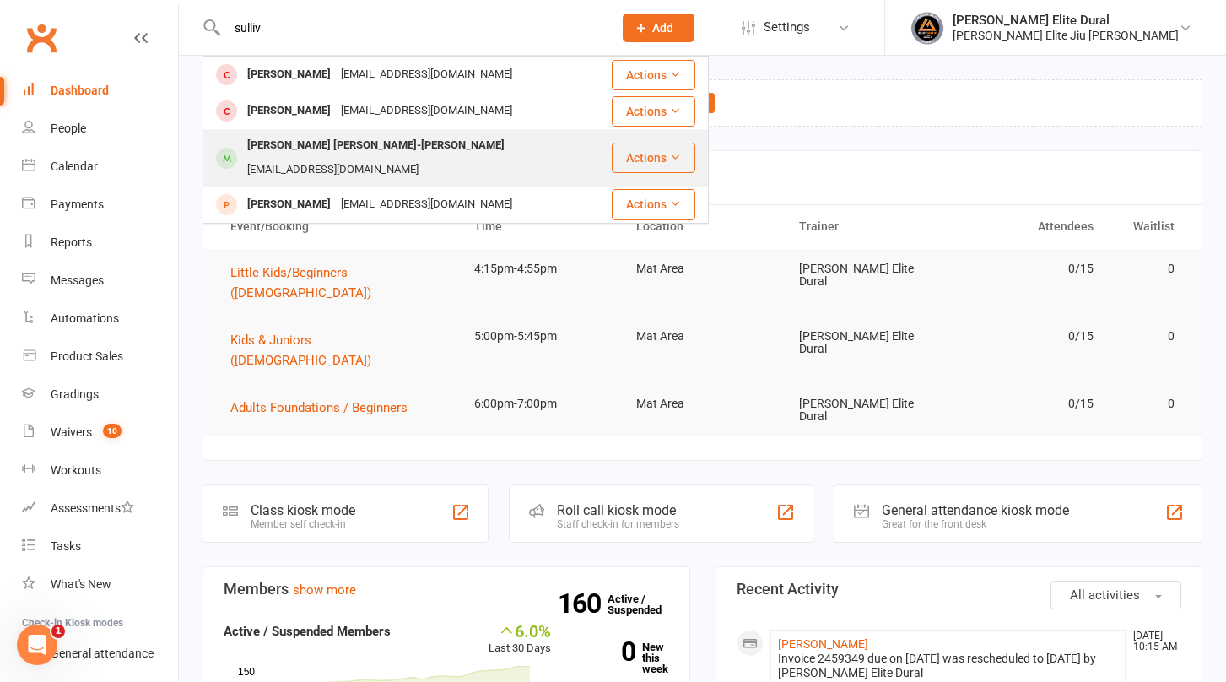
type input "sulliv"
click at [375, 155] on div "Sullivan Jack Morgan-Brett" at bounding box center [375, 145] width 267 height 24
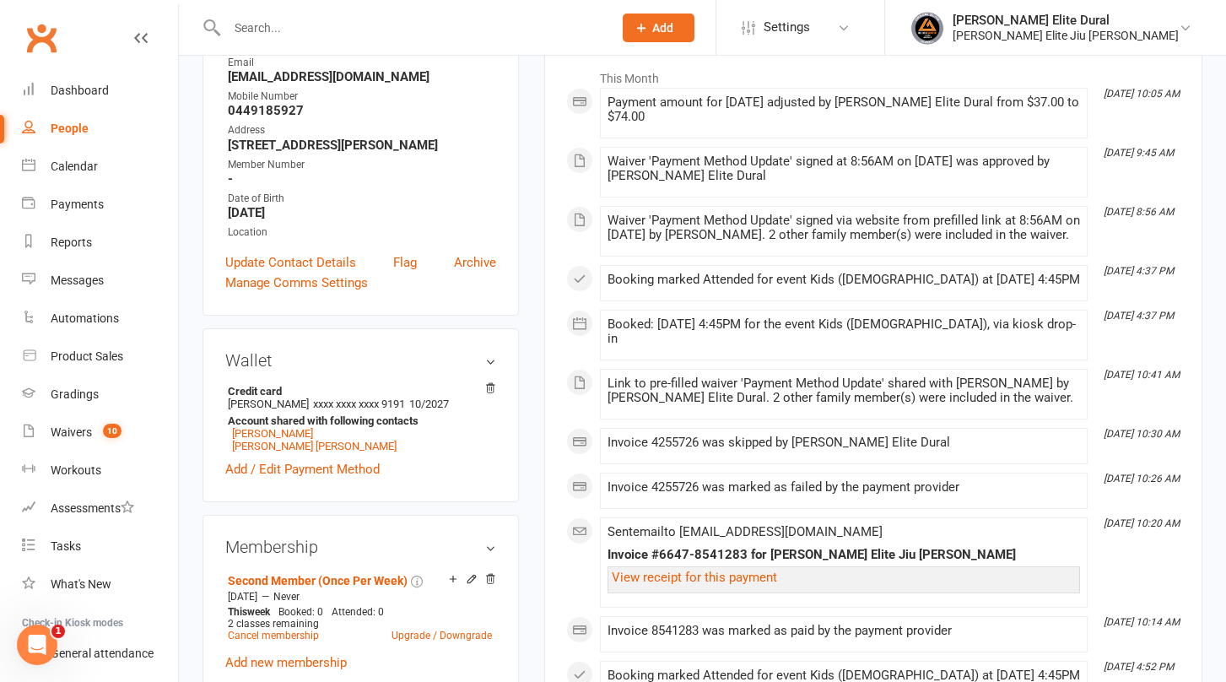
scroll to position [278, 0]
click at [375, 29] on input "text" at bounding box center [411, 28] width 379 height 24
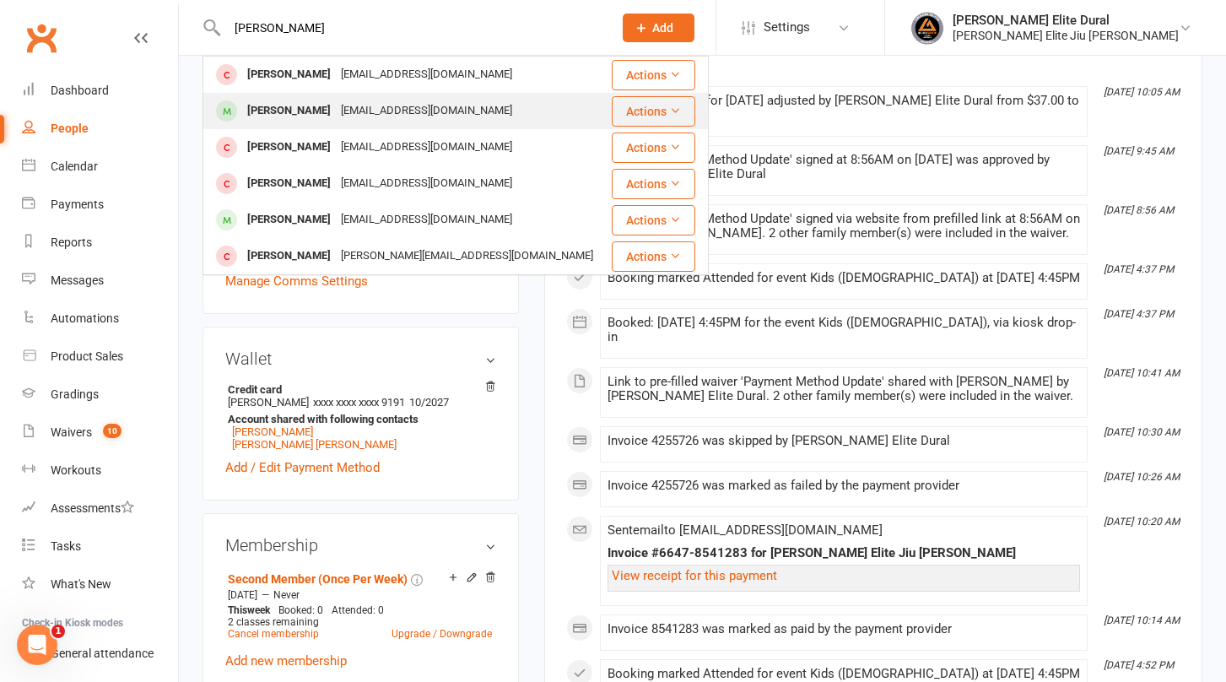
type input "ranola"
click at [349, 114] on div "angelica_banting@hotmail.com" at bounding box center [426, 111] width 181 height 24
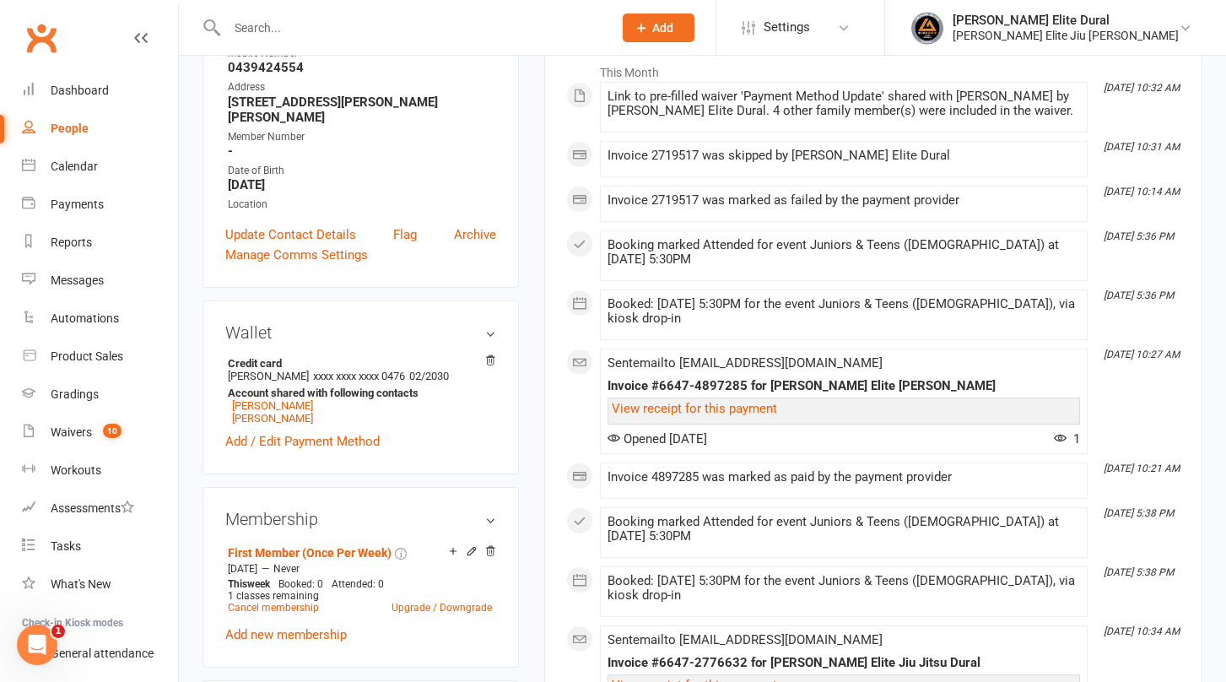
scroll to position [285, 0]
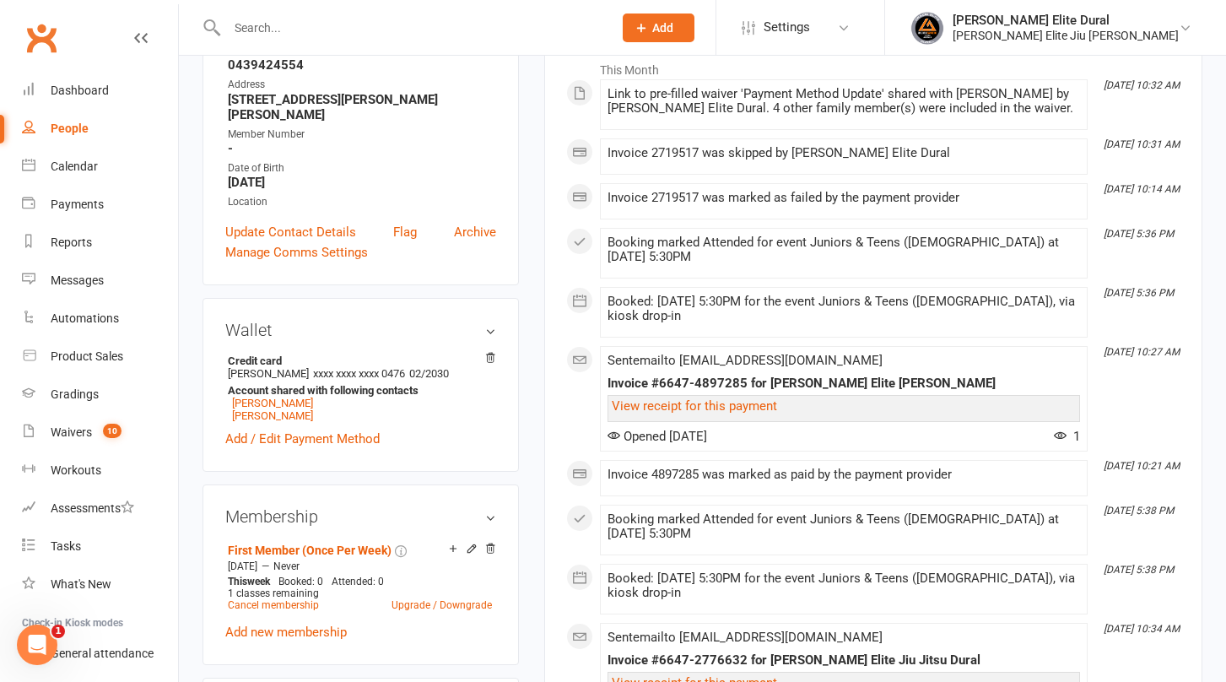
click at [424, 24] on input "text" at bounding box center [411, 28] width 379 height 24
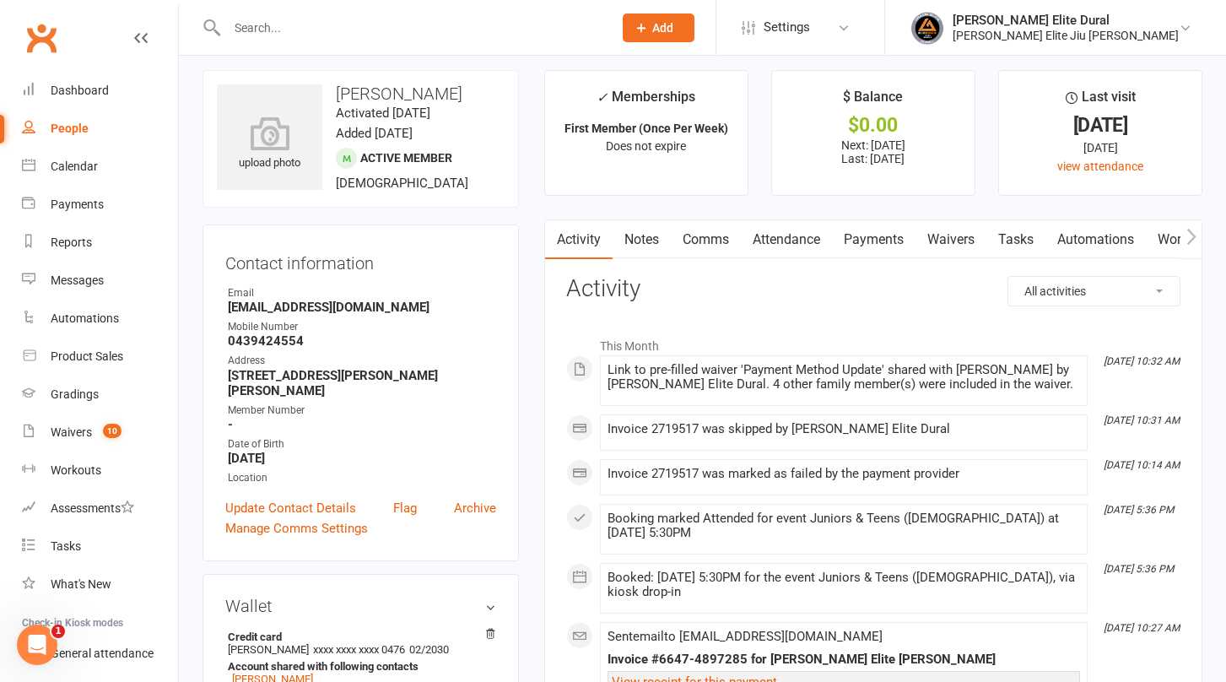
scroll to position [0, 0]
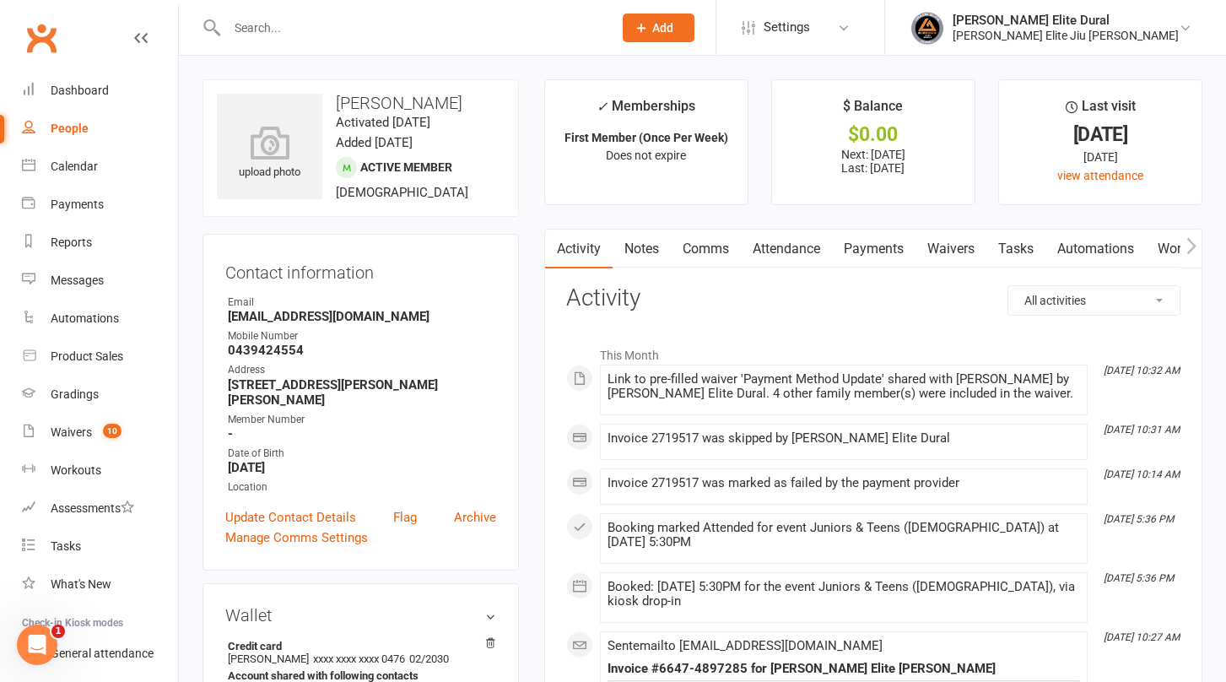
click at [881, 253] on link "Payments" at bounding box center [874, 248] width 84 height 39
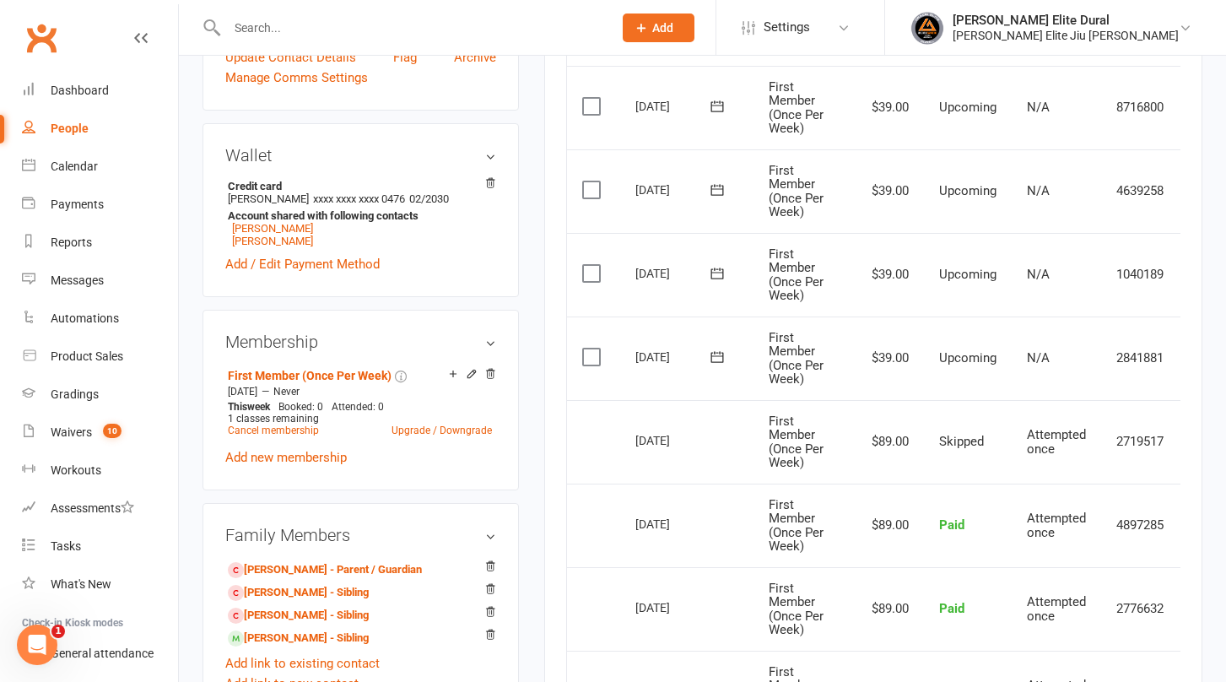
scroll to position [461, 0]
click at [1110, 356] on td "2841881" at bounding box center [1140, 357] width 78 height 84
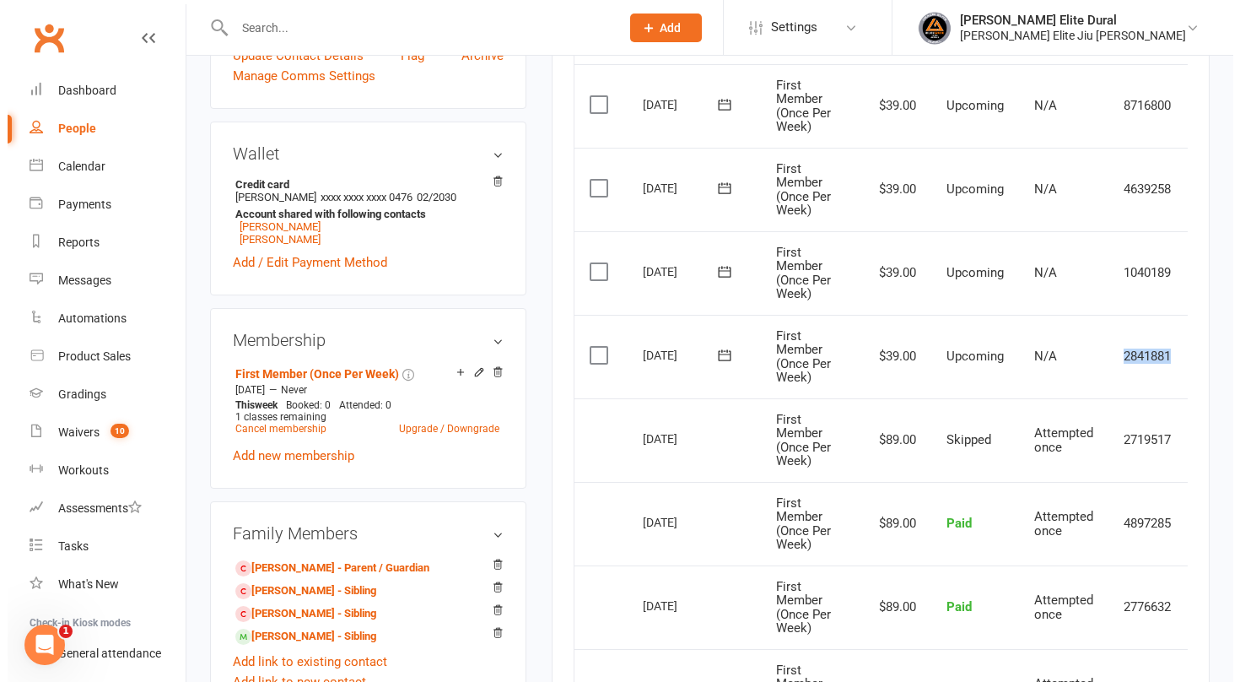
scroll to position [0, 51]
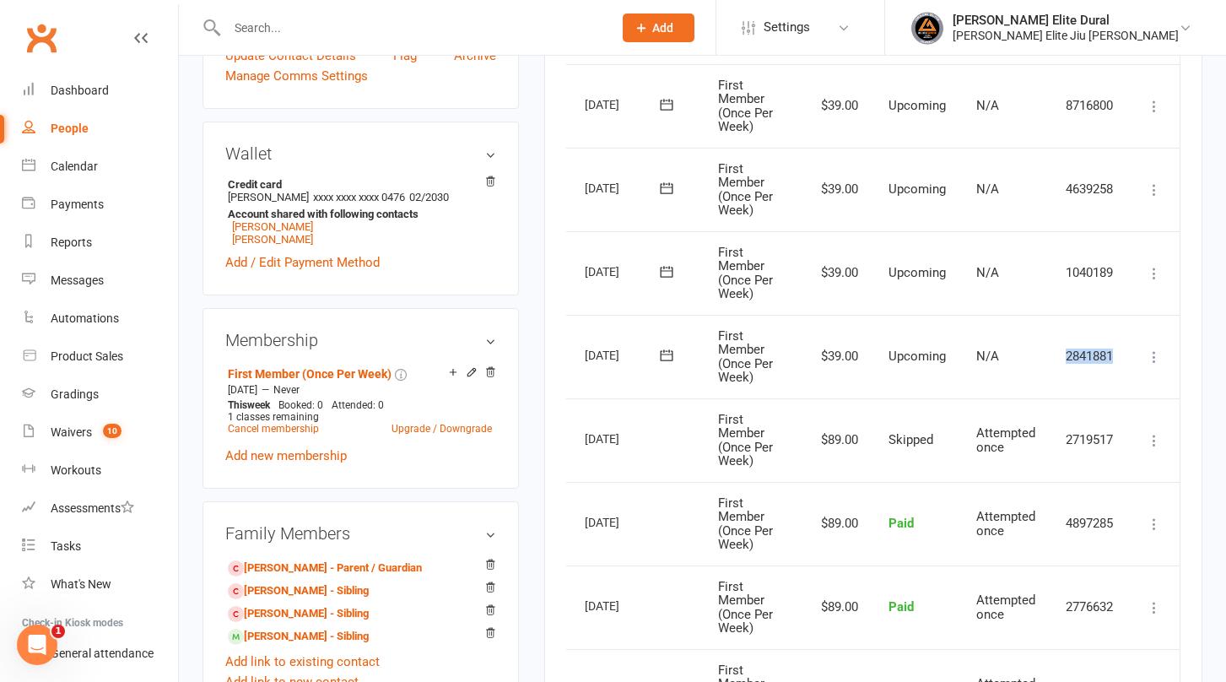
drag, startPoint x: 1119, startPoint y: 356, endPoint x: 1135, endPoint y: 356, distance: 16.0
click at [1135, 356] on tr "Select this 22 Aug 2025 Jack Ranola First Member (Once Per Week) $39.00 Upcomin…" at bounding box center [847, 357] width 663 height 84
click at [1153, 355] on icon at bounding box center [1154, 356] width 17 height 17
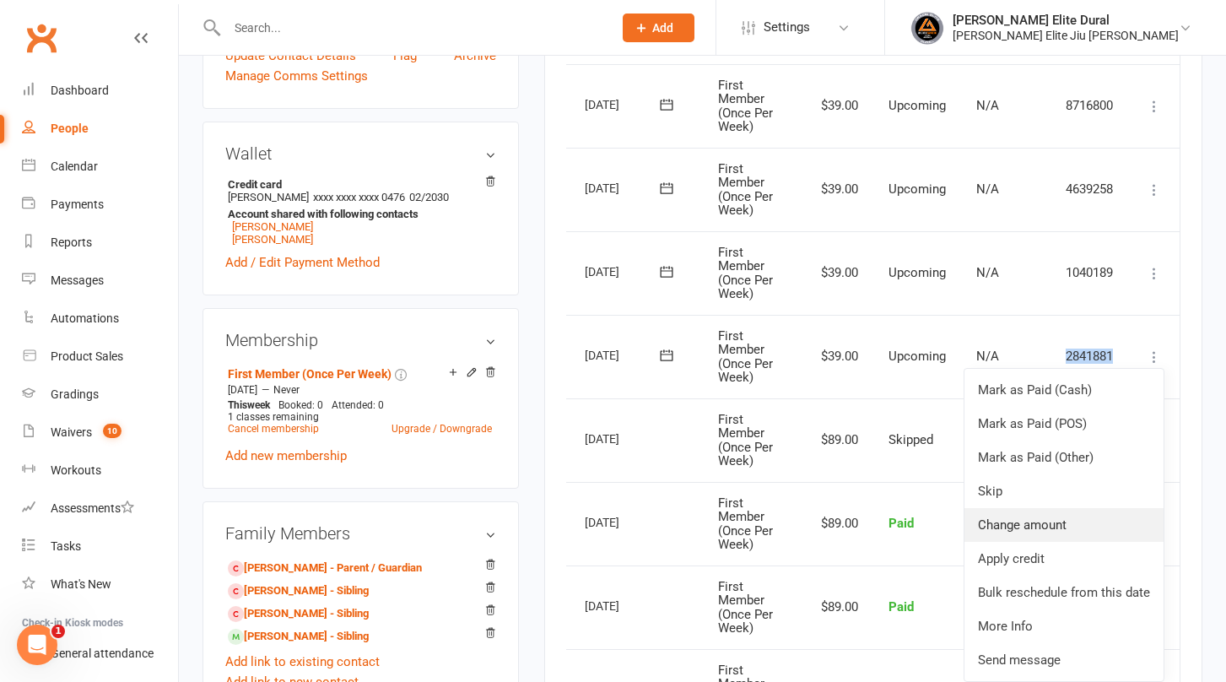
click at [1075, 530] on link "Change amount" at bounding box center [1063, 525] width 199 height 34
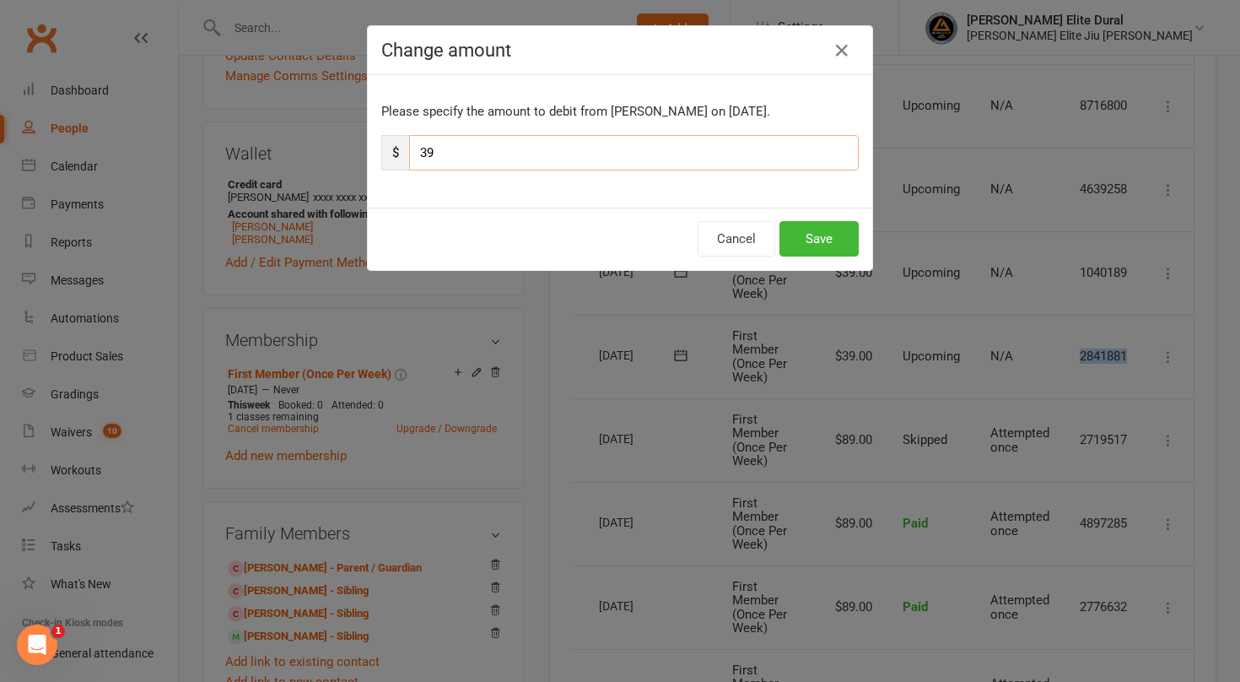
click at [451, 167] on input "39" at bounding box center [634, 152] width 450 height 35
type input "3"
type input "128"
click at [818, 239] on button "Save" at bounding box center [819, 238] width 79 height 35
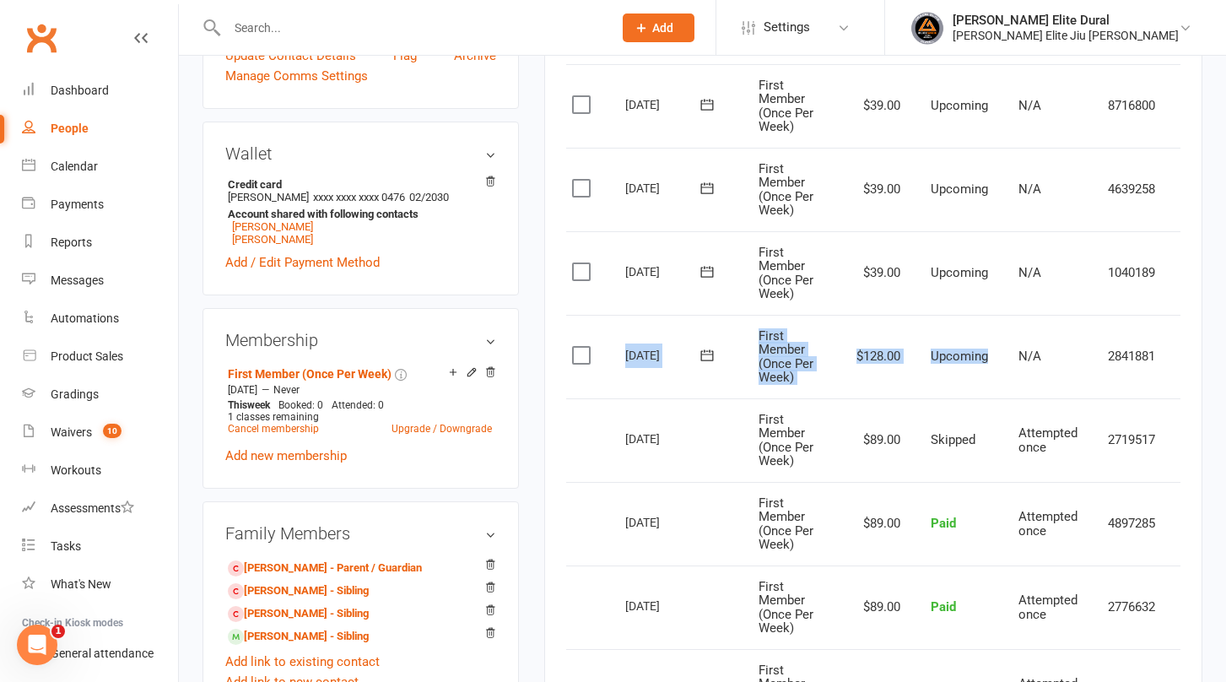
scroll to position [0, 0]
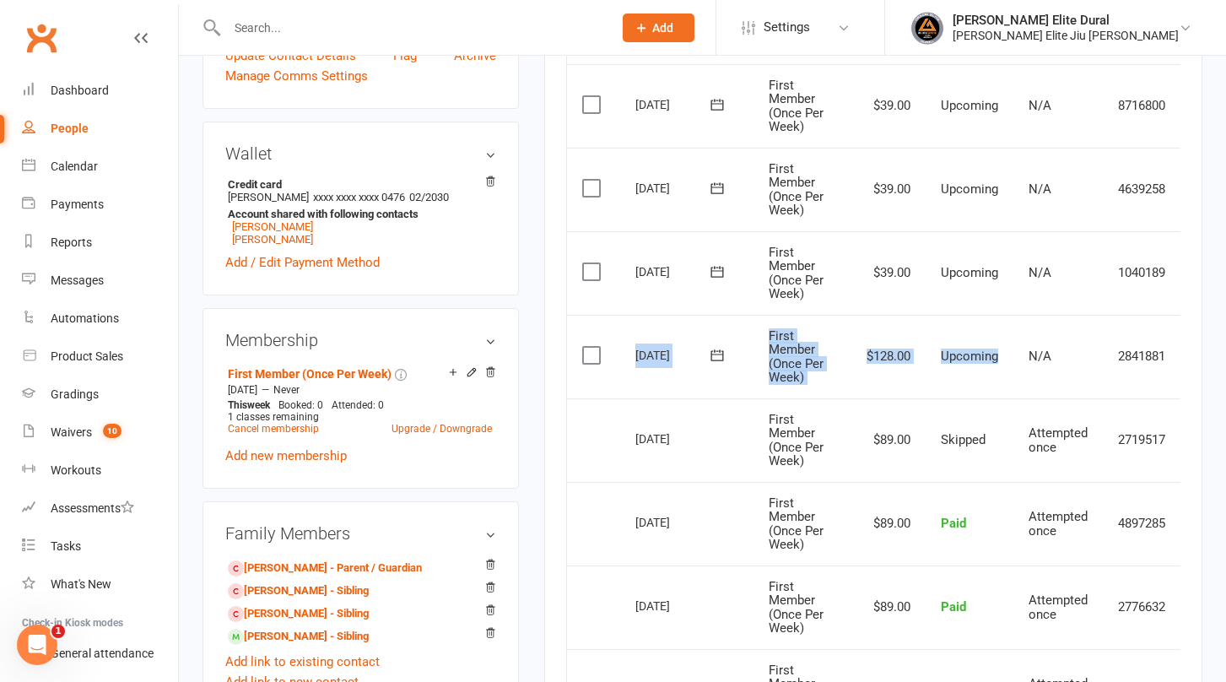
drag, startPoint x: 958, startPoint y: 359, endPoint x: 677, endPoint y: 372, distance: 281.3
click at [677, 372] on tr "Select this 22 Aug 2025 Jack Ranola First Member (Once Per Week) $128.00 Upcomi…" at bounding box center [899, 357] width 665 height 84
click at [266, 233] on link "Olivia Ranola" at bounding box center [272, 239] width 81 height 13
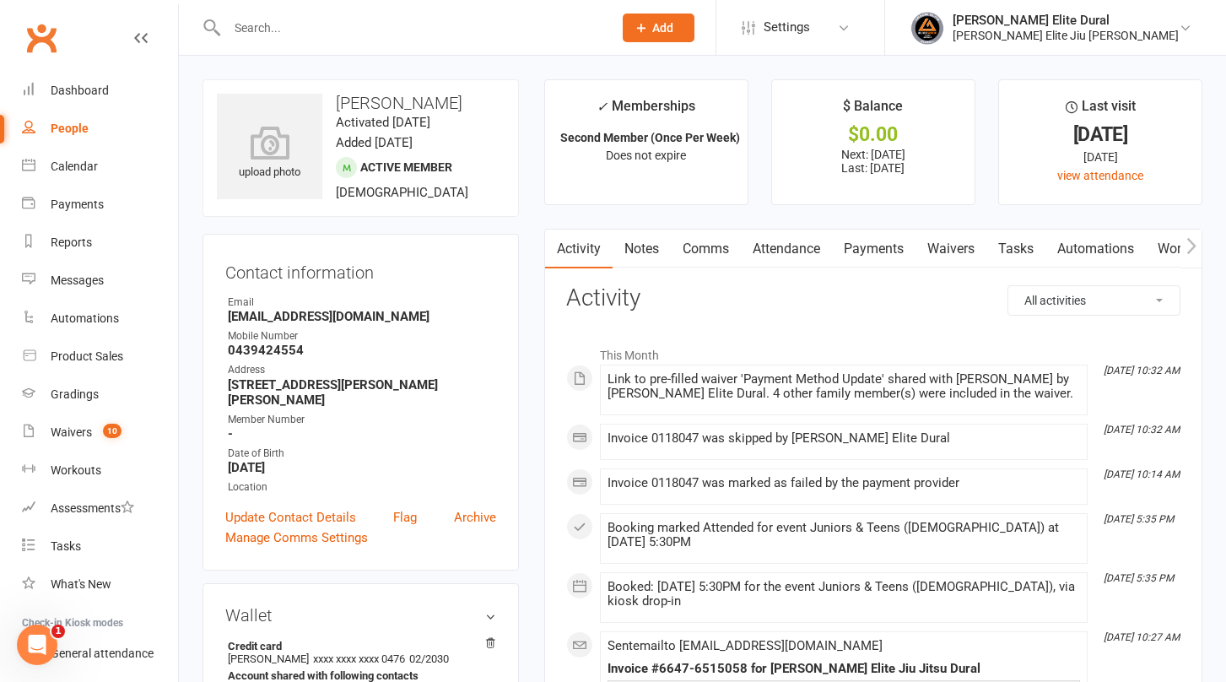
click at [875, 249] on link "Payments" at bounding box center [874, 248] width 84 height 39
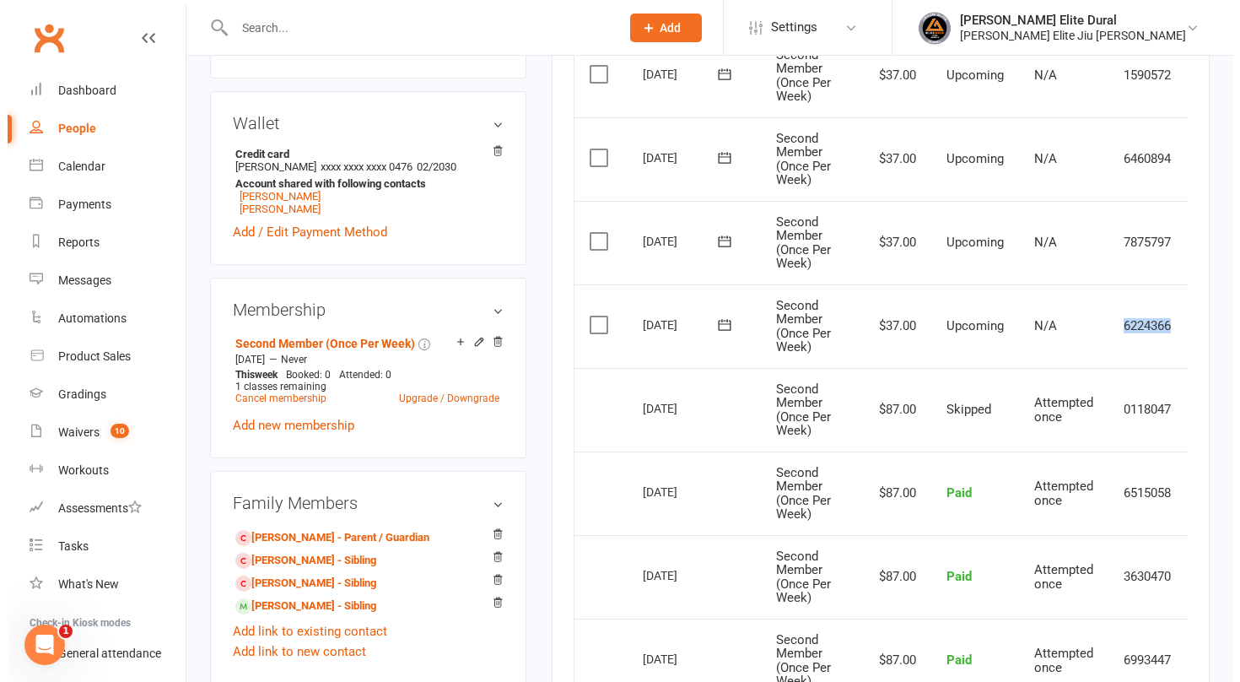
scroll to position [0, 51]
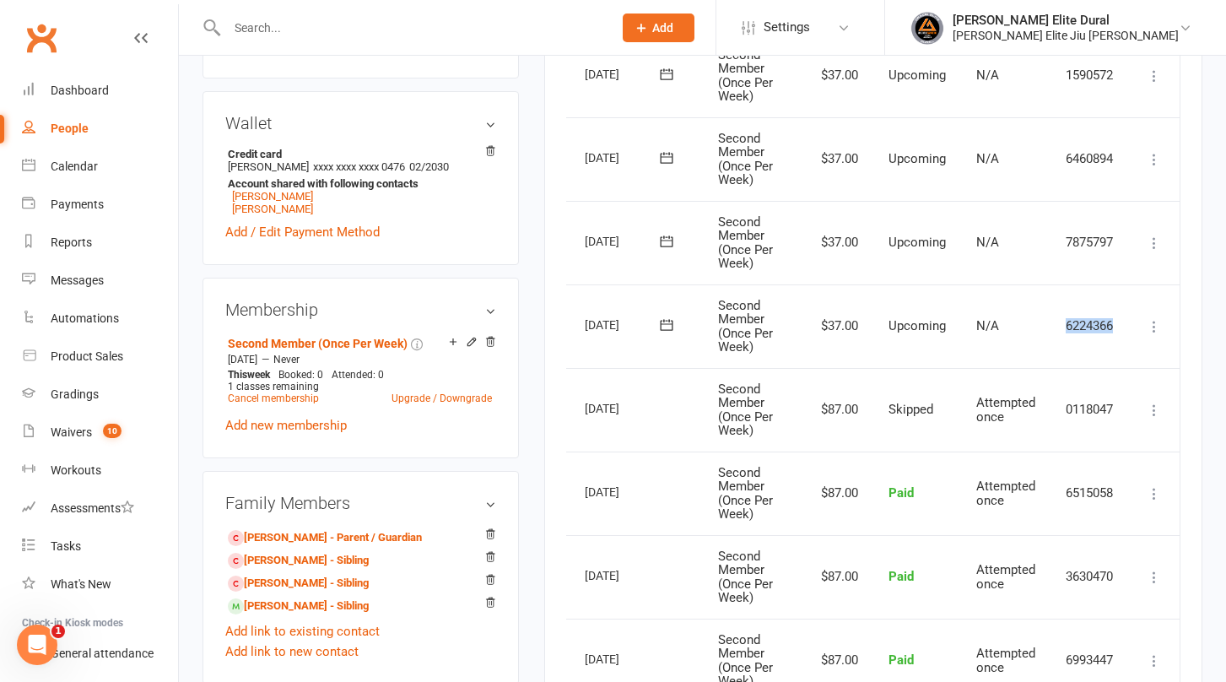
drag, startPoint x: 1064, startPoint y: 332, endPoint x: 1131, endPoint y: 317, distance: 69.0
click at [1131, 317] on tr "Select this 22 Aug 2025 Olivia Ranola Second Member (Once Per Week) $37.00 Upco…" at bounding box center [847, 326] width 663 height 84
click at [1152, 326] on icon at bounding box center [1154, 326] width 17 height 17
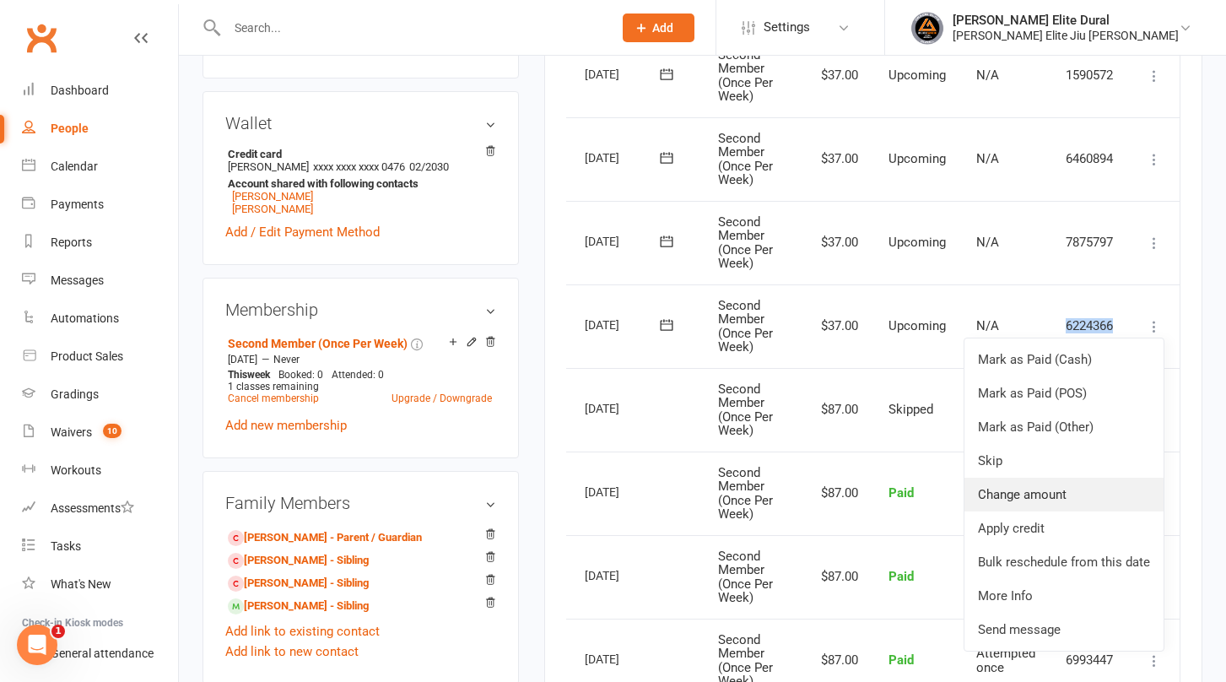
click at [1049, 496] on link "Change amount" at bounding box center [1063, 495] width 199 height 34
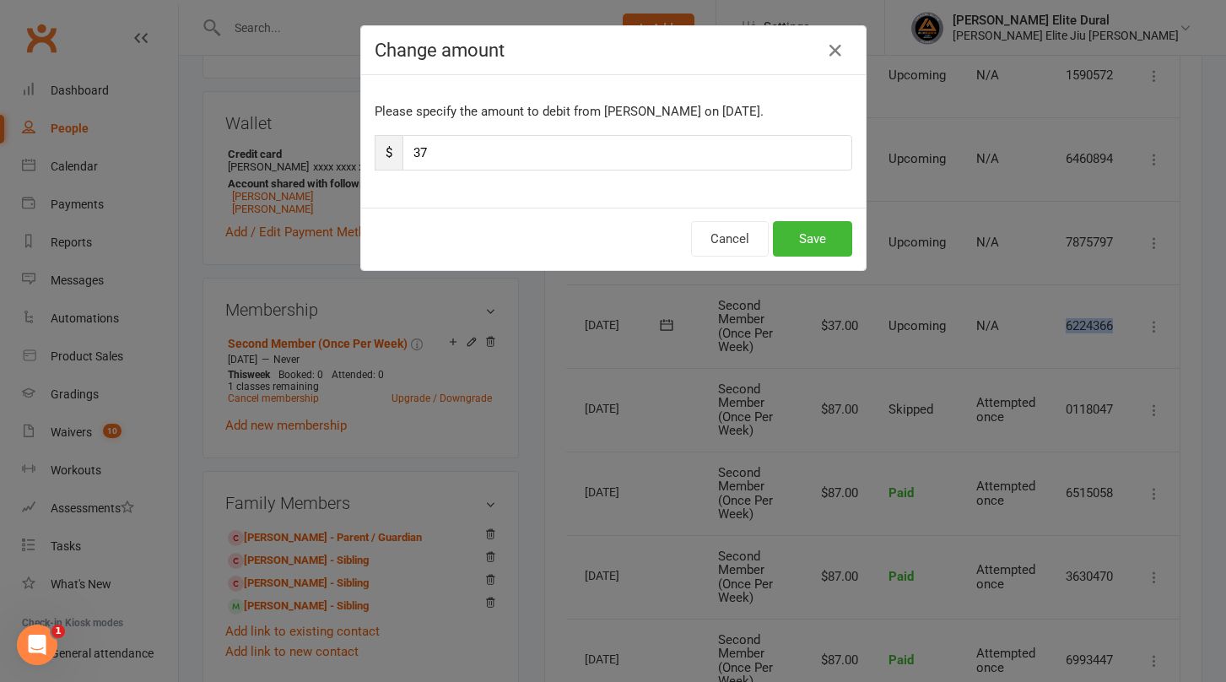
scroll to position [0, 41]
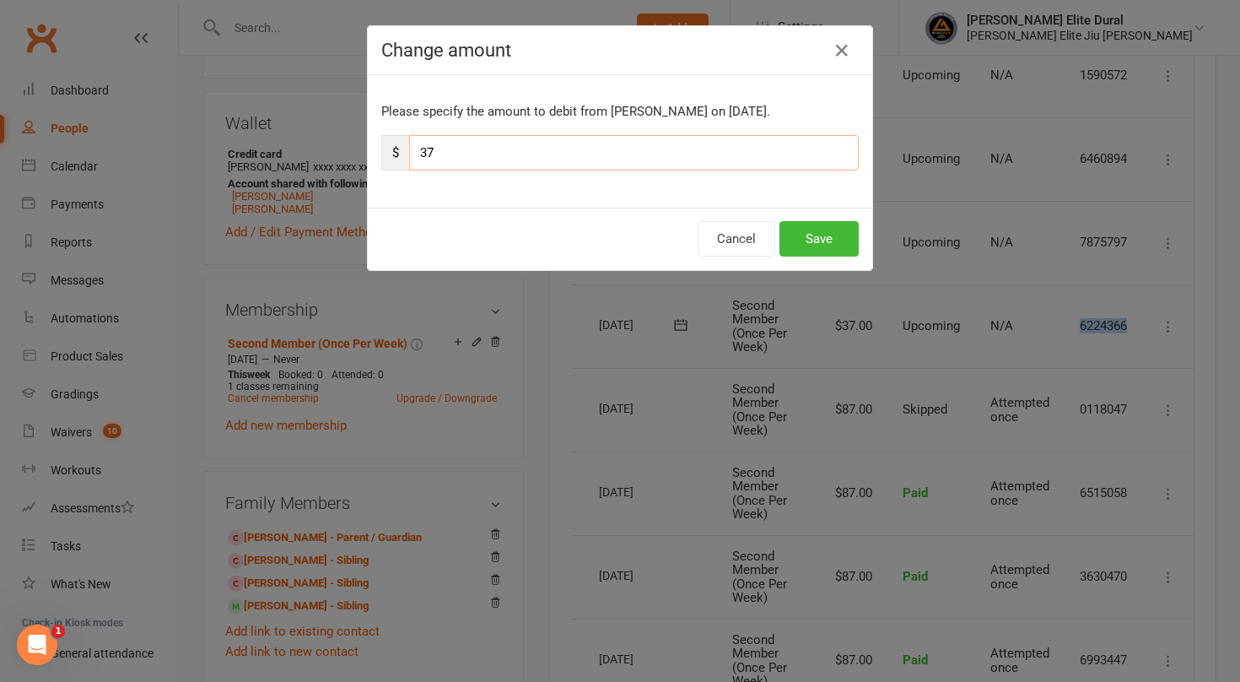
click at [445, 148] on input "37" at bounding box center [634, 152] width 450 height 35
type input "3"
type input "124"
click at [827, 233] on button "Save" at bounding box center [819, 238] width 79 height 35
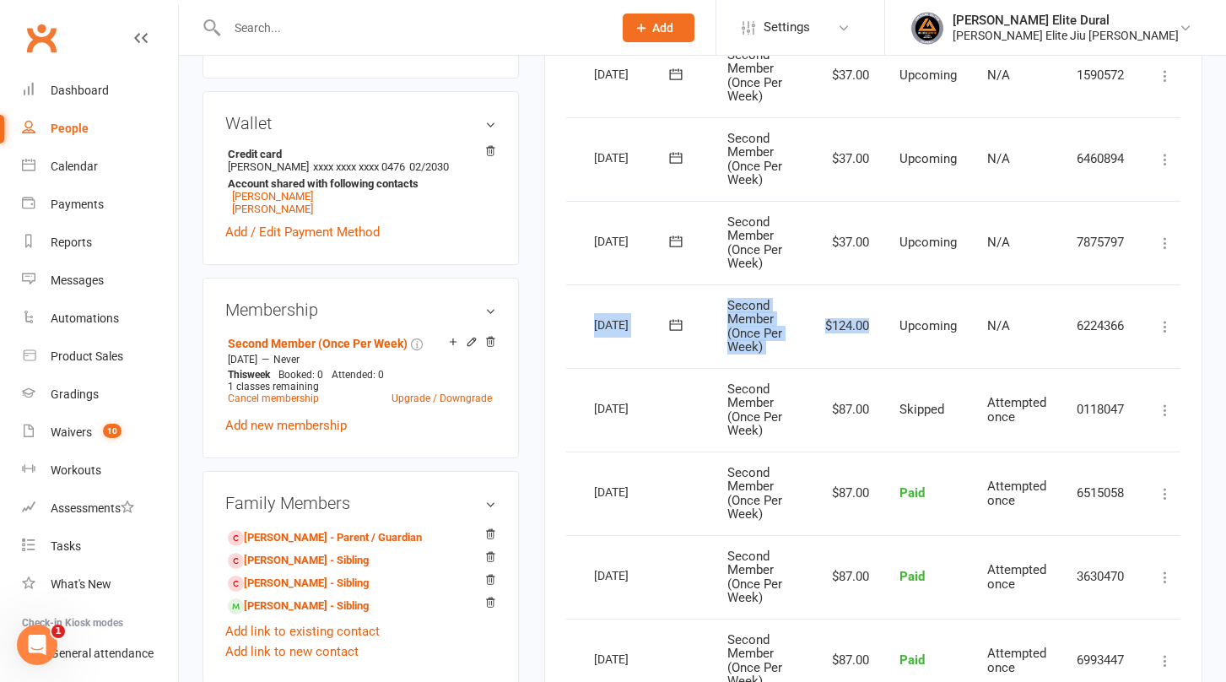
scroll to position [0, 0]
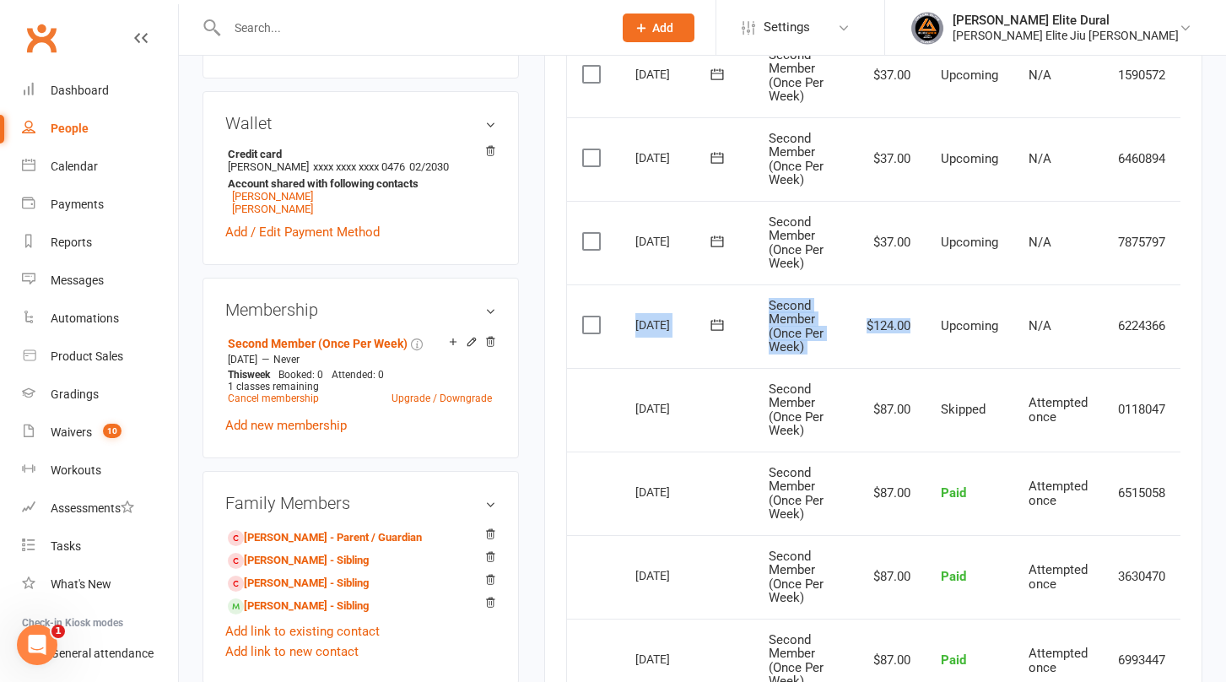
drag, startPoint x: 904, startPoint y: 328, endPoint x: 614, endPoint y: 353, distance: 290.4
click at [614, 353] on tr "Select this 22 Aug 2025 Olivia Ranola Second Member (Once Per Week) $124.00 Upc…" at bounding box center [899, 326] width 665 height 84
click at [614, 353] on td "Select this" at bounding box center [593, 326] width 53 height 84
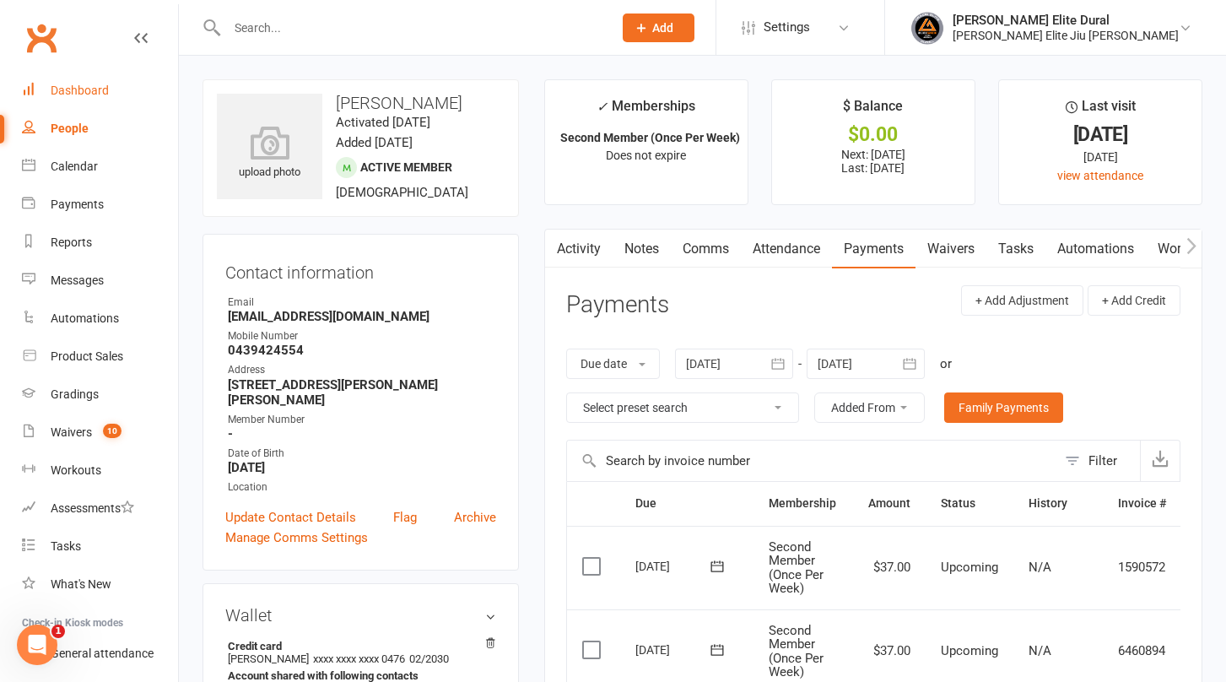
click at [88, 93] on div "Dashboard" at bounding box center [80, 90] width 58 height 13
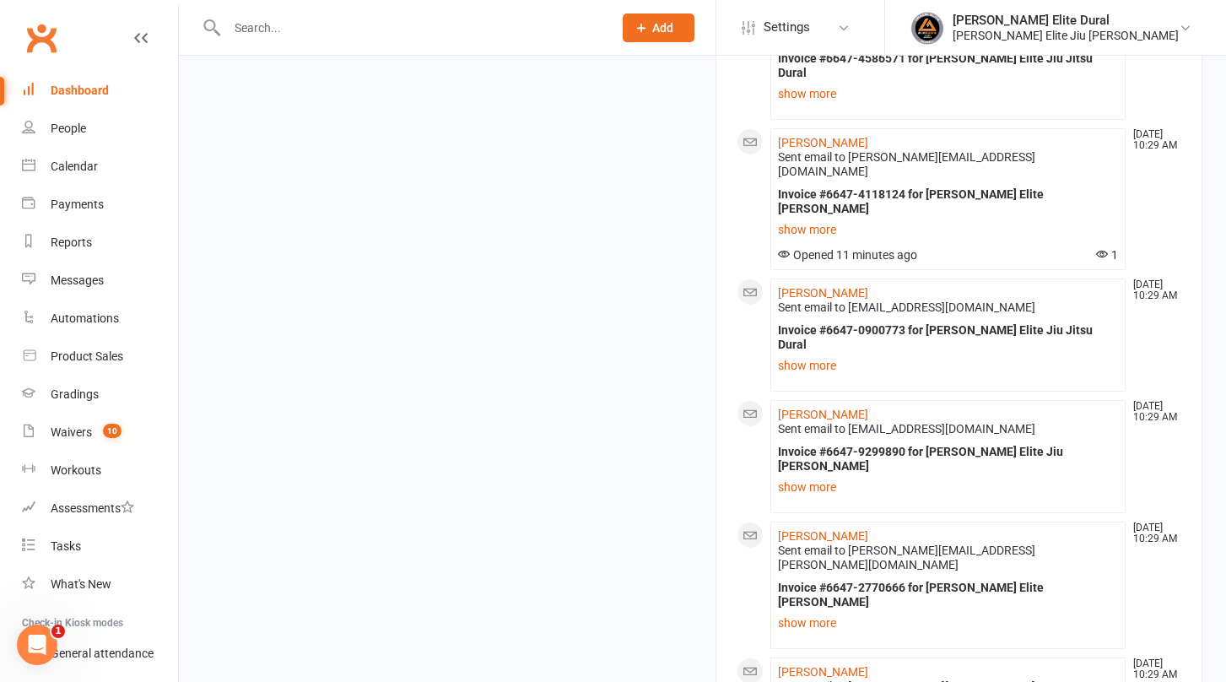
scroll to position [2147, 0]
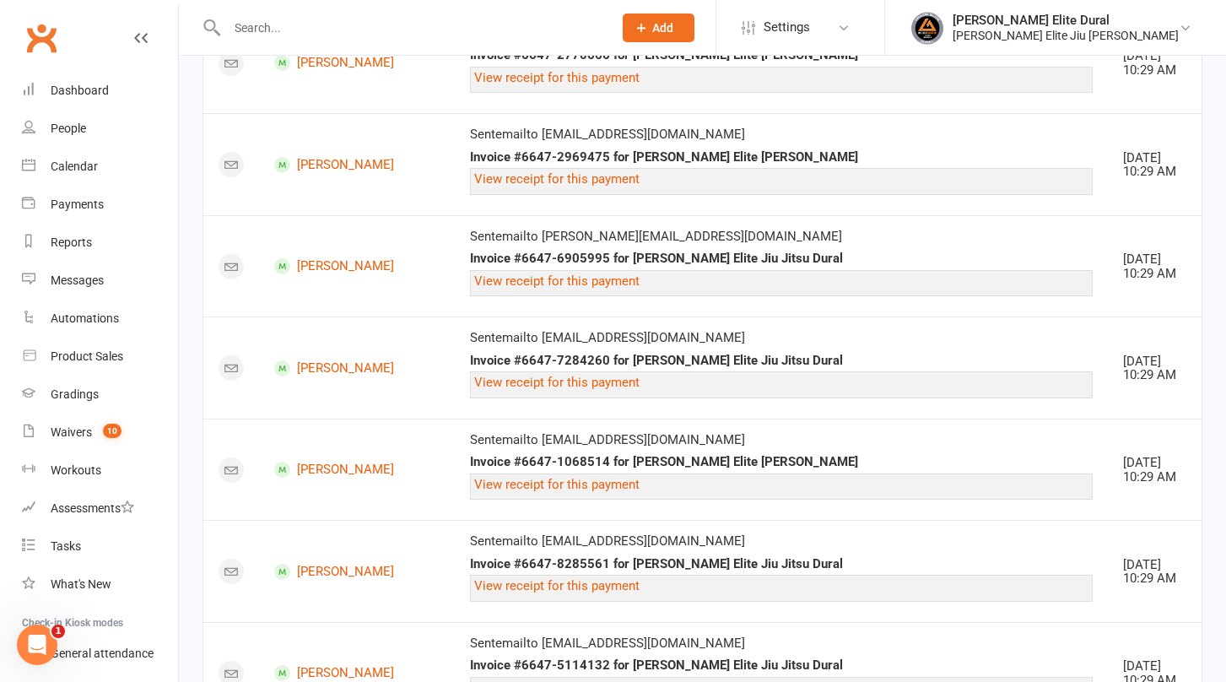
scroll to position [2066, 0]
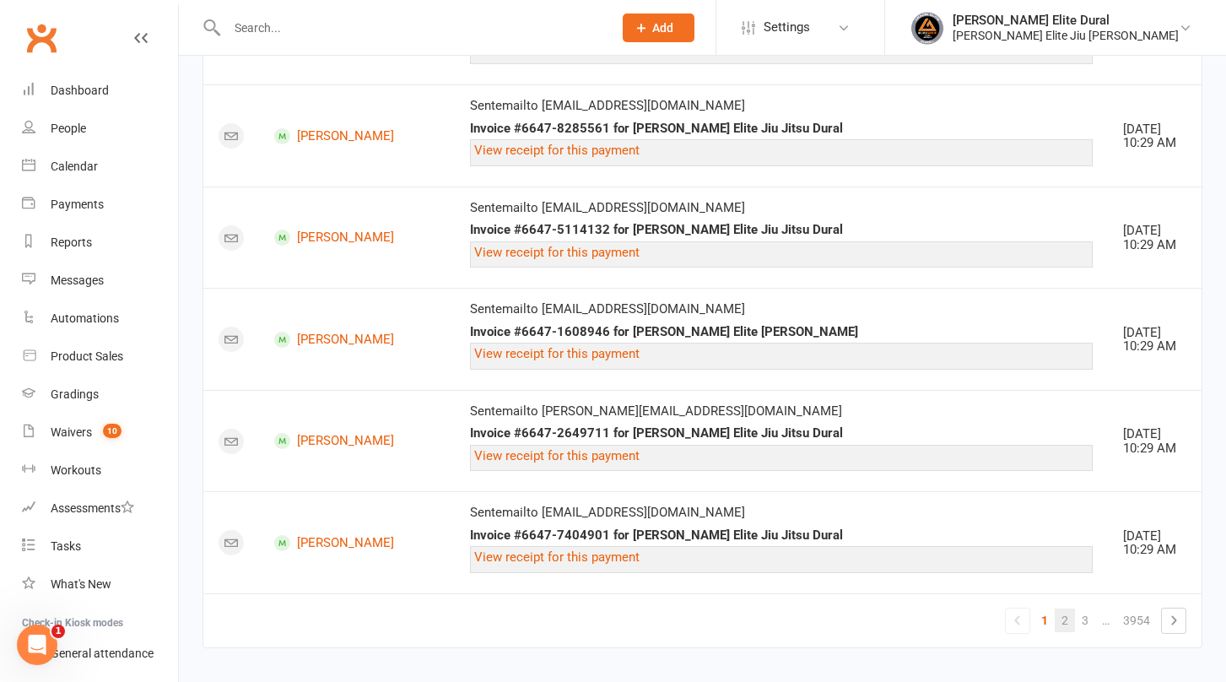
click at [1061, 612] on link "2" at bounding box center [1065, 620] width 20 height 24
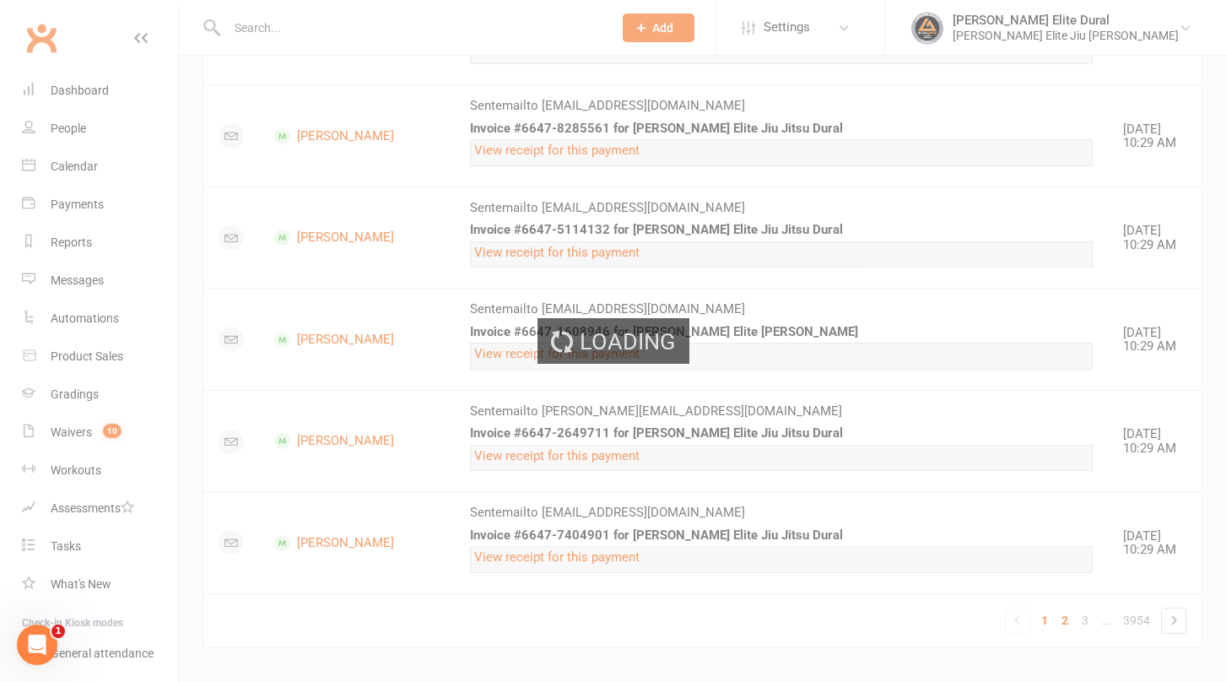
scroll to position [1388, 0]
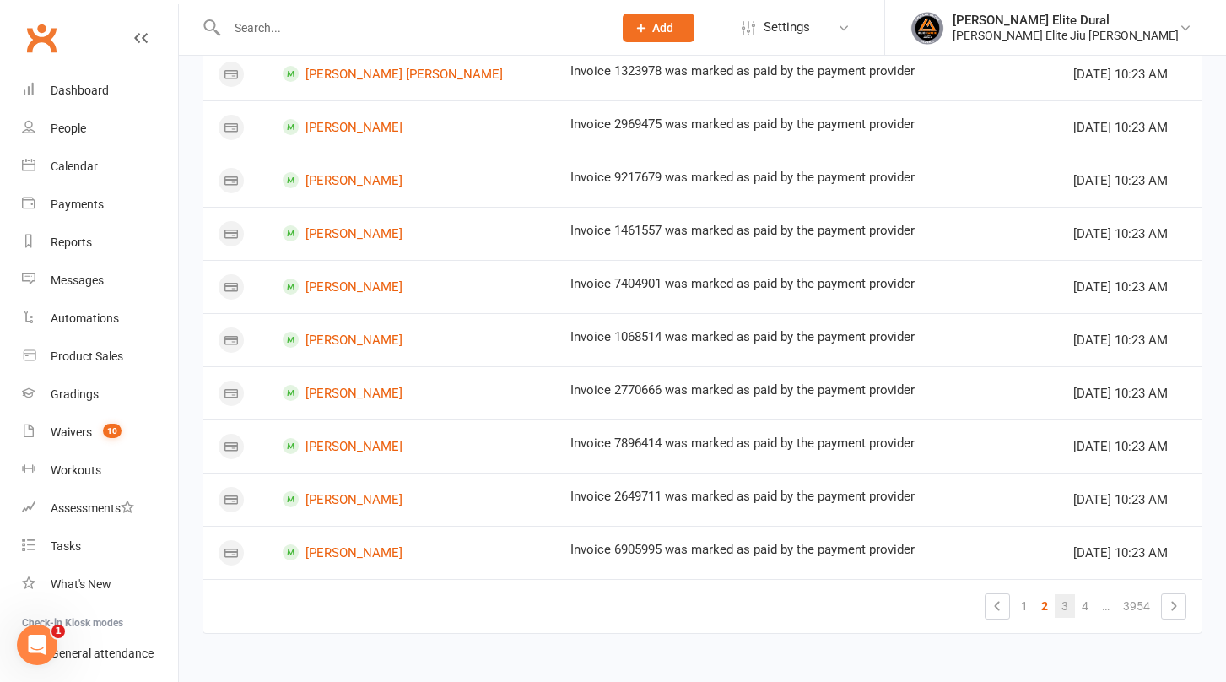
click at [1066, 601] on link "3" at bounding box center [1065, 606] width 20 height 24
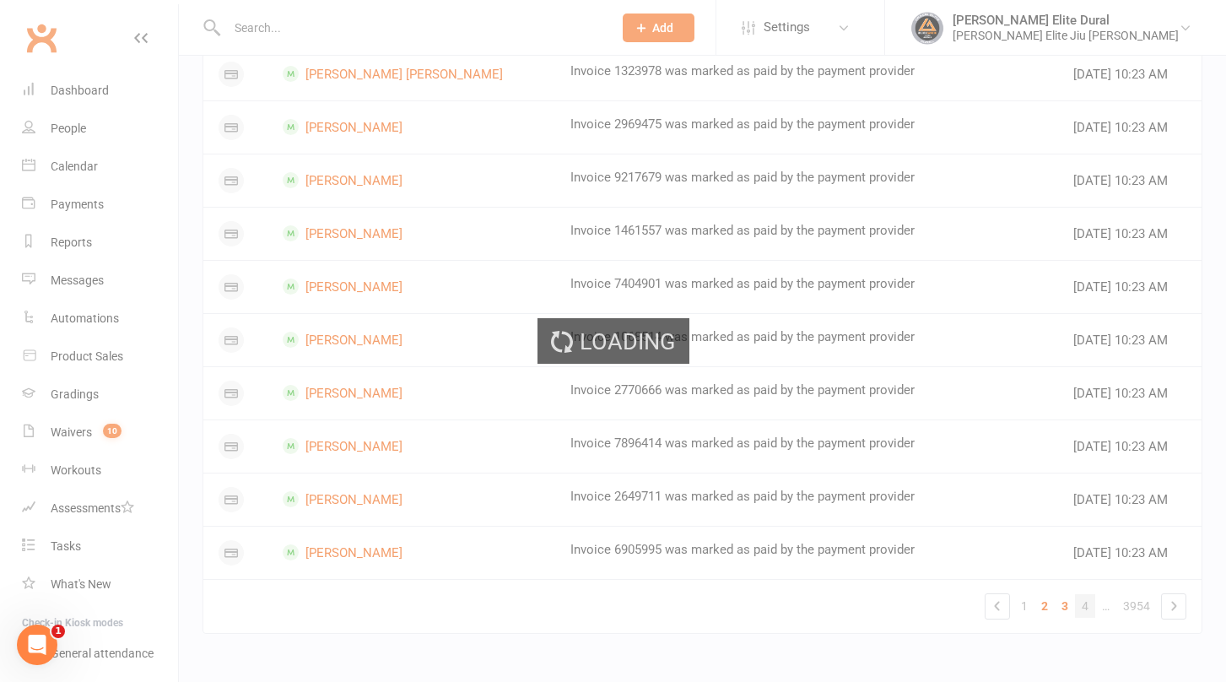
scroll to position [955, 0]
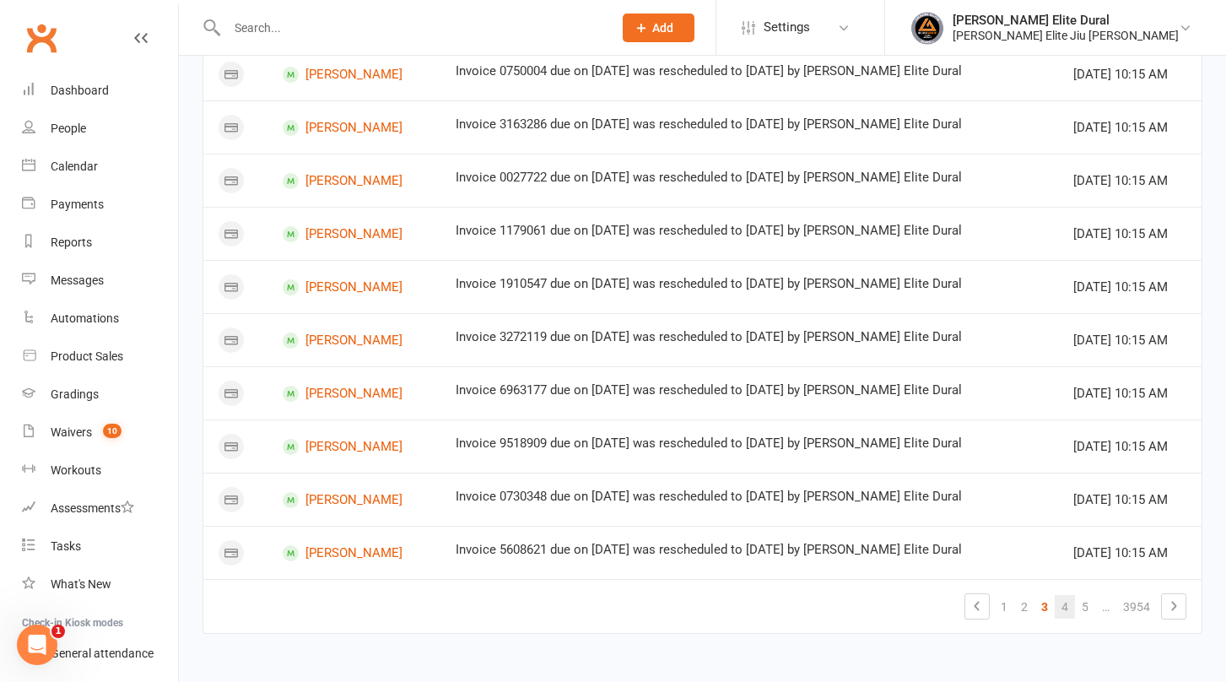
click at [1064, 608] on link "4" at bounding box center [1065, 607] width 20 height 24
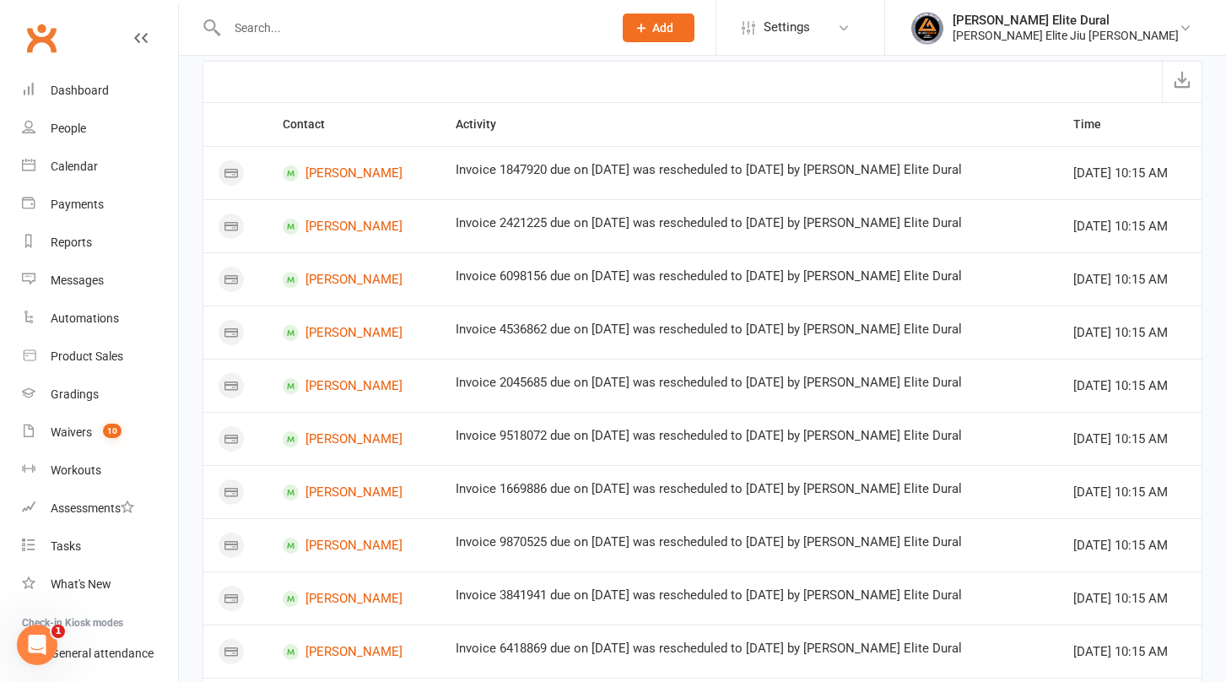
scroll to position [0, 0]
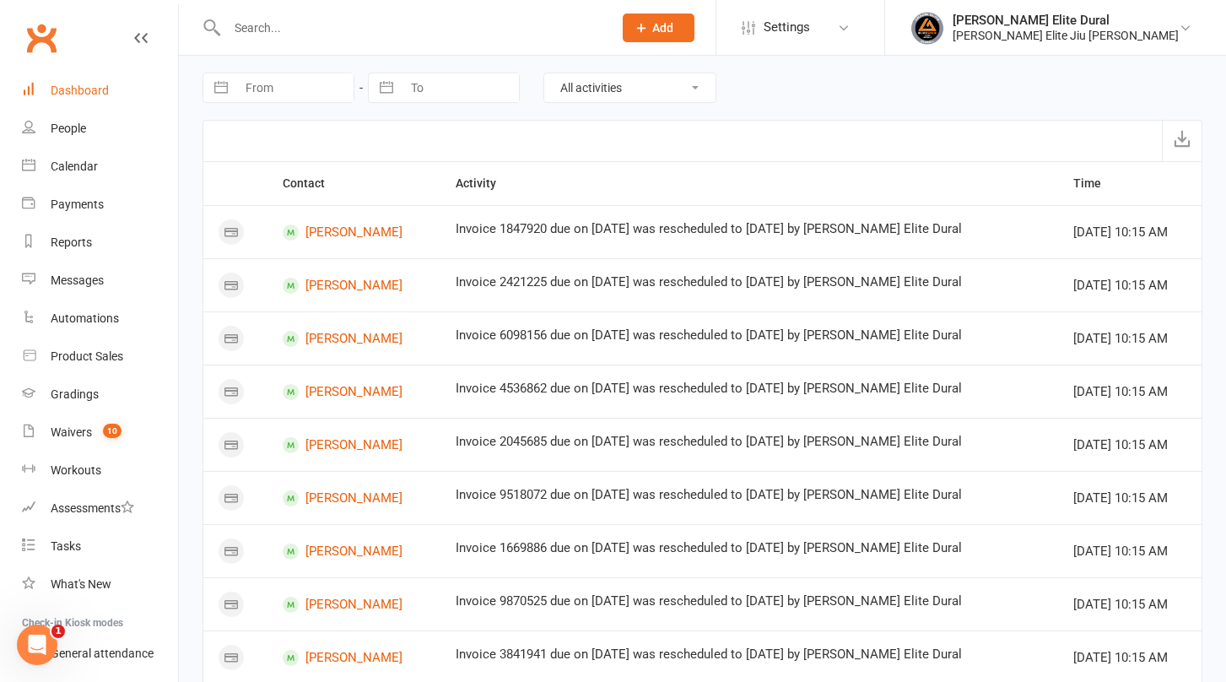
click at [77, 91] on div "Dashboard" at bounding box center [80, 90] width 58 height 13
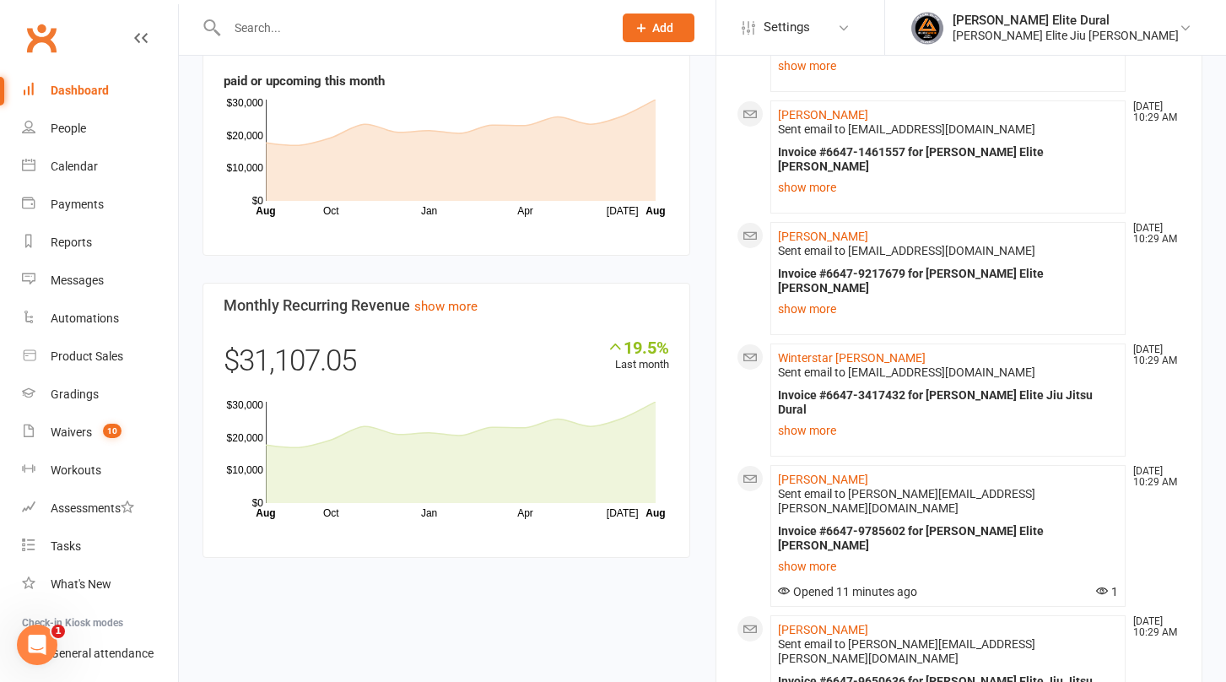
scroll to position [1242, 0]
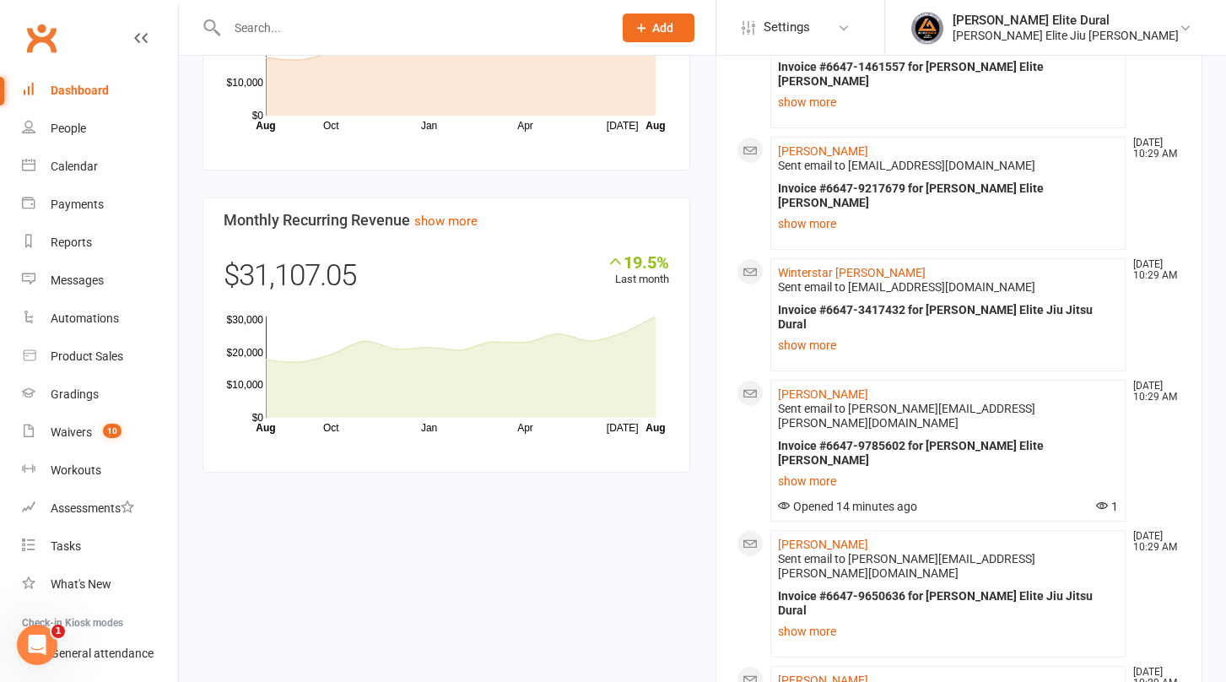
click at [184, 194] on div "Dashboard upgrade available: We're working on an update to your Clubworx dashbo…" at bounding box center [702, 344] width 1047 height 3061
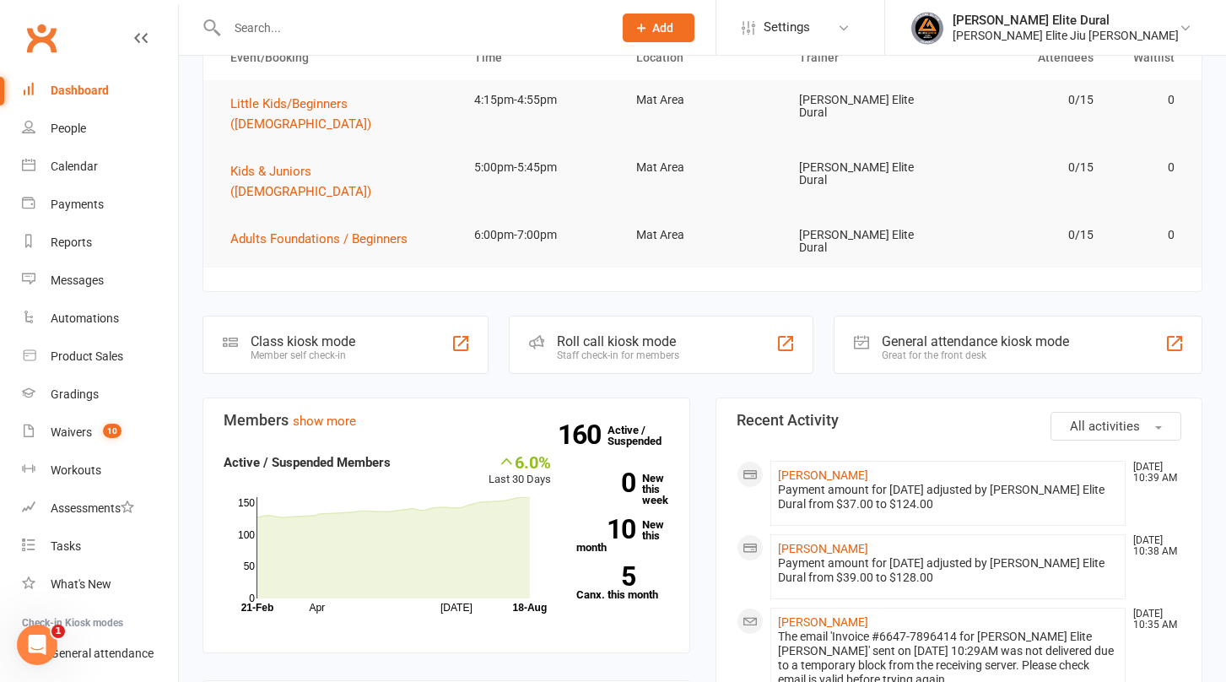
scroll to position [0, 0]
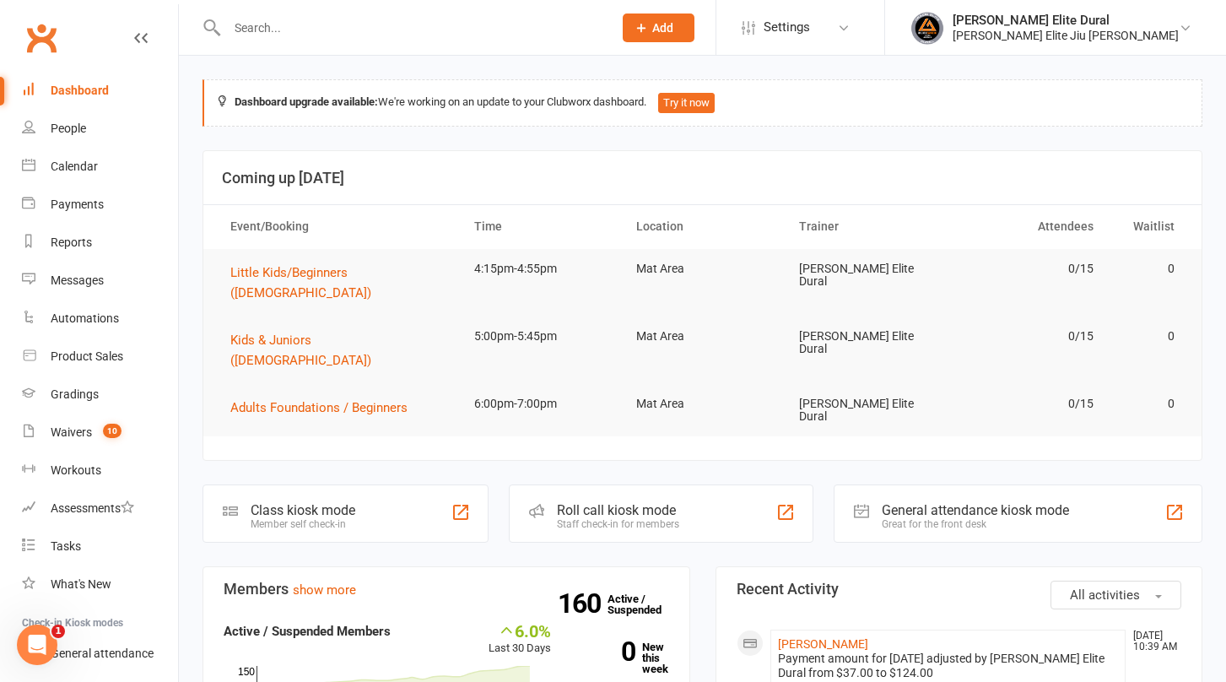
click at [302, 32] on input "text" at bounding box center [411, 28] width 379 height 24
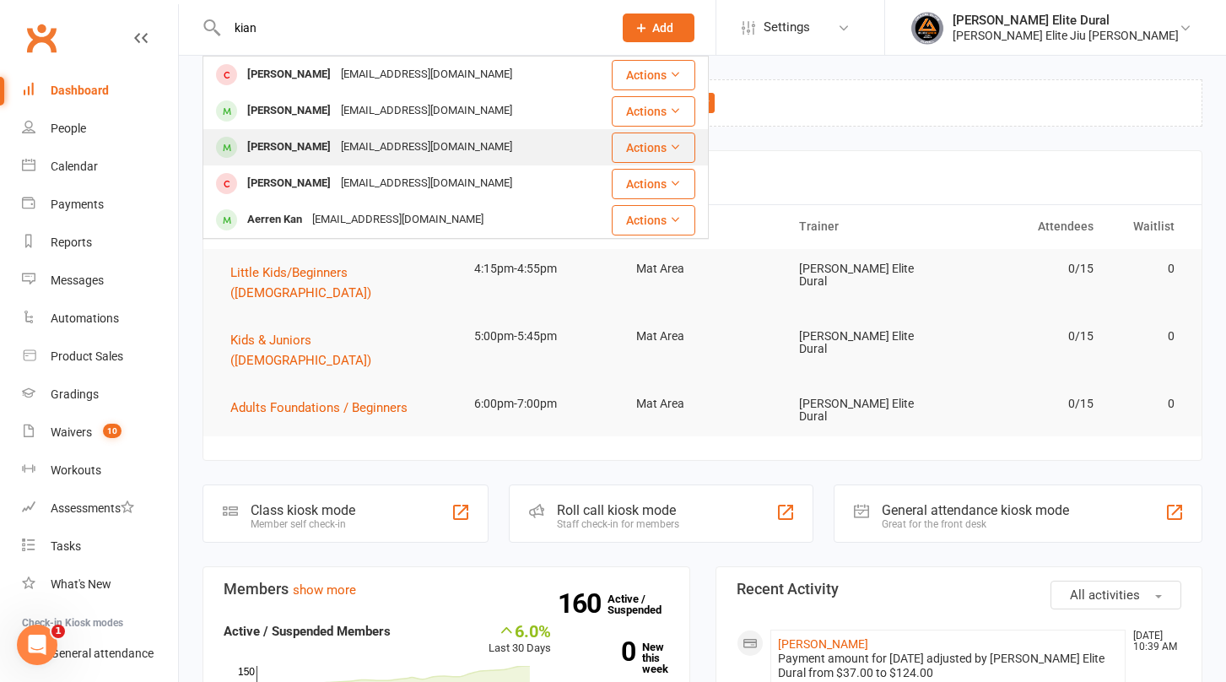
type input "kian"
click at [281, 146] on div "Kian Bateni" at bounding box center [289, 147] width 94 height 24
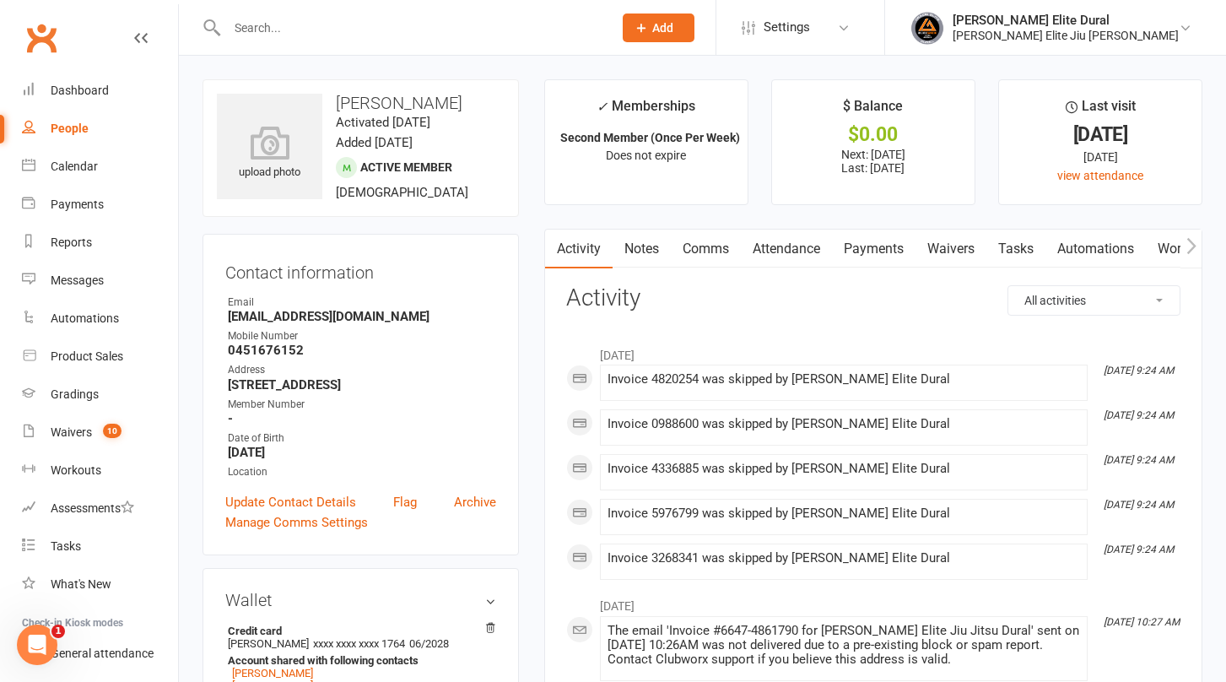
click at [884, 247] on link "Payments" at bounding box center [874, 248] width 84 height 39
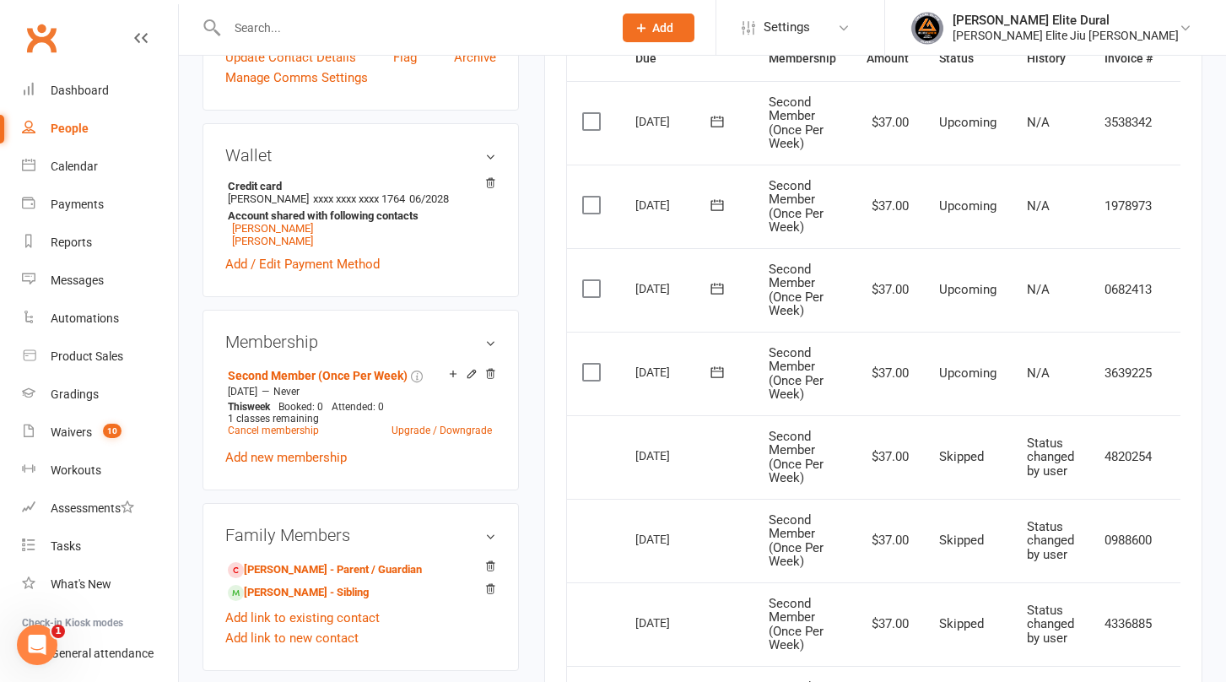
scroll to position [457, 0]
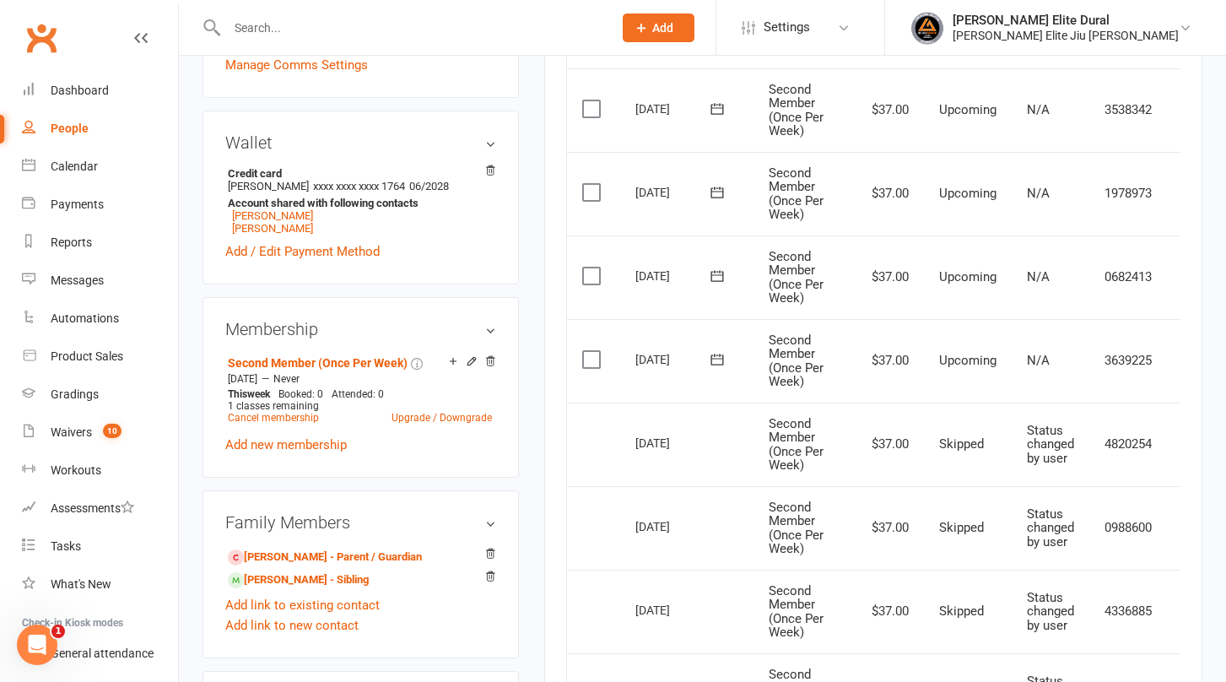
click at [531, 391] on div "upload photo Kian Bateni Activated 30 November, 2024 Added 30 November, 2024 Ac…" at bounding box center [361, 461] width 342 height 1679
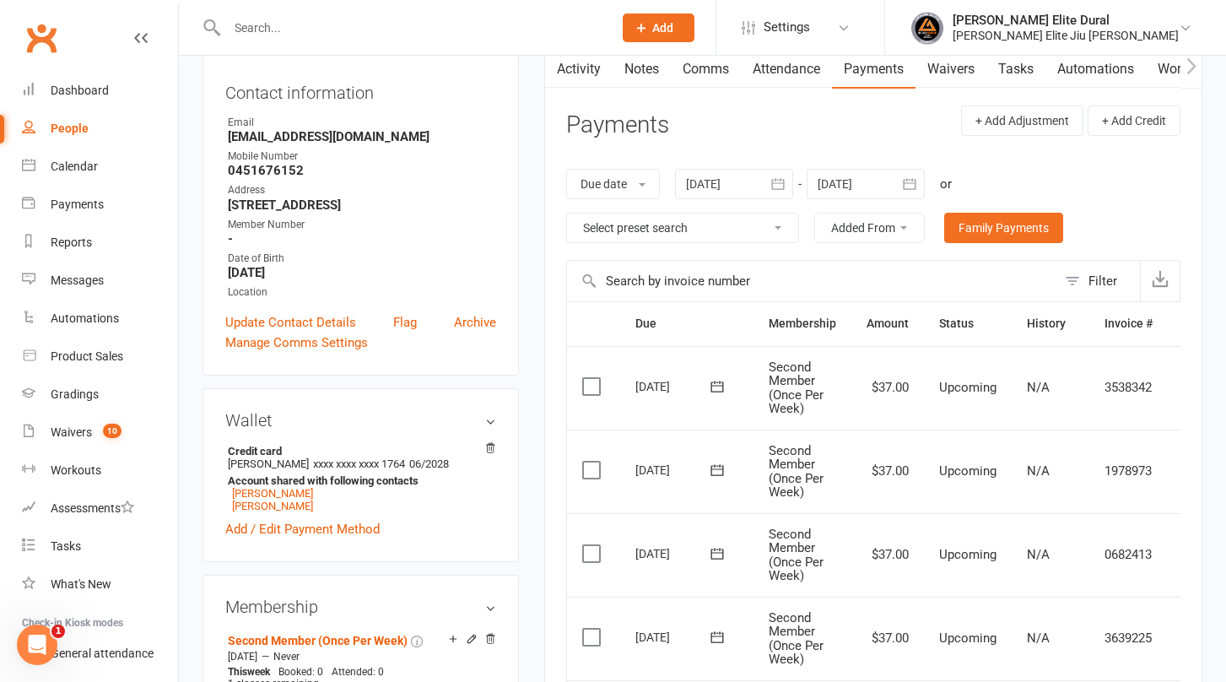
scroll to position [0, 0]
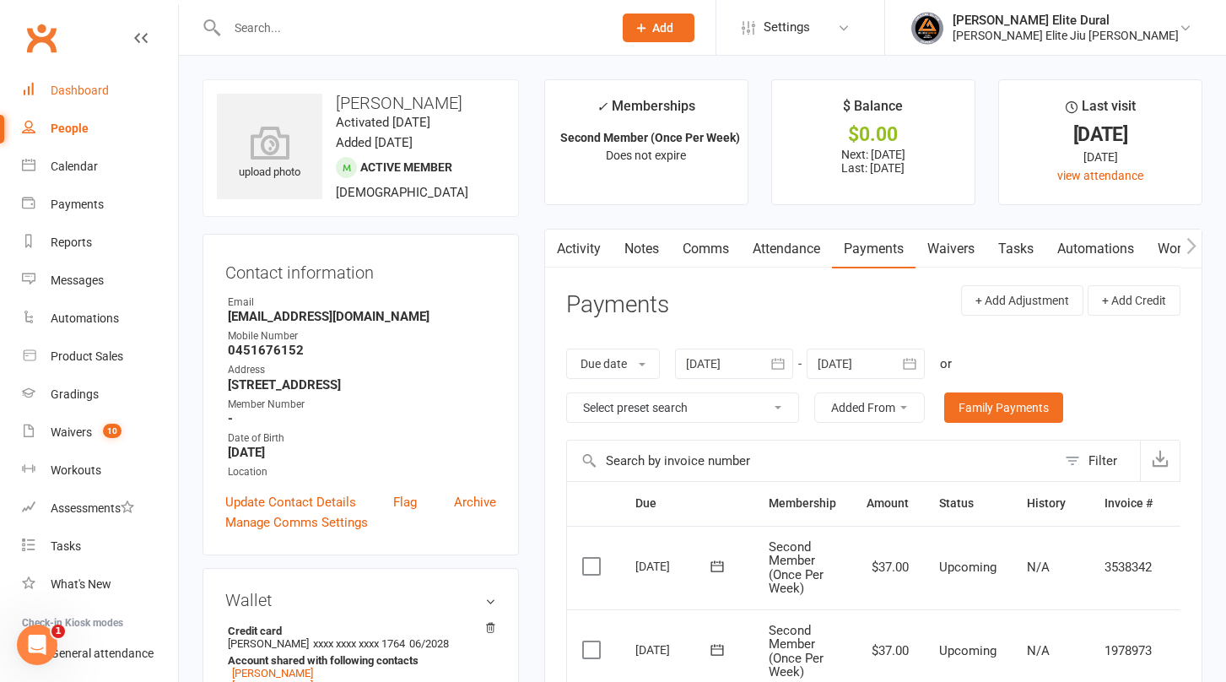
click at [92, 89] on div "Dashboard" at bounding box center [80, 90] width 58 height 13
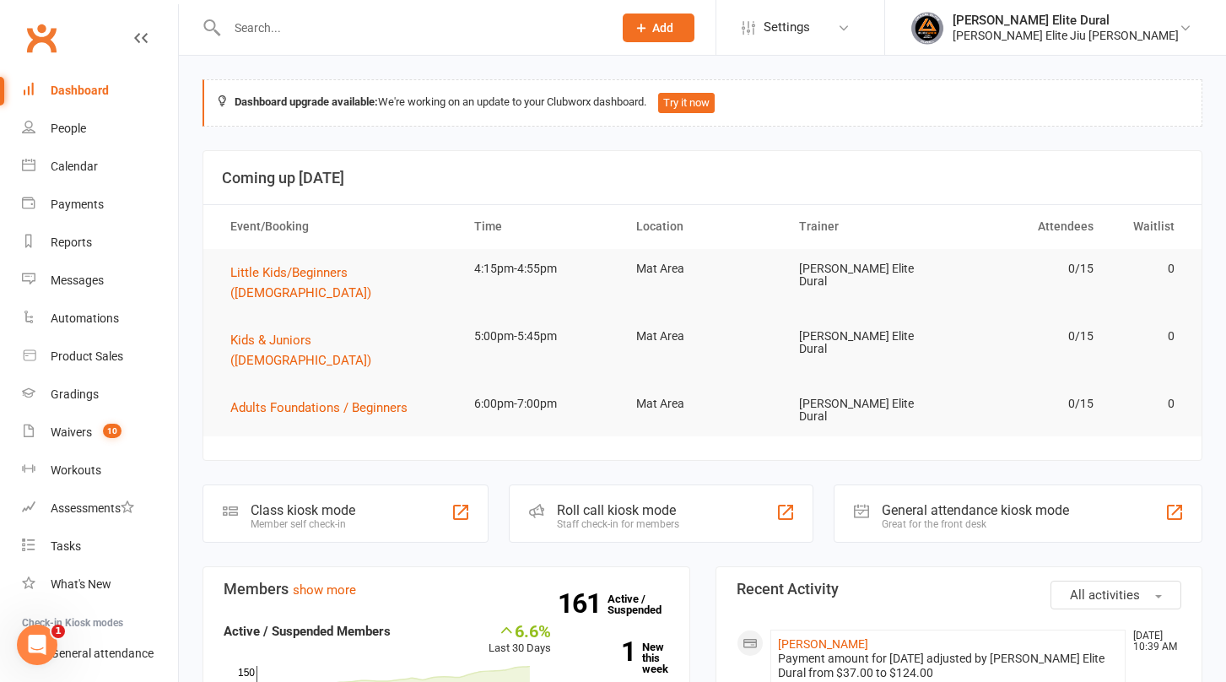
click at [288, 518] on div "Member self check-in" at bounding box center [303, 524] width 105 height 12
